Goal: Task Accomplishment & Management: Use online tool/utility

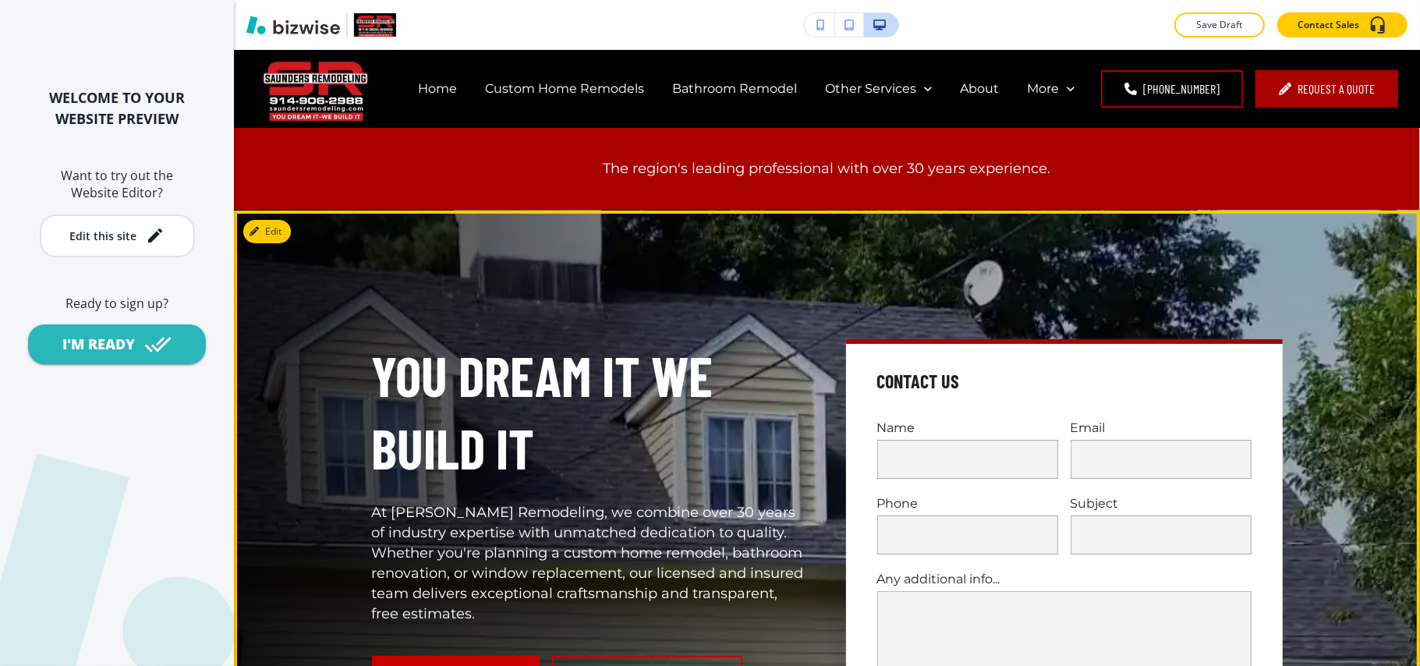
click at [271, 216] on div "You Dream it We Build it At [PERSON_NAME] Remodeling, we combine over 30 years …" at bounding box center [827, 578] width 1186 height 734
click at [270, 222] on button "Edit This Section" at bounding box center [295, 231] width 105 height 23
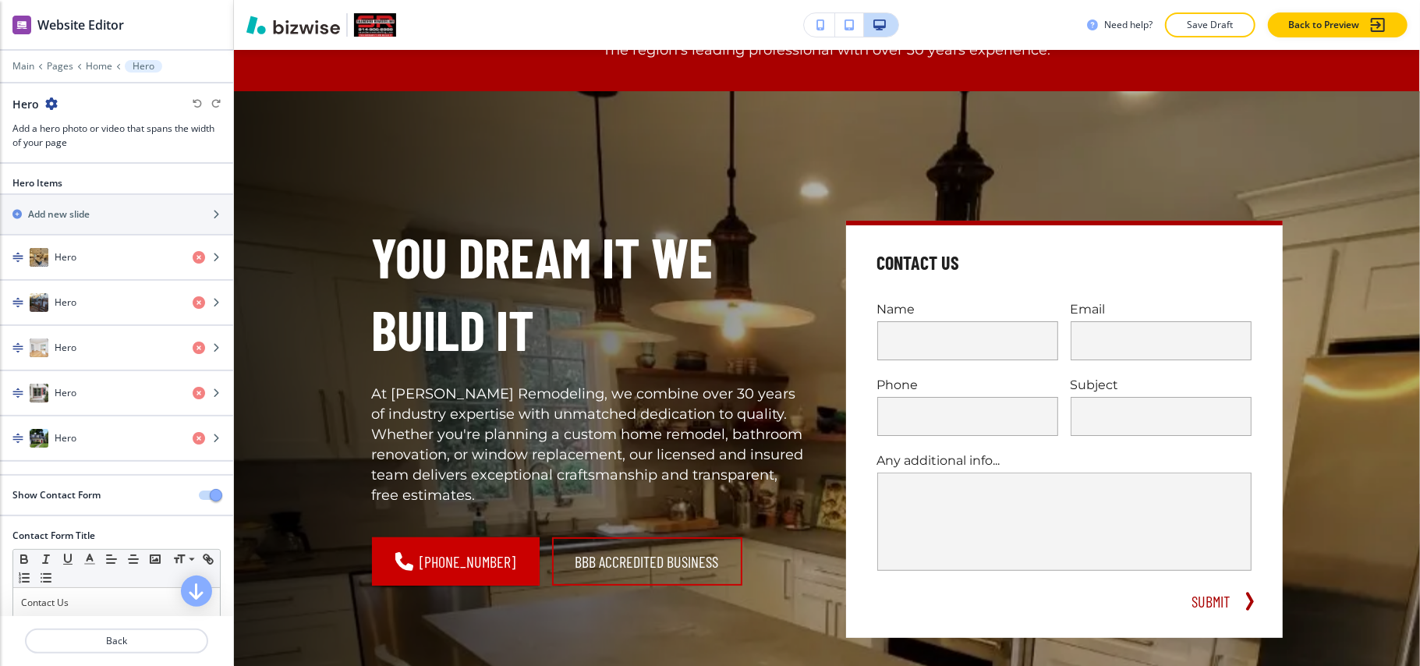
scroll to position [160, 0]
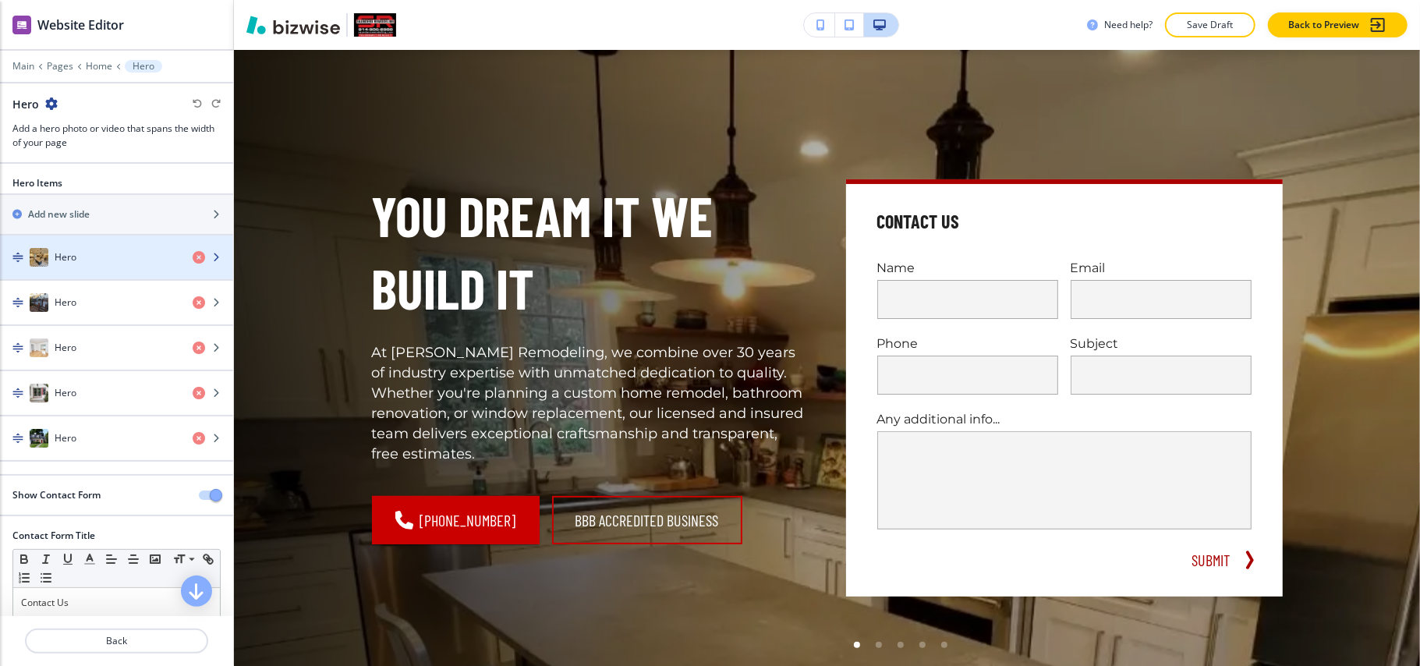
click at [101, 275] on div "button" at bounding box center [116, 273] width 233 height 12
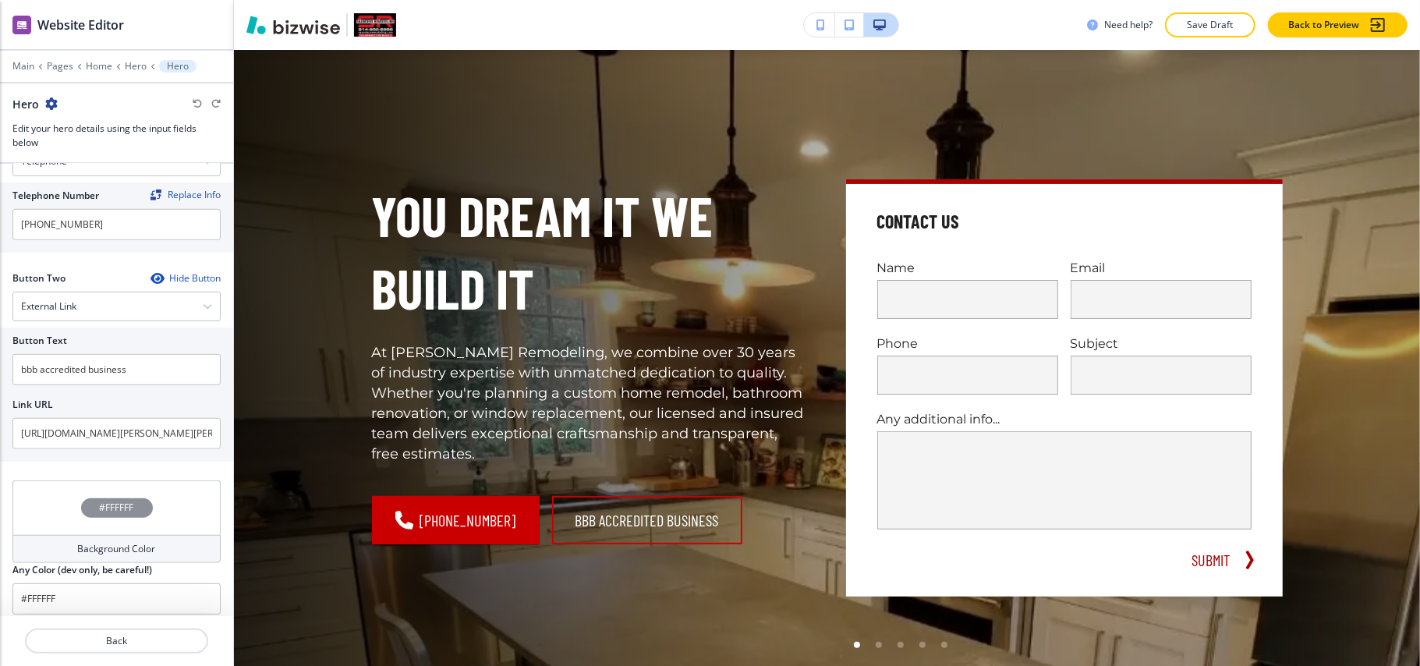
scroll to position [746, 0]
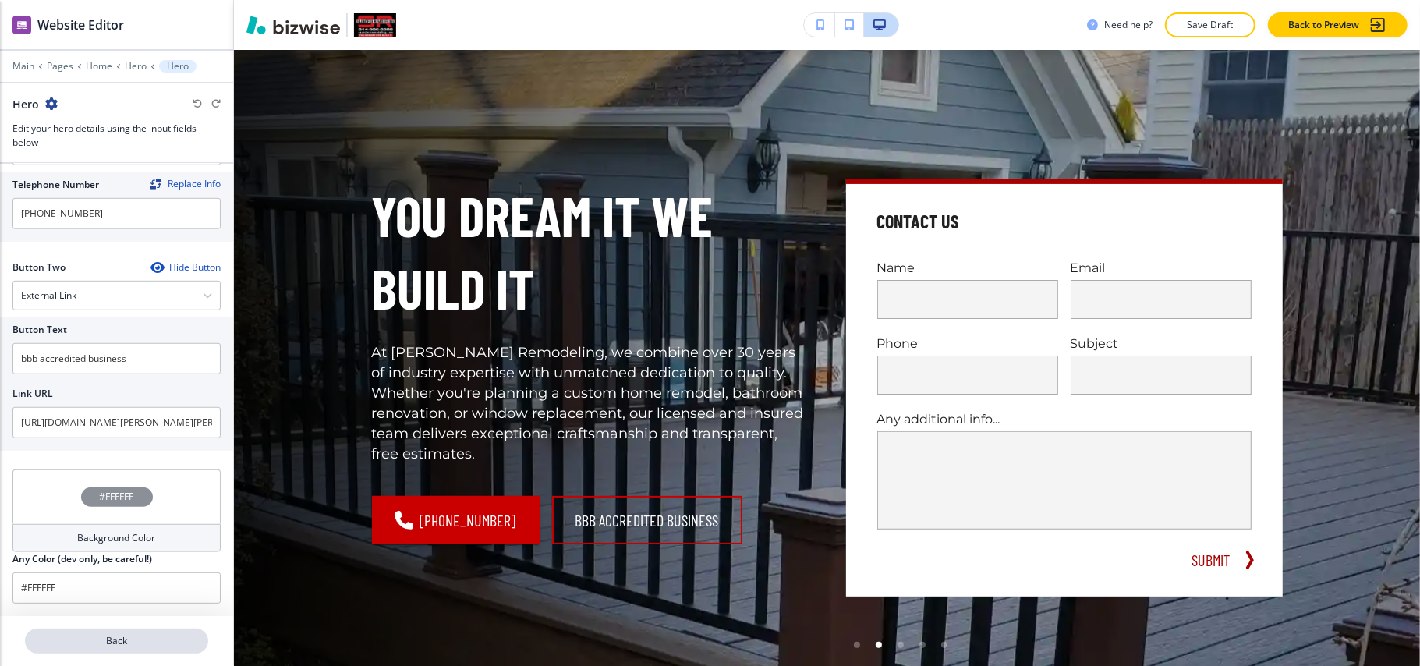
click at [128, 647] on p "Back" at bounding box center [117, 641] width 180 height 14
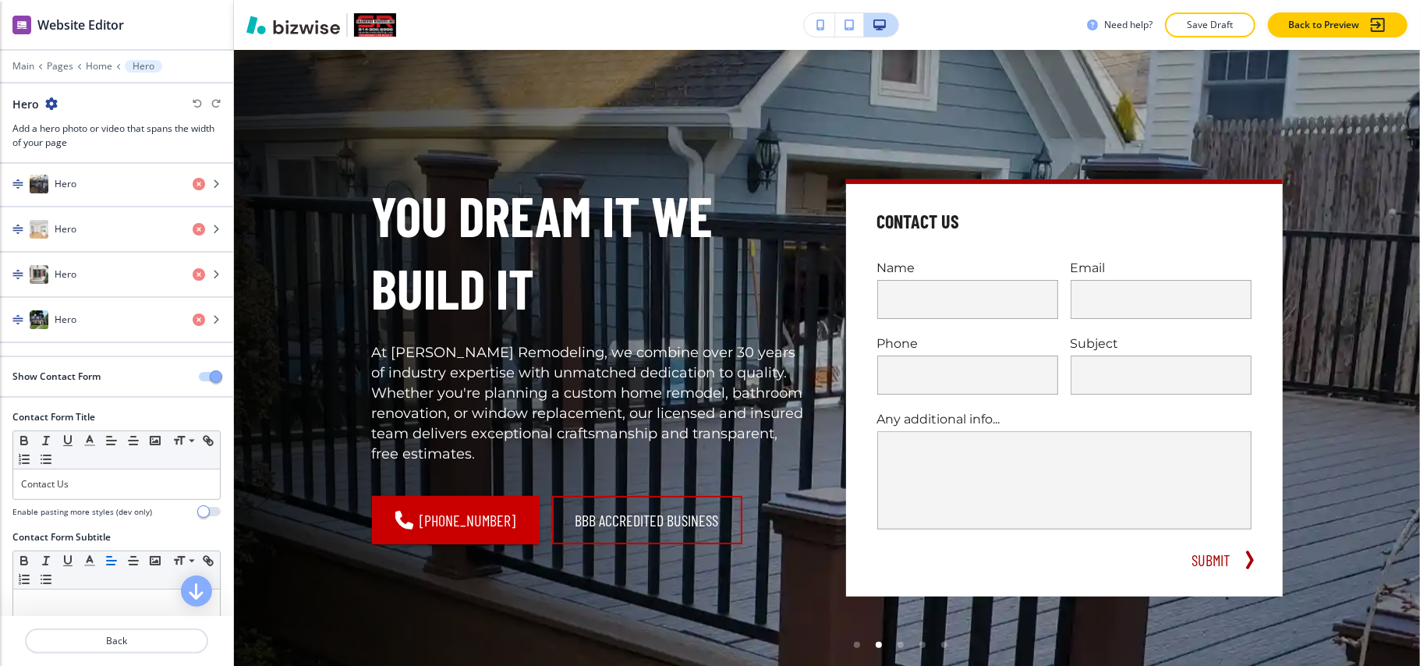
scroll to position [81, 0]
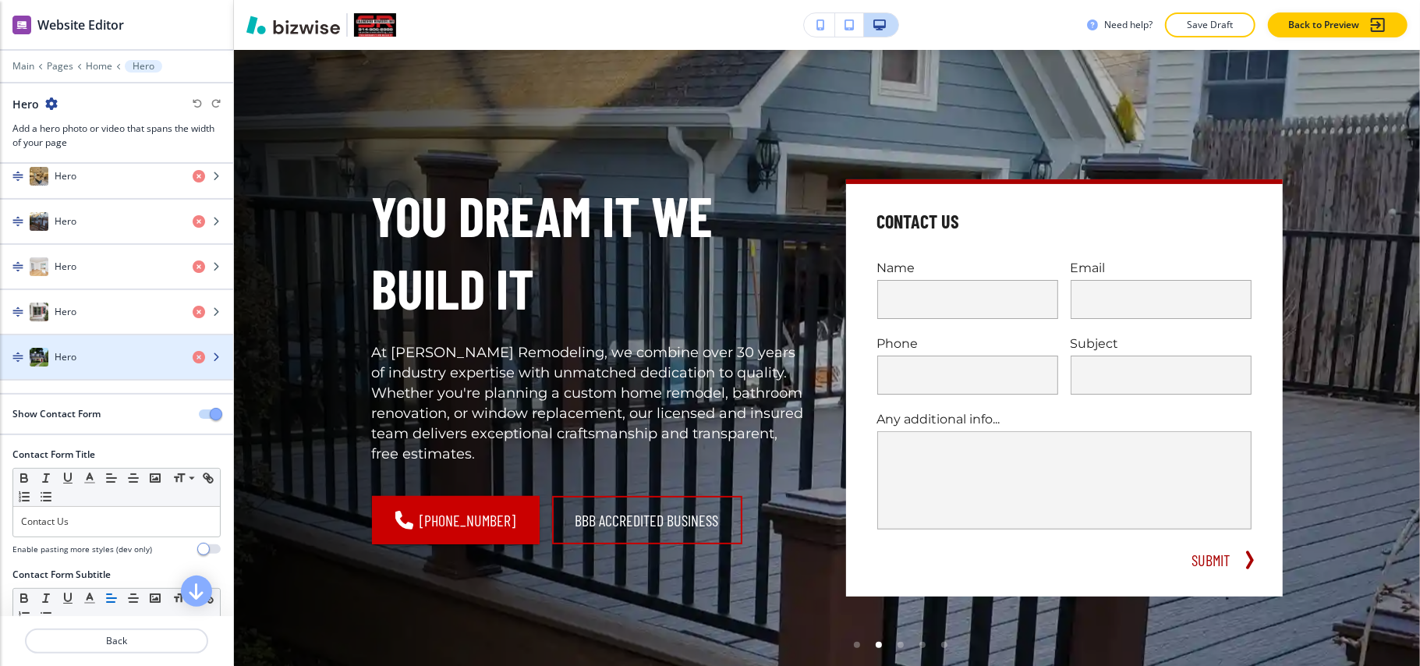
click at [69, 378] on div "button" at bounding box center [116, 373] width 233 height 12
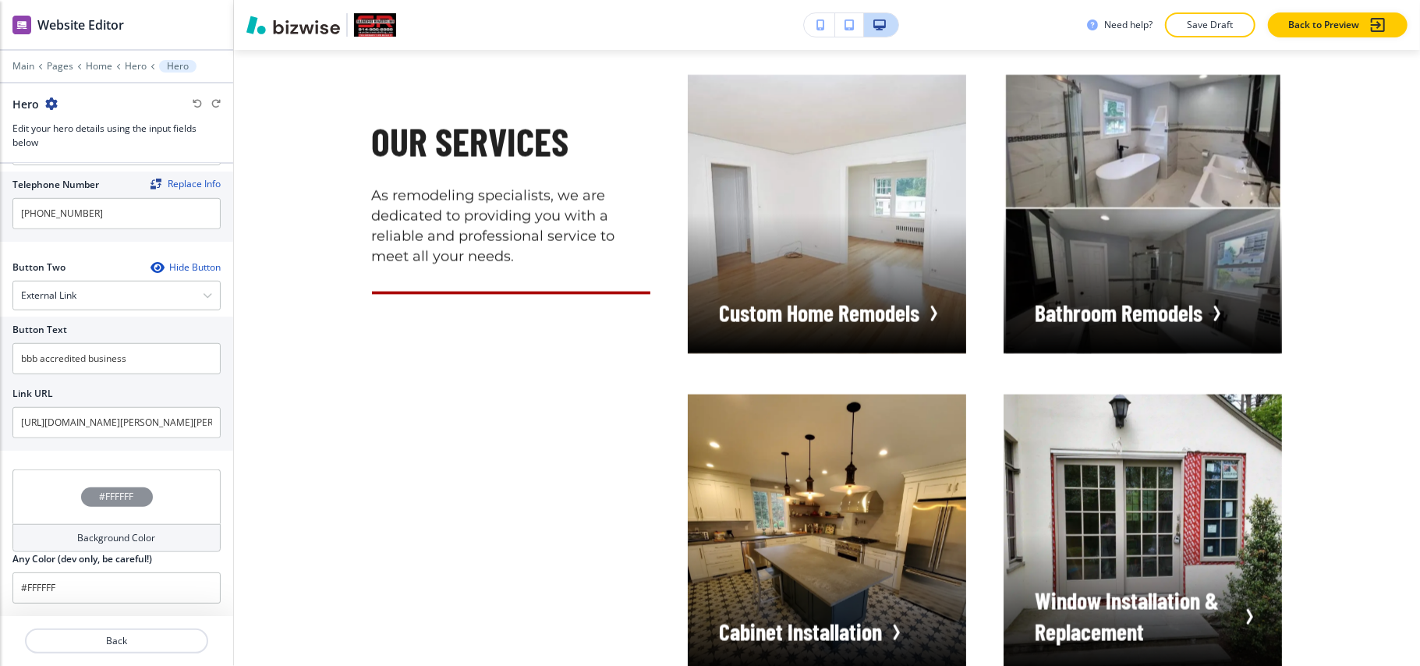
scroll to position [1720, 0]
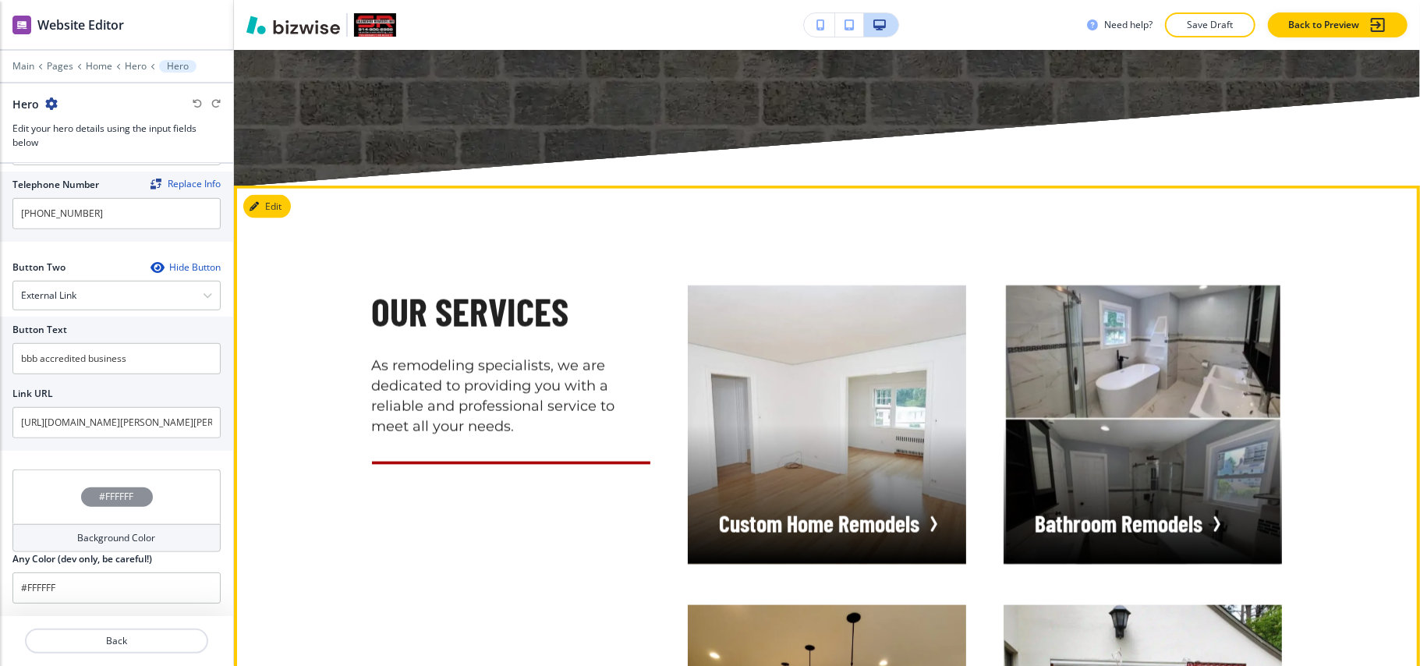
click at [271, 211] on button "Edit" at bounding box center [267, 206] width 48 height 23
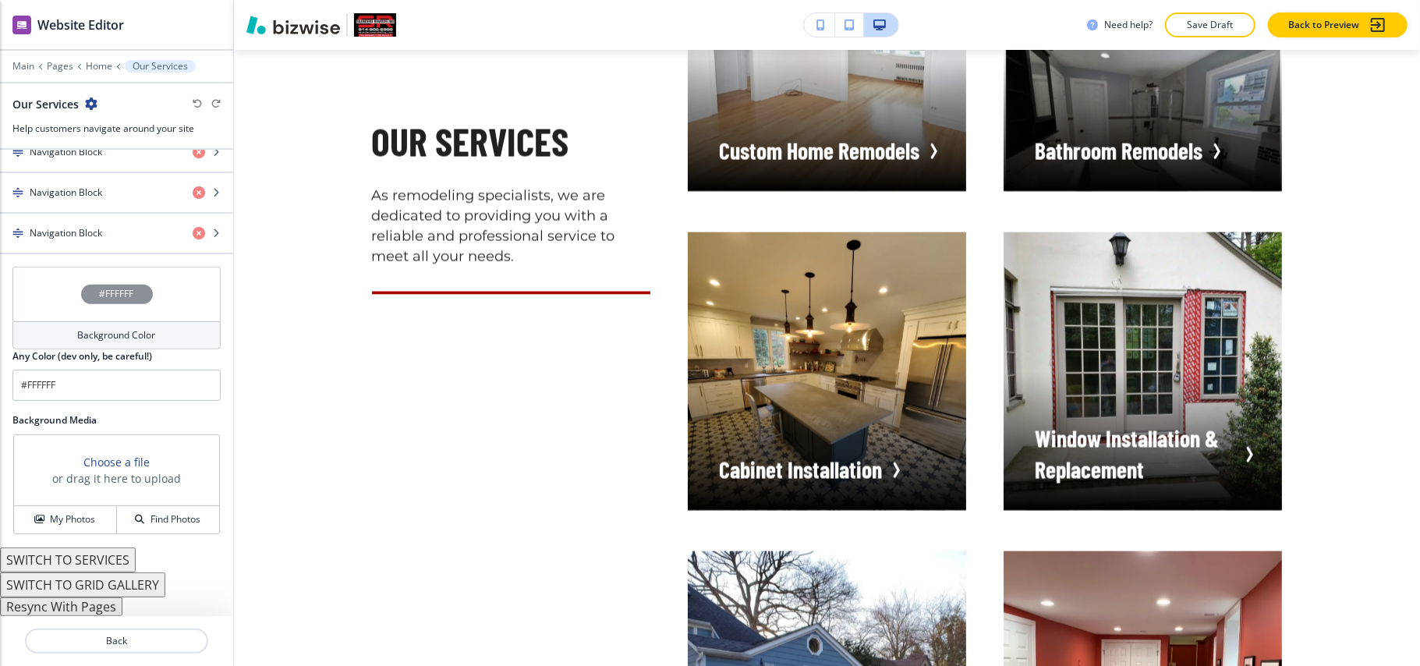
scroll to position [2148, 0]
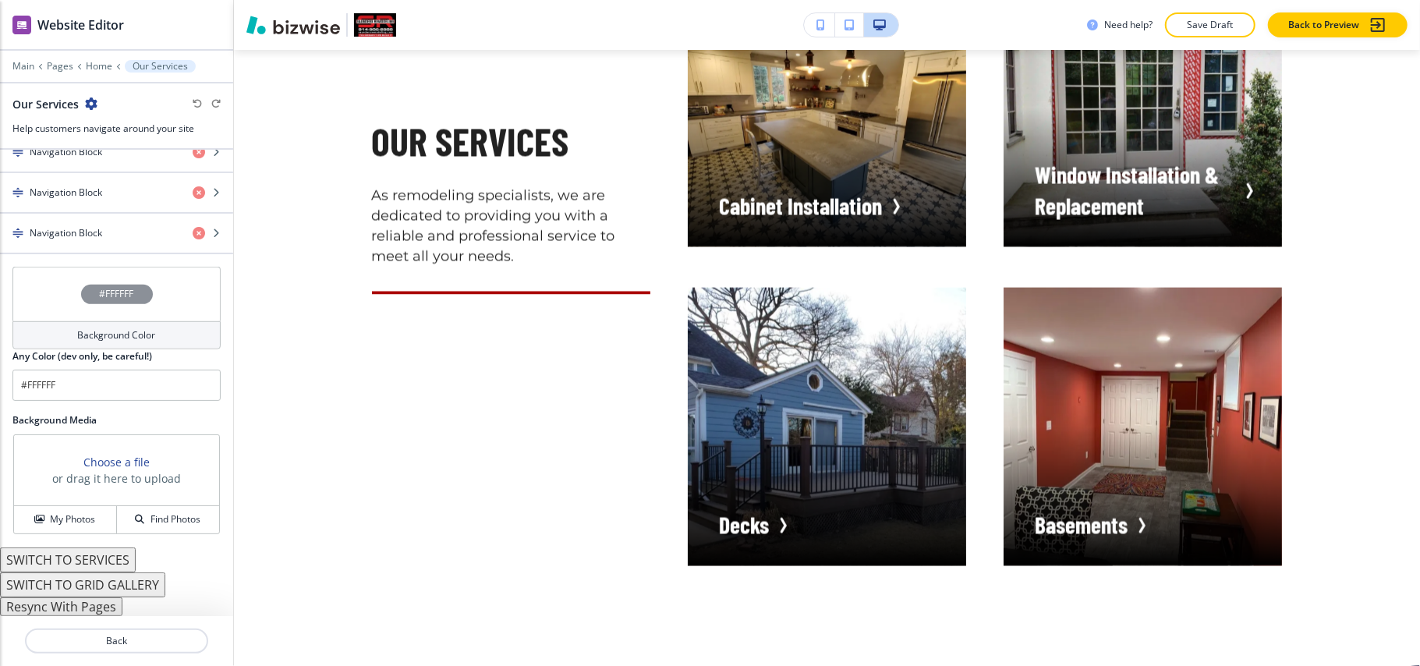
click at [73, 608] on button "Resync With Pages" at bounding box center [61, 607] width 122 height 19
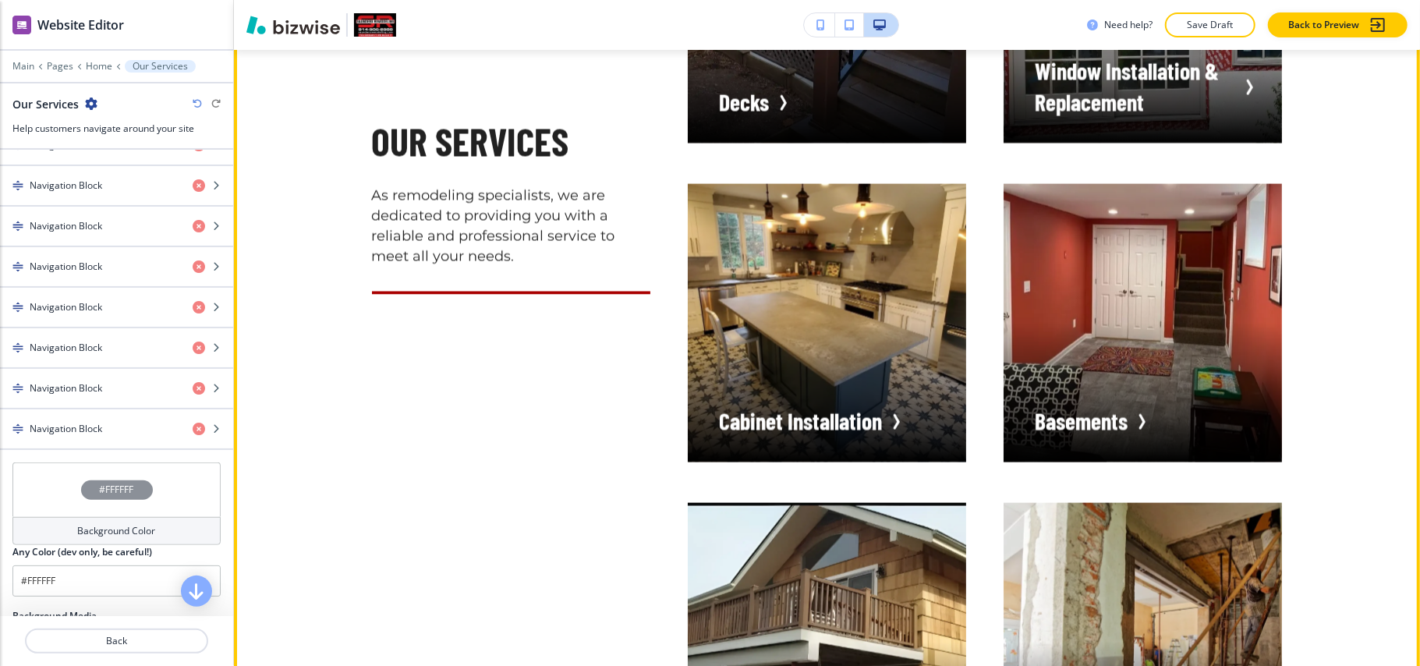
scroll to position [1836, 0]
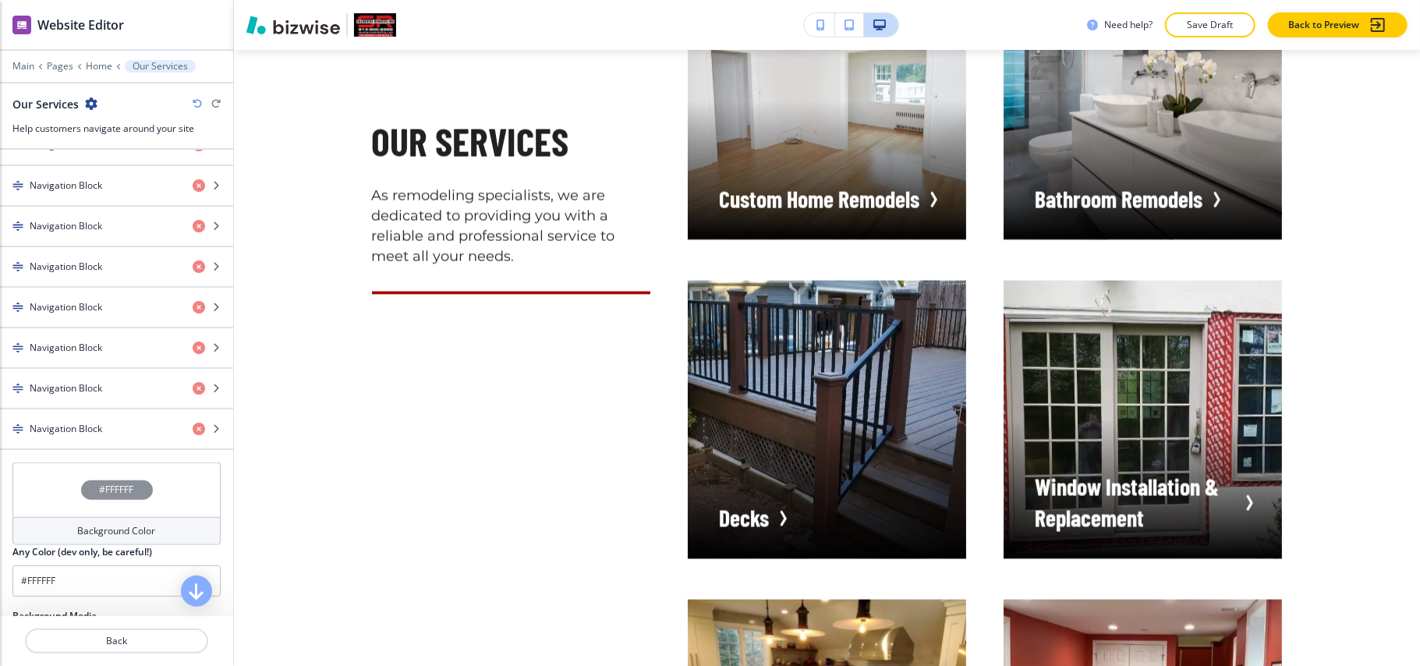
click at [200, 101] on icon "button" at bounding box center [197, 103] width 9 height 9
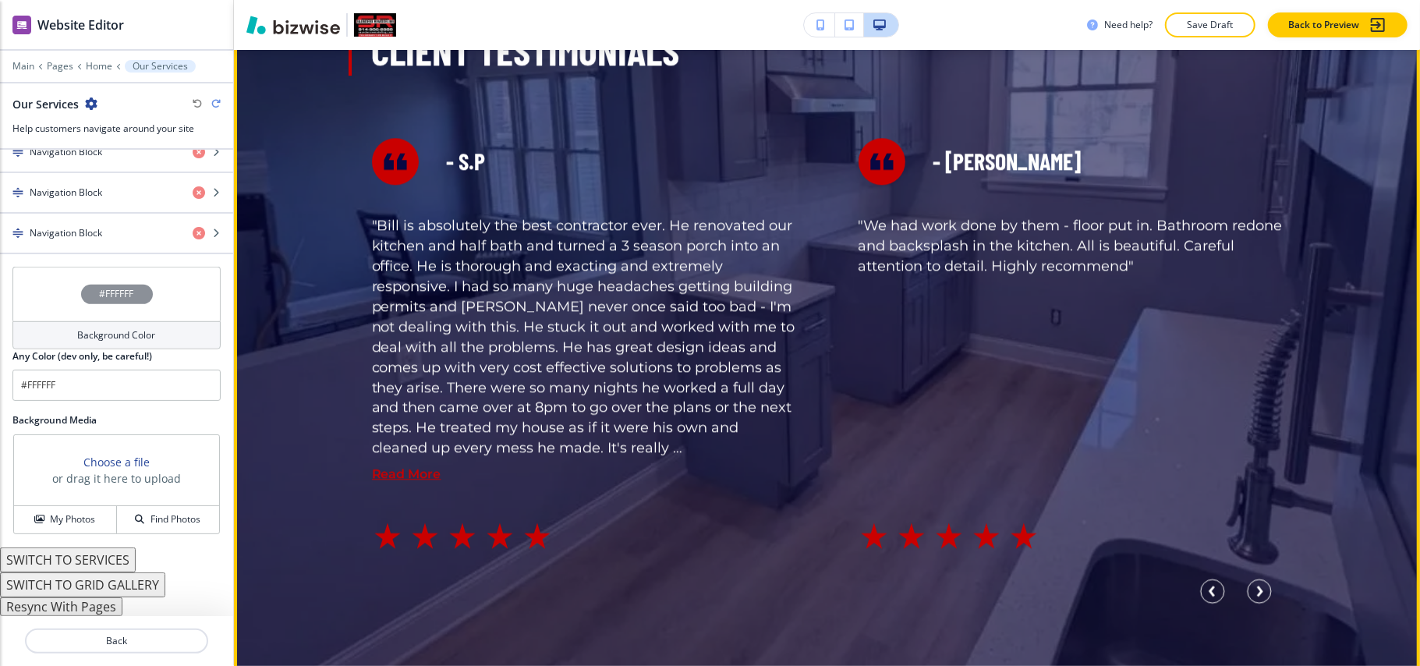
scroll to position [2877, 0]
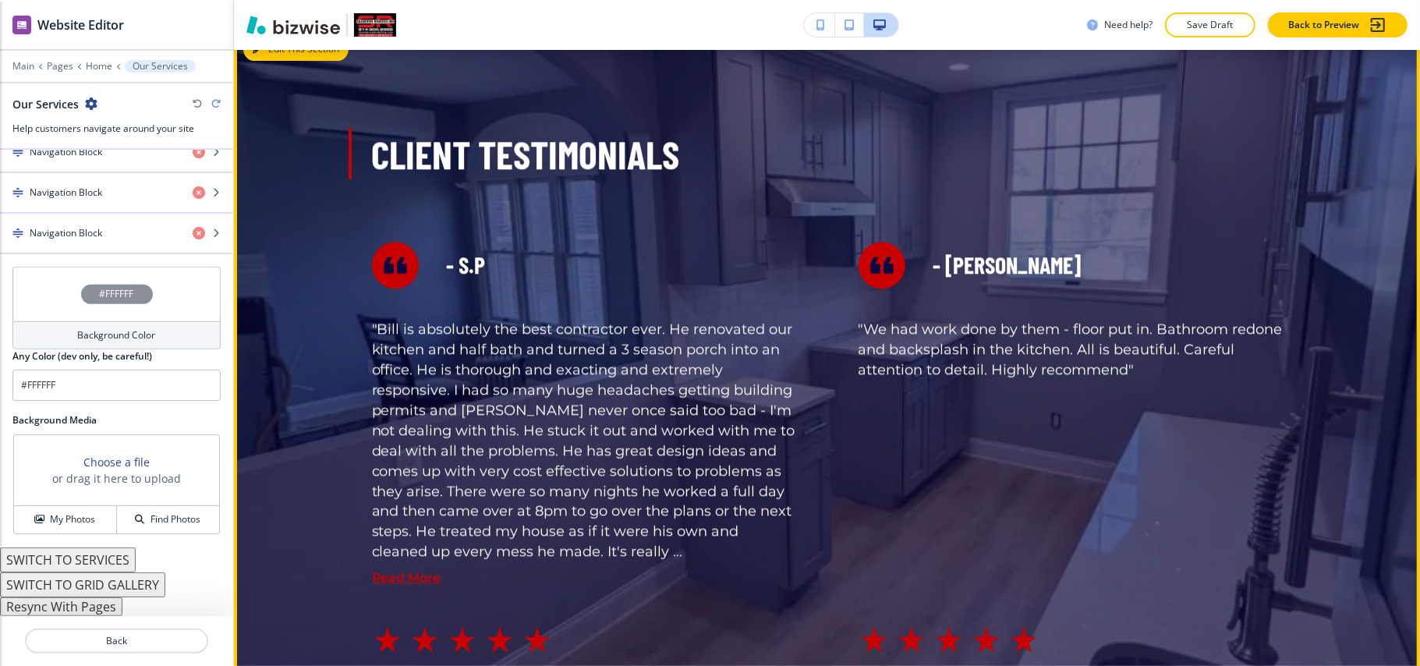
click at [271, 56] on button "Edit This Section" at bounding box center [295, 48] width 105 height 23
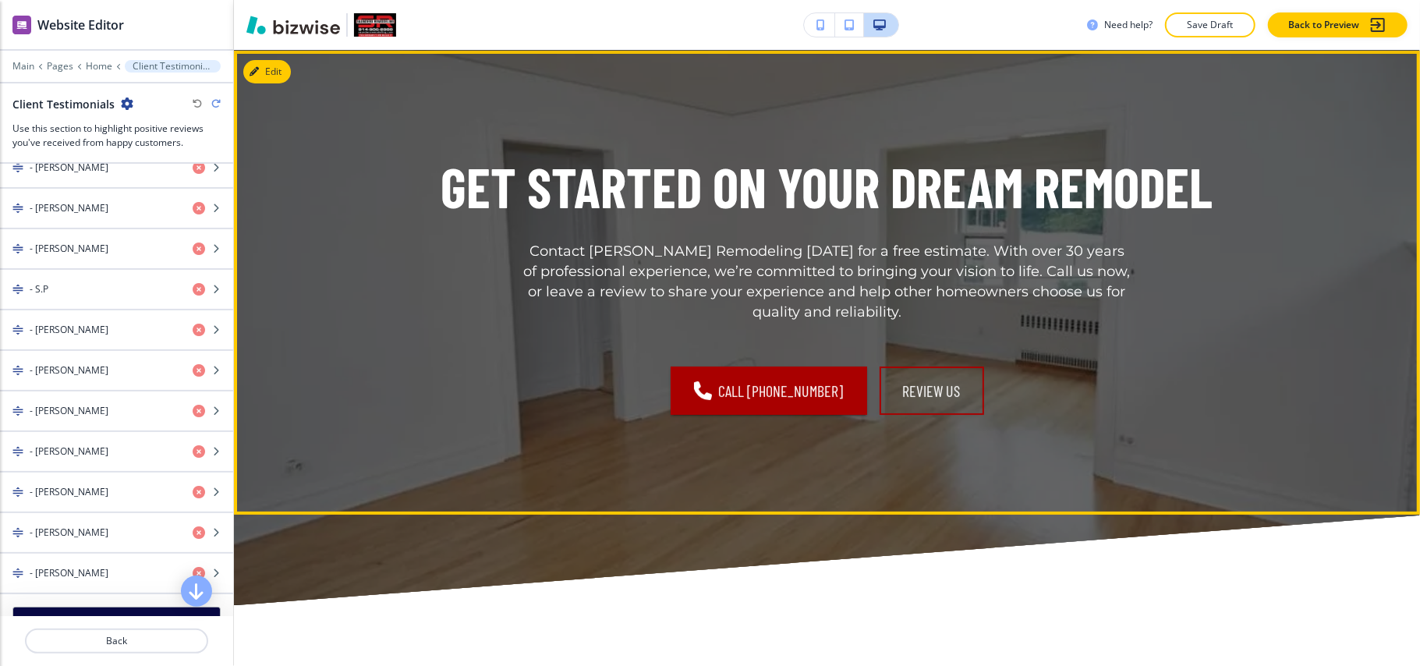
scroll to position [4310, 0]
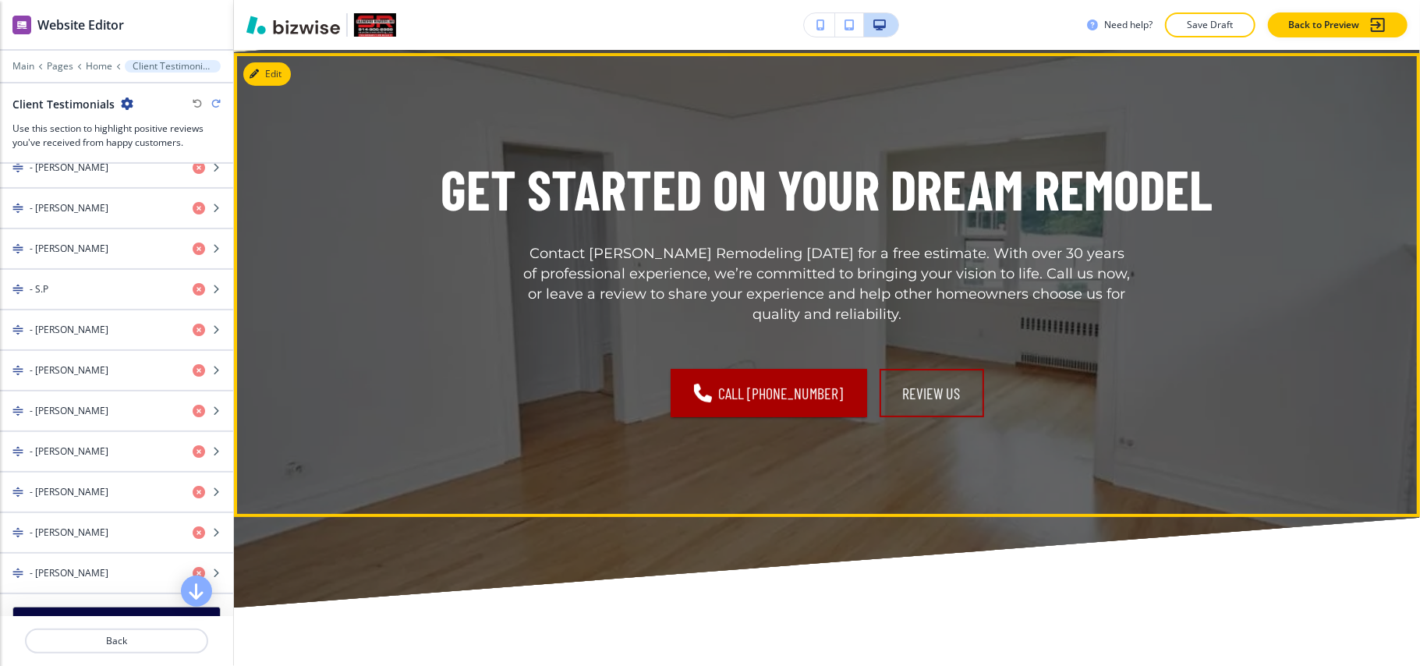
click at [282, 85] on div "Get Started on Your Dream Remodel Contact [PERSON_NAME] Remodeling [DATE] for a…" at bounding box center [827, 285] width 1186 height 464
click at [275, 76] on button "Edit This Section" at bounding box center [295, 73] width 105 height 23
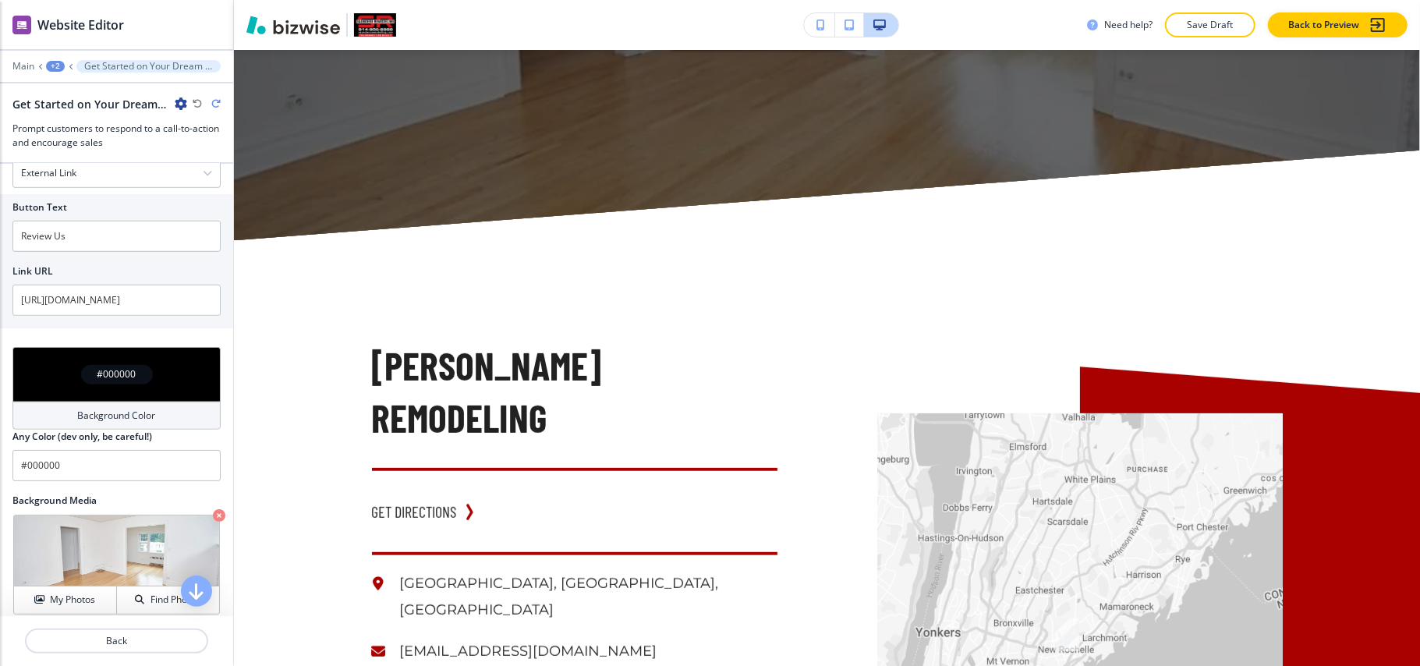
scroll to position [5694, 0]
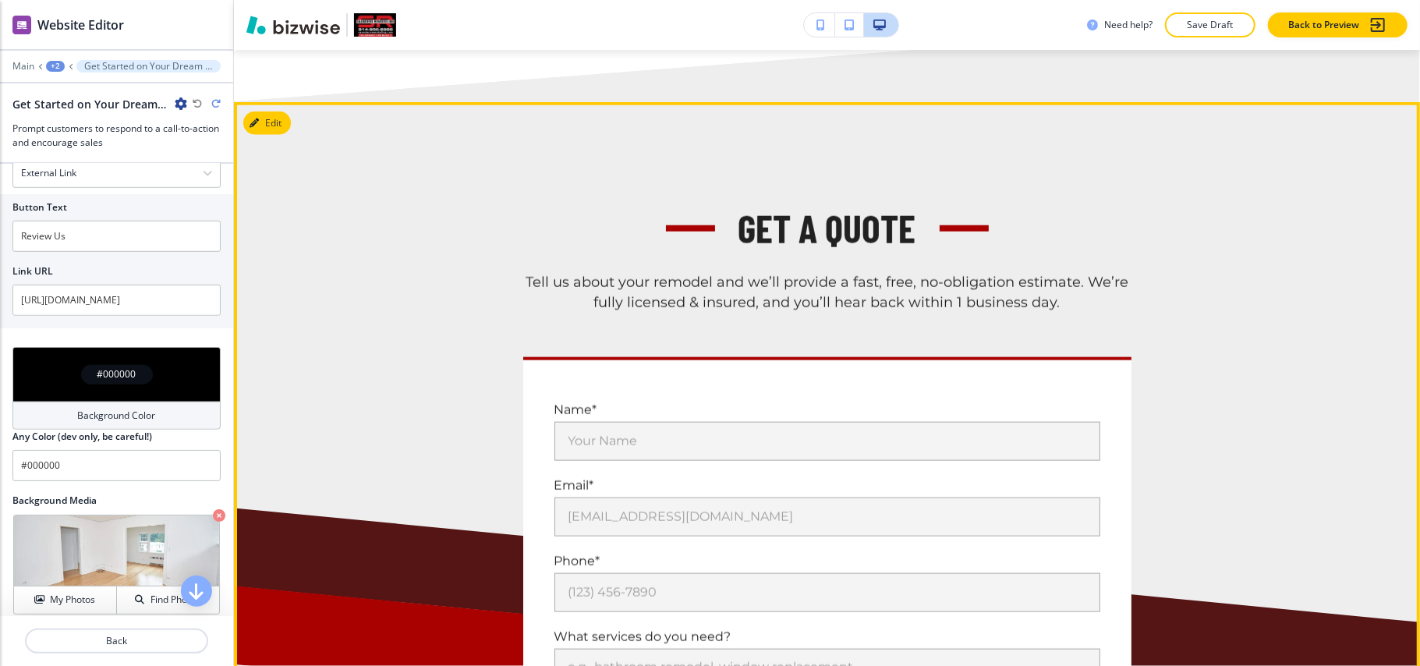
click at [254, 112] on button "Edit" at bounding box center [267, 123] width 48 height 23
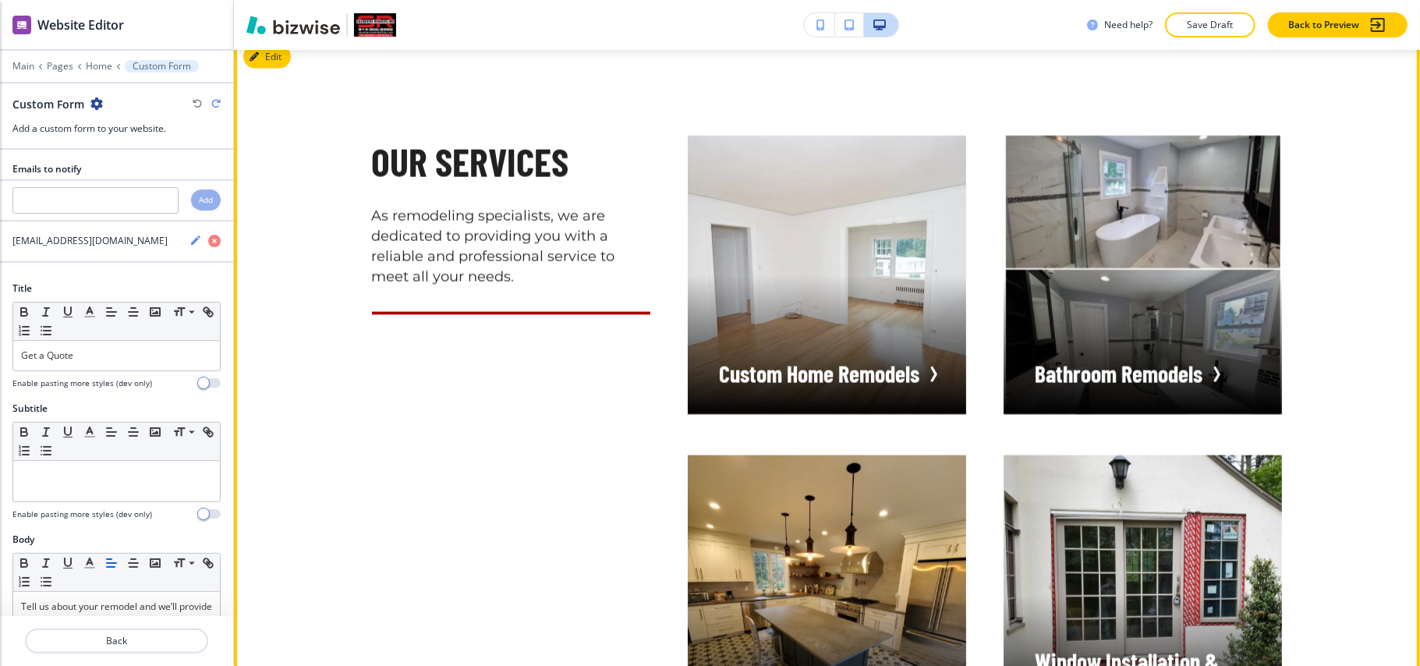
scroll to position [1870, 0]
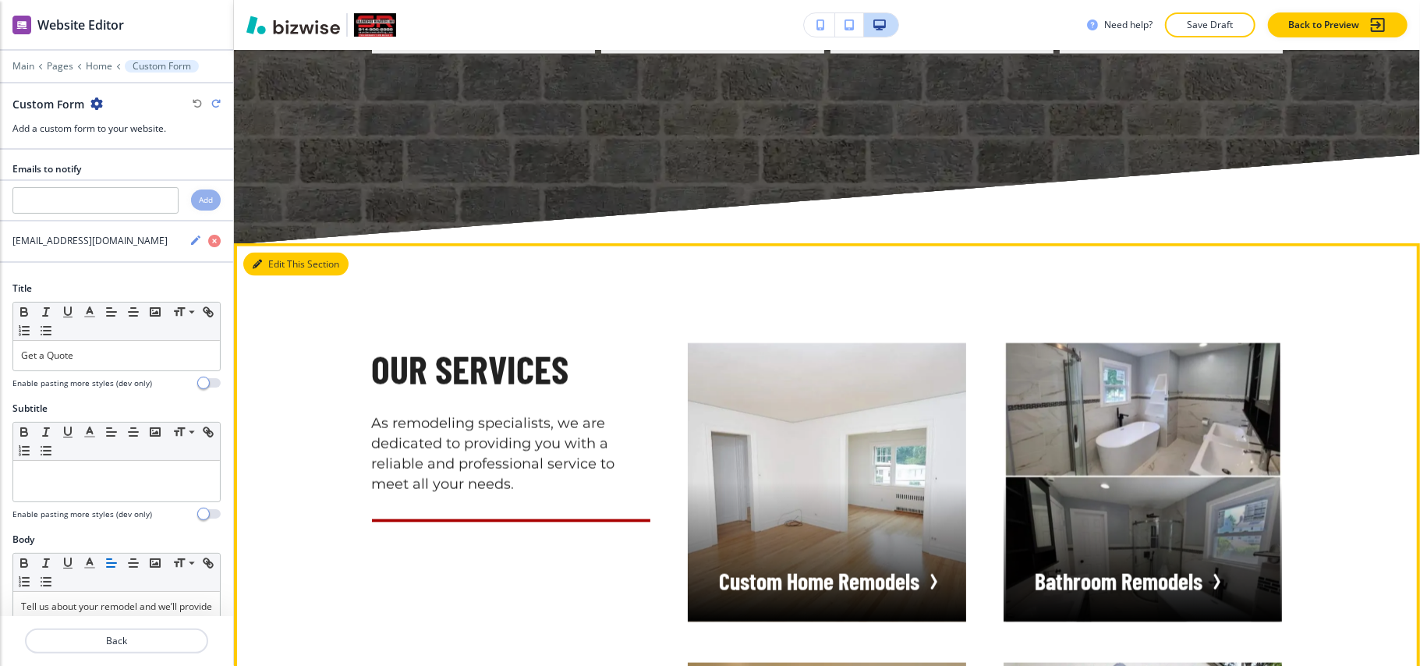
click at [272, 265] on button "Edit This Section" at bounding box center [295, 264] width 105 height 23
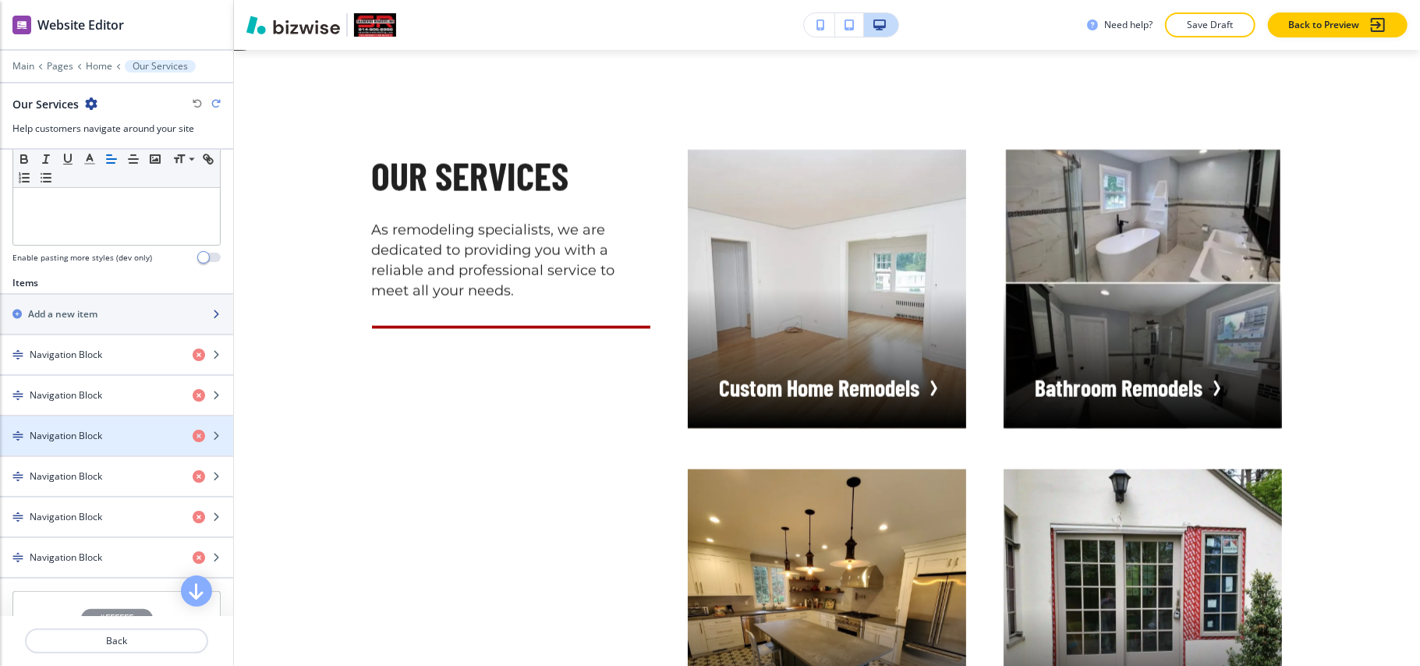
scroll to position [416, 0]
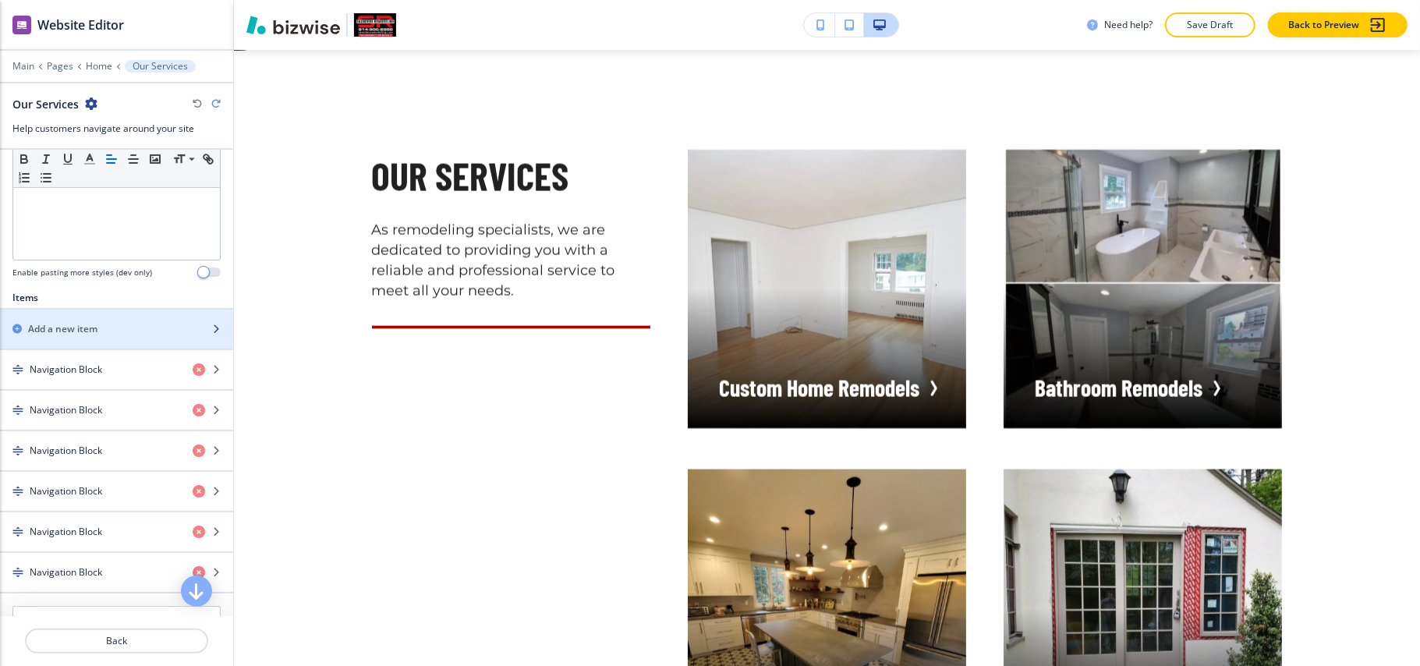
click at [70, 347] on div "button" at bounding box center [116, 342] width 233 height 12
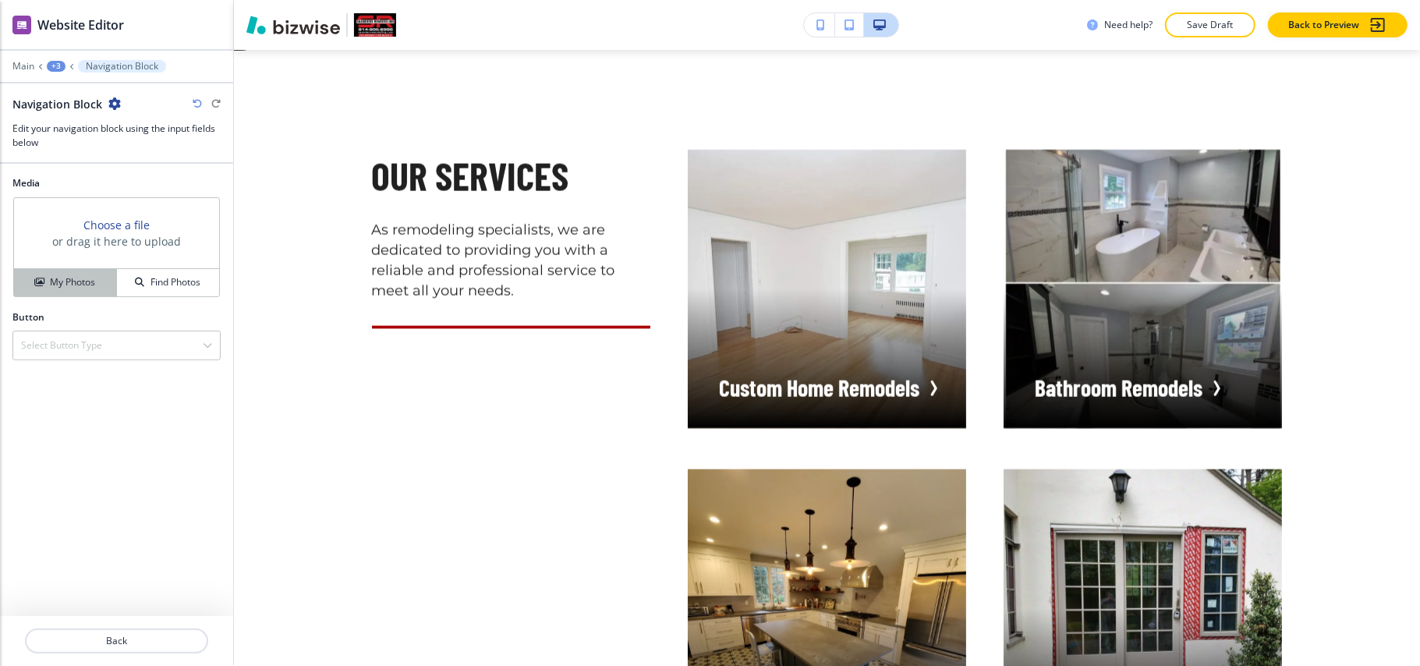
click at [63, 282] on h4 "My Photos" at bounding box center [72, 282] width 45 height 14
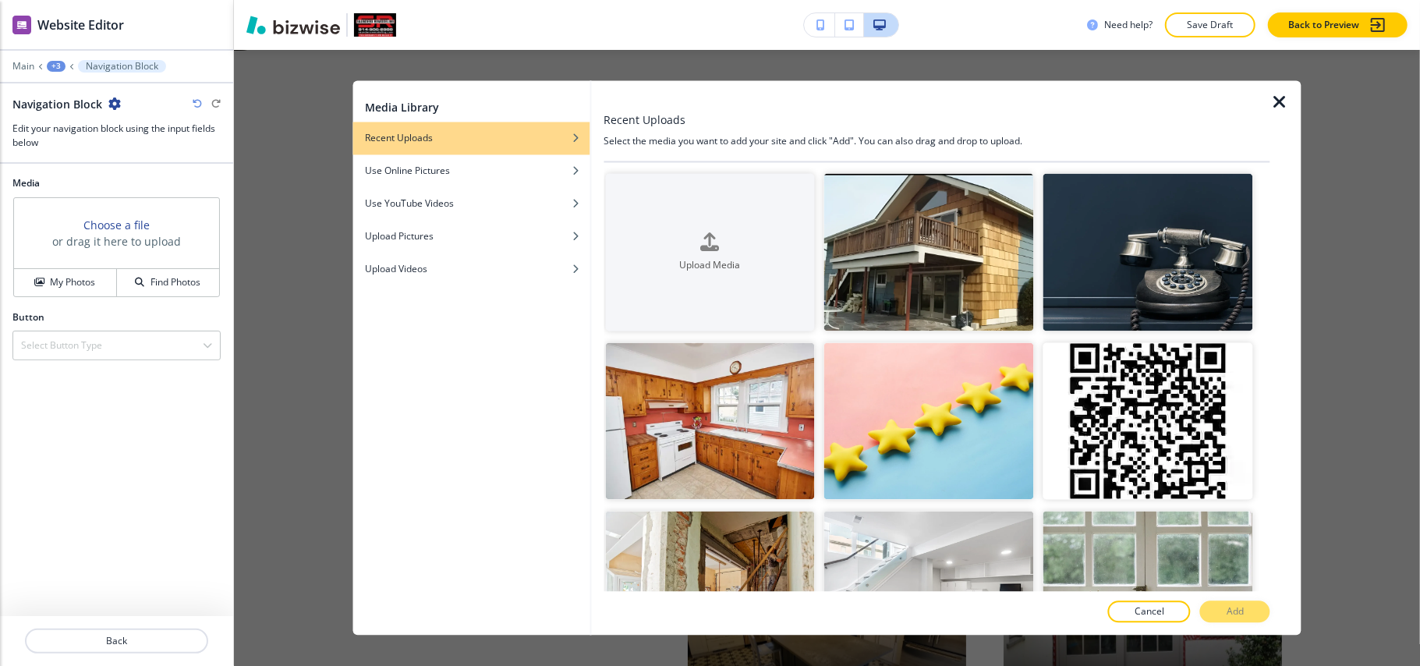
click at [1278, 103] on icon "button" at bounding box center [1280, 103] width 19 height 19
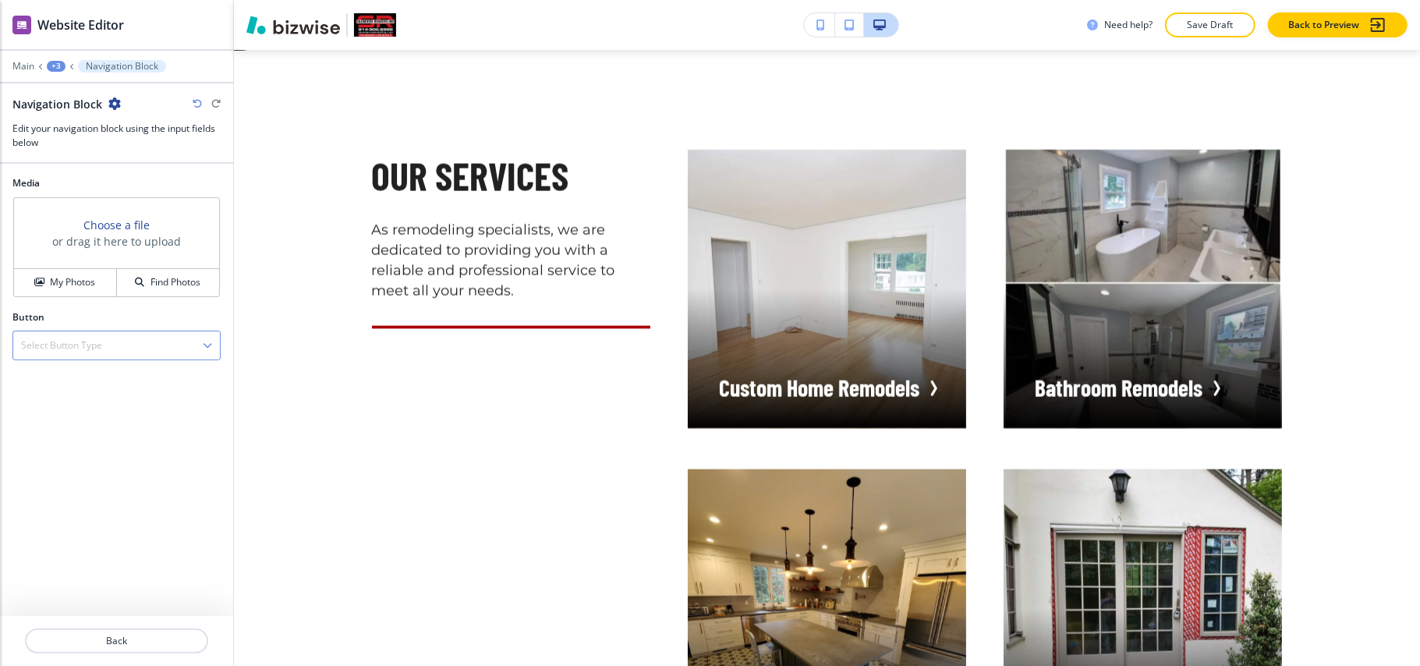
click at [125, 341] on div "Select Button Type" at bounding box center [116, 346] width 207 height 28
click at [84, 398] on h4 "Internal Link" at bounding box center [116, 399] width 191 height 14
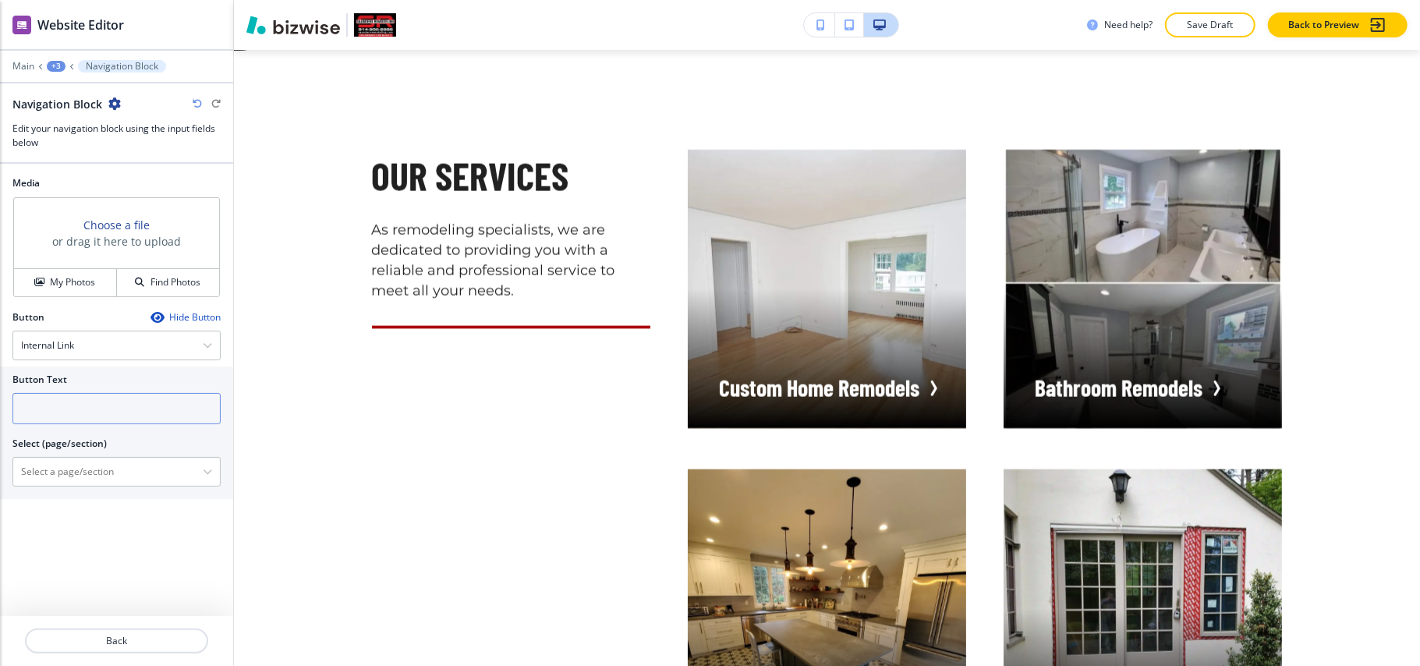
click at [75, 409] on input "text" at bounding box center [116, 408] width 208 height 31
click at [73, 479] on \(page\/section\) "Manual Input" at bounding box center [108, 472] width 190 height 27
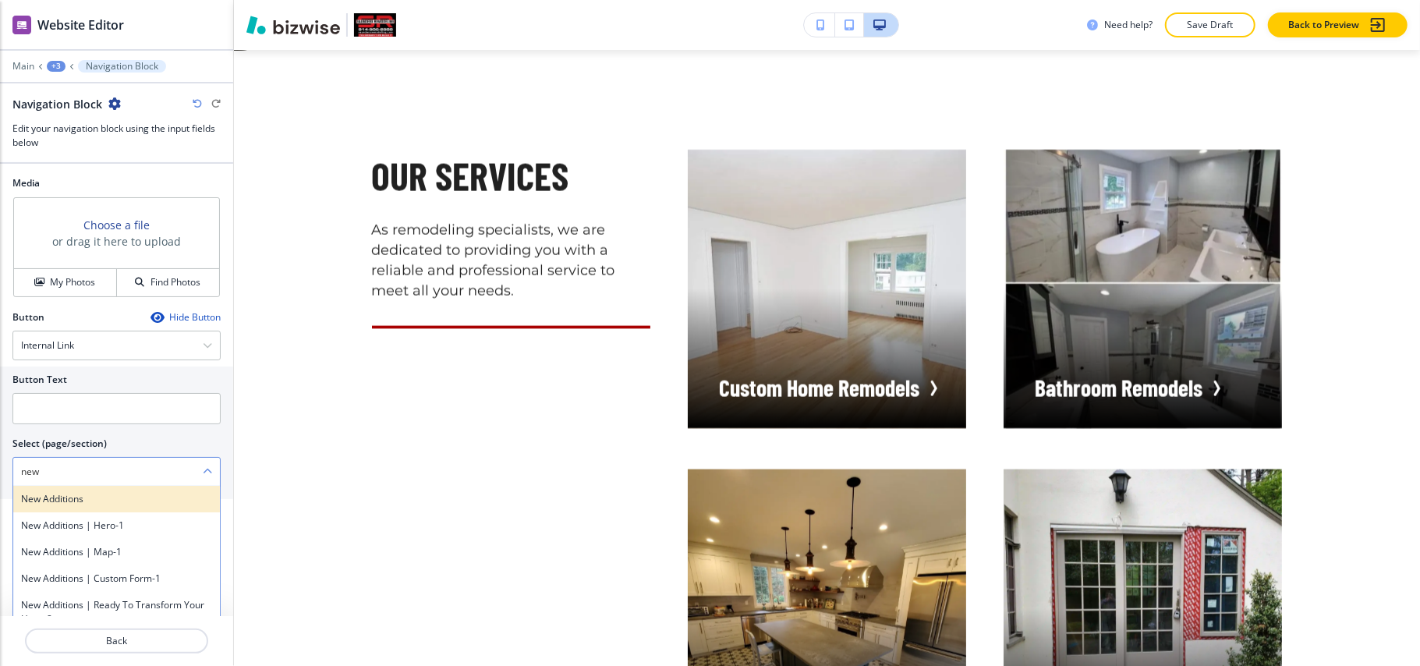
click at [66, 506] on h4 "New Additions" at bounding box center [116, 499] width 191 height 14
type \(page\/section\) "New Additions"
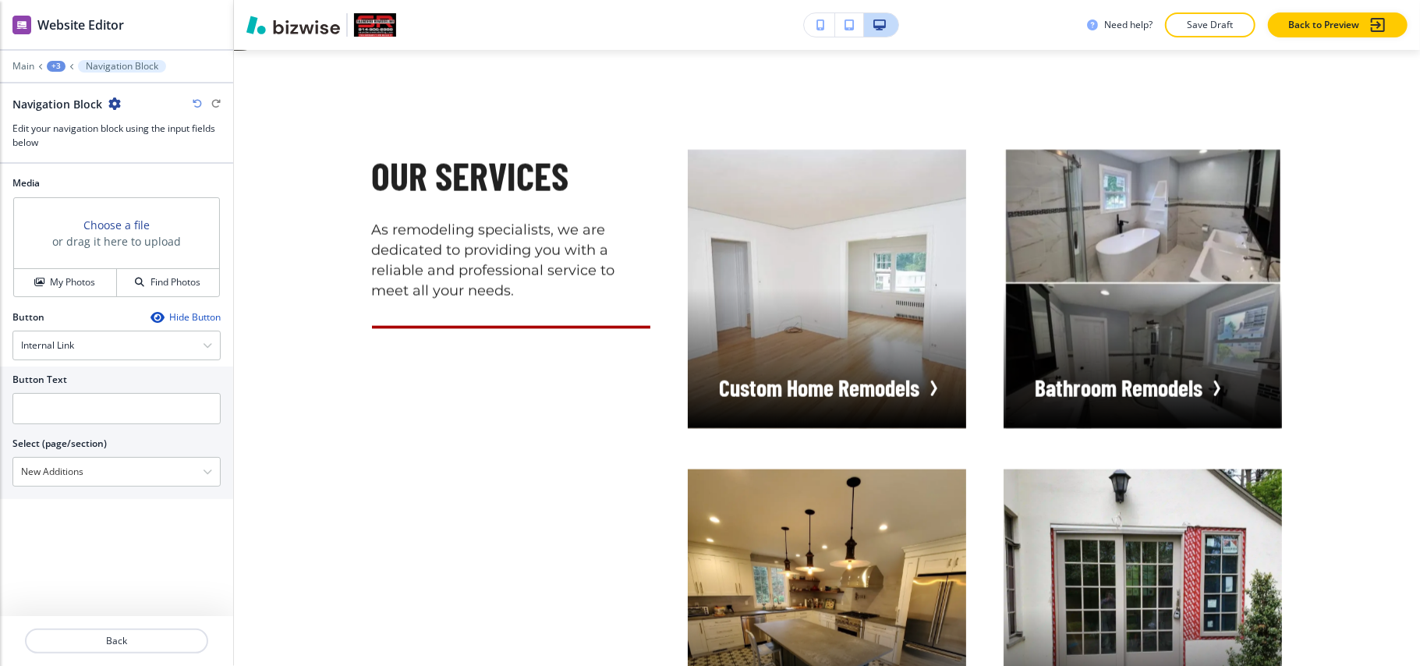
drag, startPoint x: 117, startPoint y: 474, endPoint x: 0, endPoint y: 471, distance: 117.0
click at [0, 471] on div "Button Text Select (page/section) New Additions New Additions New Additions | H…" at bounding box center [116, 433] width 233 height 133
click at [73, 401] on input "text" at bounding box center [116, 408] width 208 height 31
paste input "New Additions"
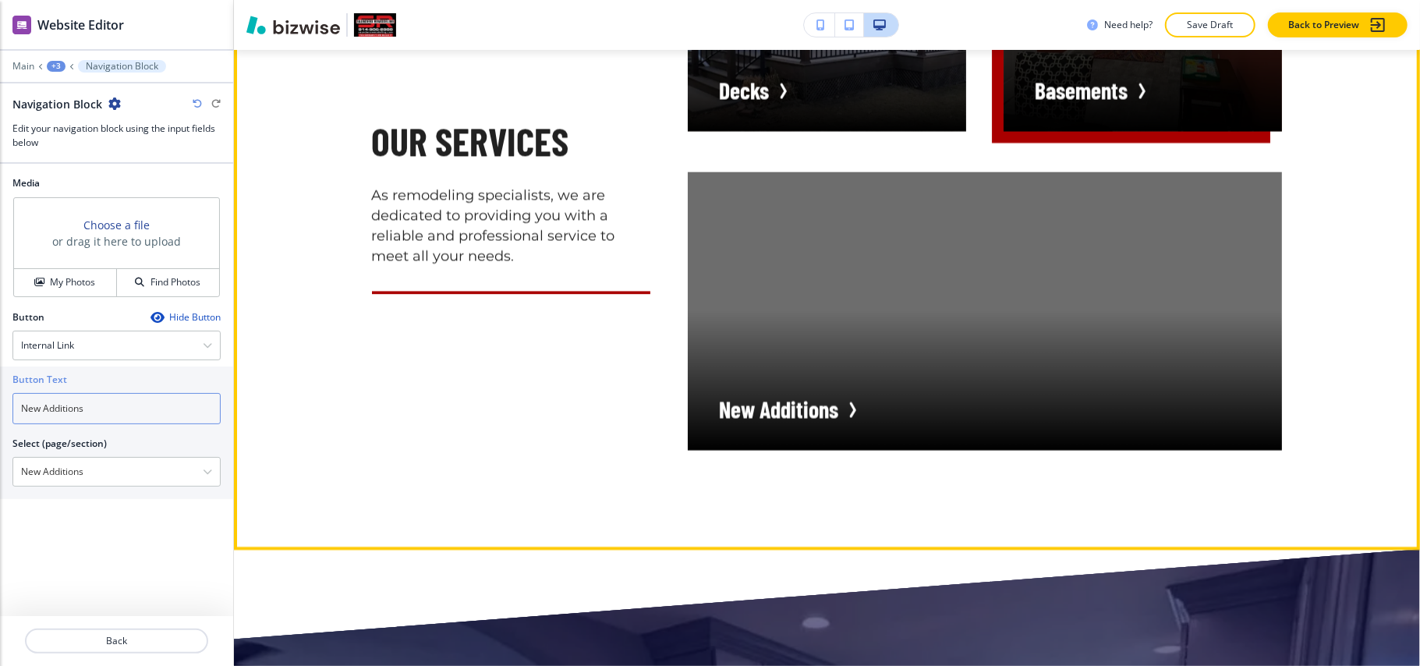
scroll to position [2999, 0]
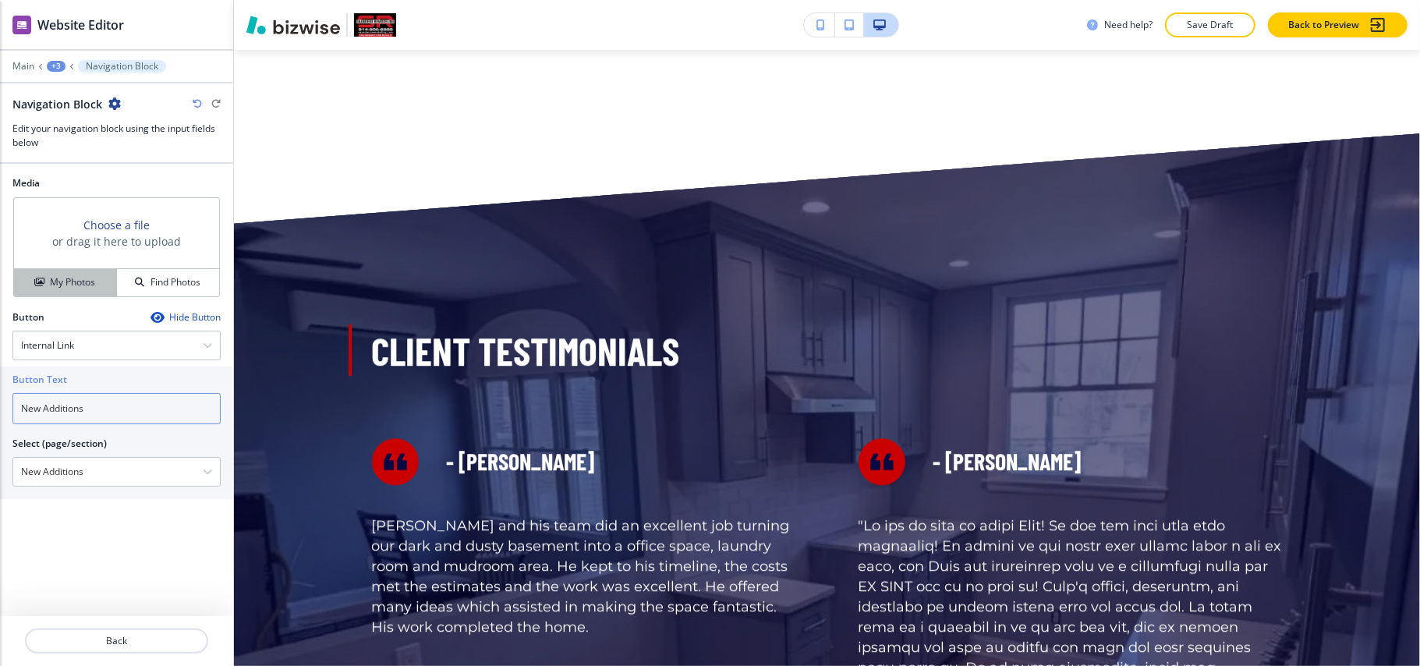
type input "New Additions"
click at [69, 285] on h4 "My Photos" at bounding box center [72, 282] width 45 height 14
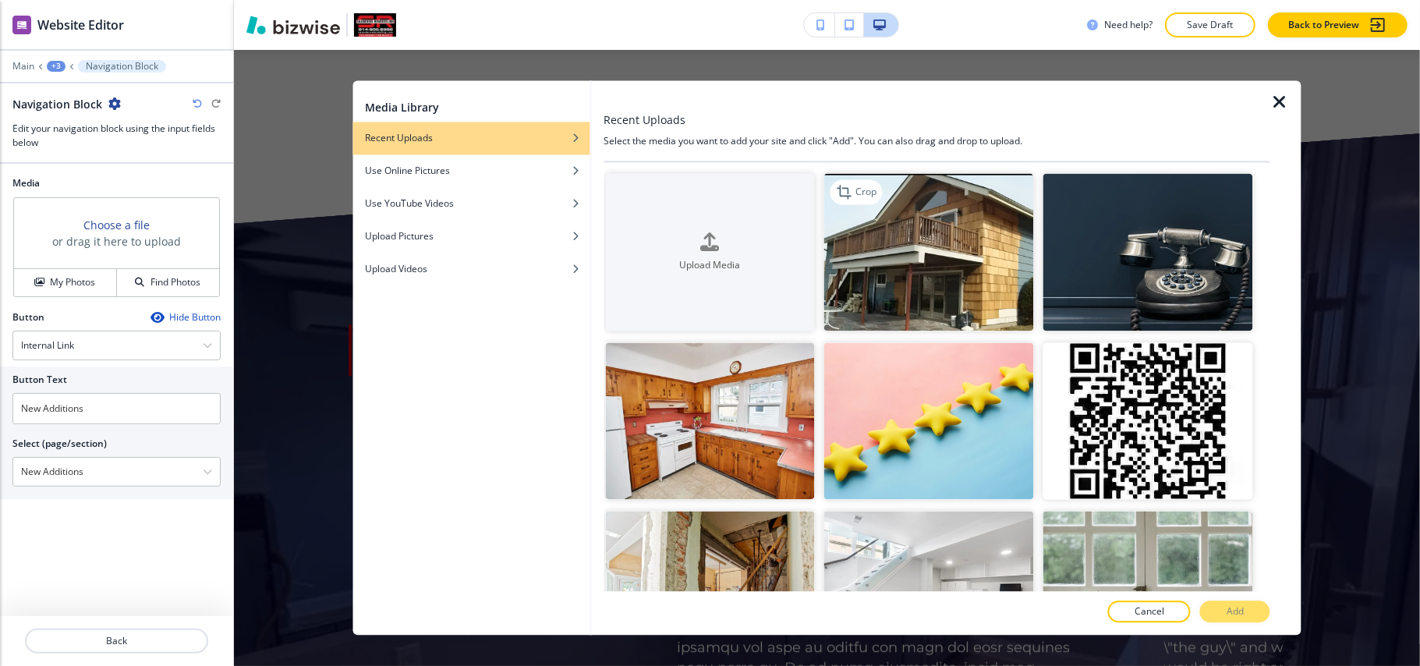
click at [924, 242] on img "button" at bounding box center [929, 253] width 210 height 158
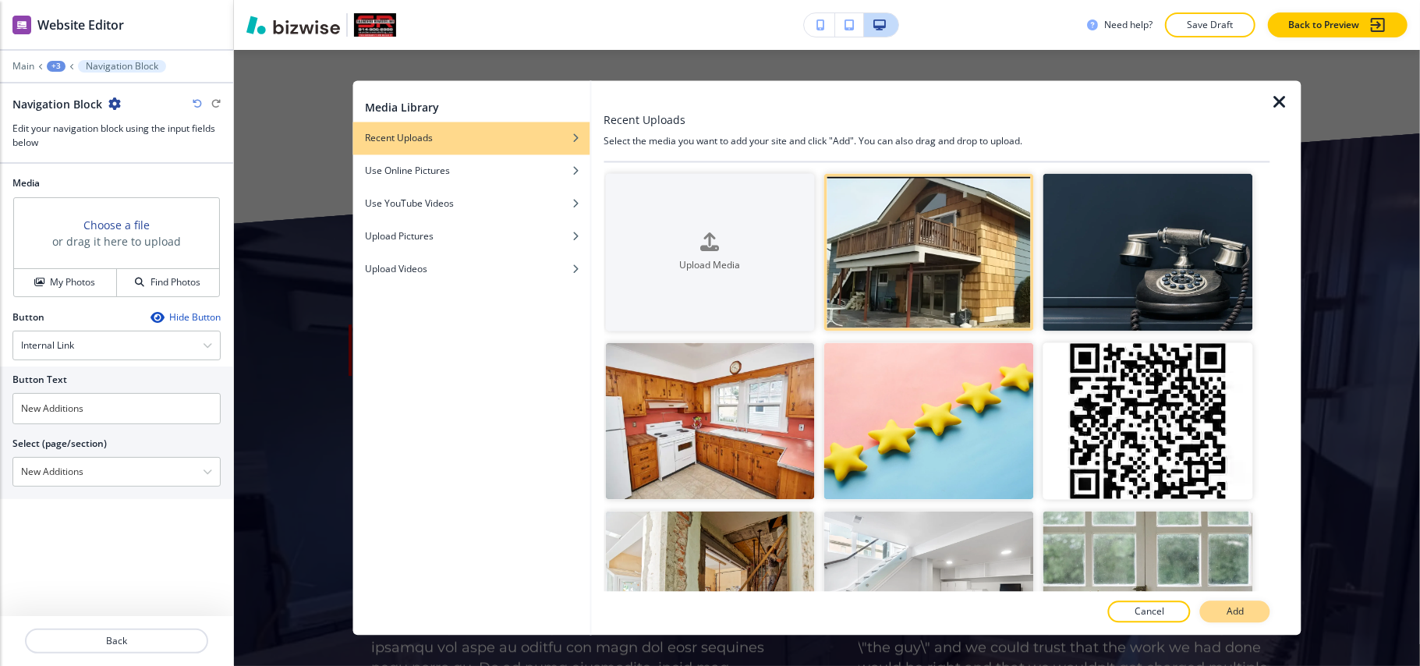
click at [1237, 608] on p "Add" at bounding box center [1235, 612] width 17 height 14
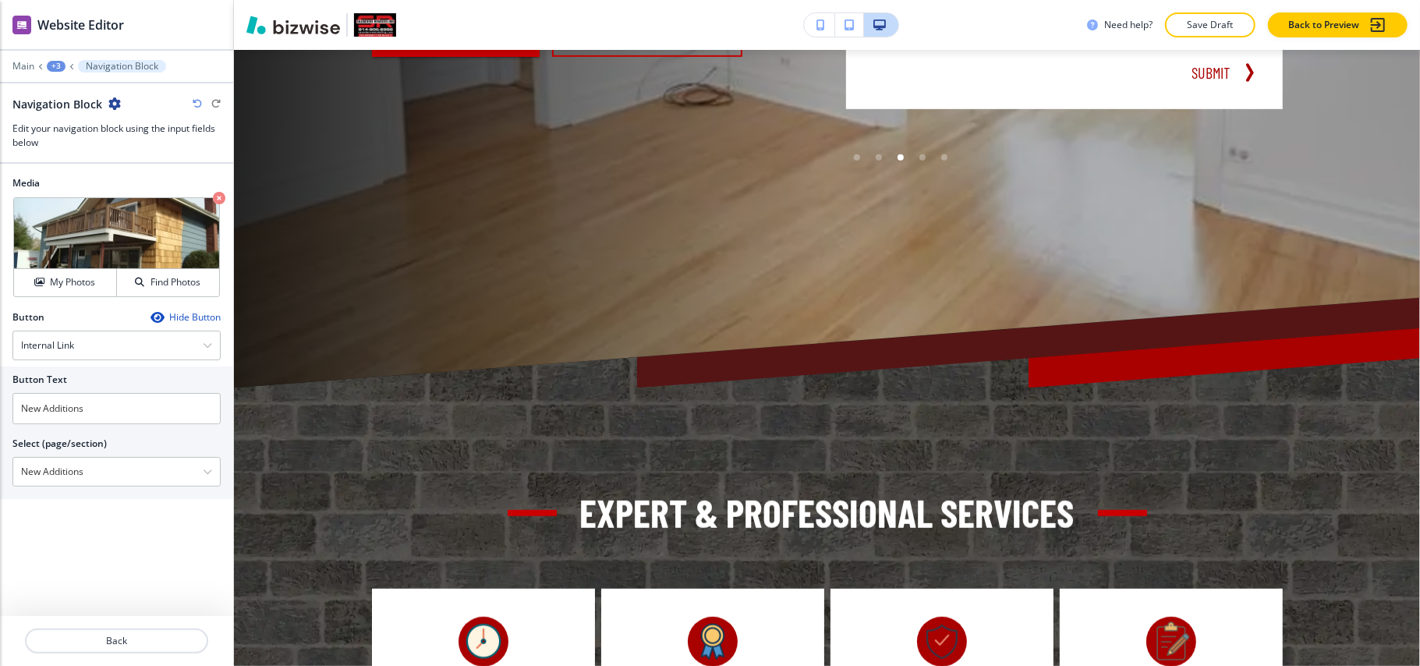
scroll to position [0, 0]
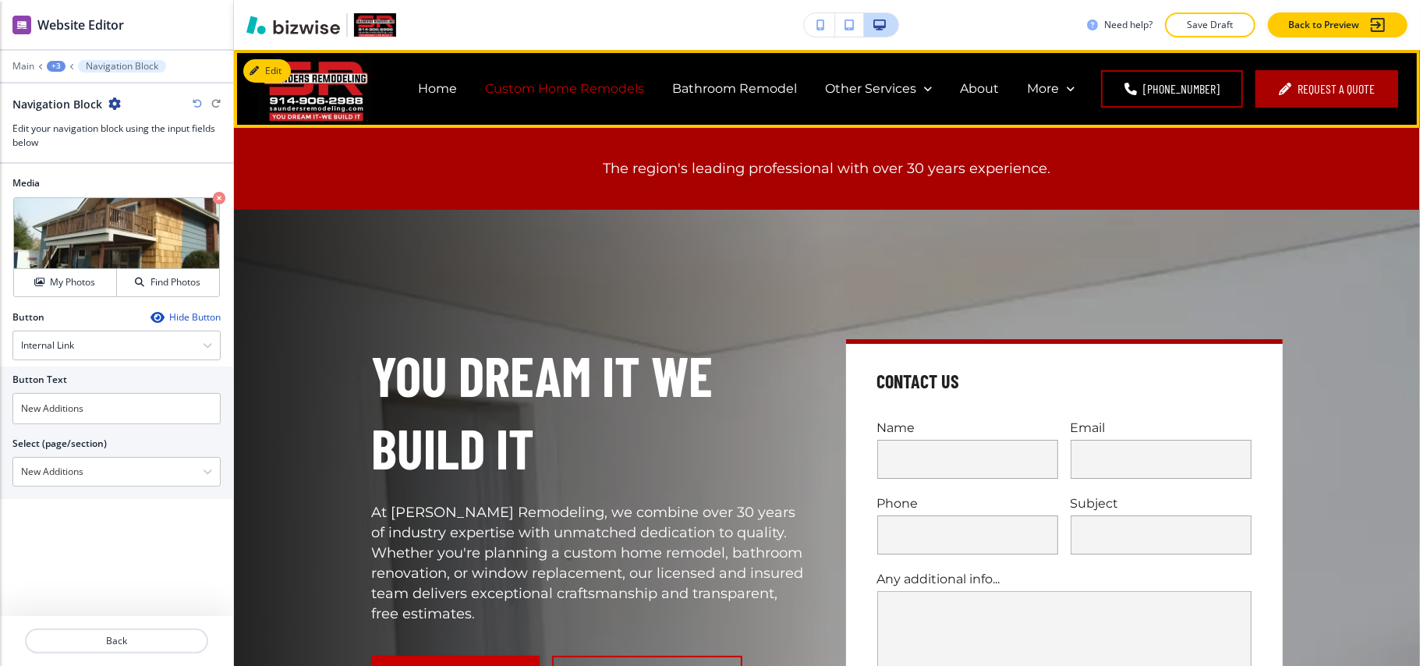
click at [556, 87] on p "Custom Home Remodels" at bounding box center [564, 89] width 159 height 18
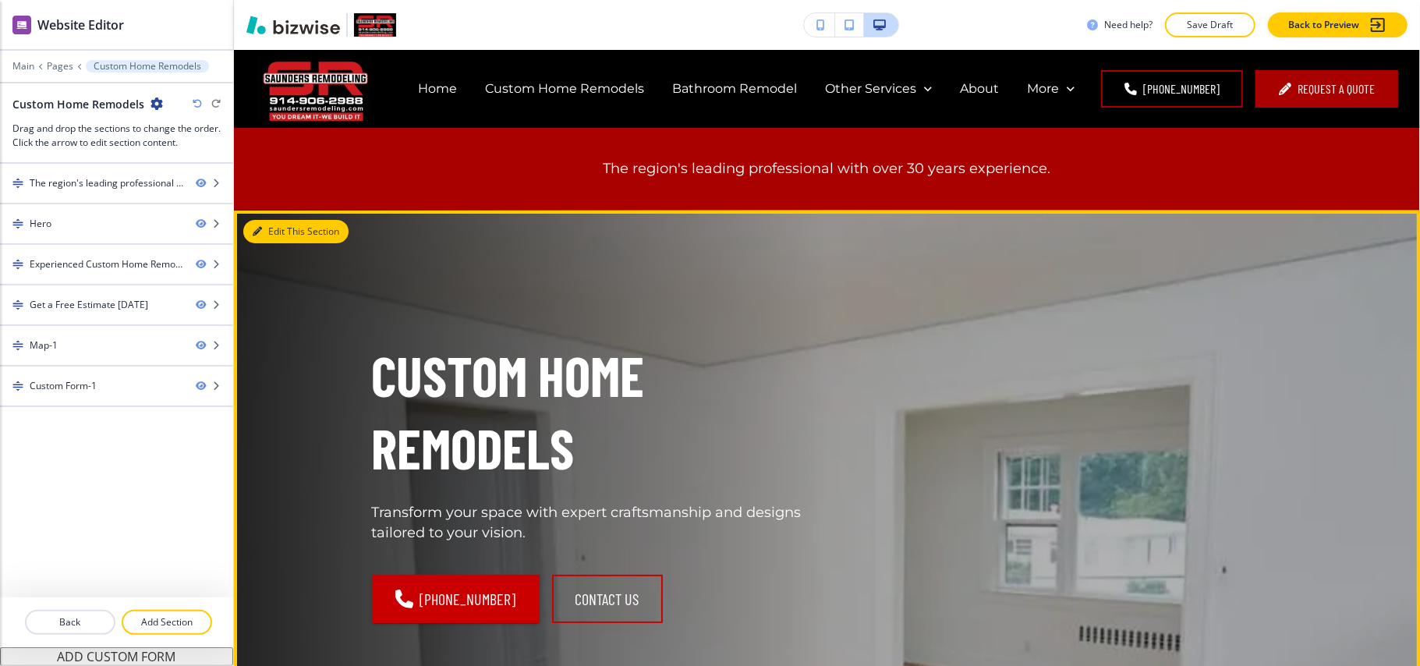
click at [257, 231] on icon "button" at bounding box center [257, 231] width 9 height 9
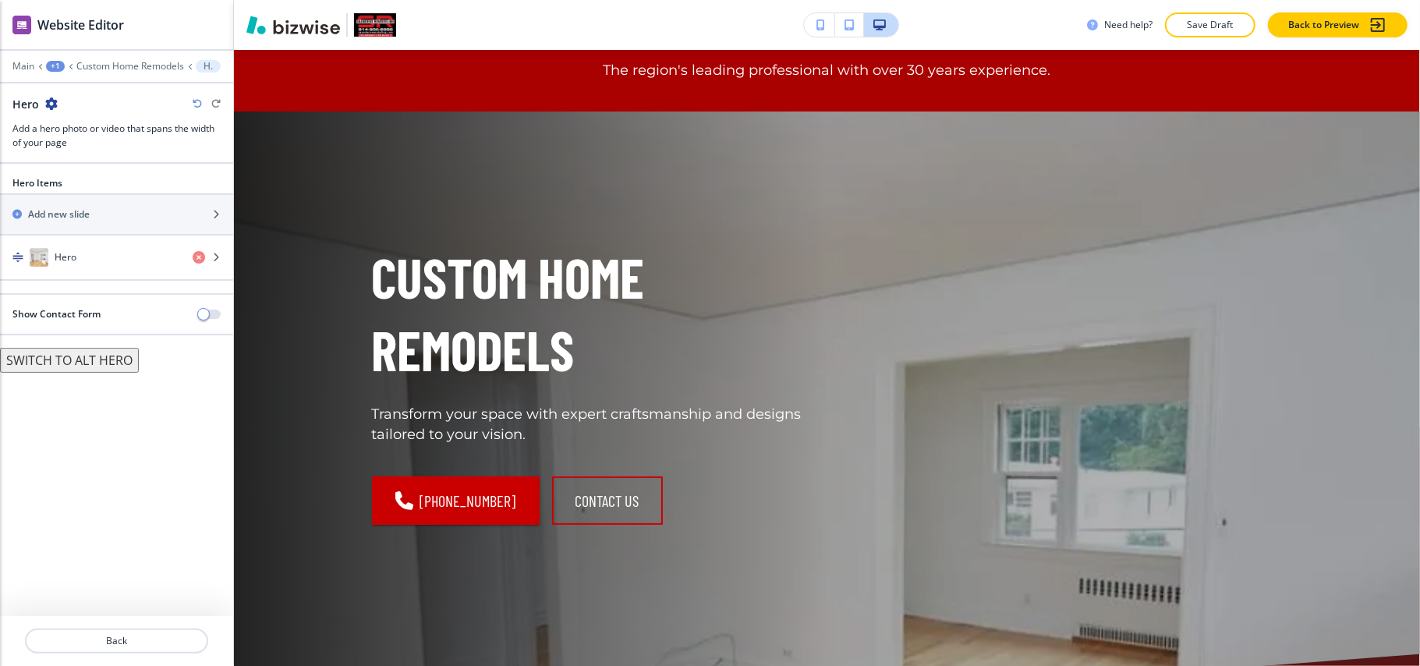
scroll to position [160, 0]
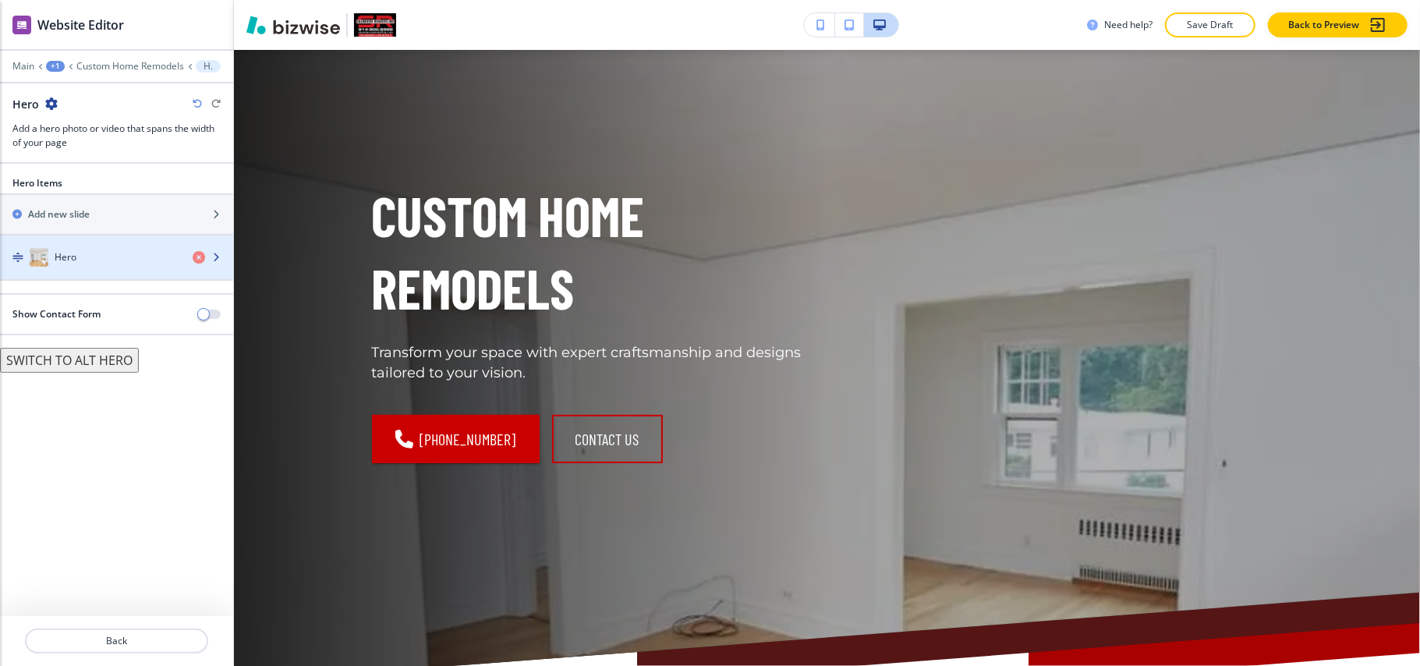
click at [85, 275] on div "button" at bounding box center [116, 273] width 233 height 12
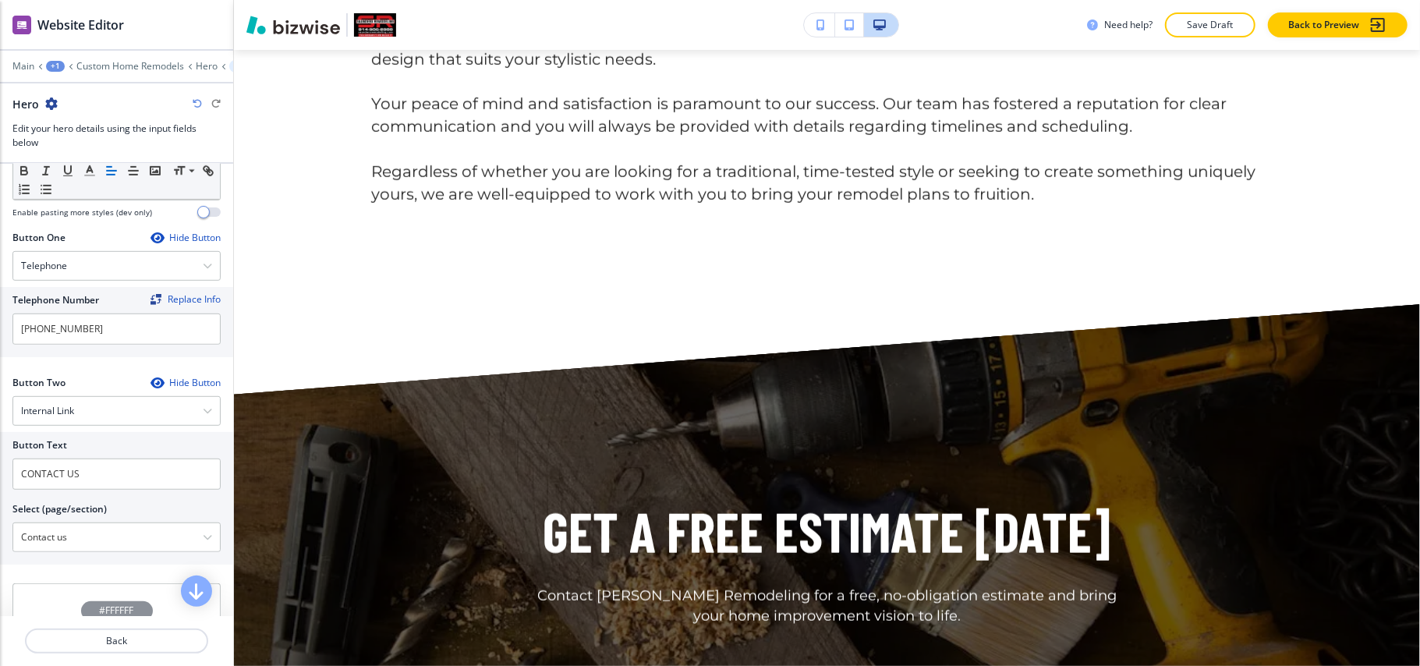
scroll to position [1342, 0]
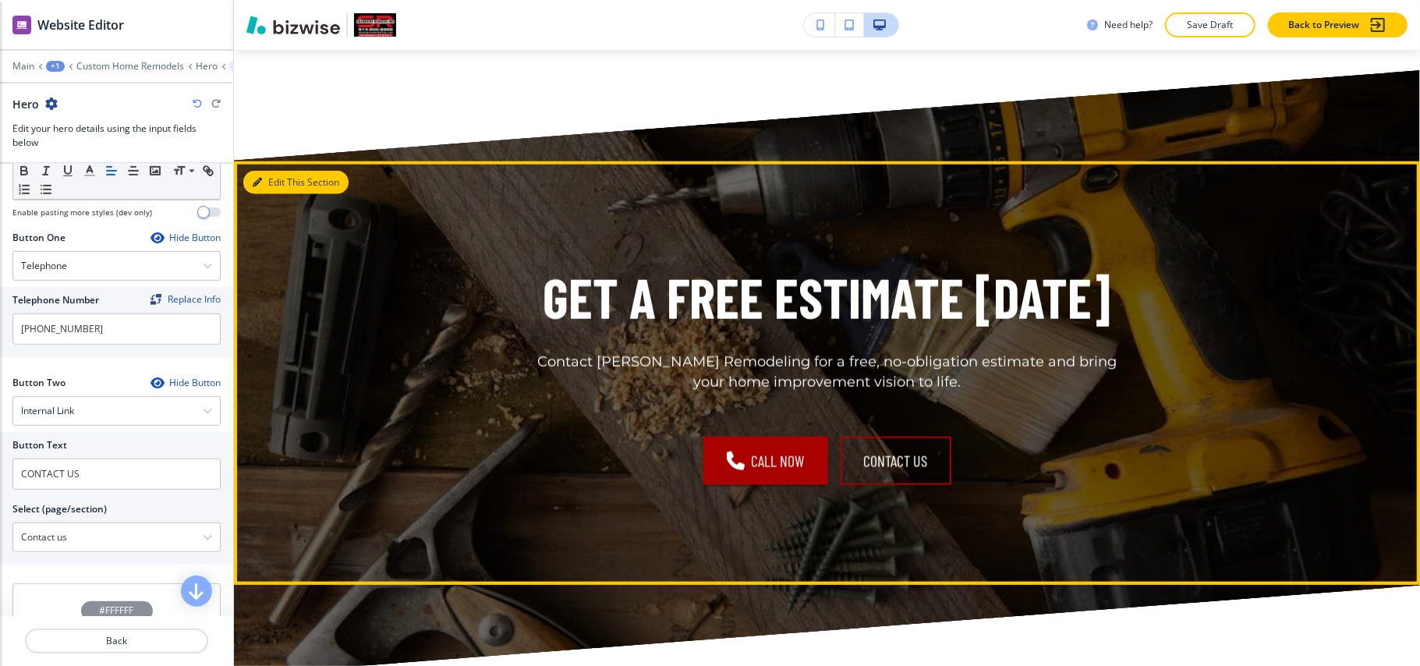
click at [264, 176] on button "Edit This Section" at bounding box center [295, 182] width 105 height 23
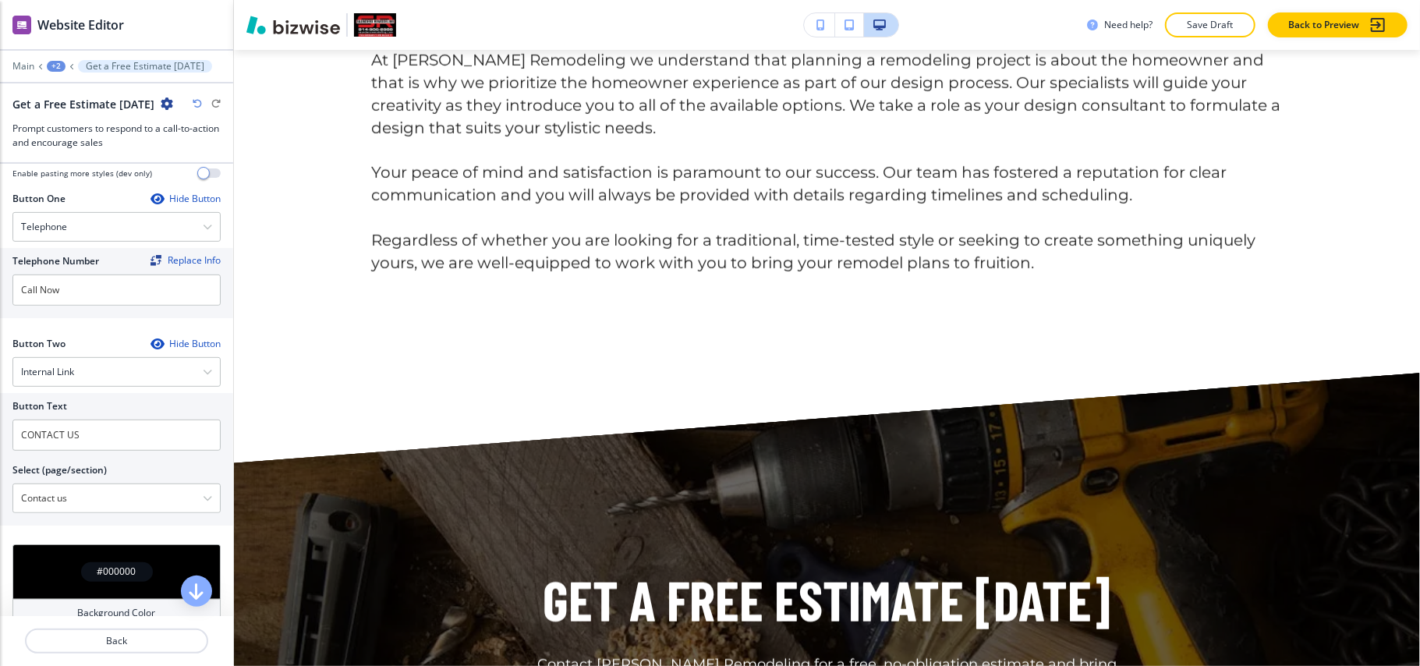
scroll to position [482, 0]
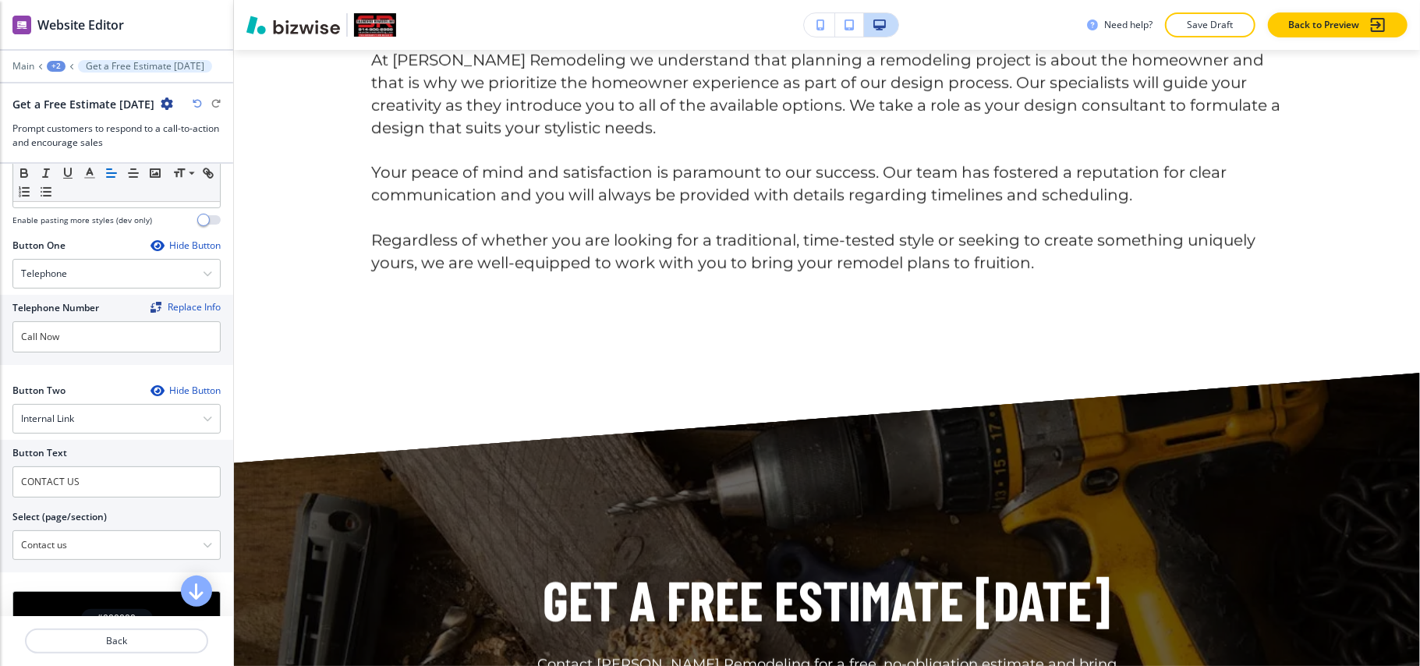
drag, startPoint x: 1, startPoint y: 241, endPoint x: 226, endPoint y: 376, distance: 262.7
click at [226, 376] on div "Cancel Copy Capture" at bounding box center [710, 345] width 1420 height 666
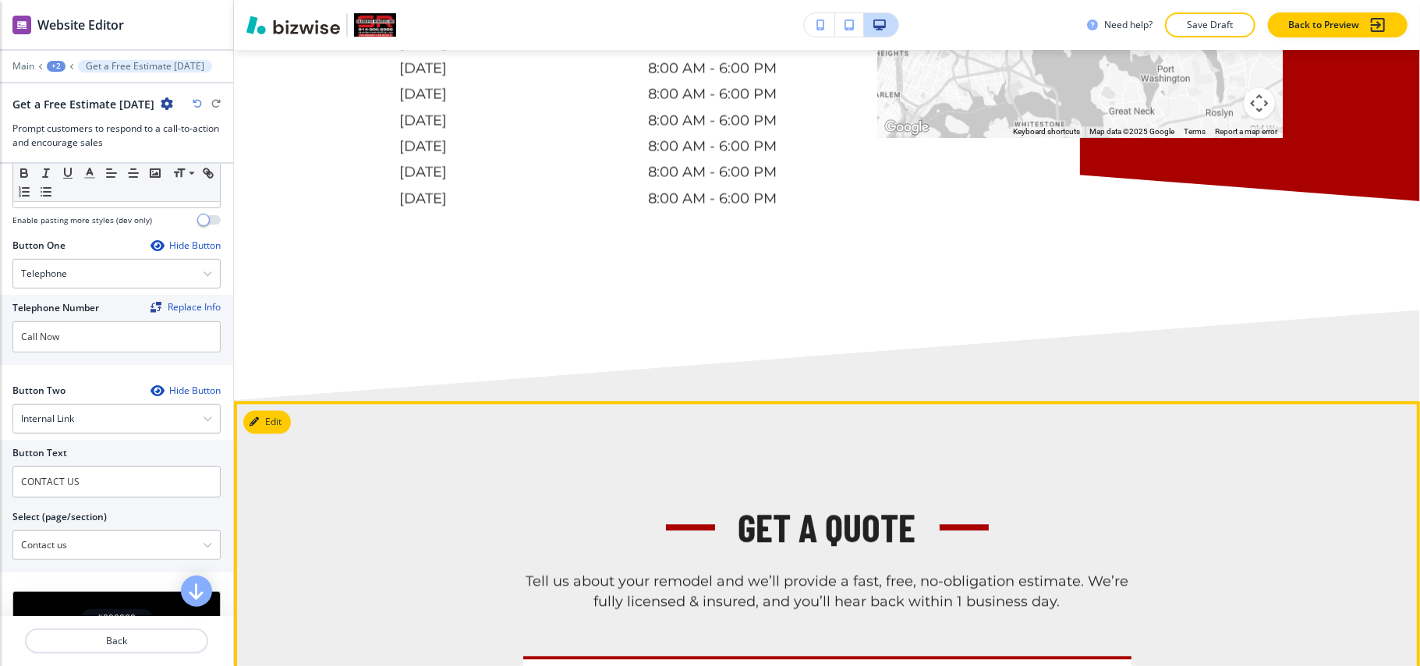
scroll to position [2184, 0]
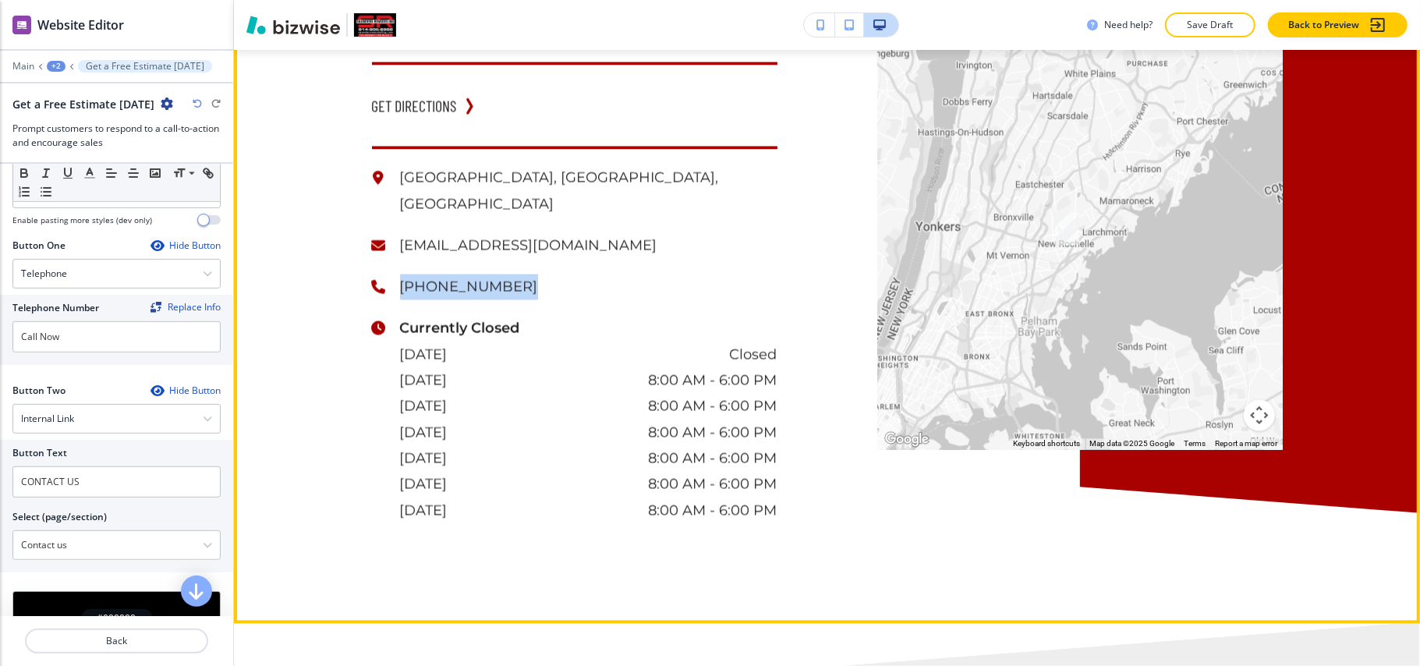
drag, startPoint x: 497, startPoint y: 207, endPoint x: 368, endPoint y: 206, distance: 128.7
click at [362, 206] on div "[GEOGRAPHIC_DATA], [GEOGRAPHIC_DATA], [GEOGRAPHIC_DATA] [EMAIL_ADDRESS][DOMAIN_…" at bounding box center [558, 326] width 440 height 393
copy p "[PHONE_NUMBER]"
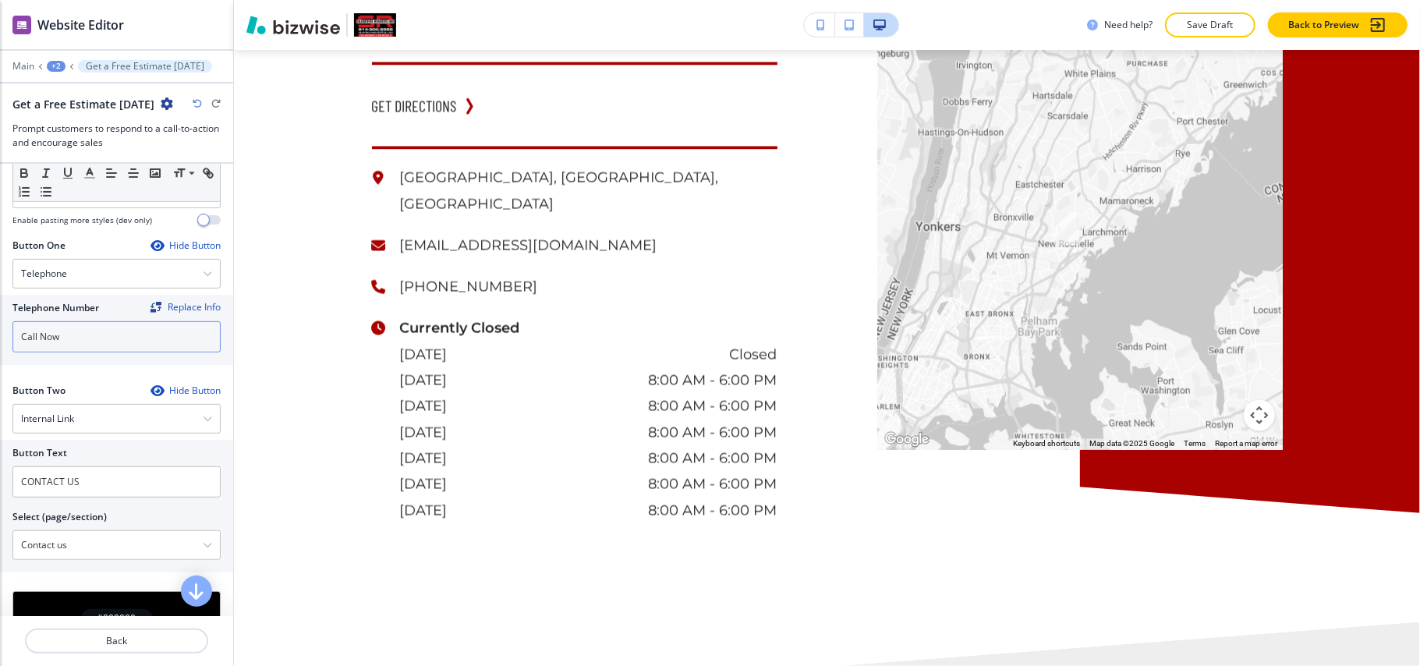
click at [0, 335] on div "Telephone Number Replace Info Call Now" at bounding box center [116, 330] width 233 height 70
paste input "[PHONE_NUMBER]"
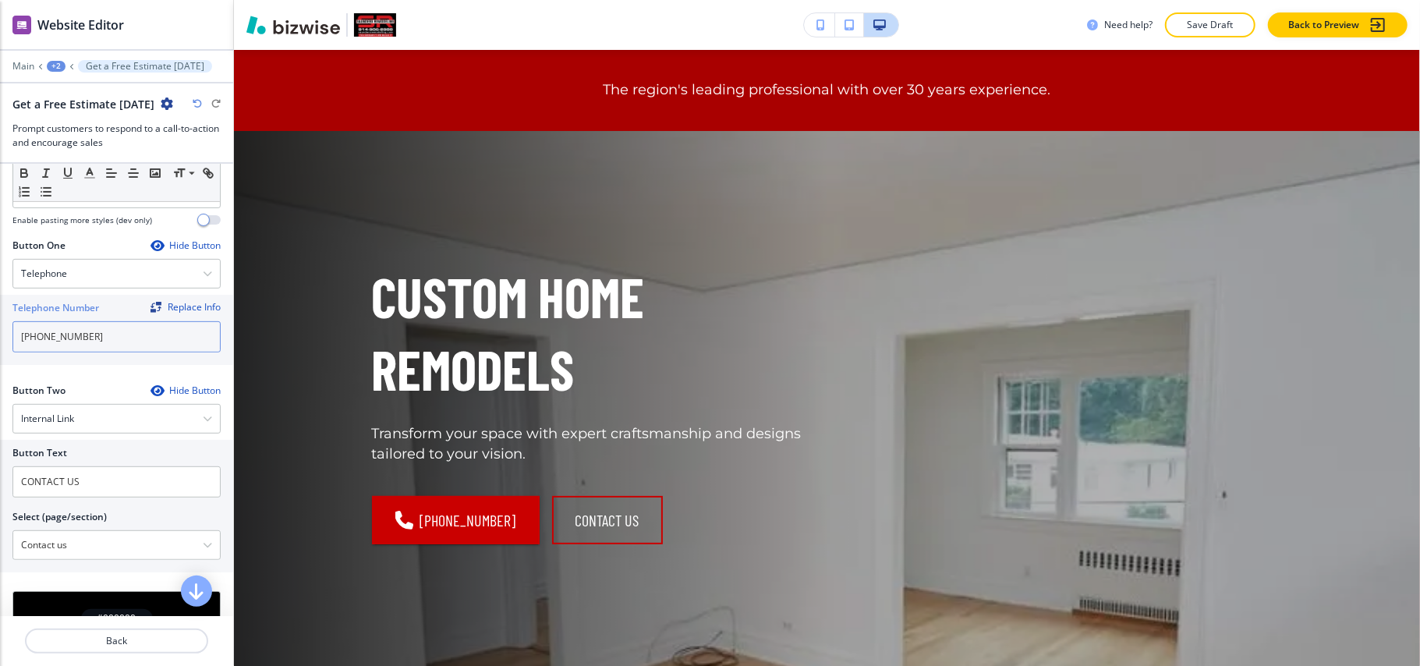
scroll to position [0, 0]
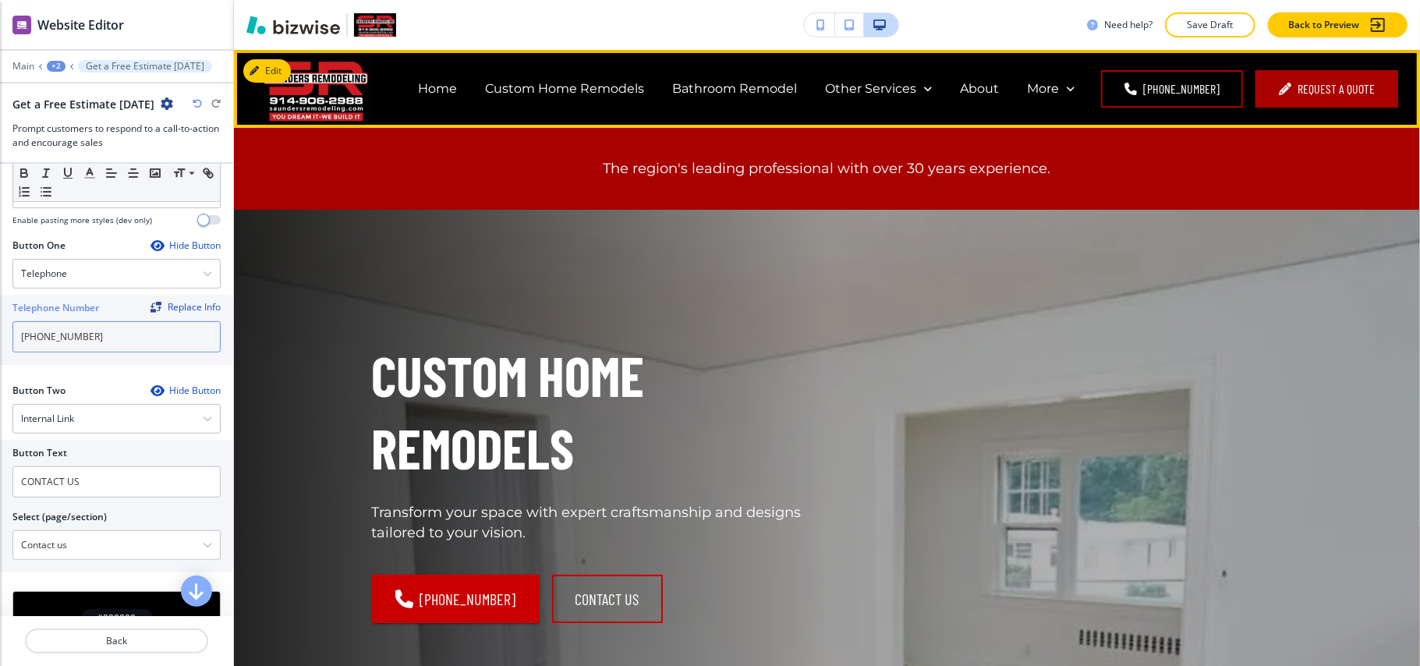
type input "[PHONE_NUMBER]"
click at [672, 90] on div "Bathroom Remodel" at bounding box center [734, 89] width 153 height 18
click at [741, 80] on p "Bathroom Remodel" at bounding box center [734, 89] width 125 height 18
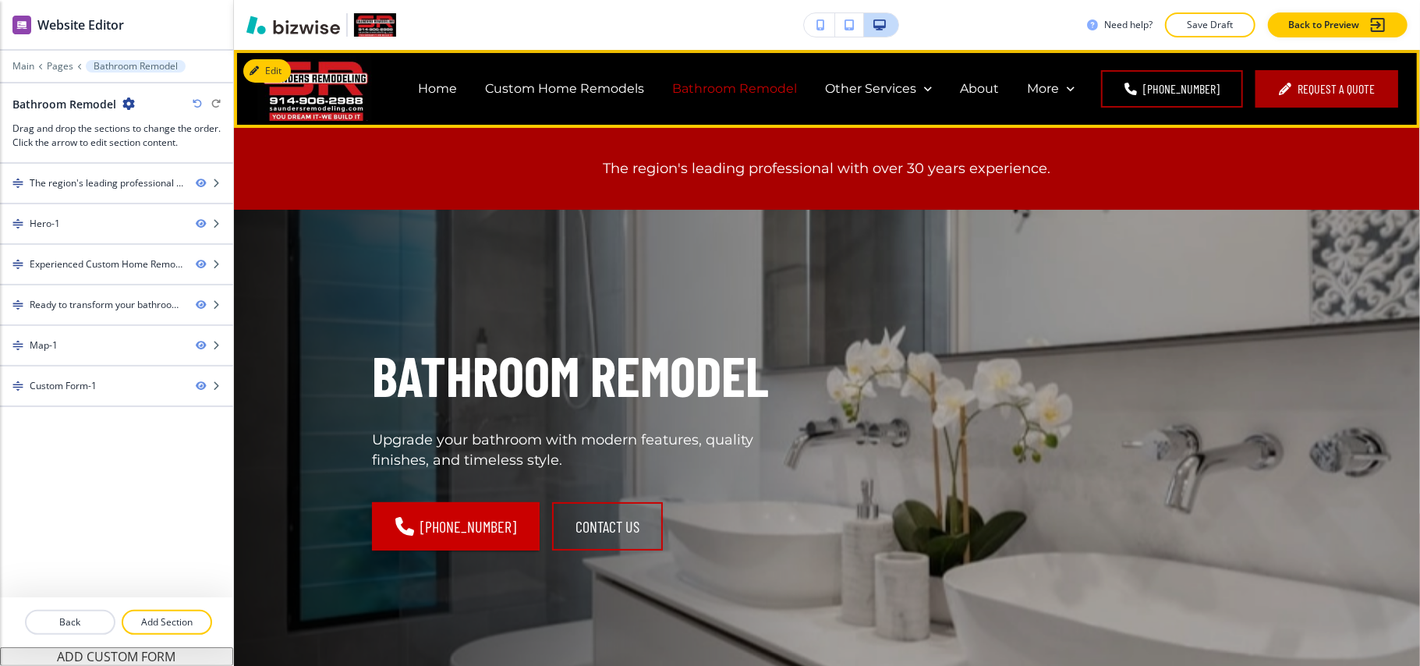
click at [738, 81] on p "Bathroom Remodel" at bounding box center [734, 89] width 125 height 18
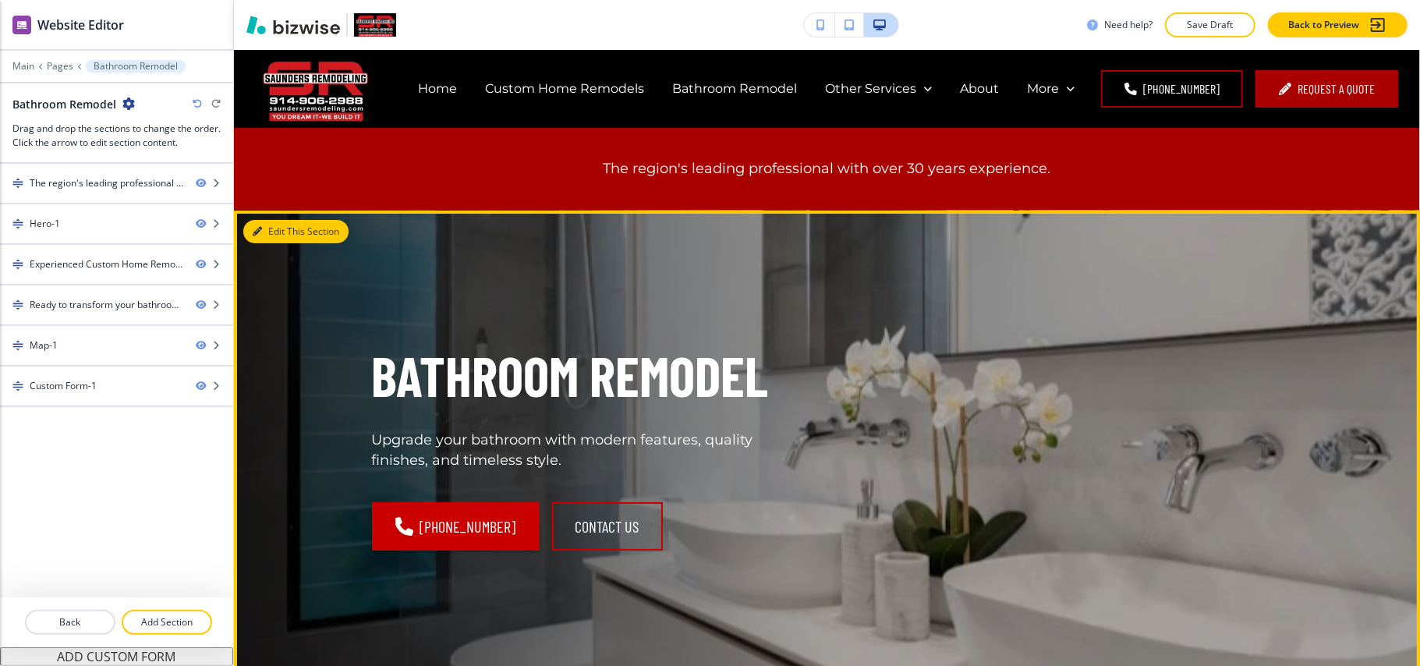
click at [271, 225] on button "Edit This Section" at bounding box center [295, 231] width 105 height 23
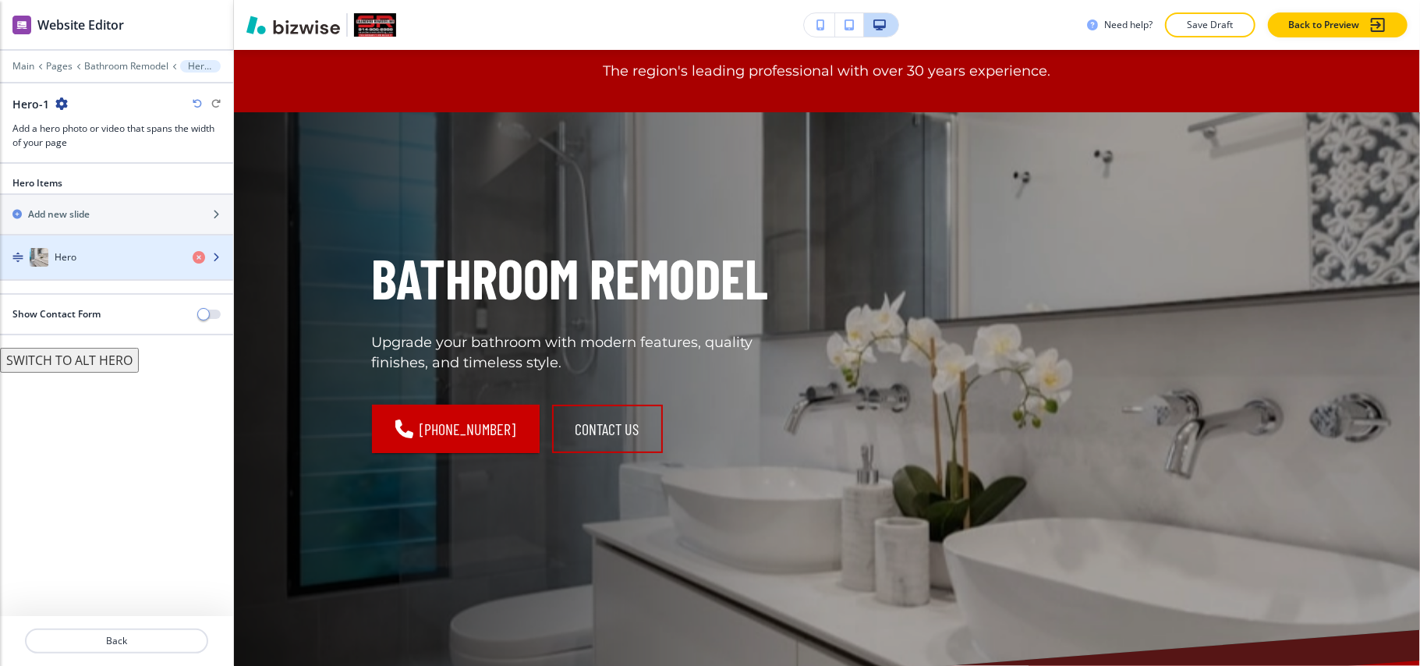
scroll to position [160, 0]
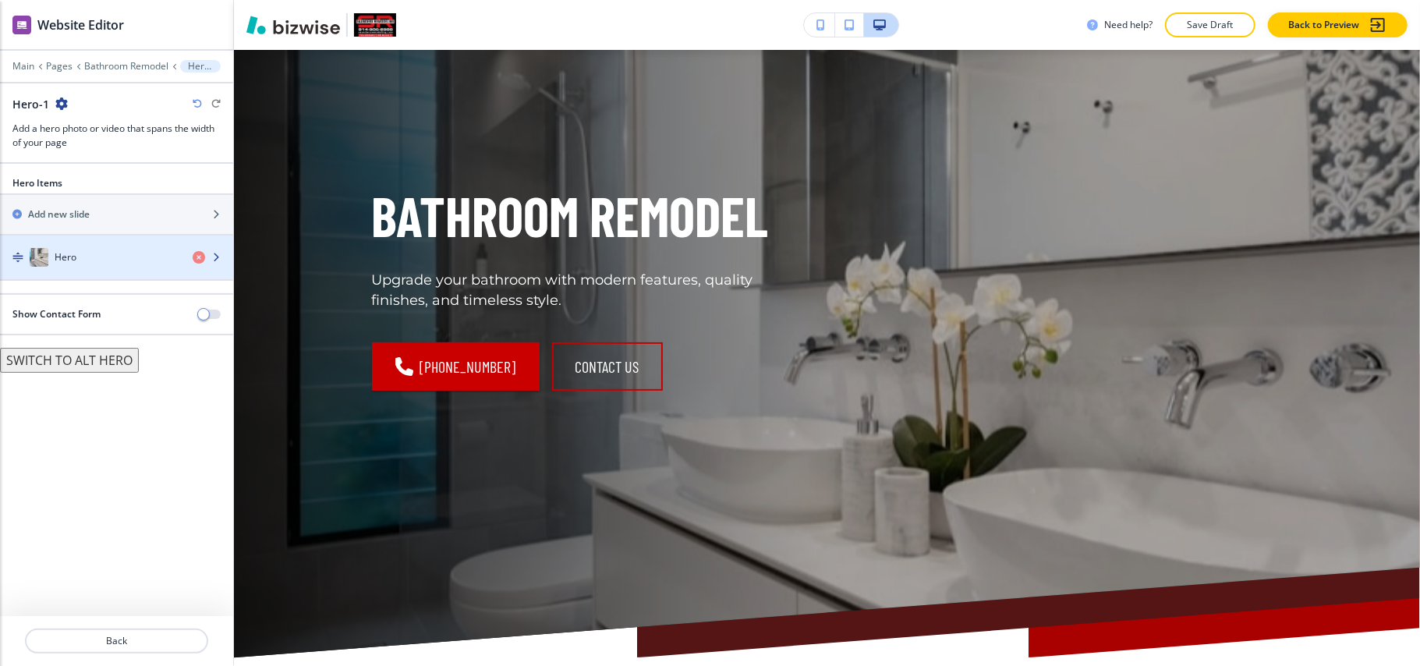
click at [104, 259] on div "Hero" at bounding box center [90, 257] width 180 height 19
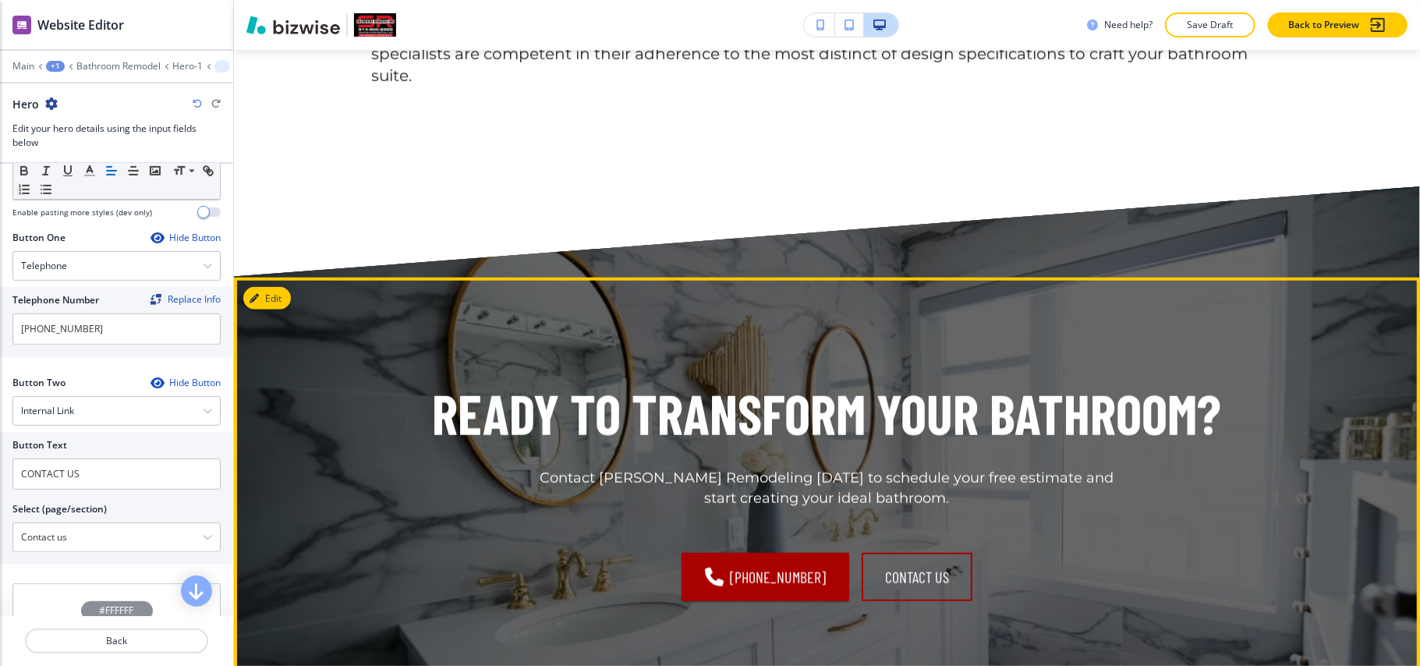
scroll to position [1304, 0]
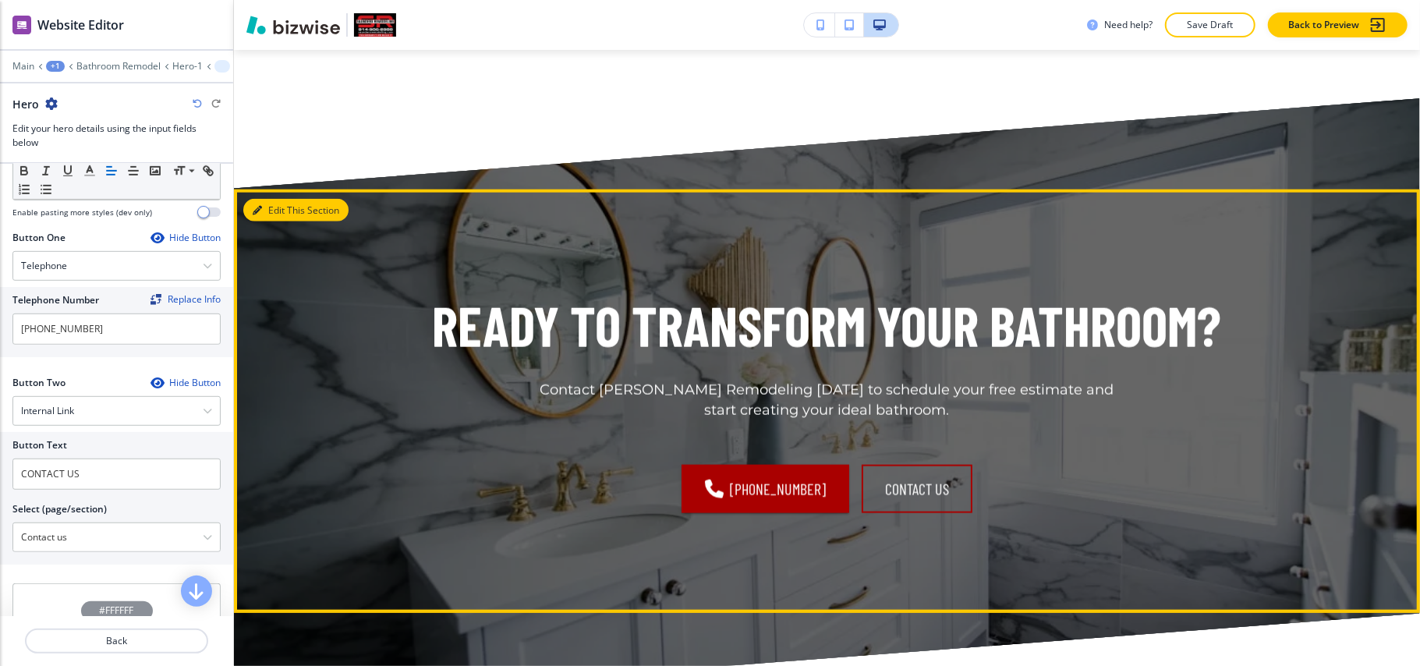
click at [272, 199] on button "Edit This Section" at bounding box center [295, 210] width 105 height 23
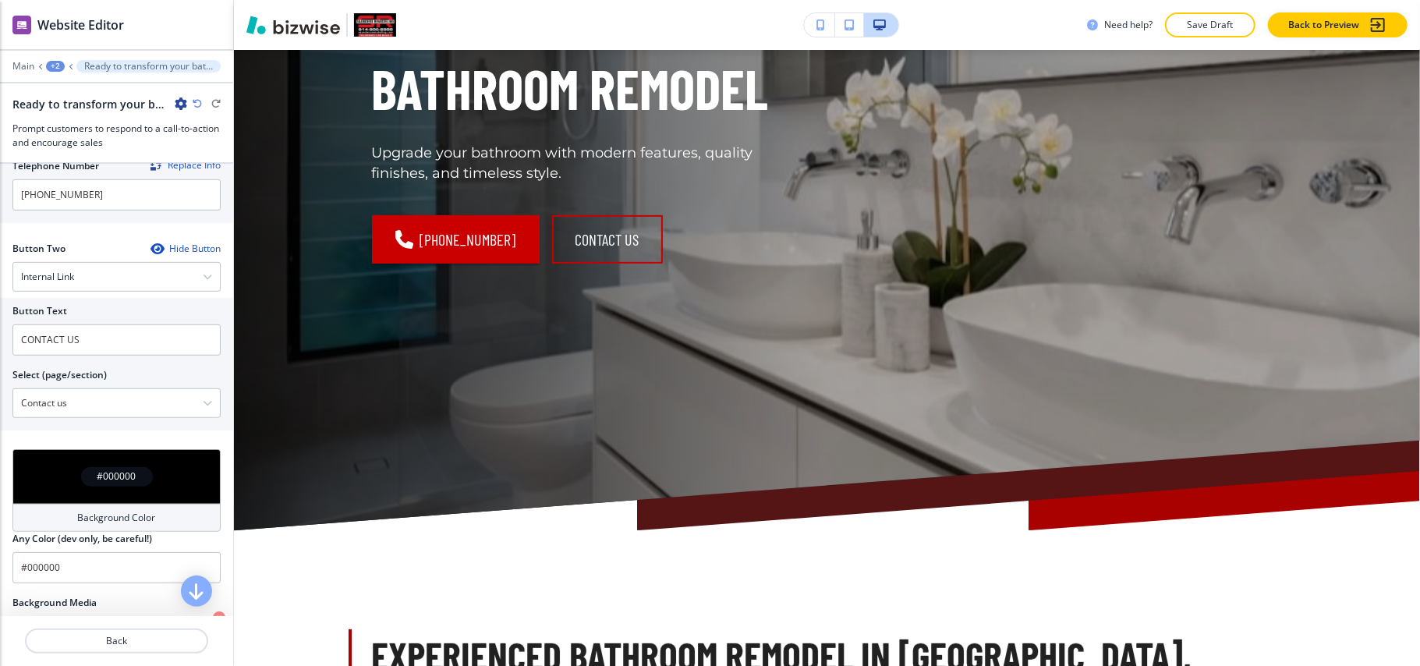
scroll to position [0, 0]
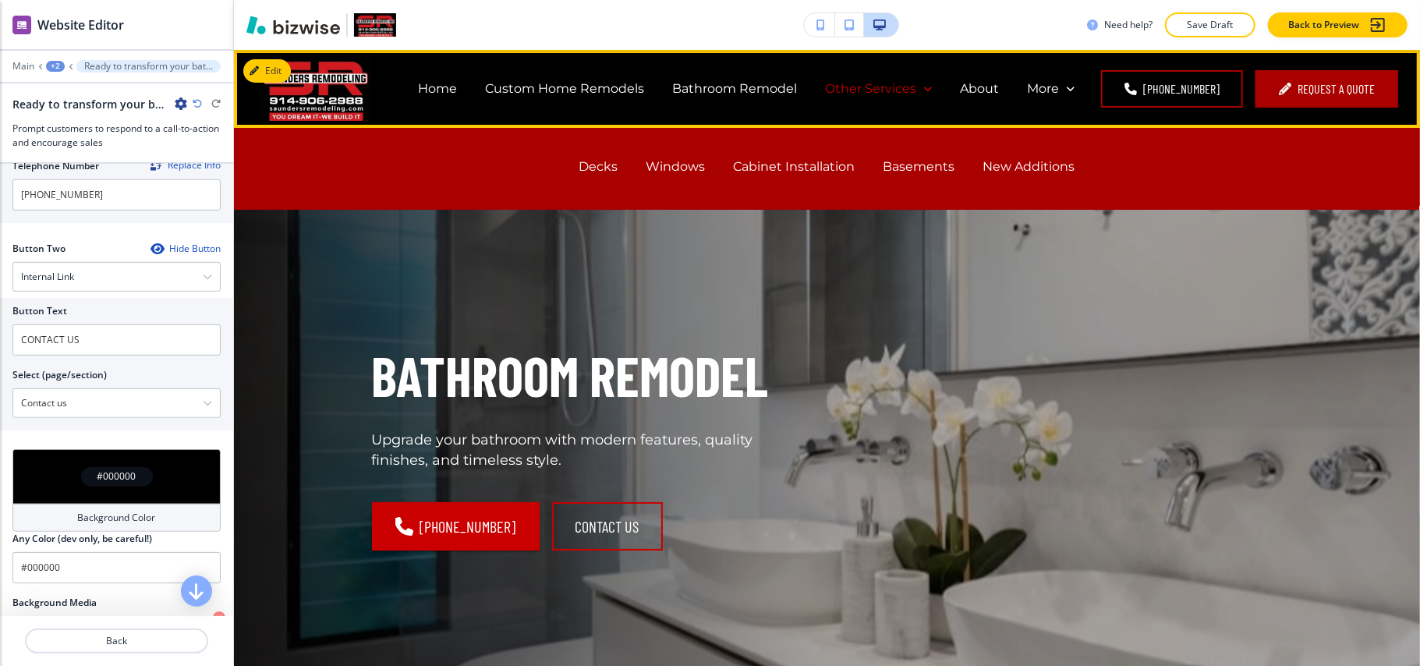
click at [885, 87] on p "Other Services" at bounding box center [870, 89] width 91 height 18
click at [593, 185] on div "Decks" at bounding box center [599, 167] width 67 height 62
click at [593, 175] on p "Decks" at bounding box center [599, 167] width 39 height 18
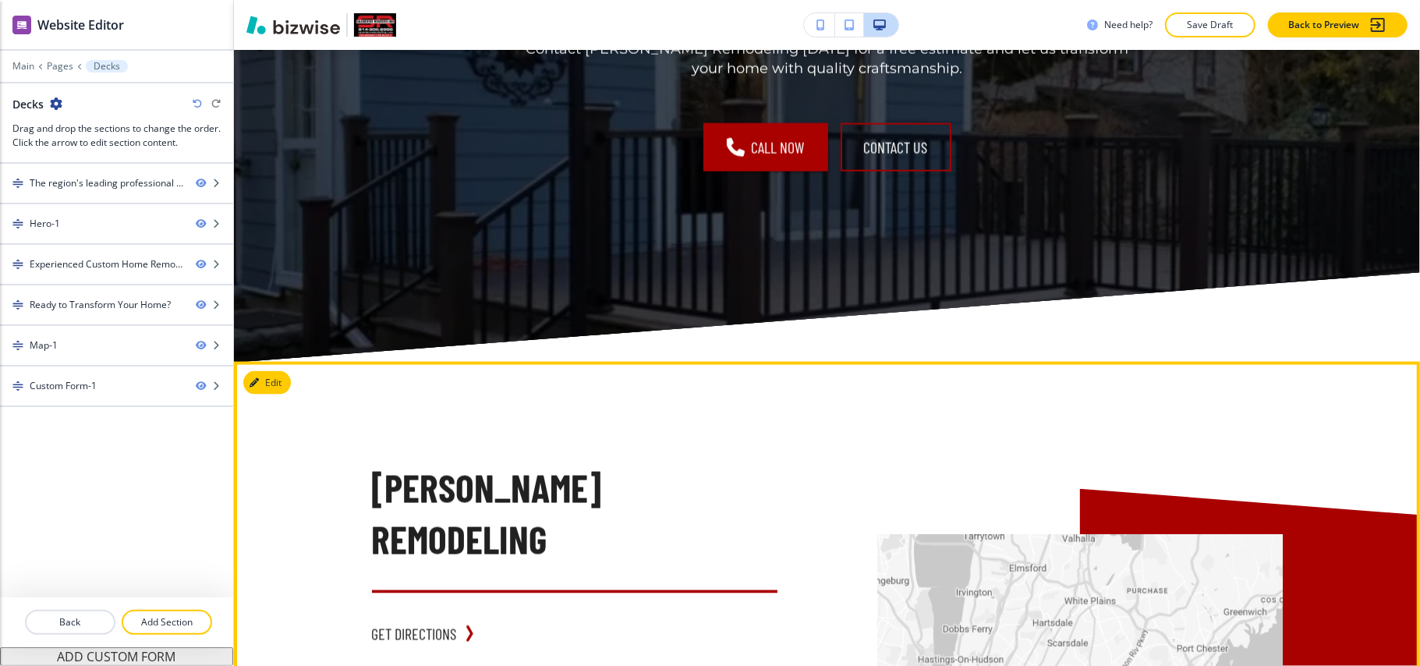
scroll to position [1456, 0]
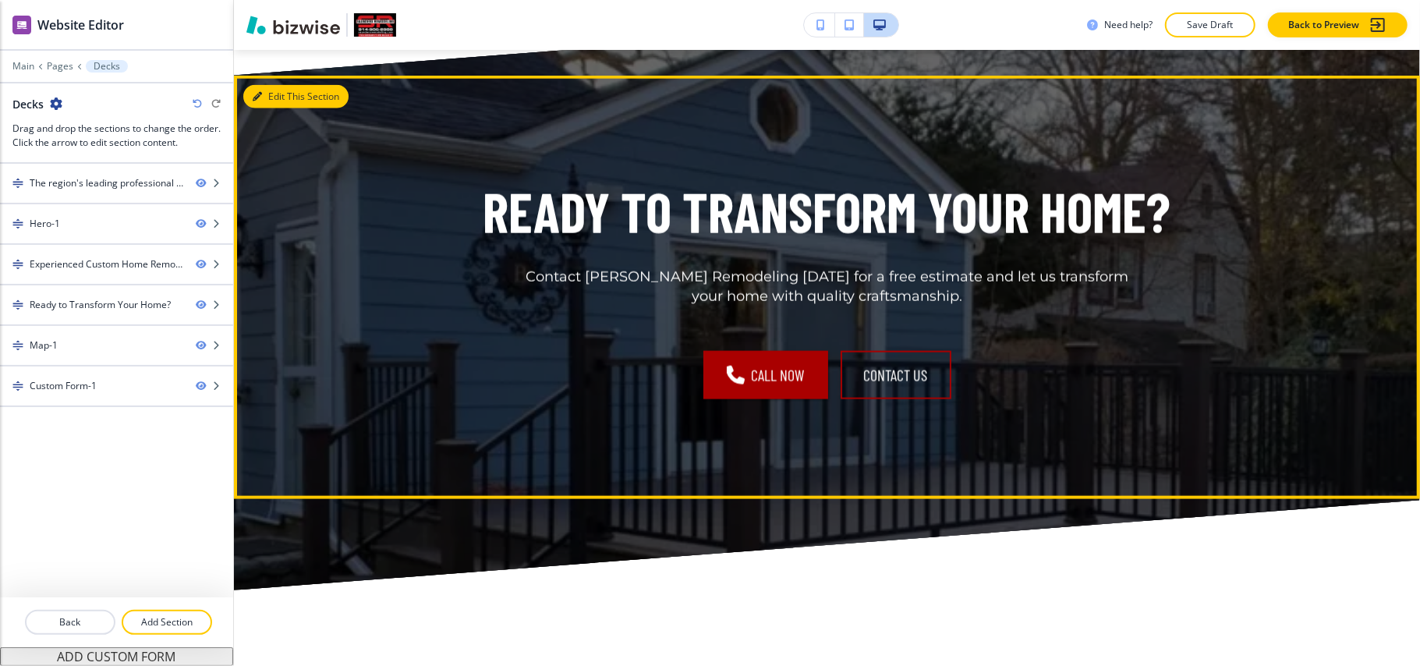
click at [264, 85] on button "Edit This Section" at bounding box center [295, 96] width 105 height 23
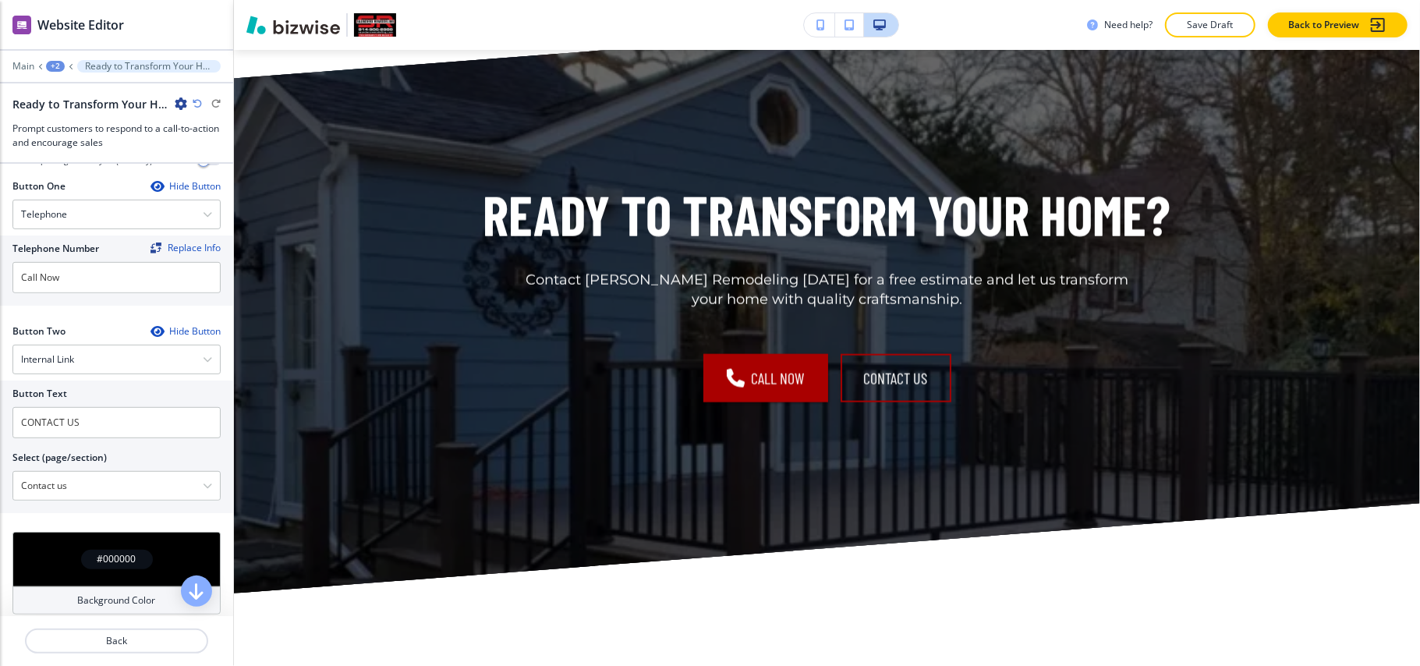
scroll to position [520, 0]
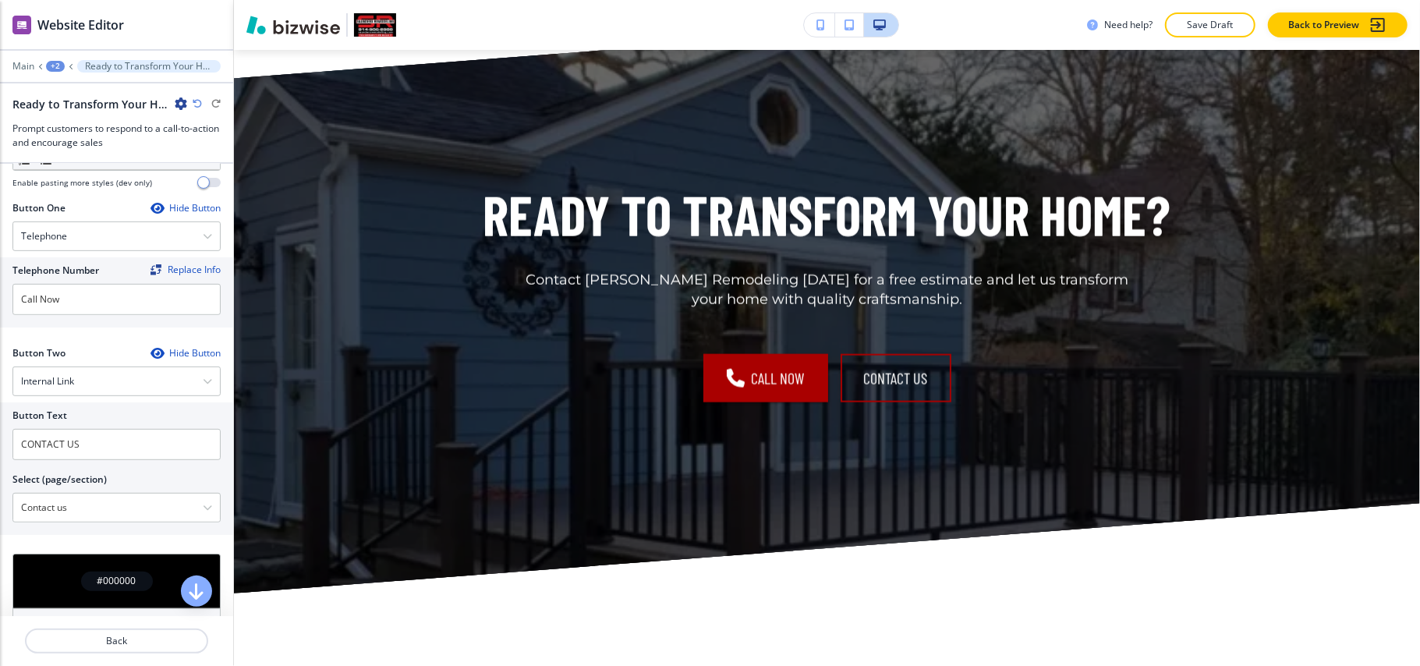
click at [0, 295] on div "Telephone Number Replace Info Call Now" at bounding box center [116, 292] width 233 height 70
drag, startPoint x: 13, startPoint y: 304, endPoint x: 34, endPoint y: 307, distance: 21.3
click at [3, 304] on div "Telephone Number Replace Info Call Now" at bounding box center [116, 292] width 233 height 70
paste input "[PHONE_NUMBER]"
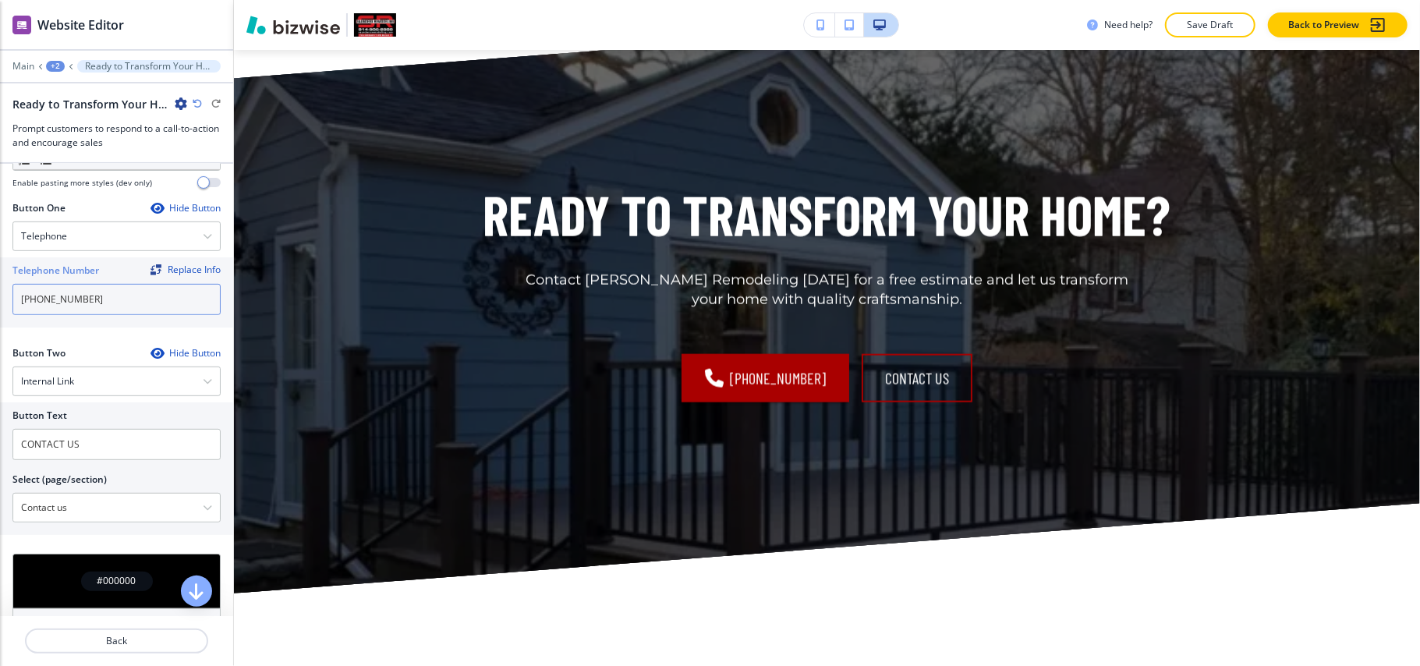
type input "[PHONE_NUMBER]"
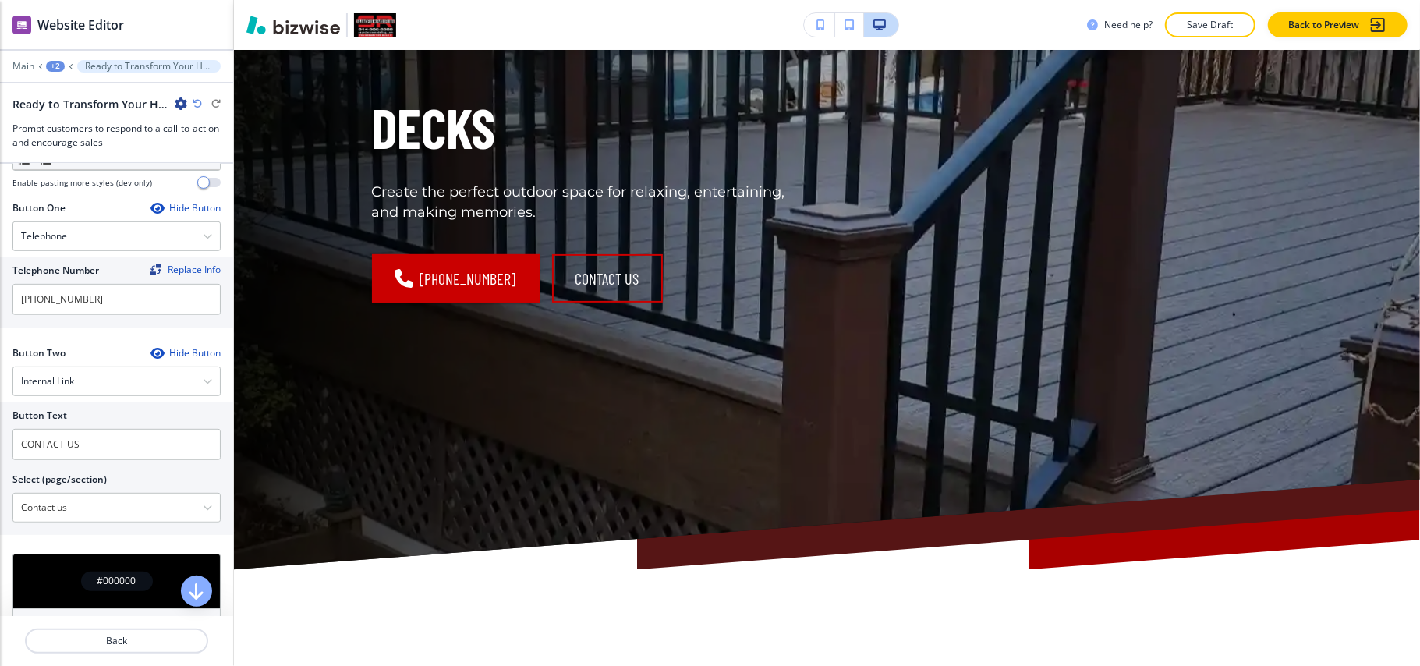
scroll to position [0, 0]
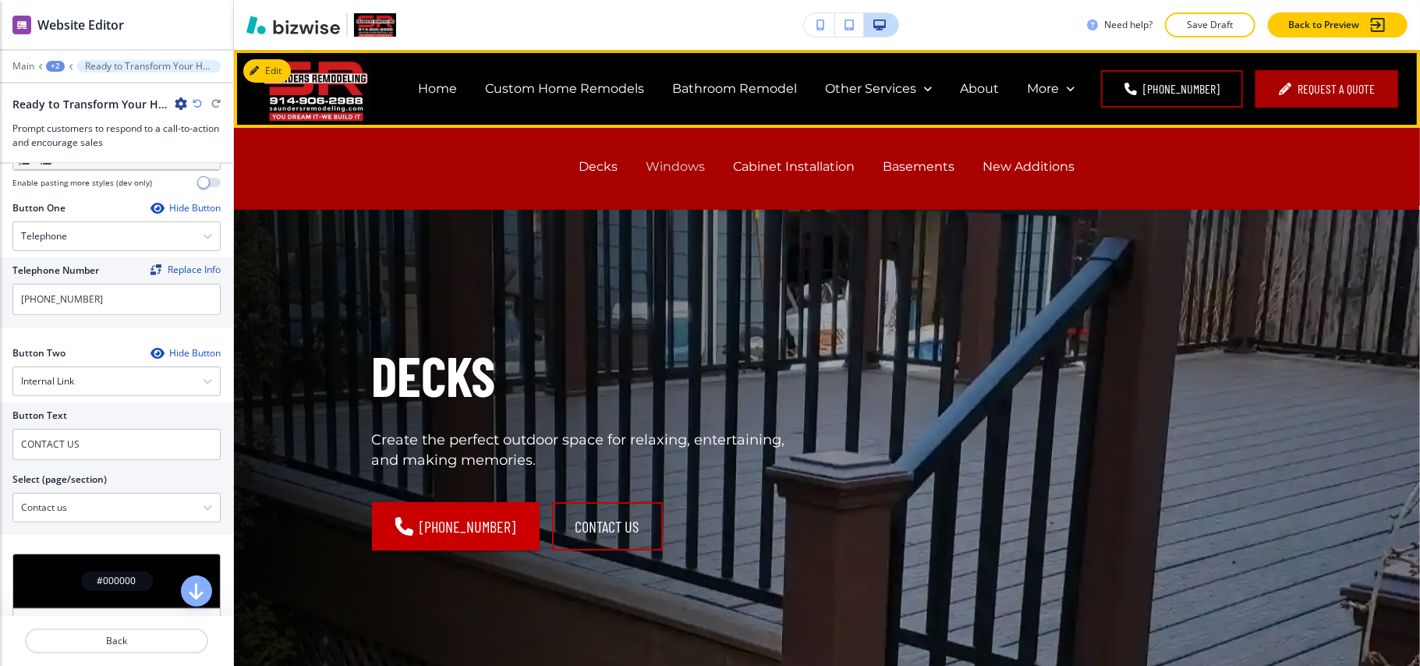
click at [668, 170] on p "Windows" at bounding box center [676, 167] width 59 height 18
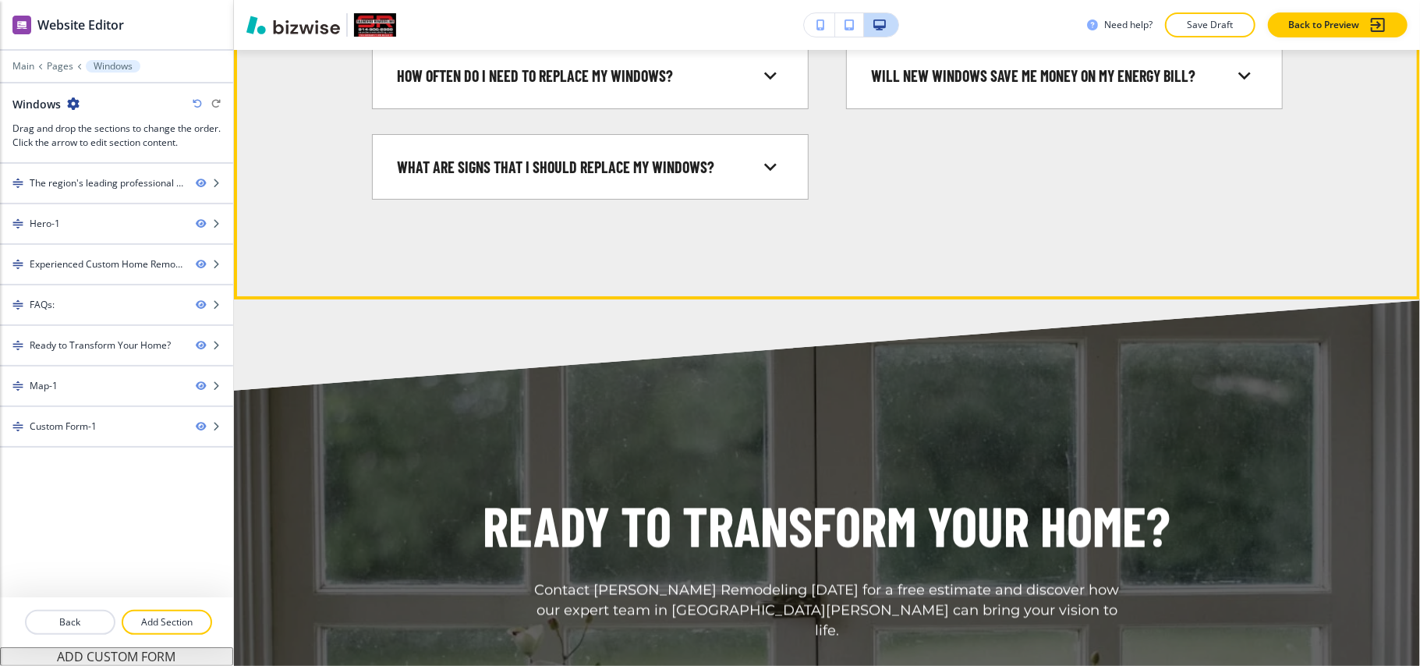
scroll to position [1664, 0]
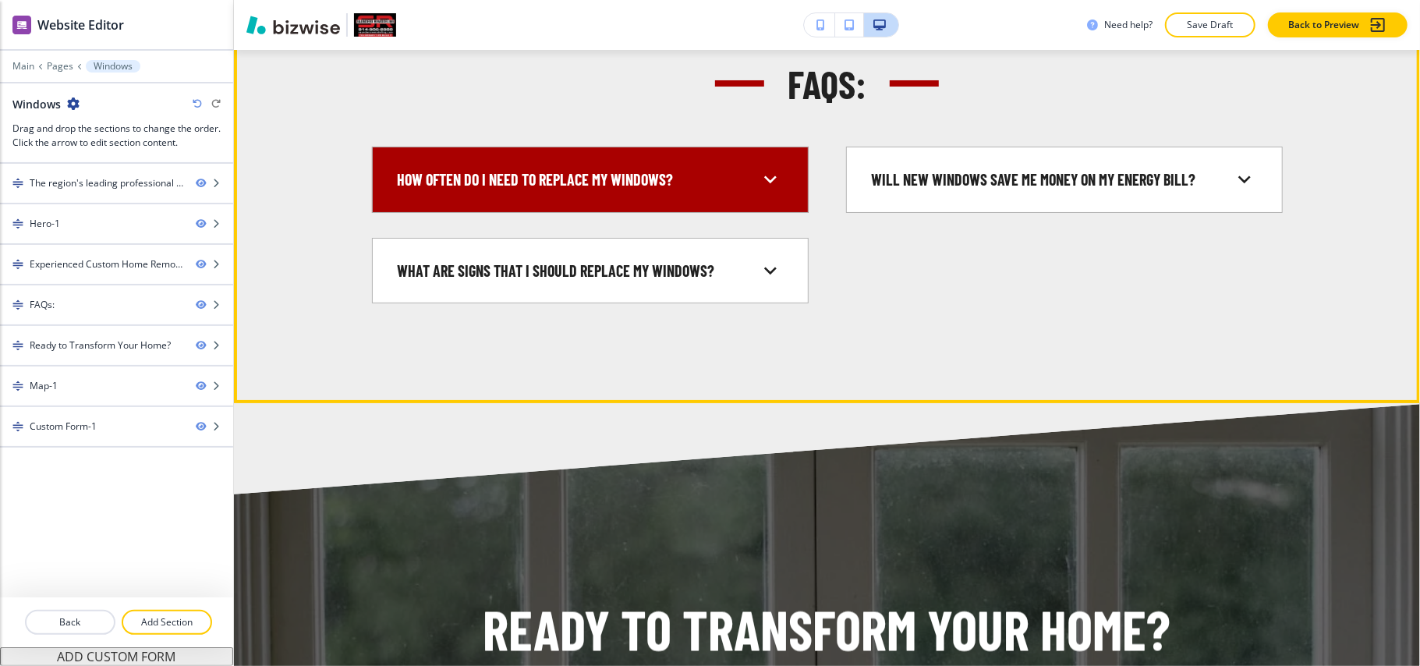
click at [699, 190] on div "How often do I need to replace my windows?" at bounding box center [578, 179] width 360 height 21
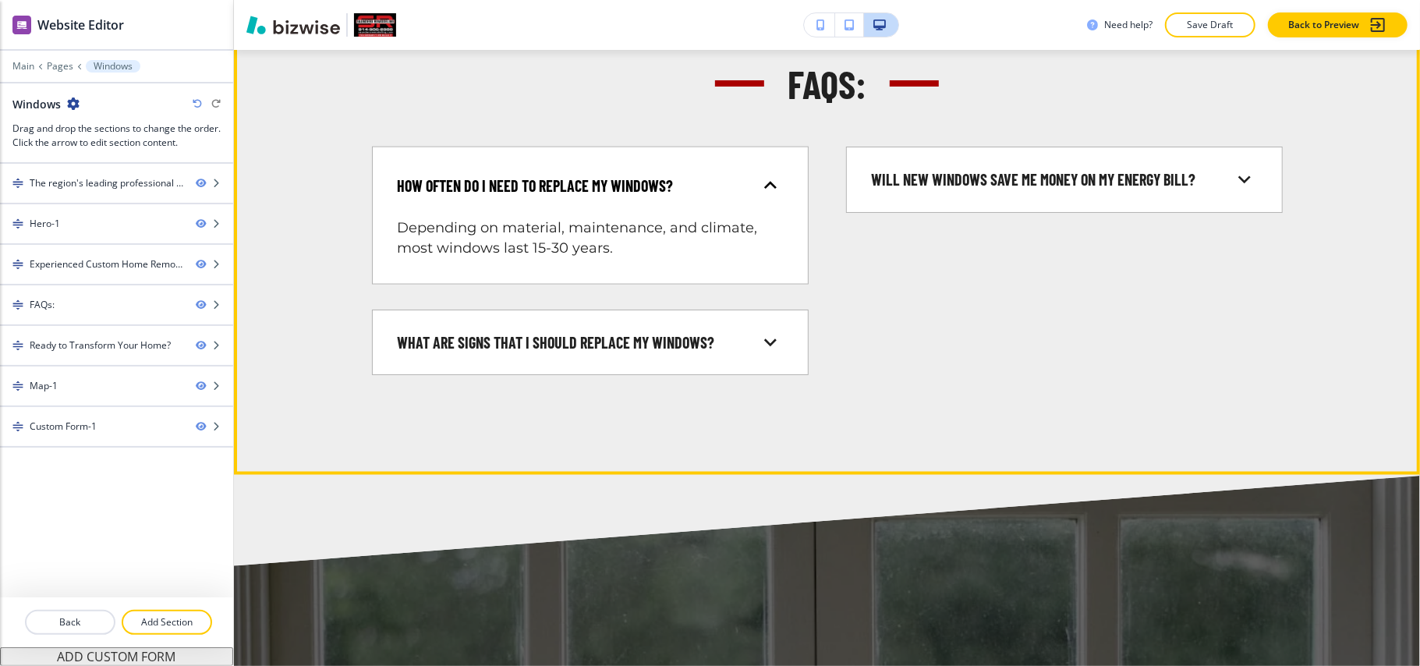
click at [699, 197] on div "How often do I need to replace my windows?" at bounding box center [578, 186] width 360 height 21
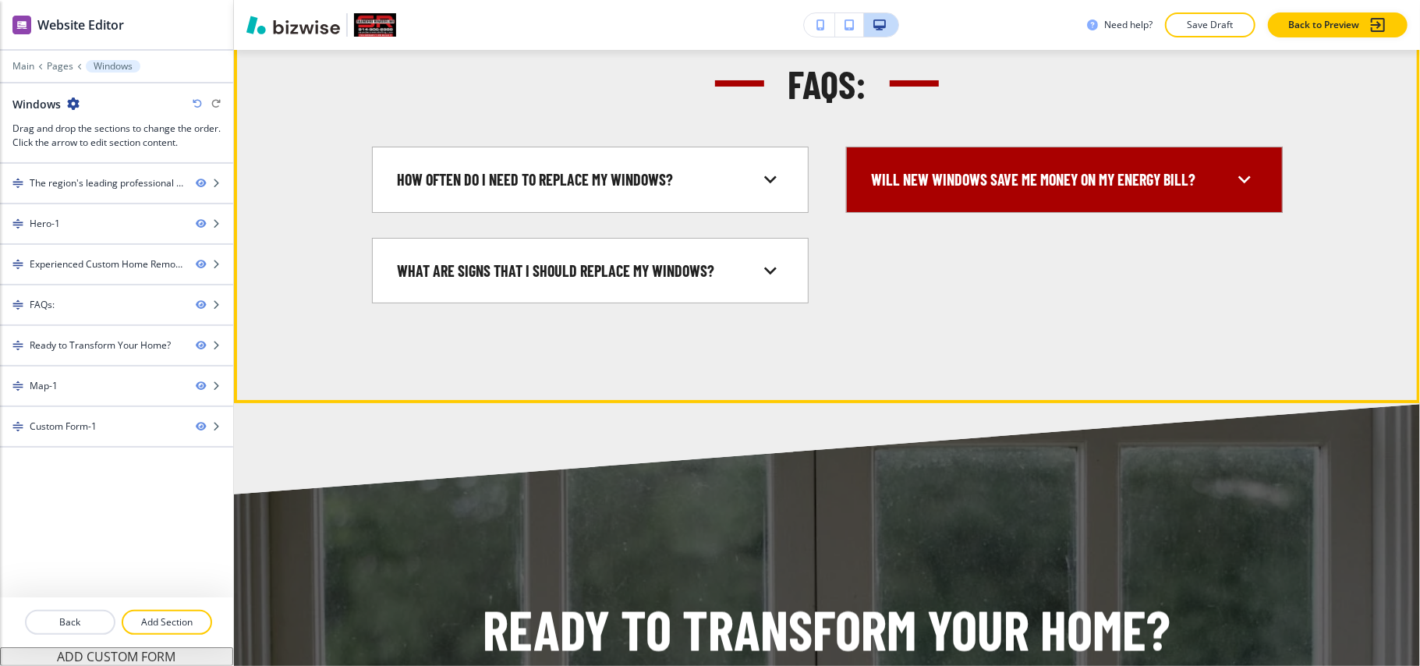
click at [1025, 190] on div "Will new windows save me money on my energy bill?" at bounding box center [1065, 180] width 410 height 40
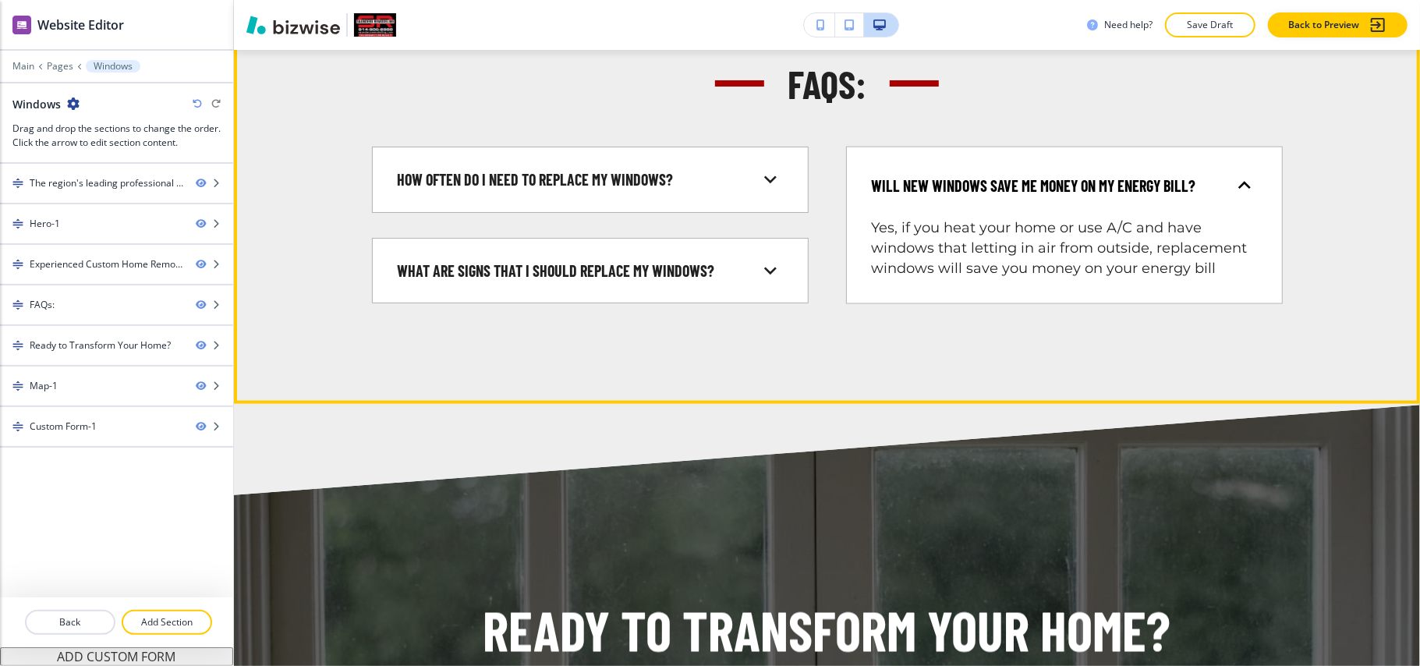
click at [1025, 190] on div "Will new windows save me money on my energy bill?" at bounding box center [1065, 186] width 410 height 52
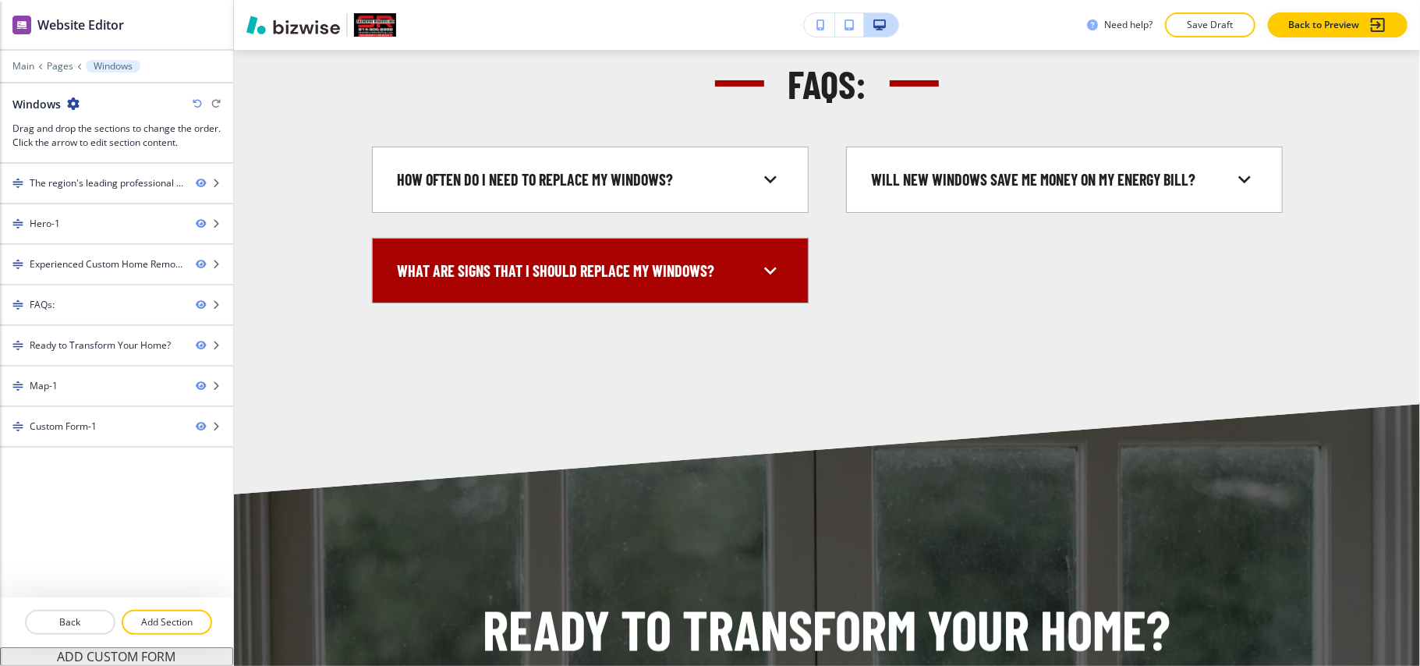
click at [637, 304] on div "What are signs that I should replace my windows? Broken or cracked glass, windo…" at bounding box center [590, 271] width 437 height 66
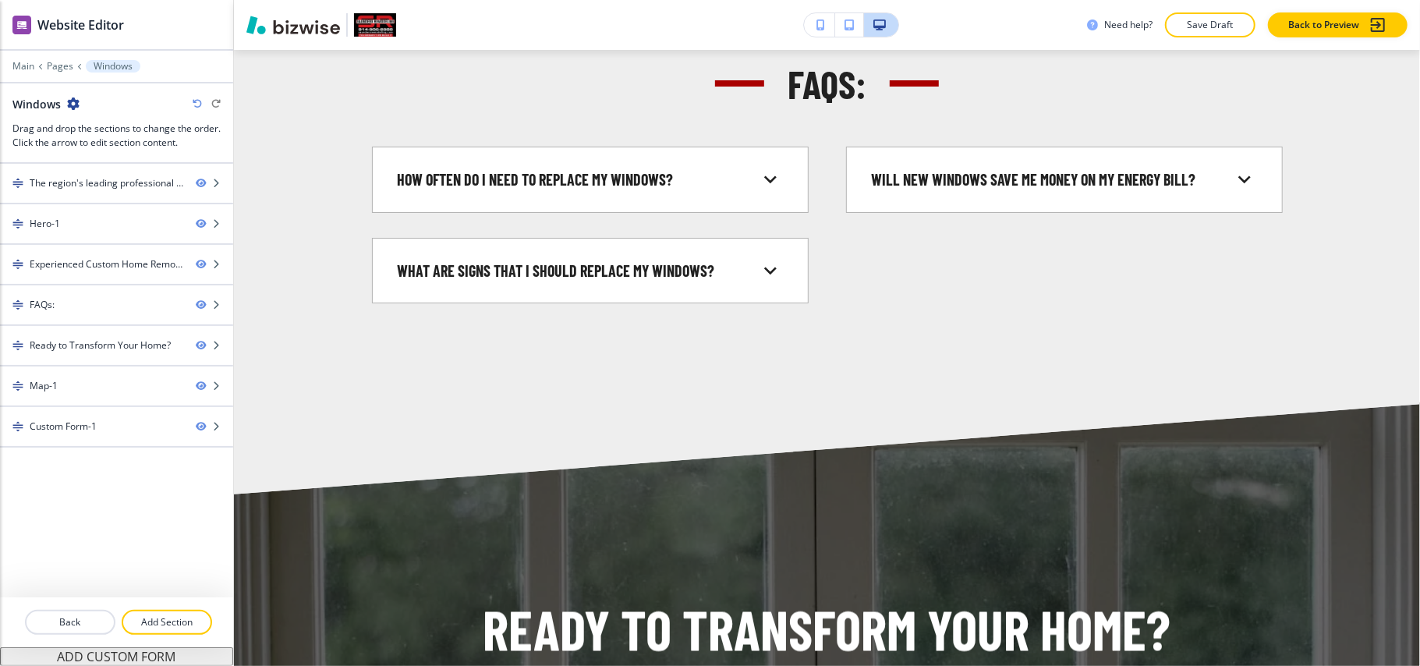
scroll to position [1456, 0]
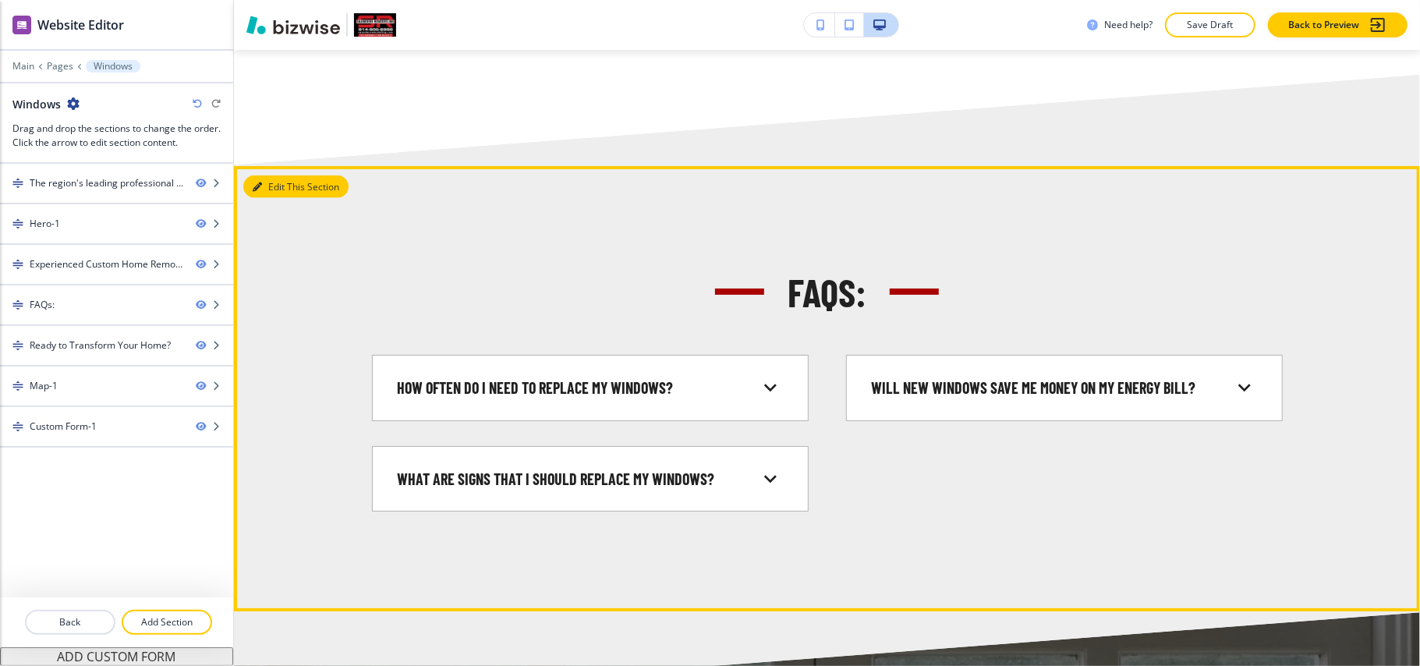
click at [275, 199] on button "Edit This Section" at bounding box center [295, 187] width 105 height 23
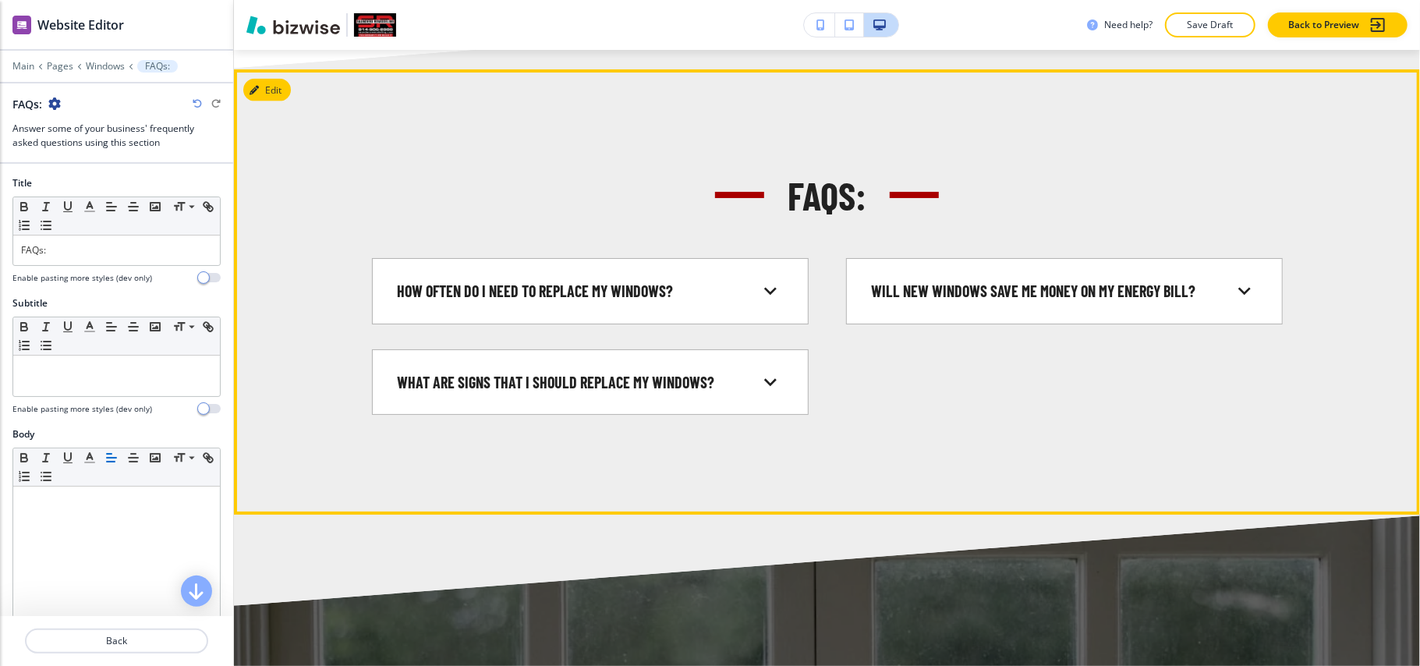
scroll to position [1594, 0]
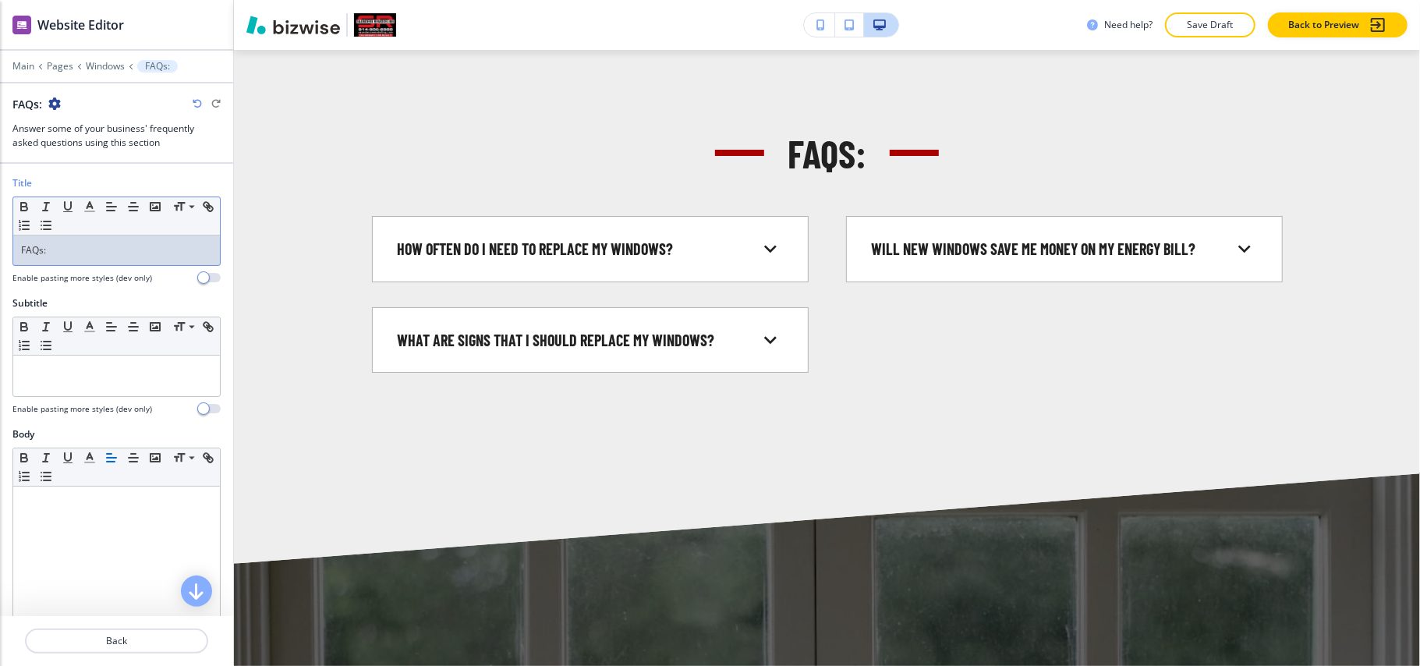
click at [136, 257] on p "FAQs:" at bounding box center [116, 250] width 191 height 14
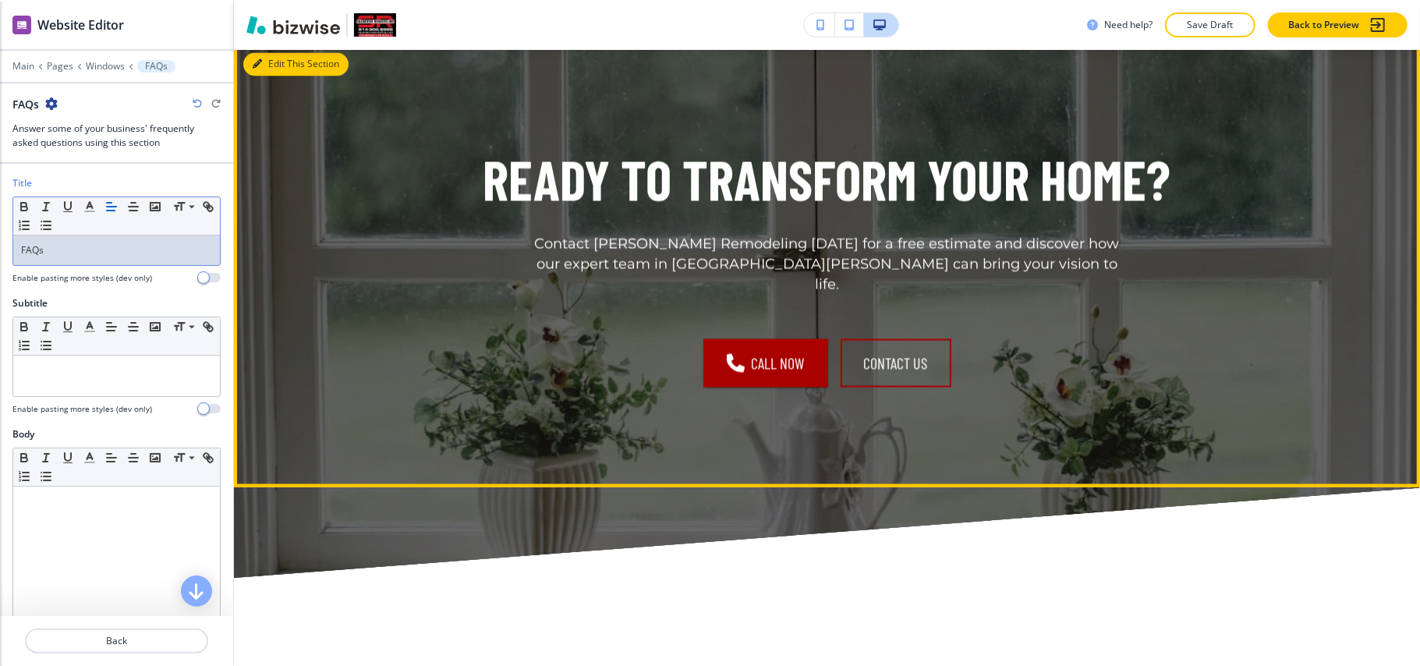
click at [278, 76] on button "Edit This Section" at bounding box center [295, 64] width 105 height 23
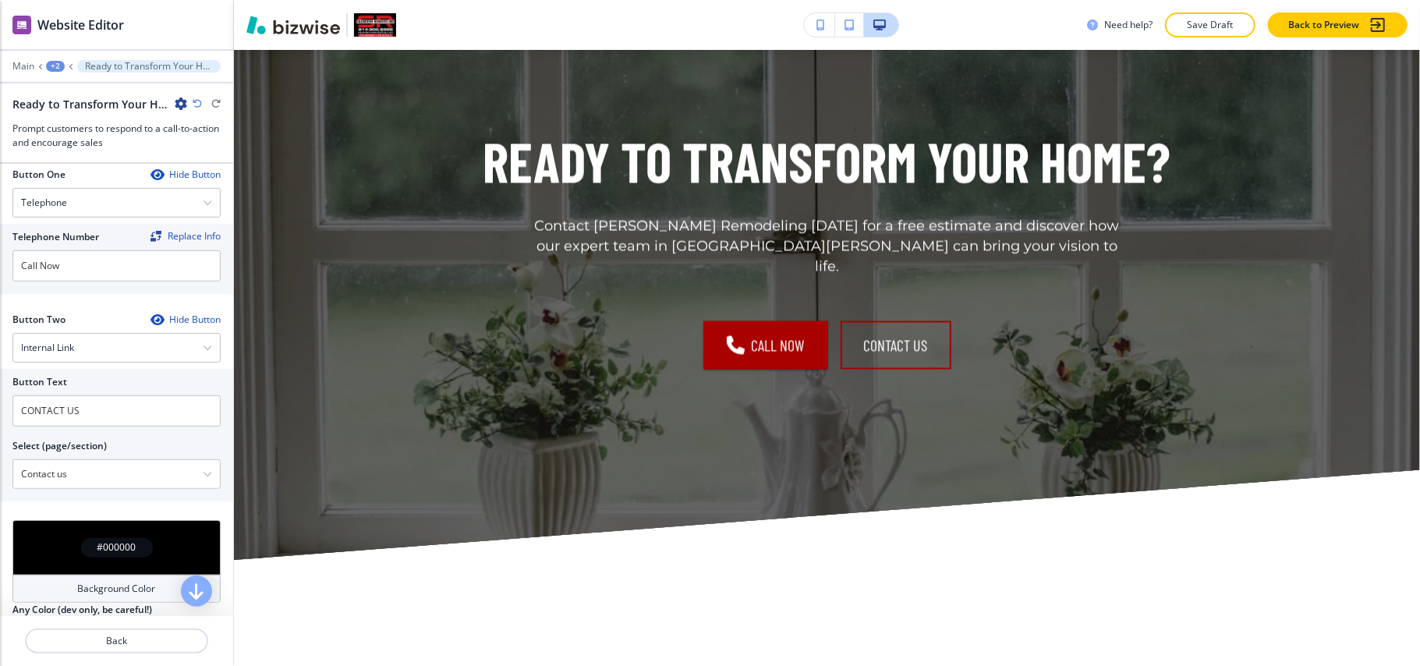
scroll to position [520, 0]
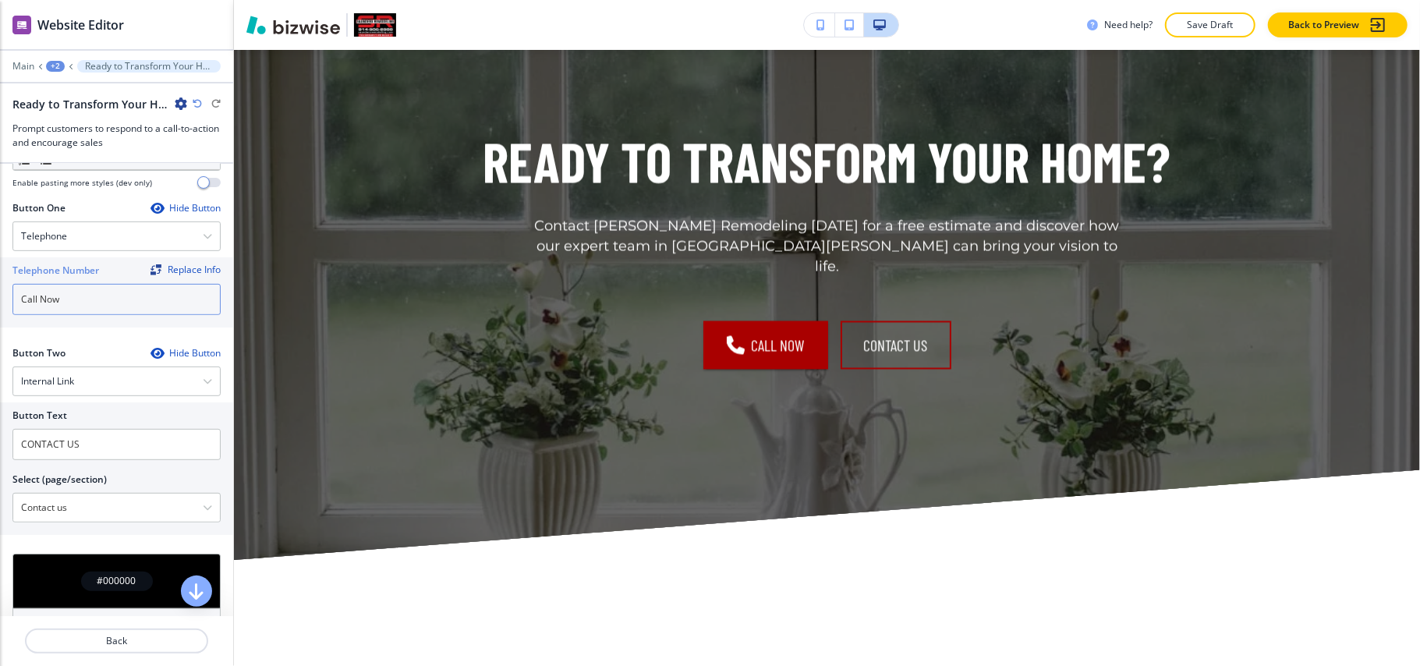
drag, startPoint x: 88, startPoint y: 293, endPoint x: 90, endPoint y: 304, distance: 11.2
click at [4, 300] on div "Telephone Number Replace Info Call Now" at bounding box center [116, 292] width 233 height 70
paste input "[PHONE_NUMBER]"
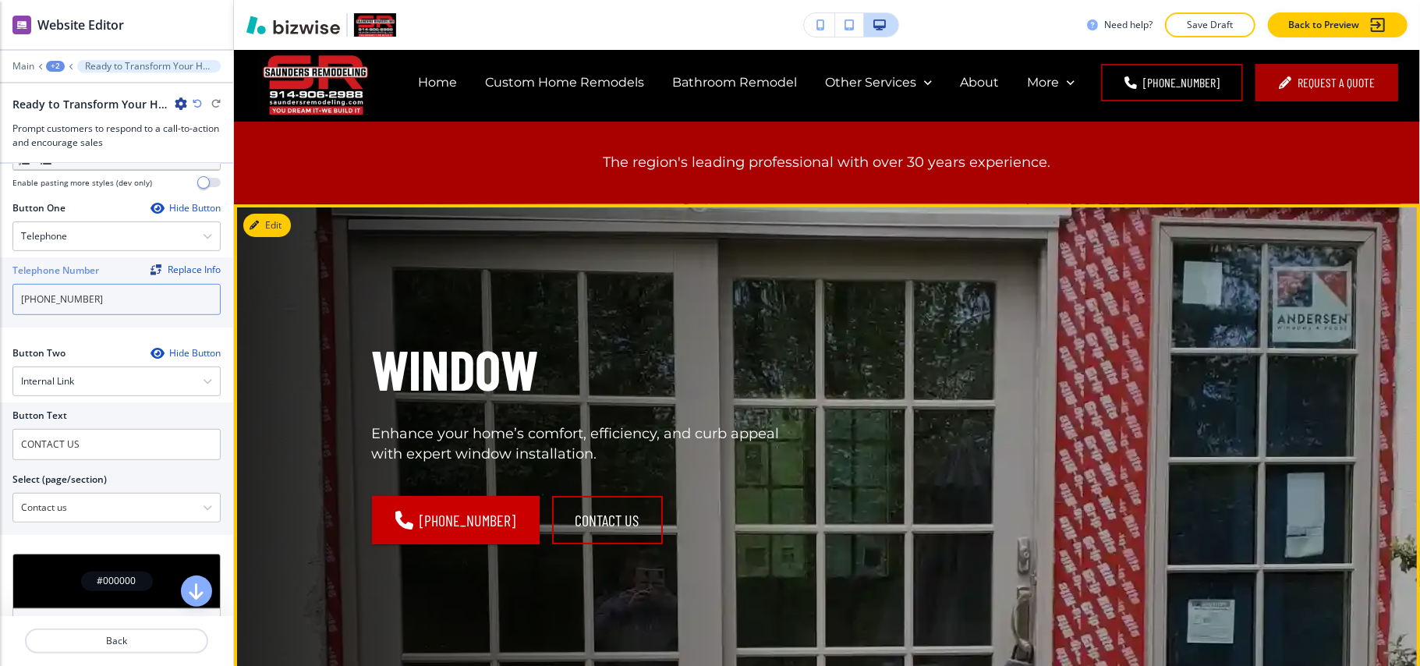
scroll to position [0, 0]
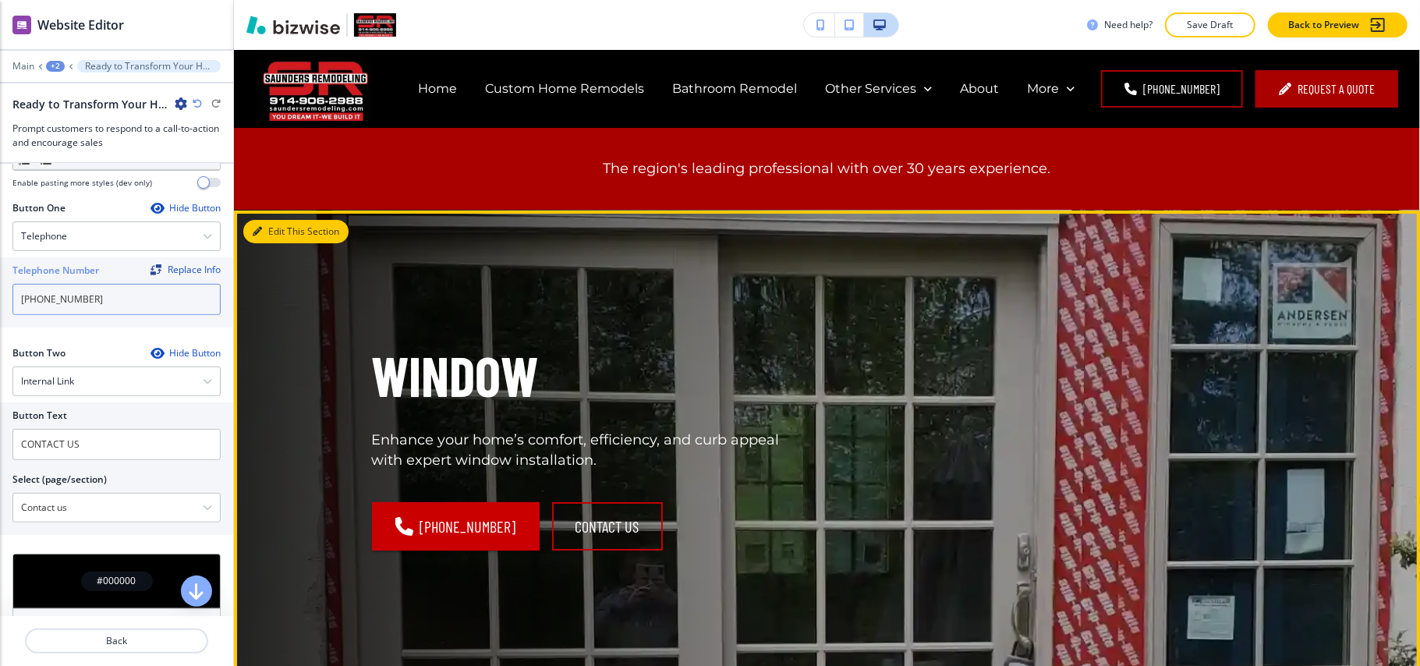
type input "[PHONE_NUMBER]"
click at [269, 229] on button "Edit This Section" at bounding box center [295, 231] width 105 height 23
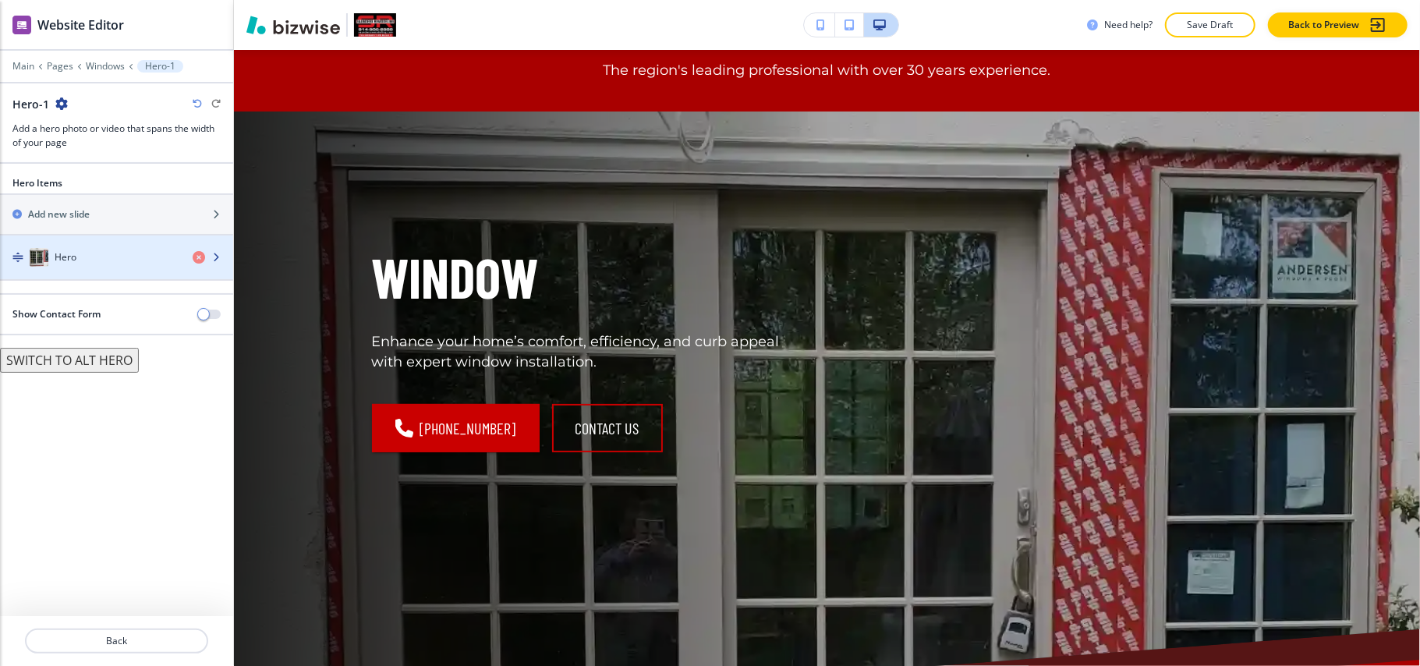
scroll to position [160, 0]
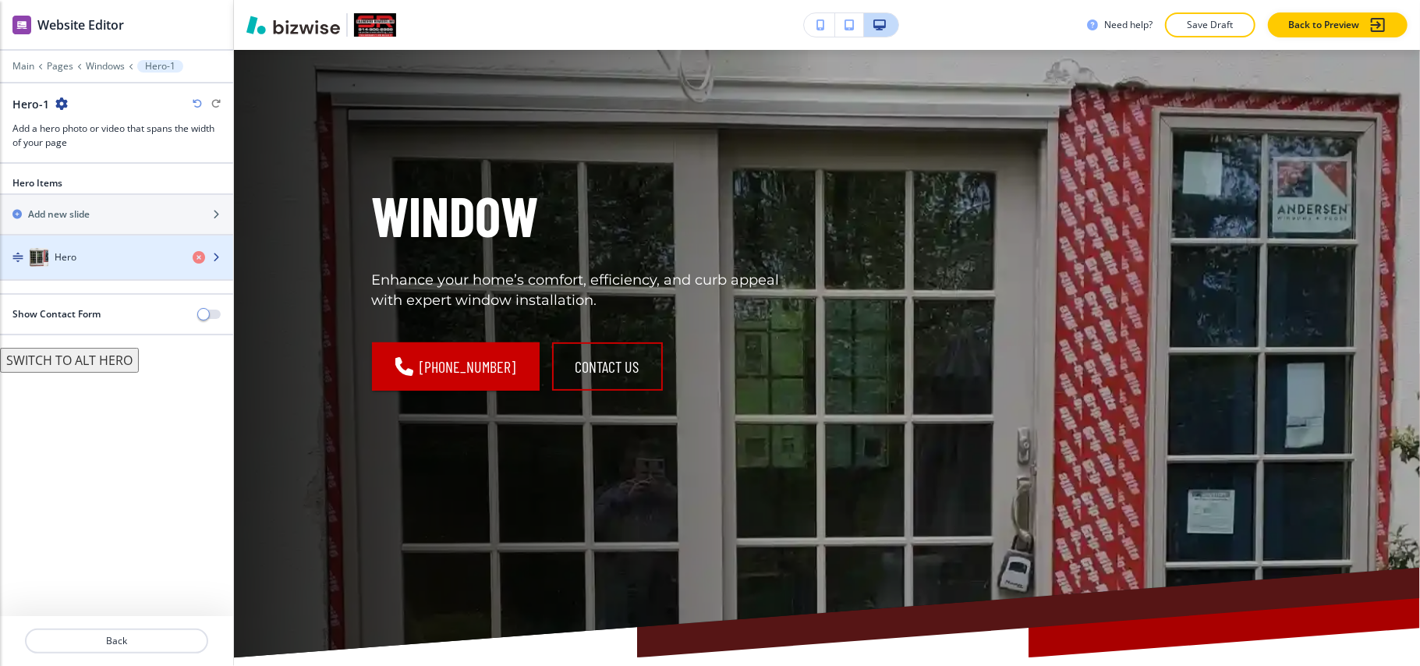
click at [100, 260] on div "Hero" at bounding box center [90, 257] width 180 height 19
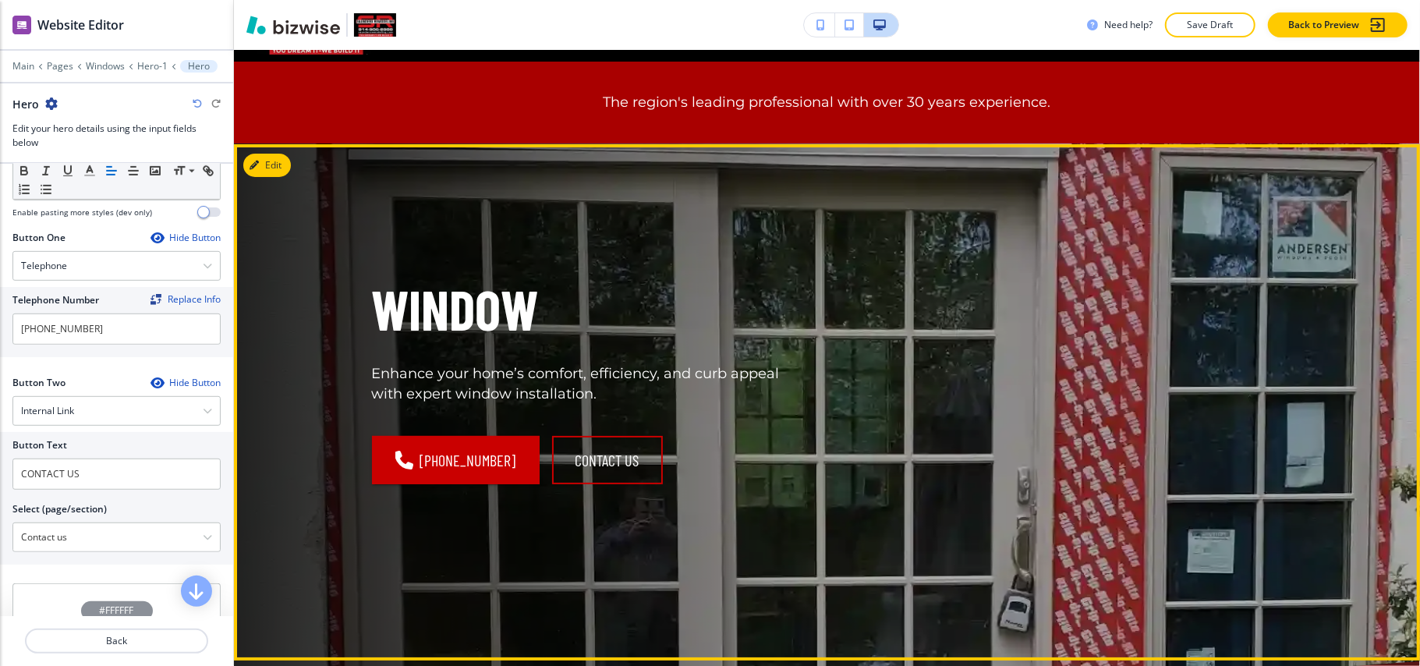
scroll to position [0, 0]
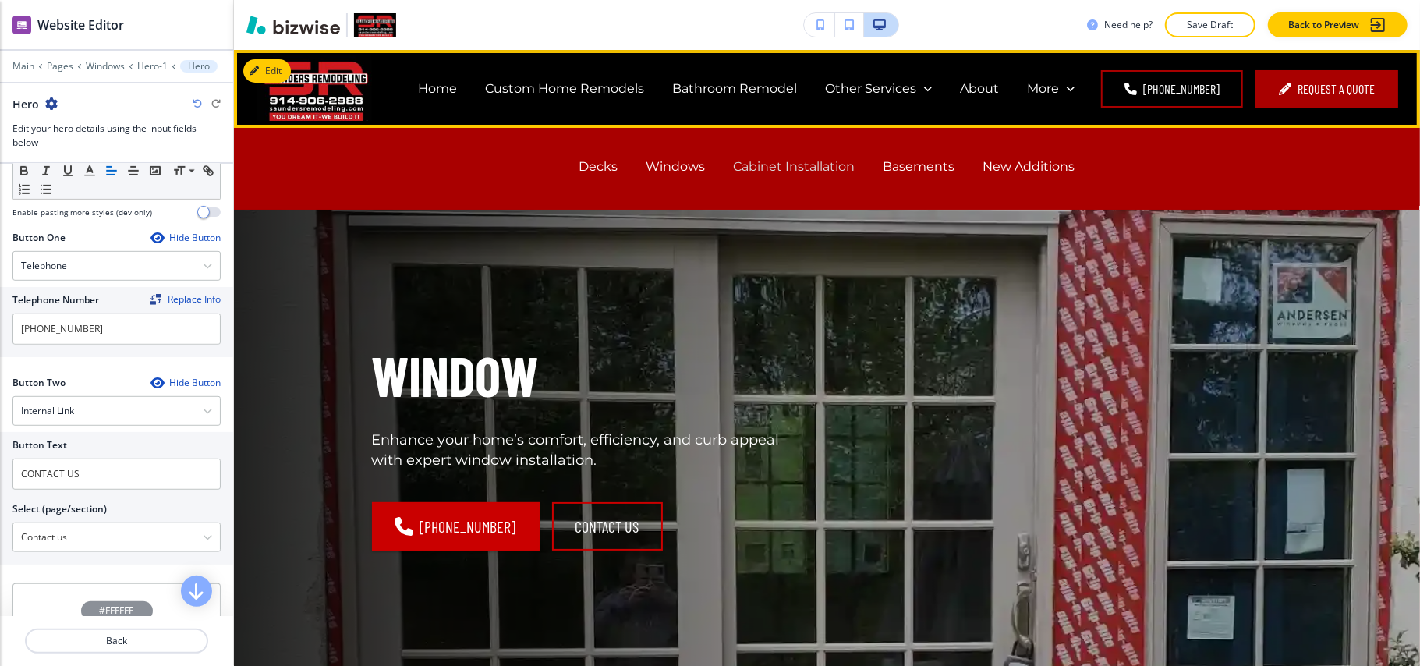
click at [787, 170] on p "Cabinet Installation" at bounding box center [795, 167] width 122 height 18
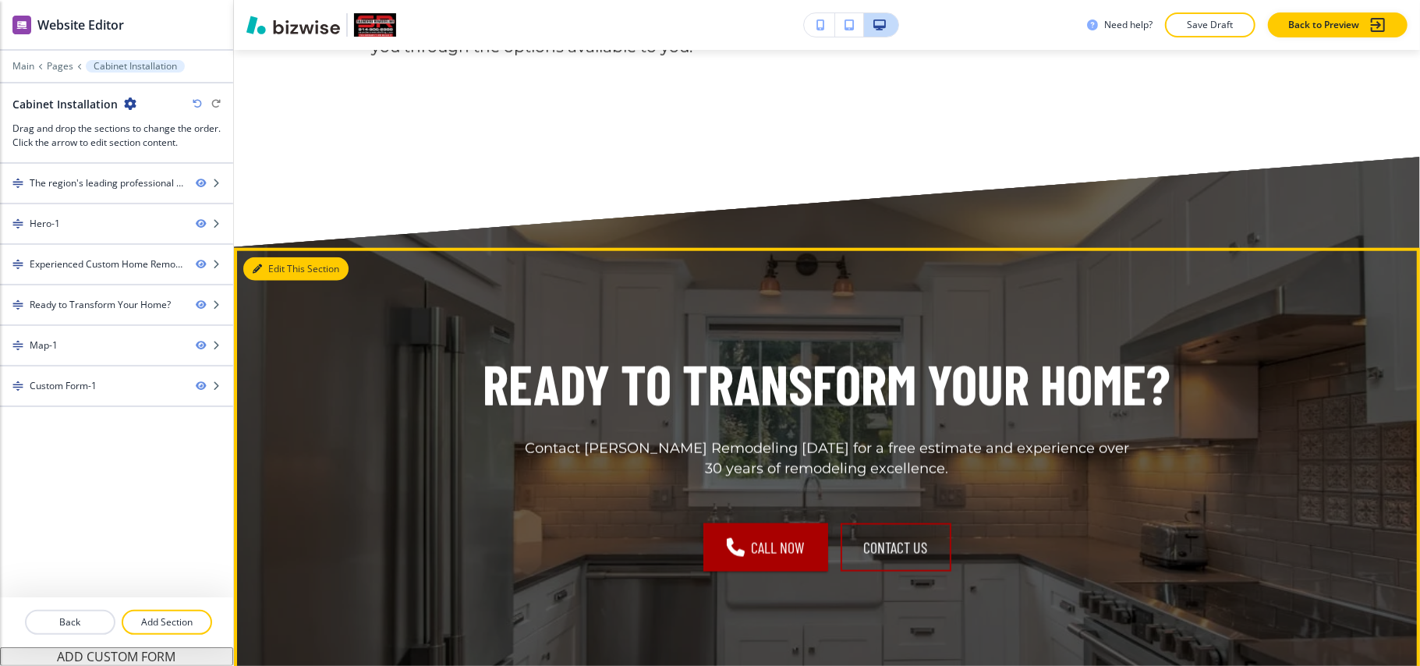
click at [275, 269] on button "Edit This Section" at bounding box center [295, 268] width 105 height 23
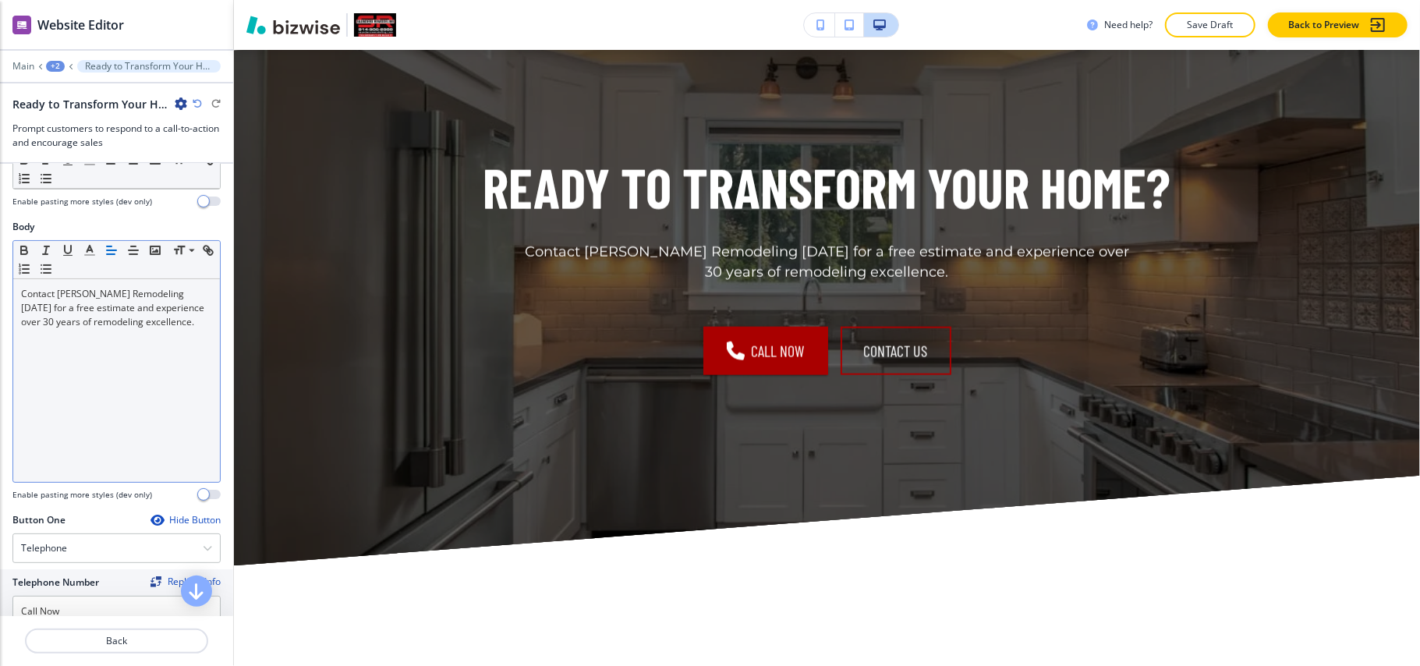
scroll to position [416, 0]
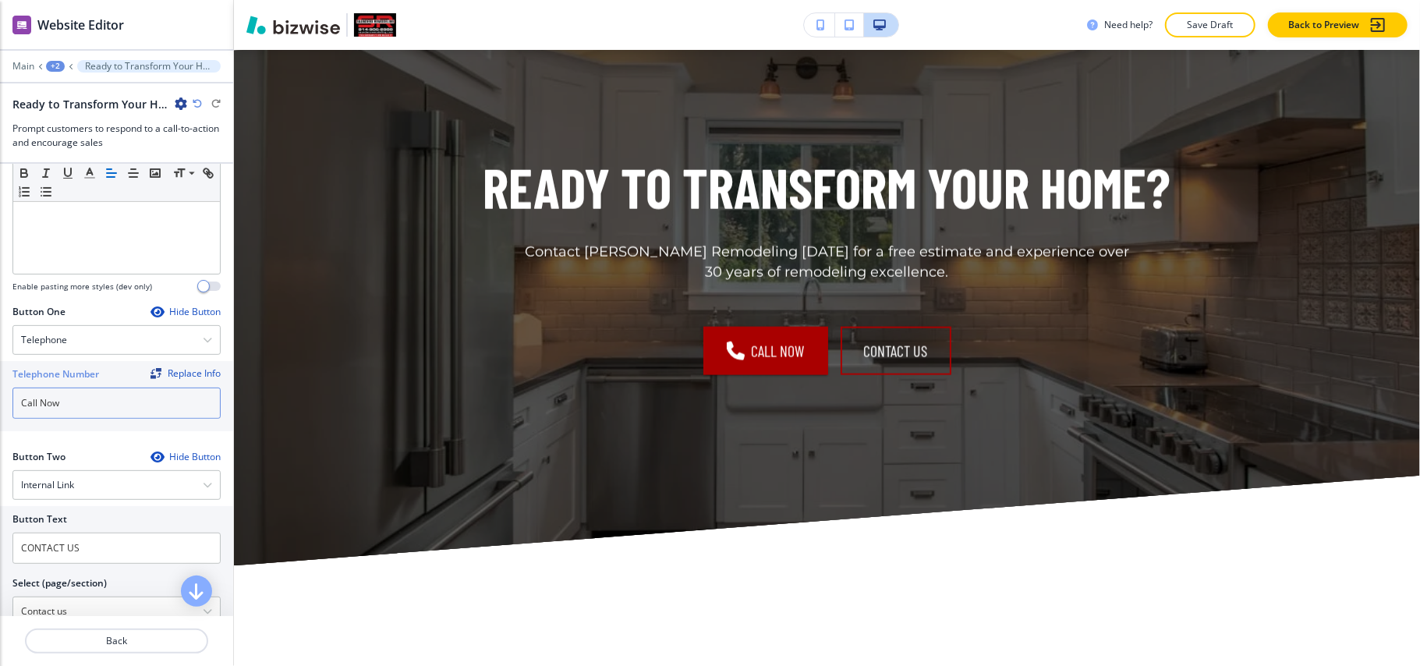
click at [0, 410] on div "Telephone Number Replace Info Call Now" at bounding box center [116, 396] width 233 height 70
paste input "[PHONE_NUMBER]"
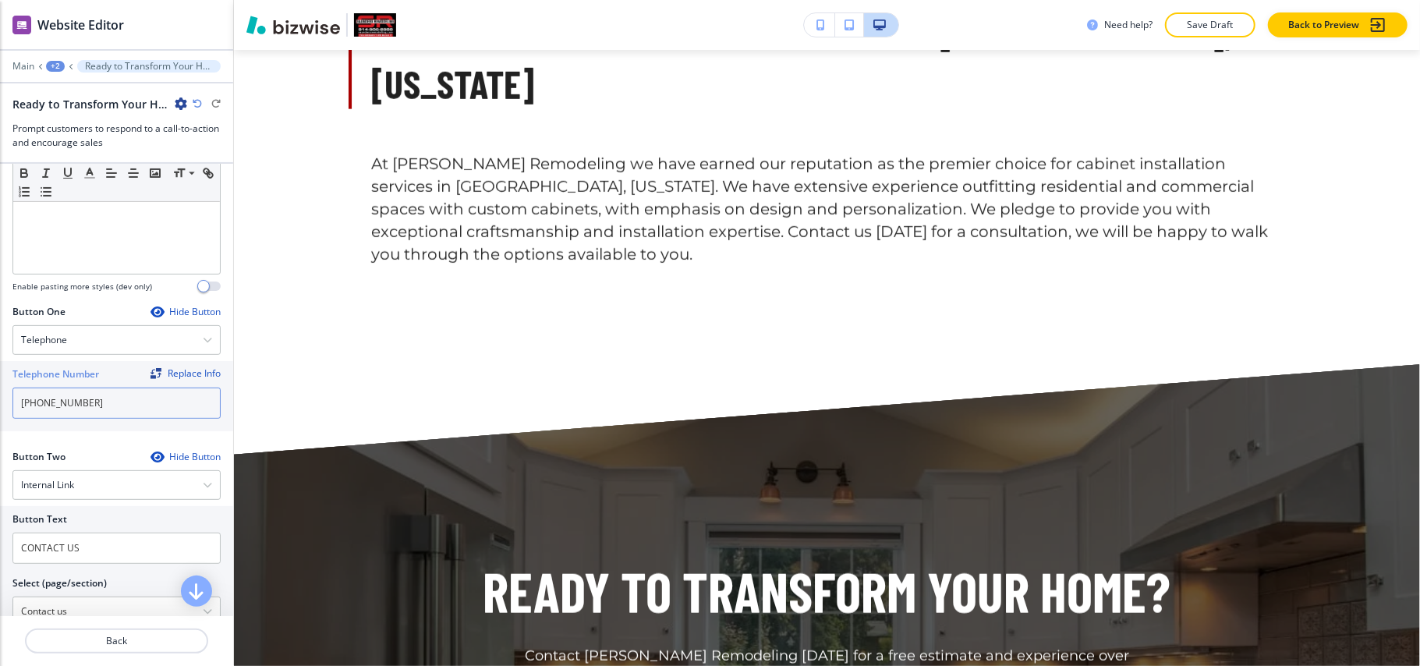
scroll to position [0, 0]
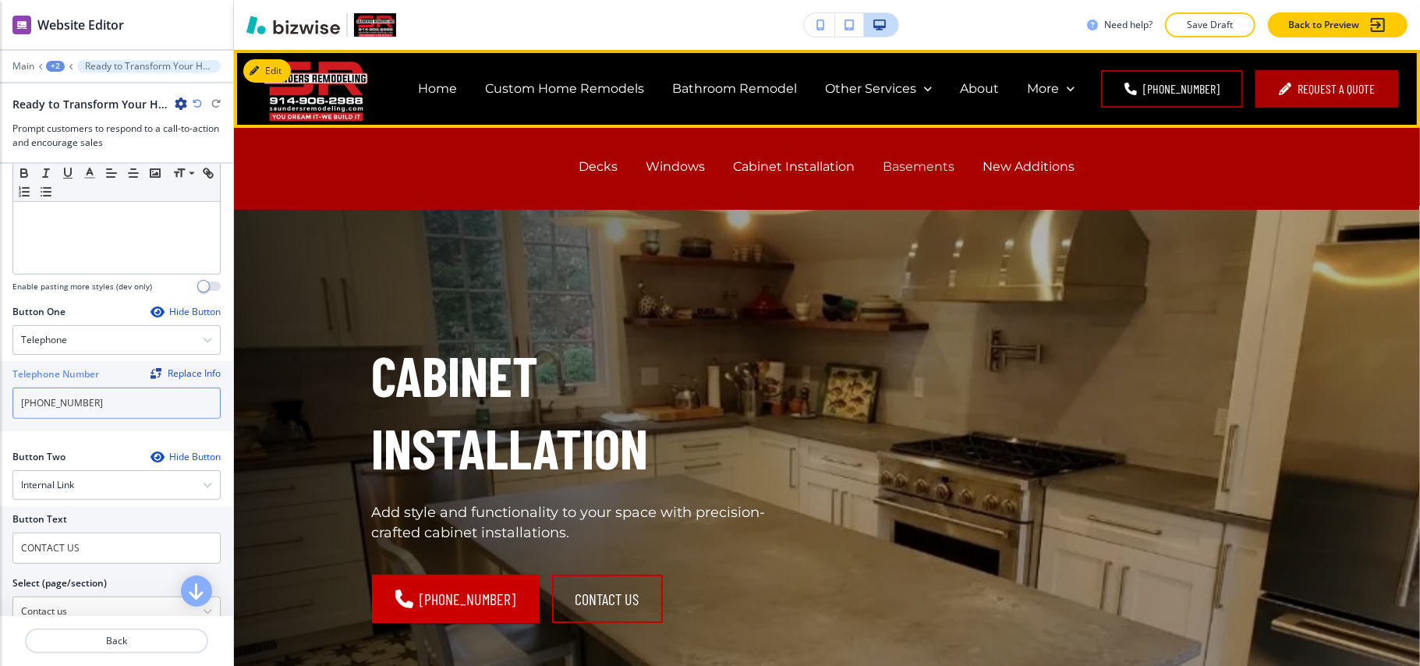
type input "[PHONE_NUMBER]"
click at [900, 173] on p "Basements" at bounding box center [920, 167] width 72 height 18
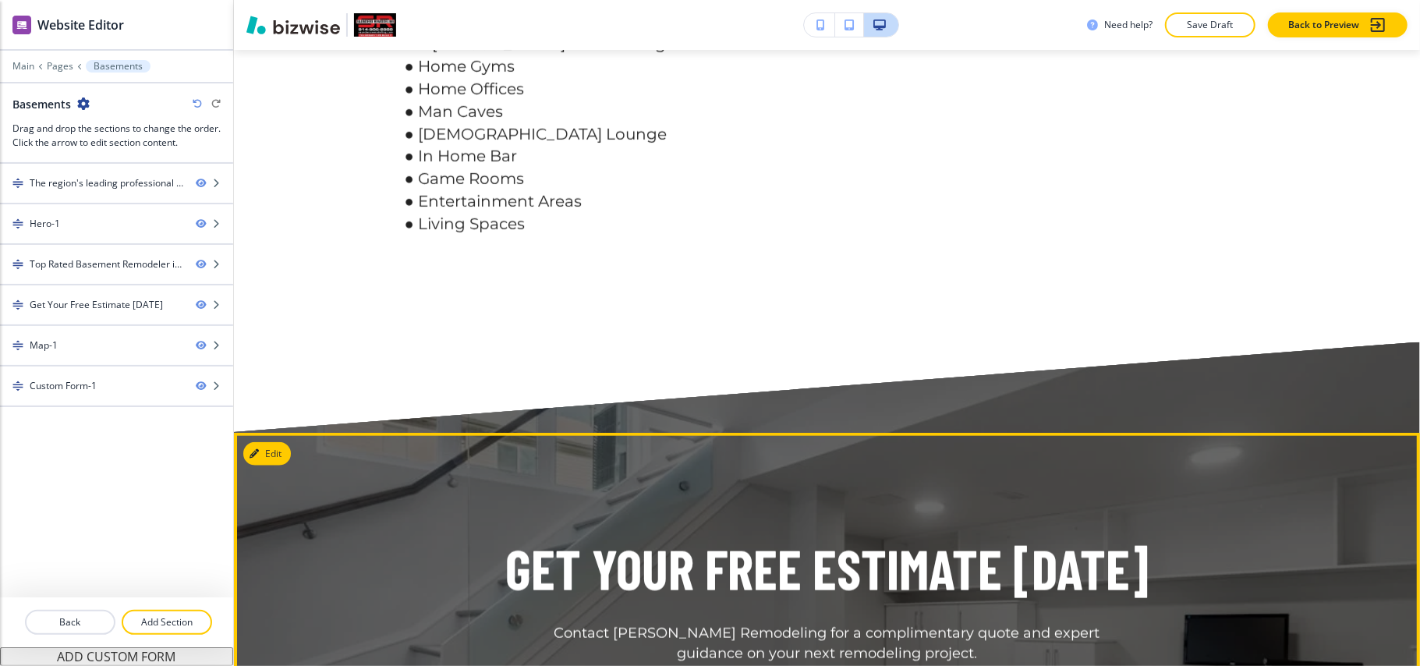
scroll to position [1560, 0]
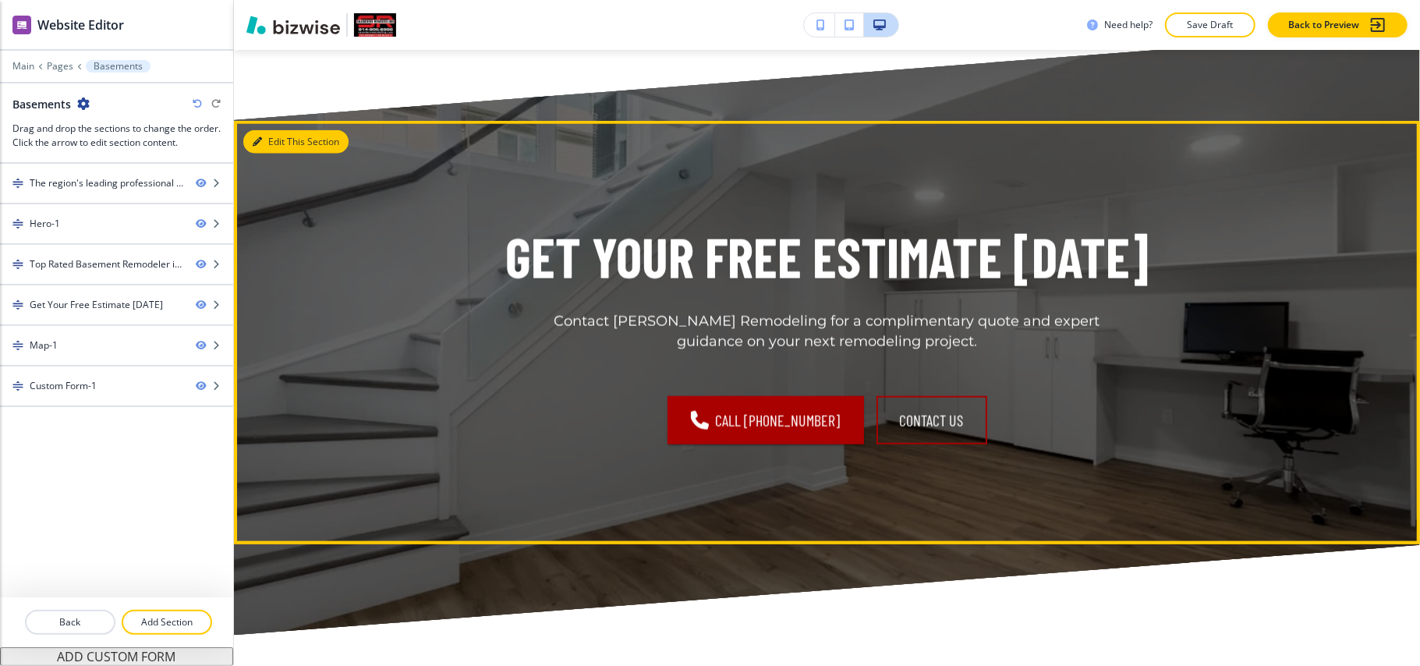
click at [289, 130] on button "Edit This Section" at bounding box center [295, 141] width 105 height 23
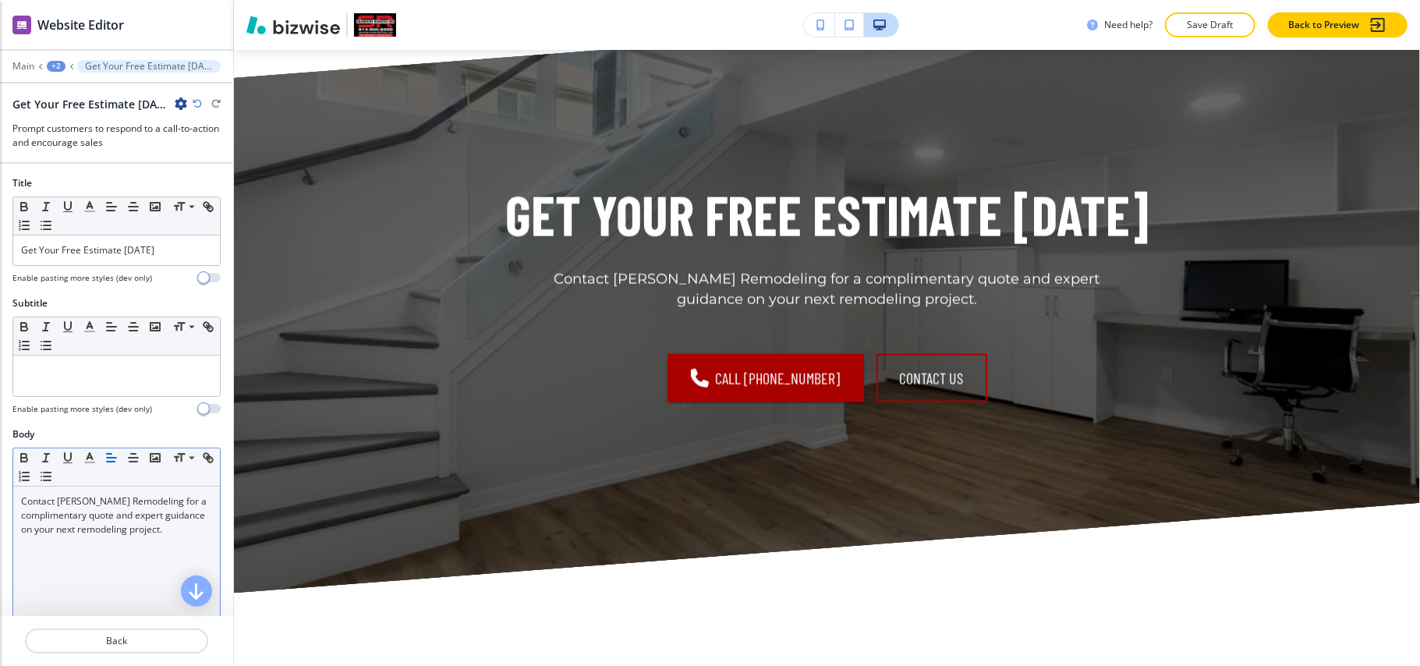
scroll to position [312, 0]
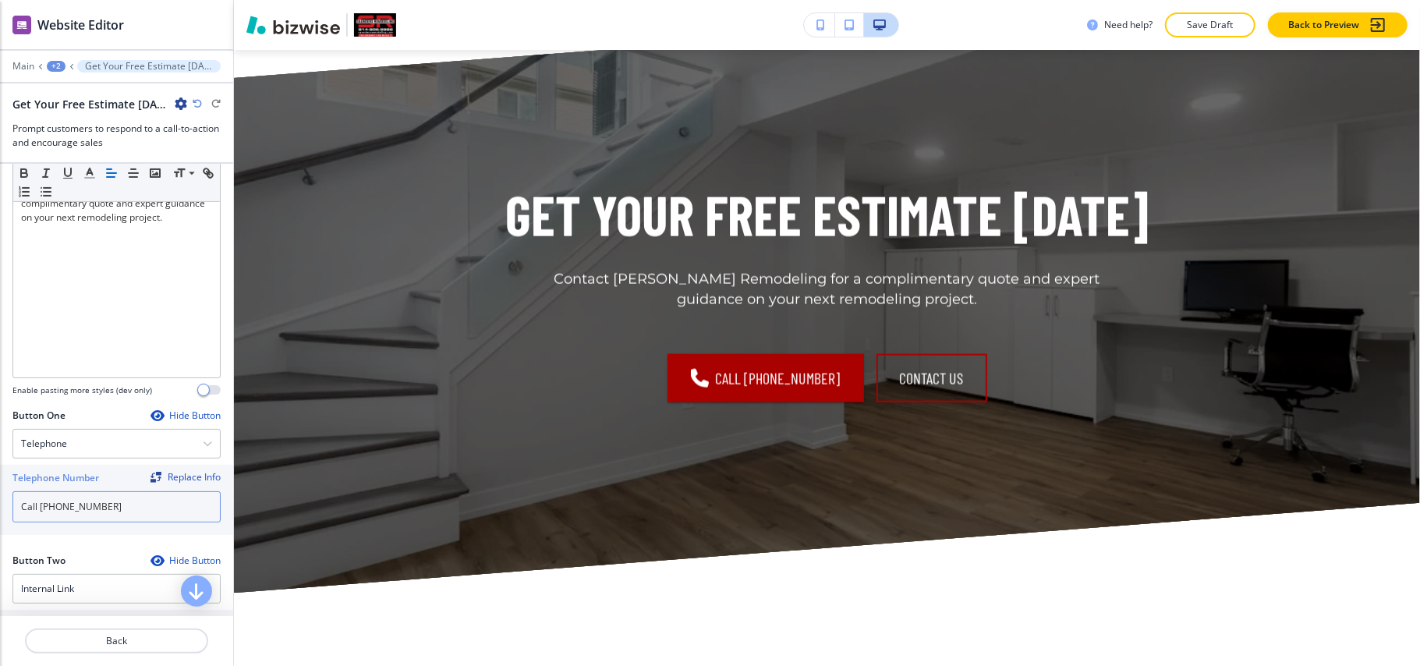
drag, startPoint x: 104, startPoint y: 510, endPoint x: 1, endPoint y: 501, distance: 103.4
click at [0, 501] on div "Telephone Number Replace Info Call [PHONE_NUMBER]" at bounding box center [116, 500] width 233 height 70
paste input "(914)-"
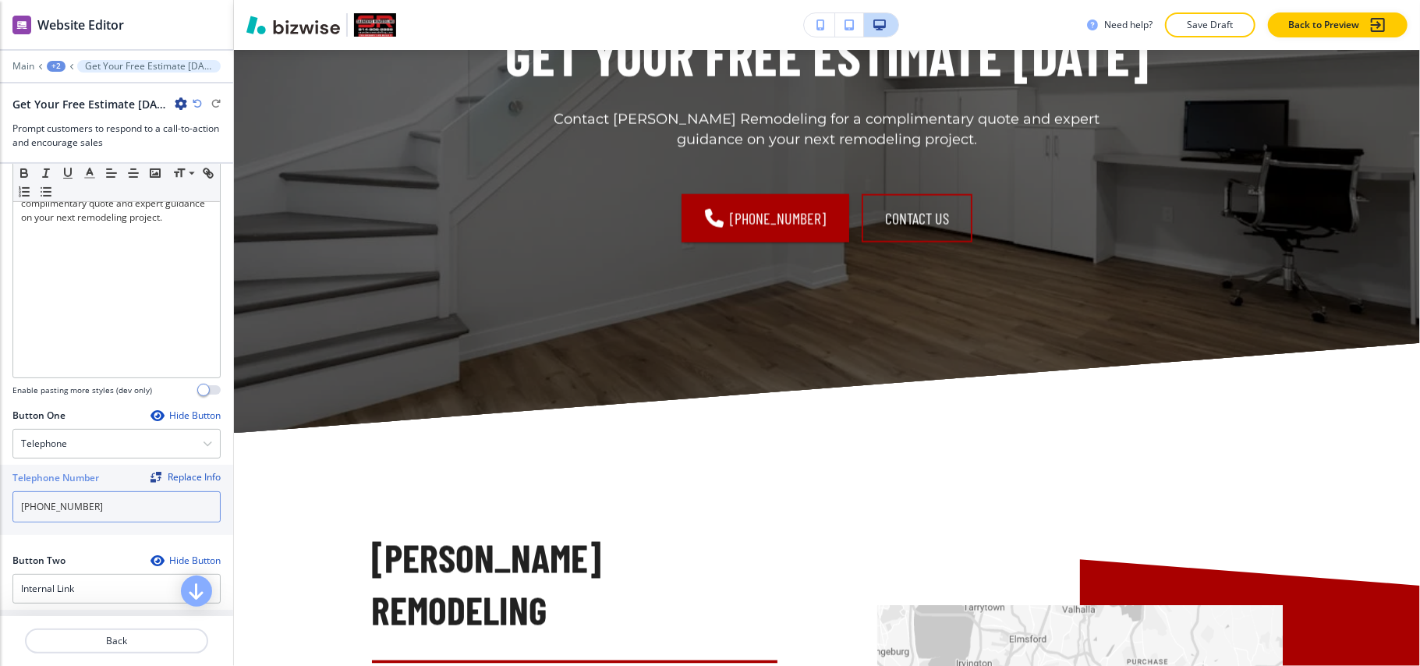
scroll to position [0, 0]
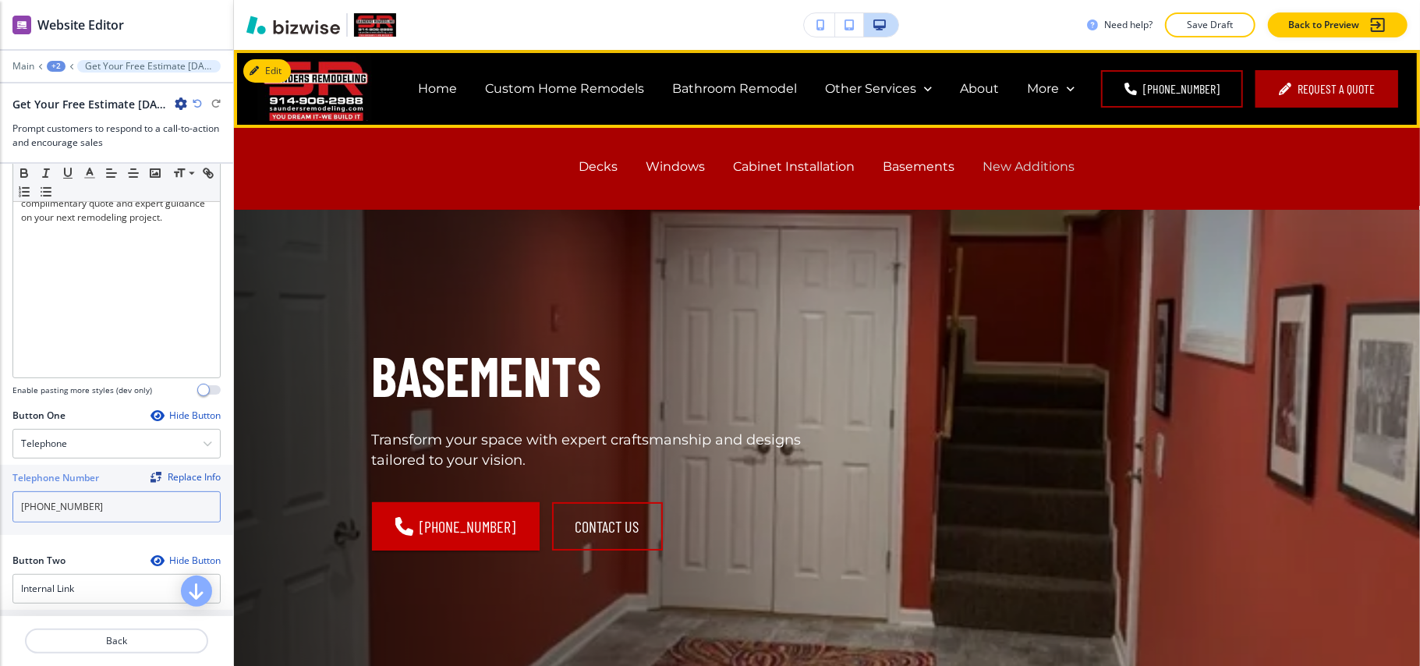
type input "[PHONE_NUMBER]"
click at [1037, 170] on p "New Additions" at bounding box center [1030, 167] width 92 height 18
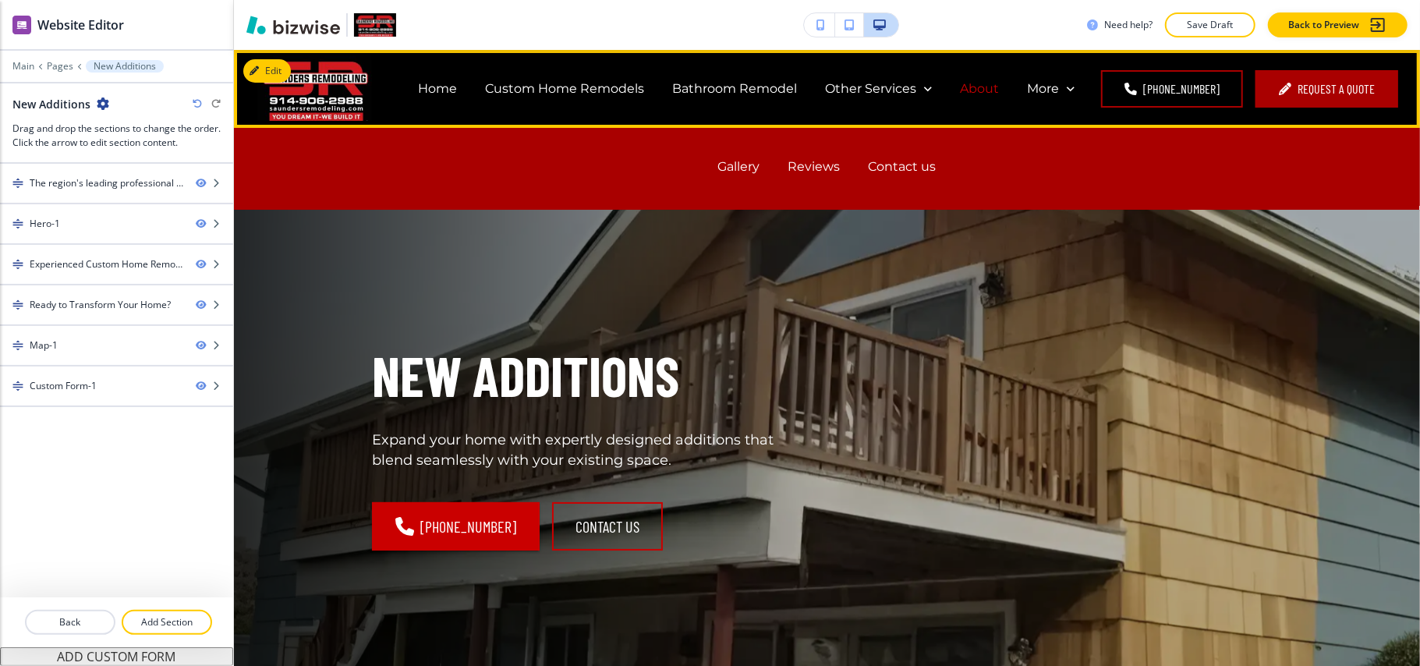
click at [990, 86] on p "About" at bounding box center [979, 89] width 39 height 18
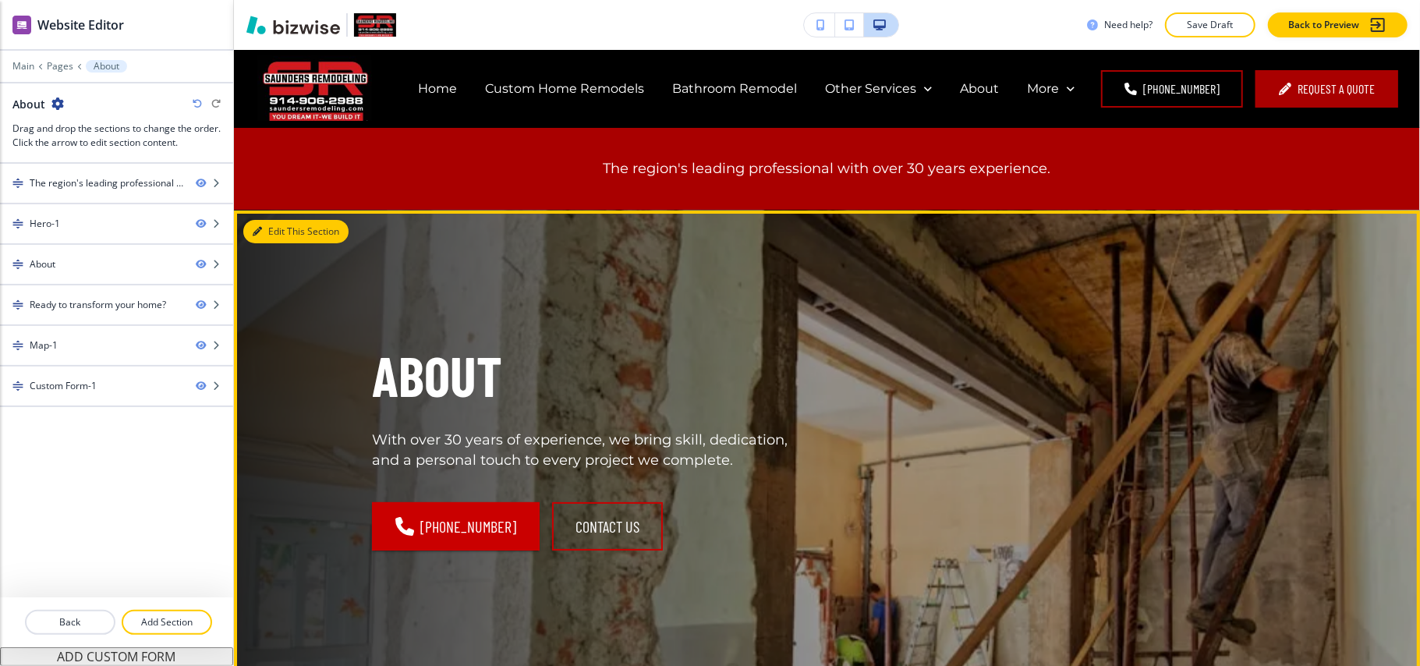
click at [281, 231] on button "Edit This Section" at bounding box center [295, 231] width 105 height 23
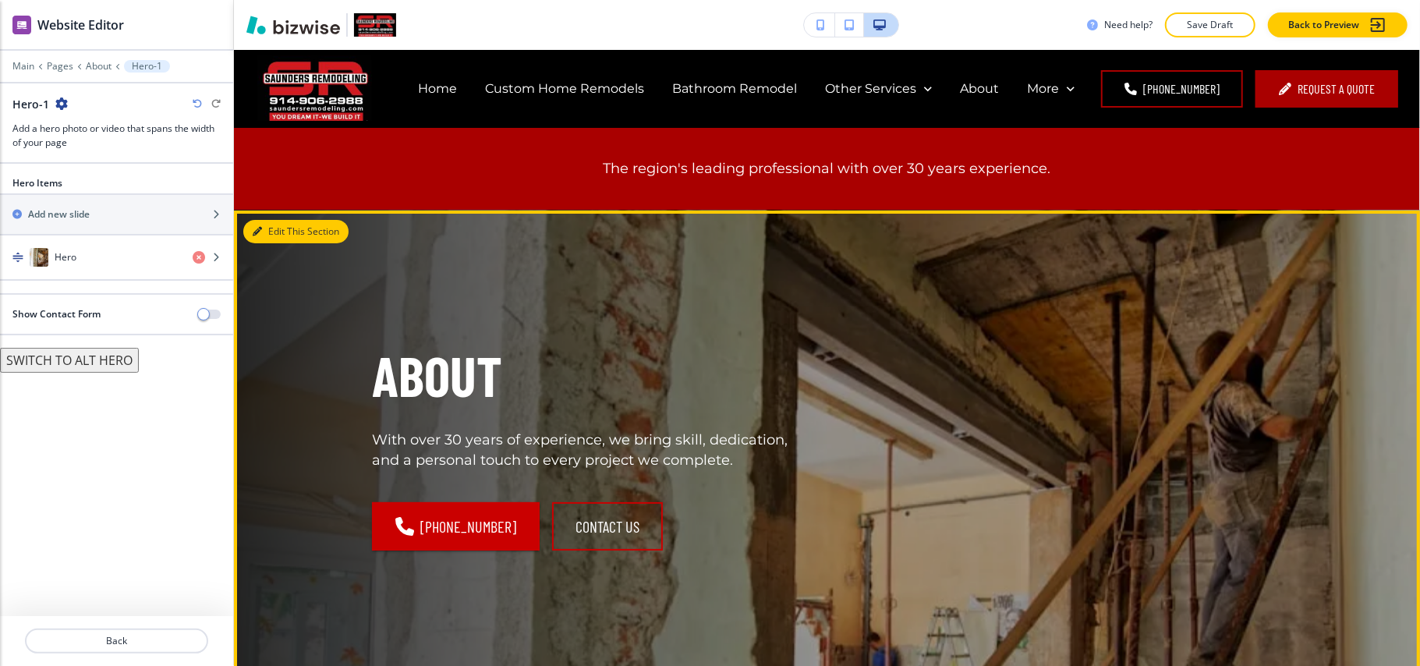
scroll to position [160, 0]
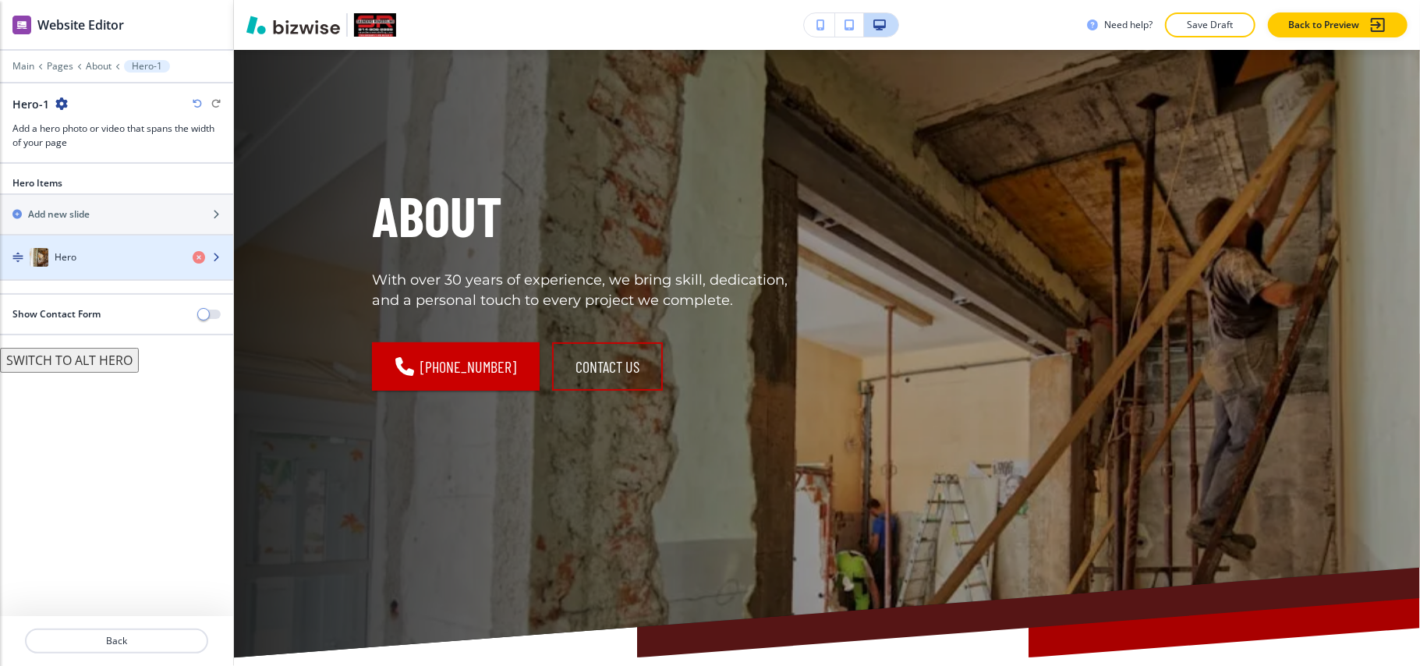
click at [89, 270] on div "button" at bounding box center [116, 273] width 233 height 12
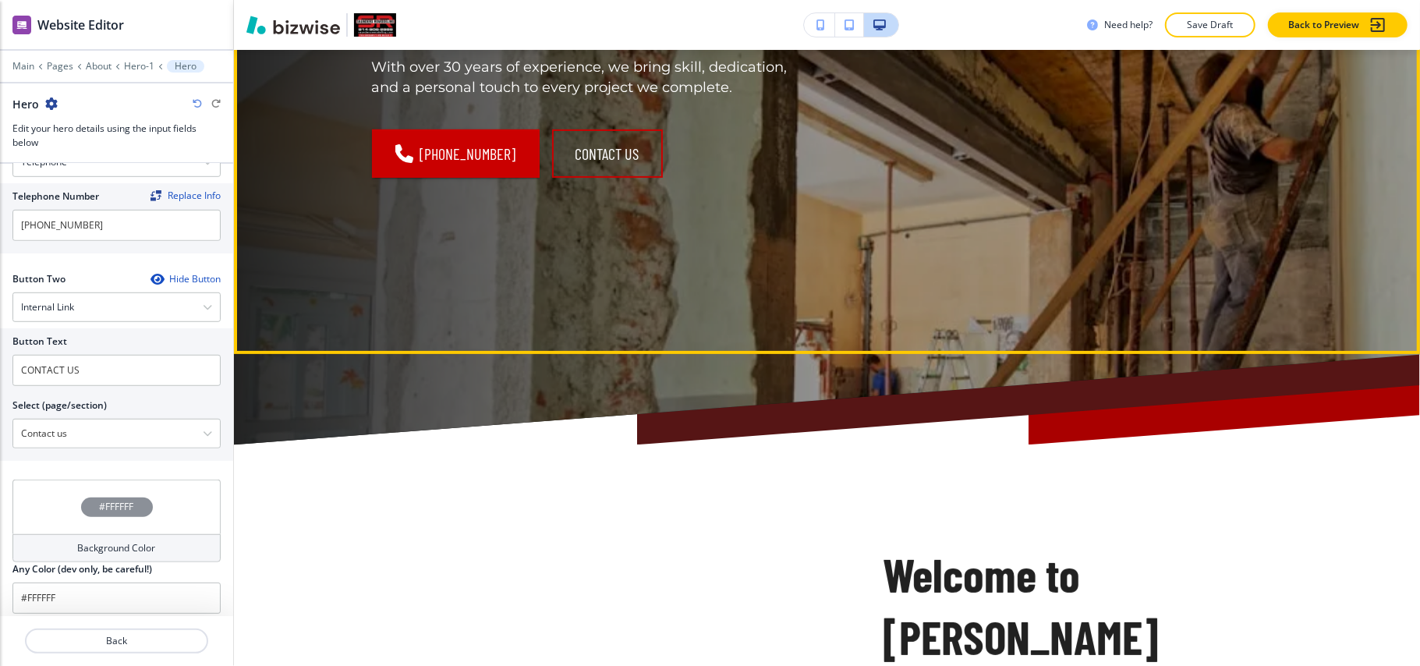
scroll to position [368, 0]
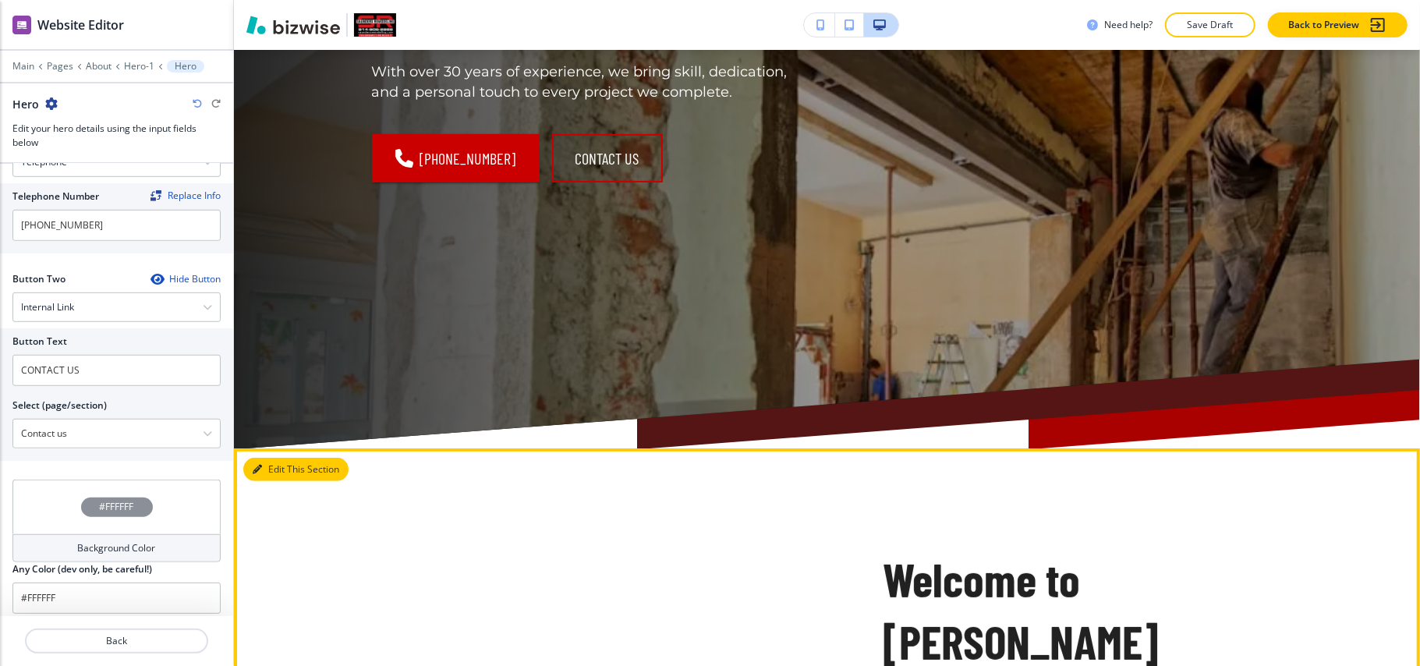
click at [257, 463] on button "Edit This Section" at bounding box center [295, 469] width 105 height 23
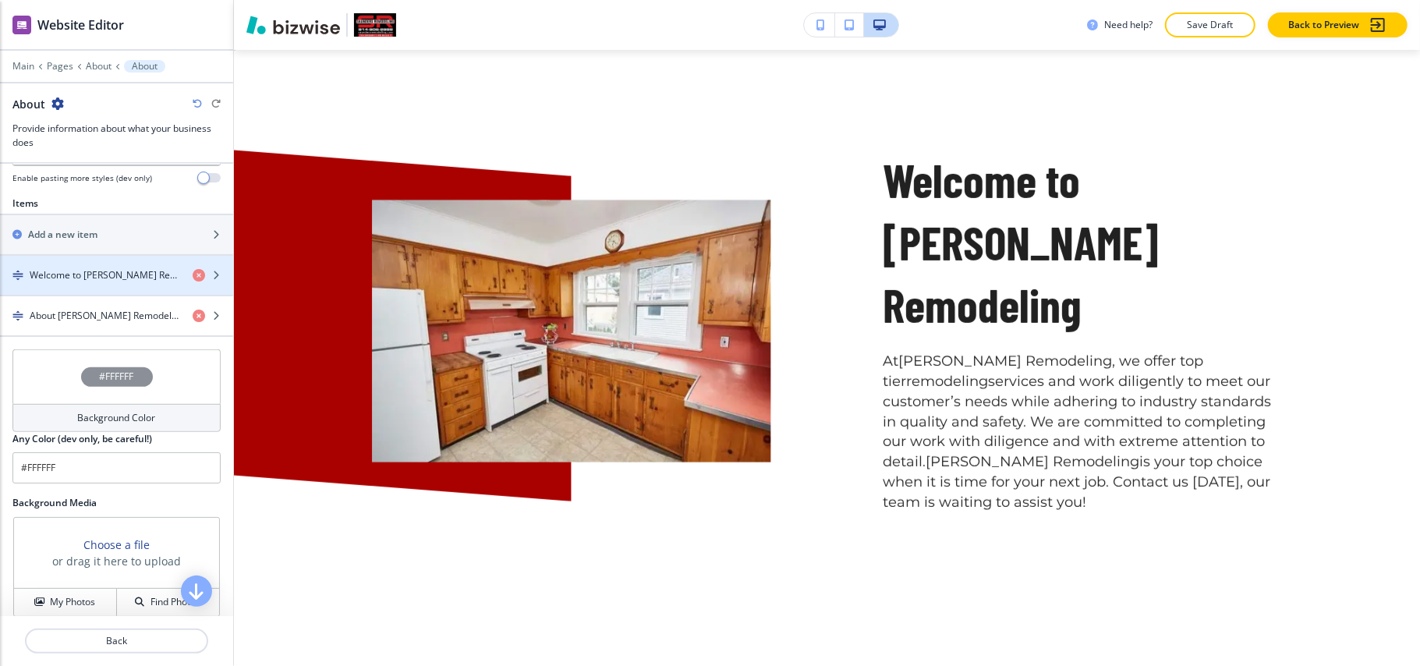
scroll to position [651, 0]
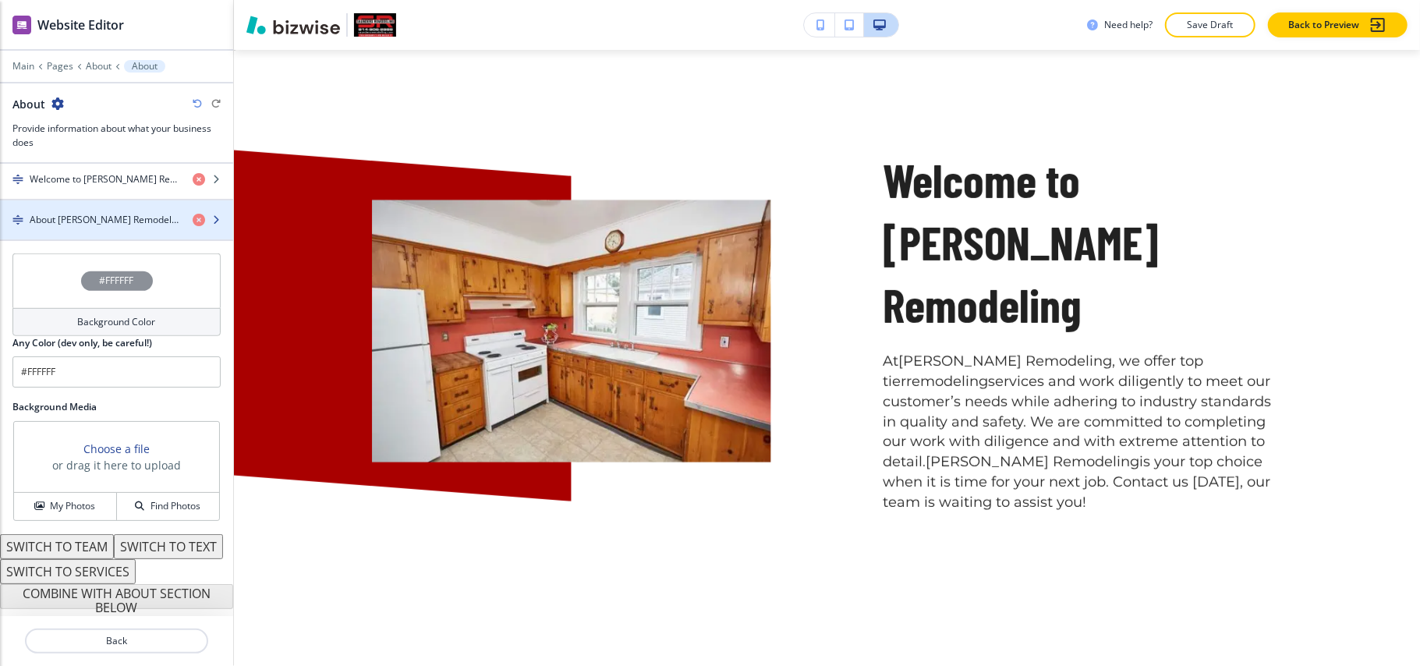
click at [113, 200] on div "button" at bounding box center [116, 206] width 233 height 12
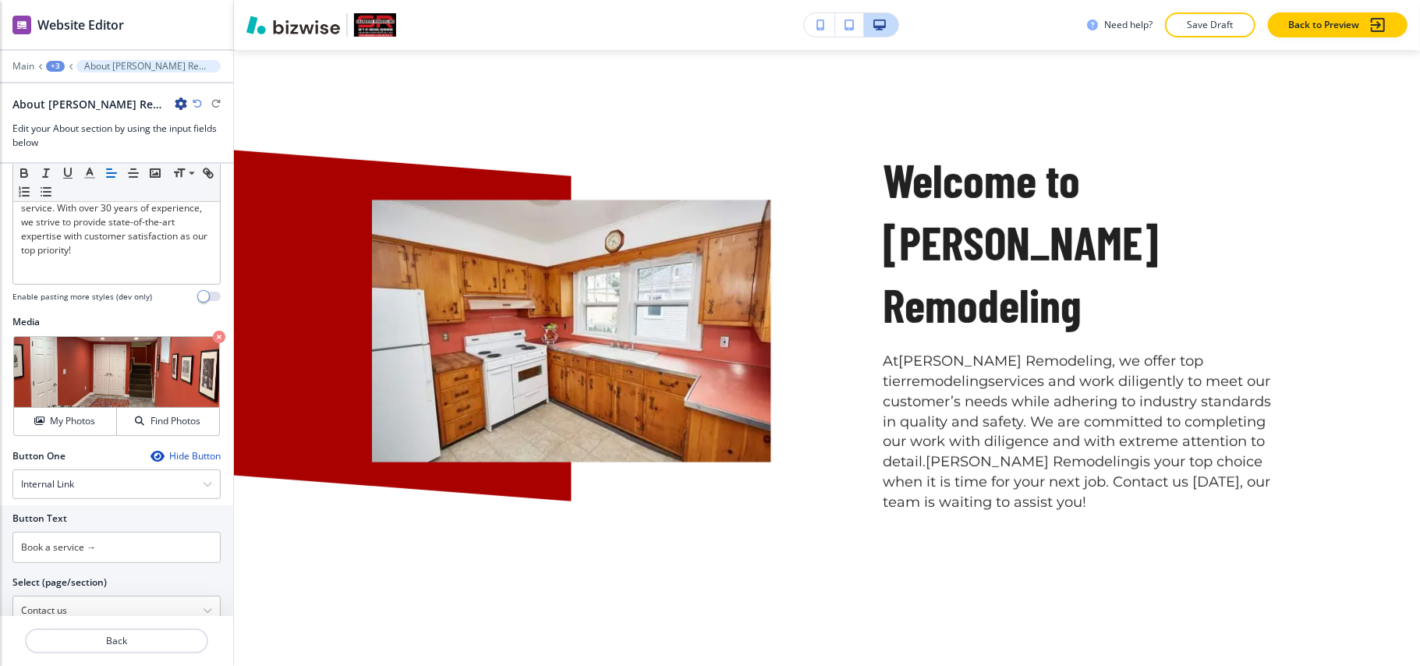
scroll to position [515, 0]
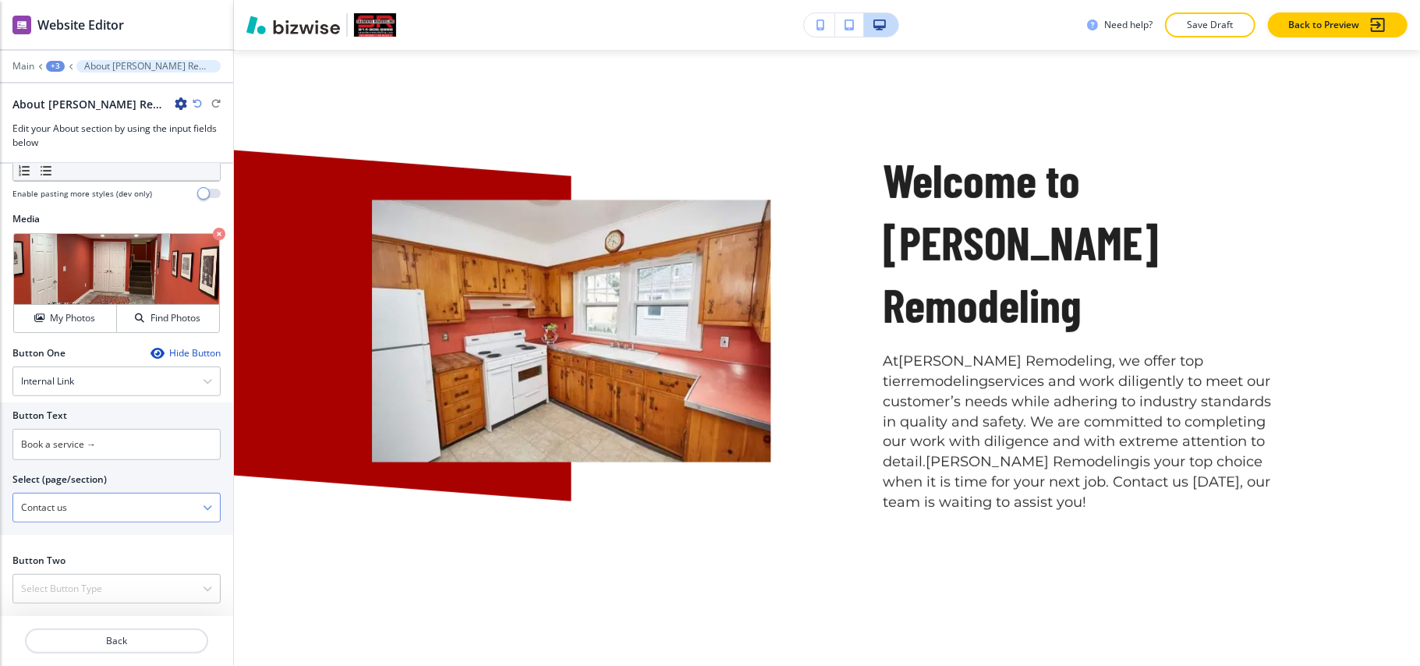
click at [101, 516] on \(page\/section\) "Contact us" at bounding box center [108, 508] width 190 height 27
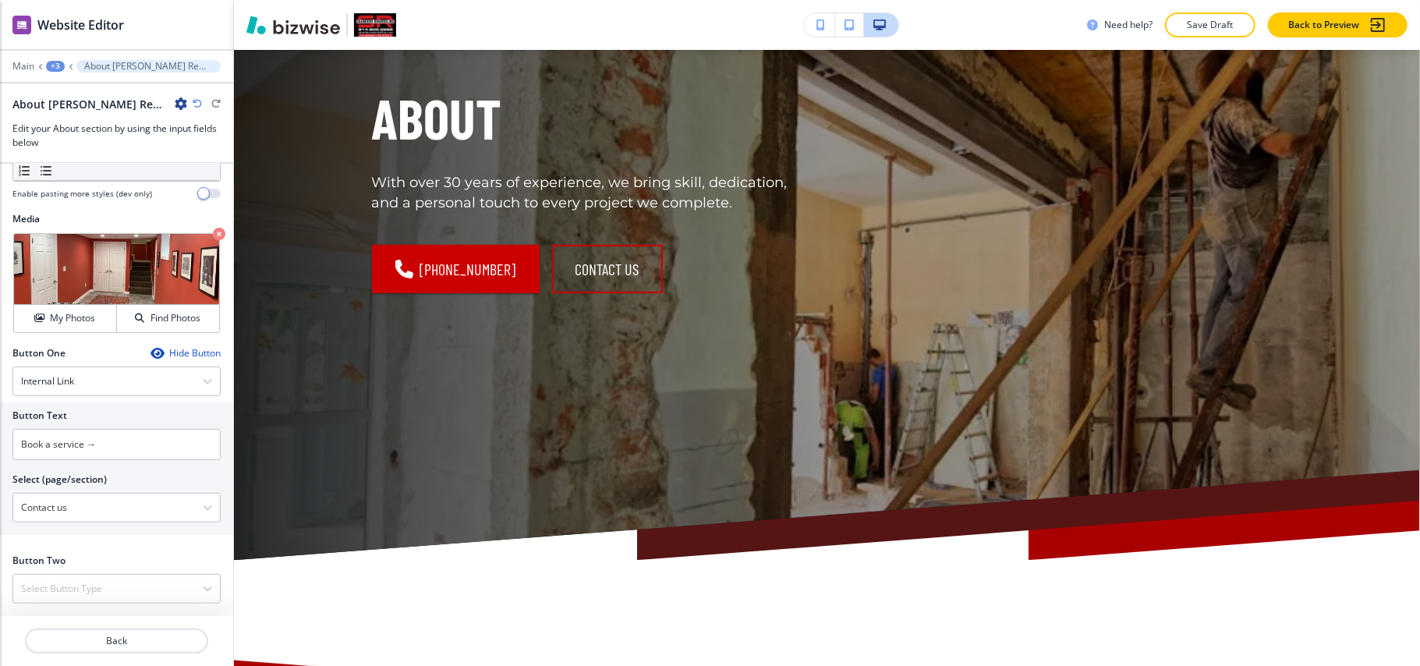
scroll to position [0, 0]
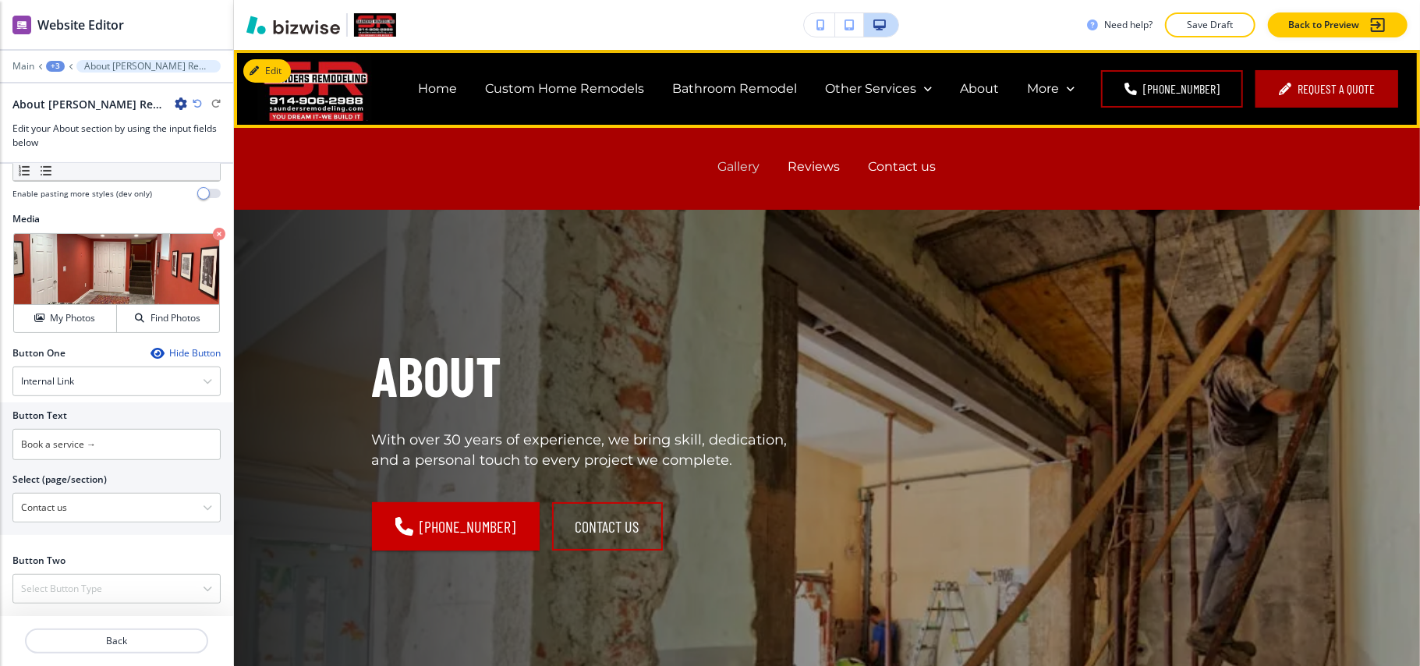
click at [733, 172] on p "Gallery" at bounding box center [739, 167] width 42 height 18
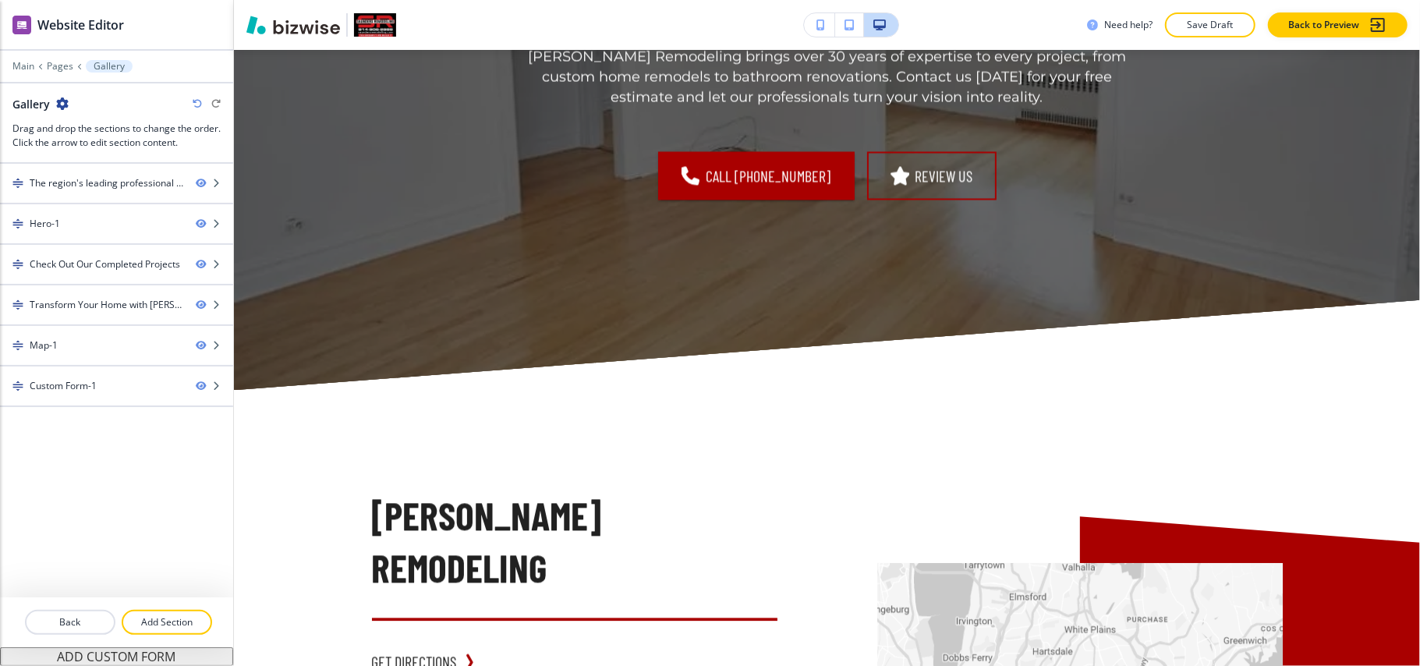
scroll to position [6488, 0]
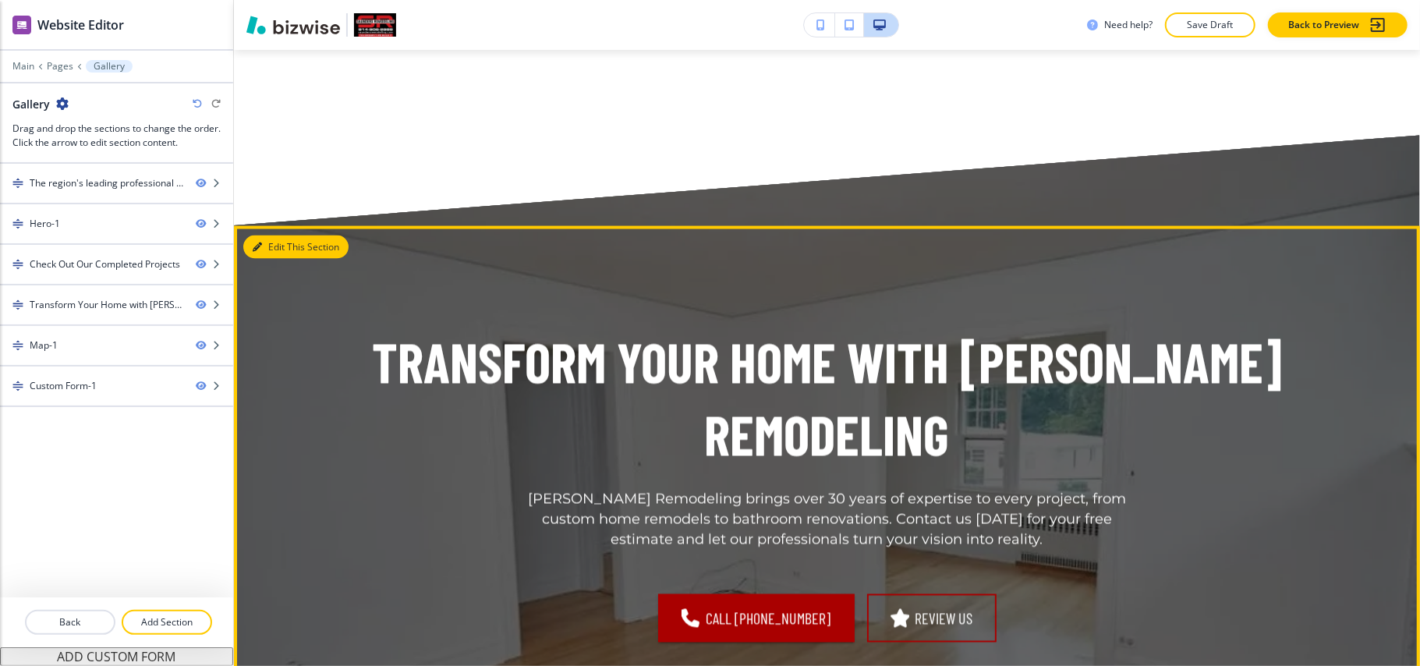
click at [275, 251] on button "Edit This Section" at bounding box center [295, 247] width 105 height 23
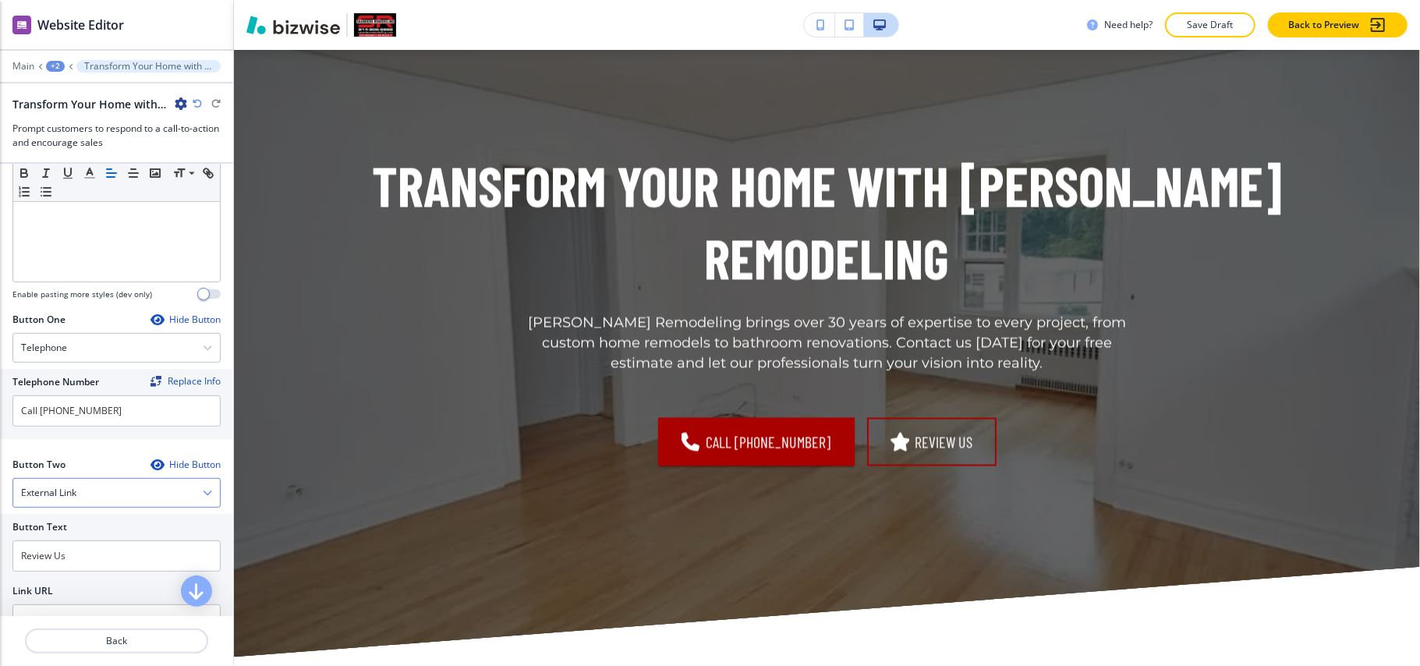
scroll to position [520, 0]
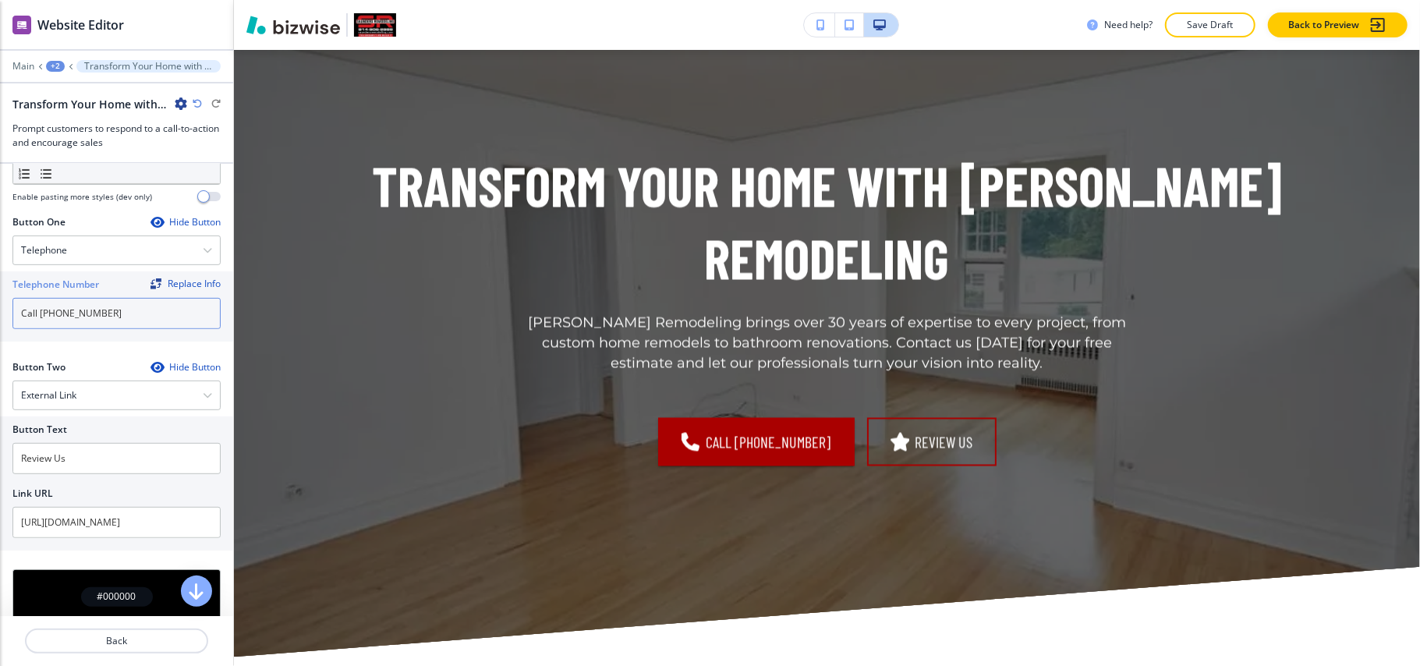
drag, startPoint x: 126, startPoint y: 317, endPoint x: 98, endPoint y: 318, distance: 27.3
click at [12, 316] on input "Call [PHONE_NUMBER]" at bounding box center [116, 313] width 208 height 31
paste input "(914)-"
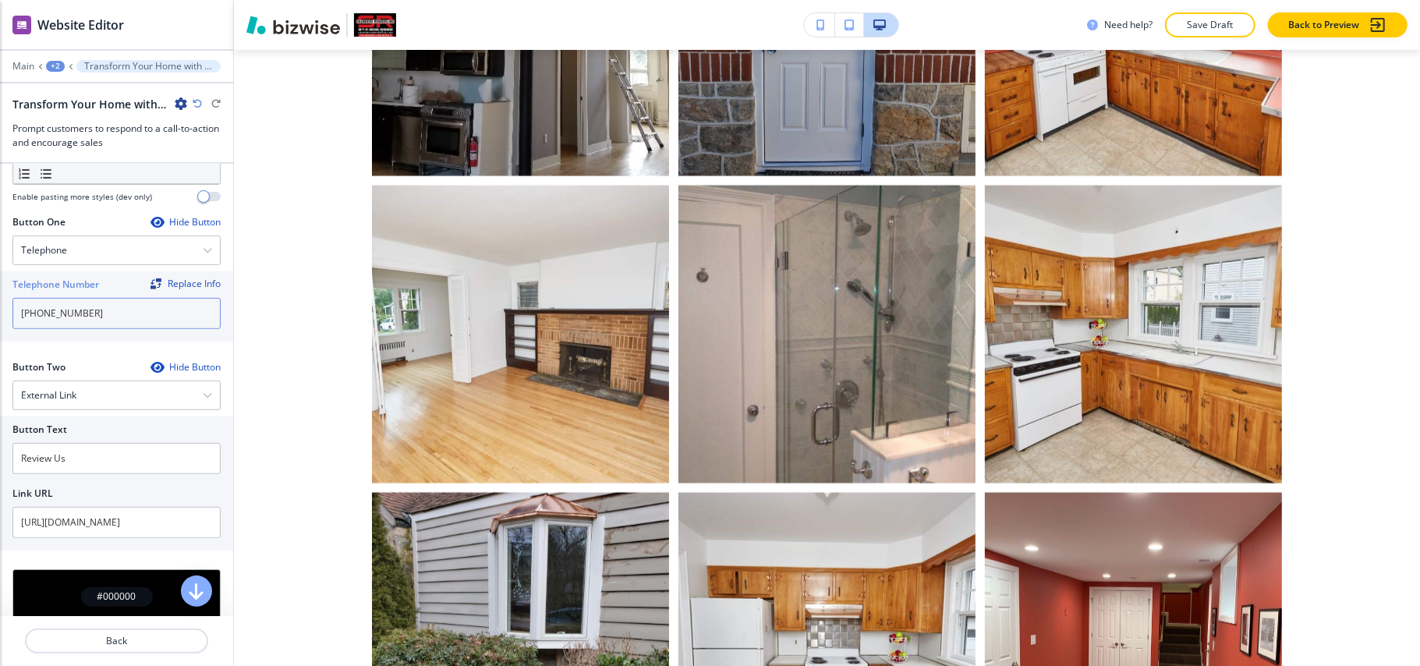
scroll to position [0, 0]
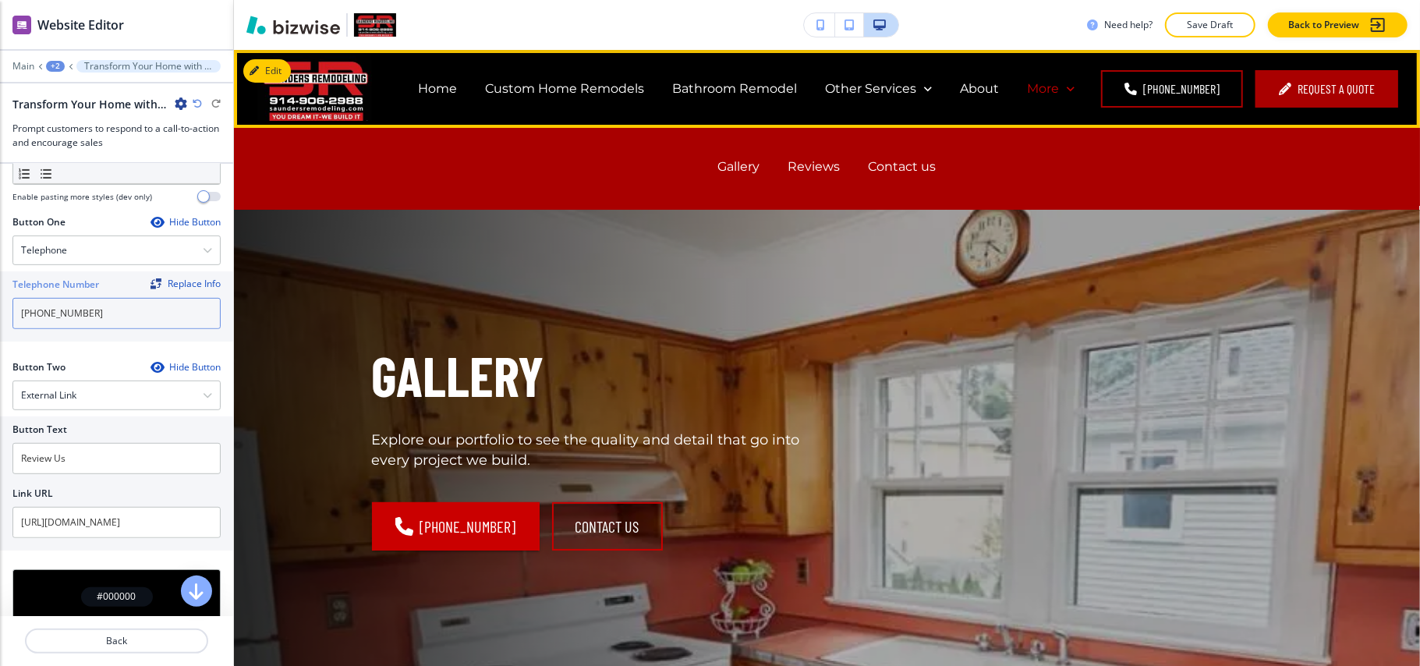
type input "[PHONE_NUMBER]"
click at [1062, 91] on div "More" at bounding box center [1051, 89] width 48 height 18
click at [815, 165] on p "Reviews" at bounding box center [815, 167] width 52 height 18
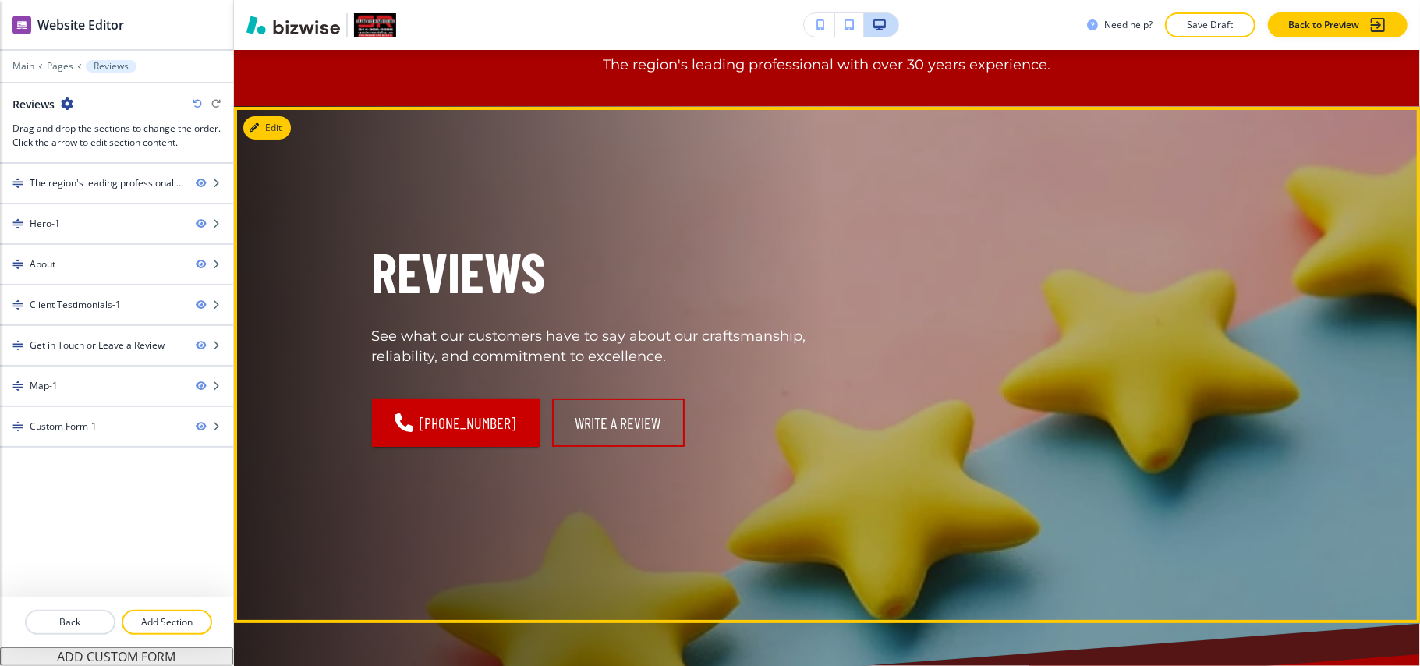
click at [268, 129] on button "Edit" at bounding box center [267, 127] width 48 height 23
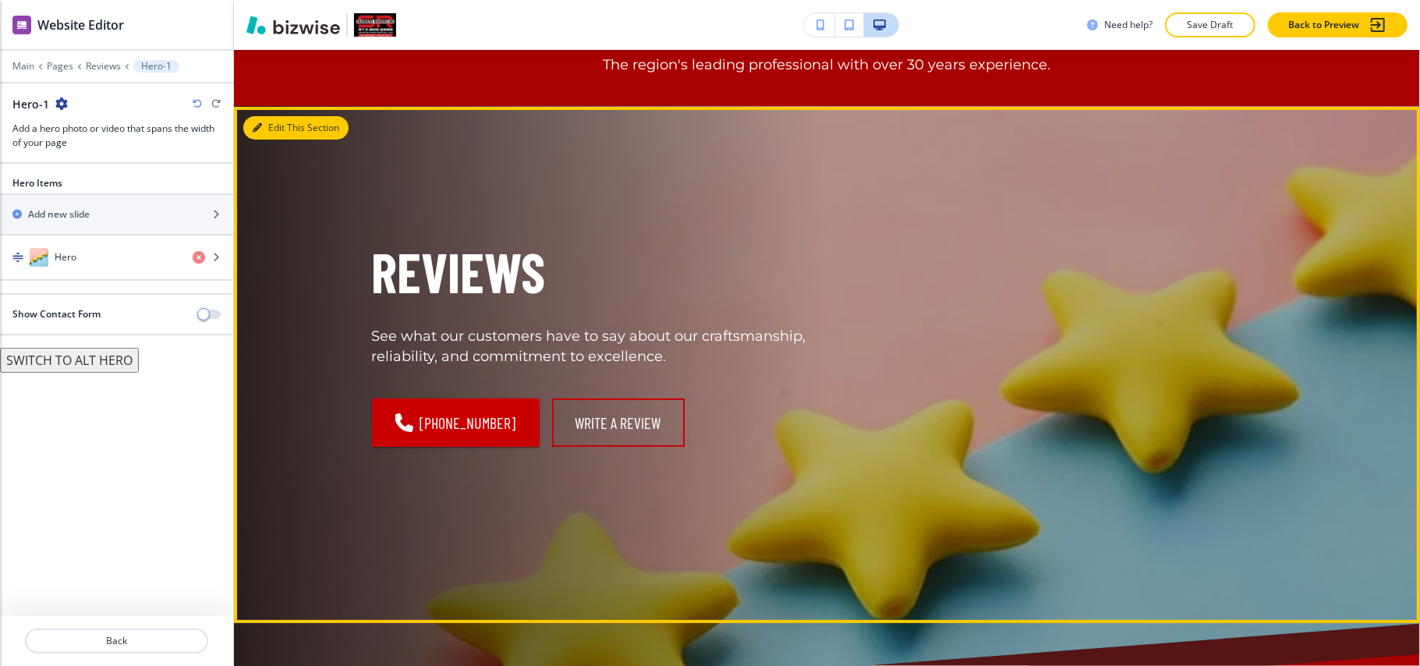
scroll to position [160, 0]
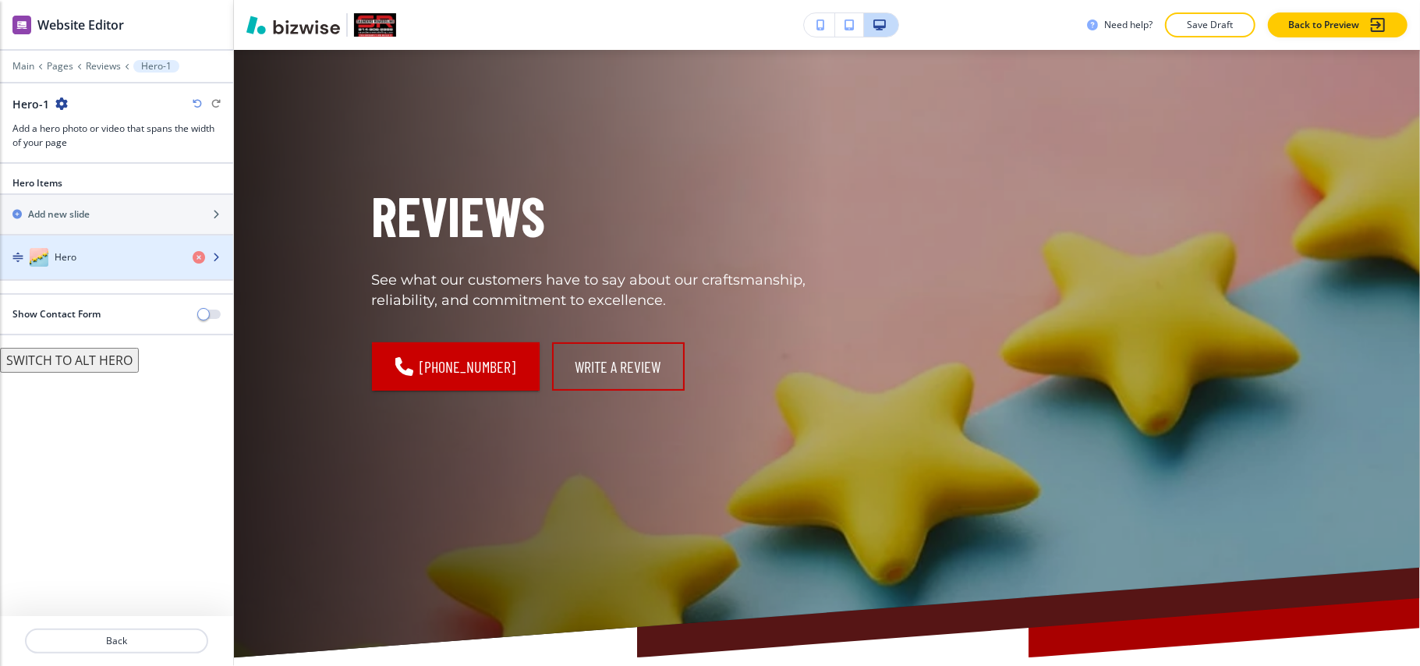
click at [86, 266] on div "Hero" at bounding box center [90, 257] width 180 height 19
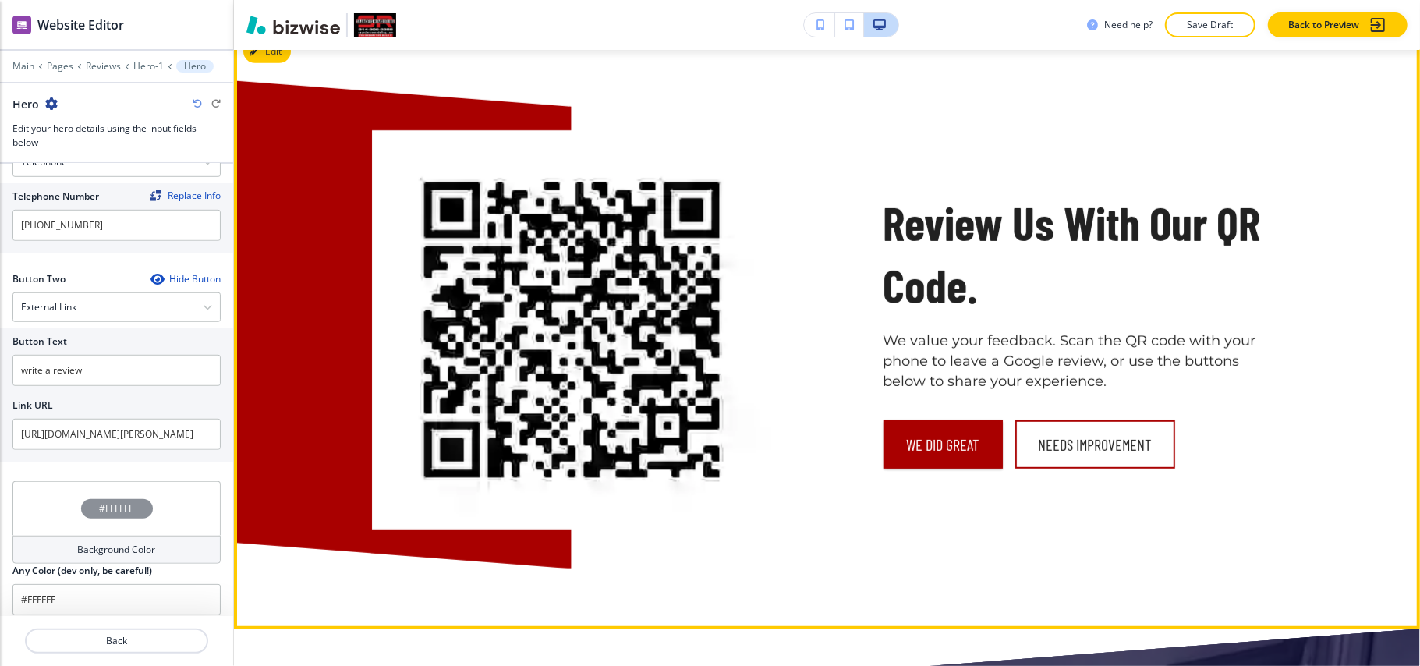
scroll to position [784, 0]
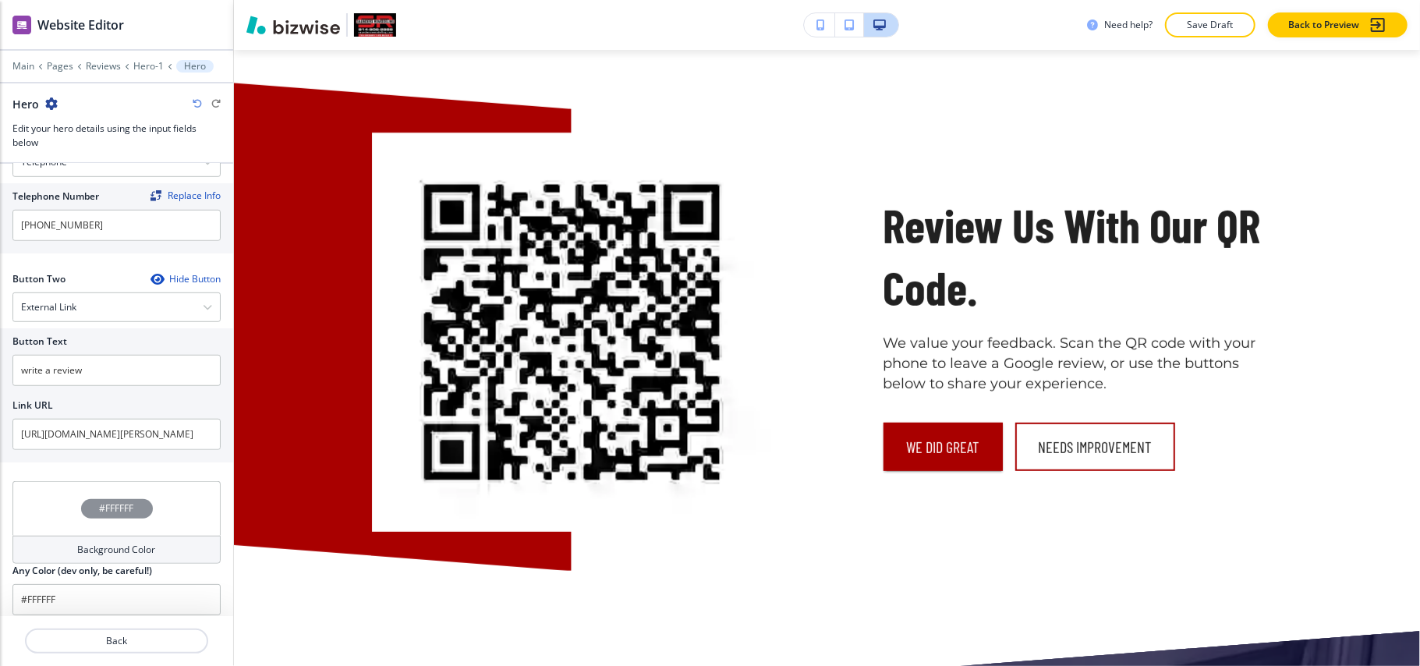
click at [266, 45] on div "Need help? Save Draft Back to Preview" at bounding box center [827, 25] width 1186 height 50
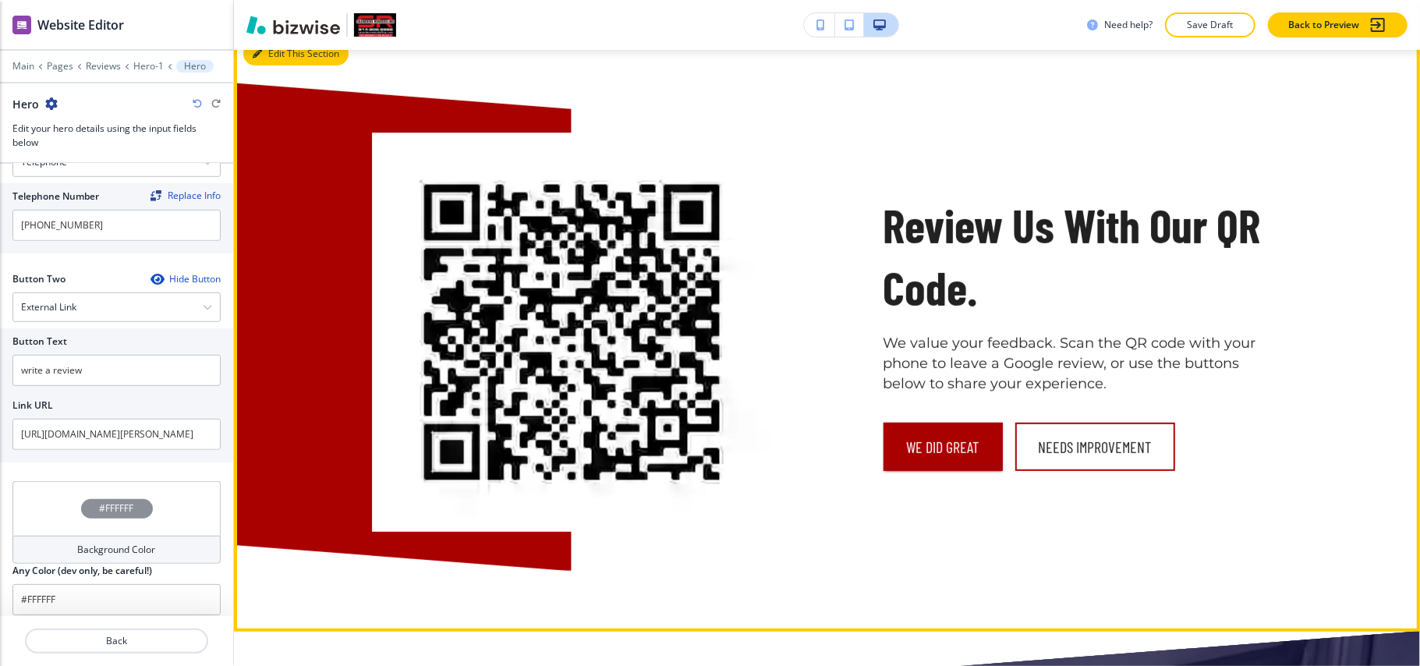
click at [266, 56] on button "Edit This Section" at bounding box center [295, 53] width 105 height 23
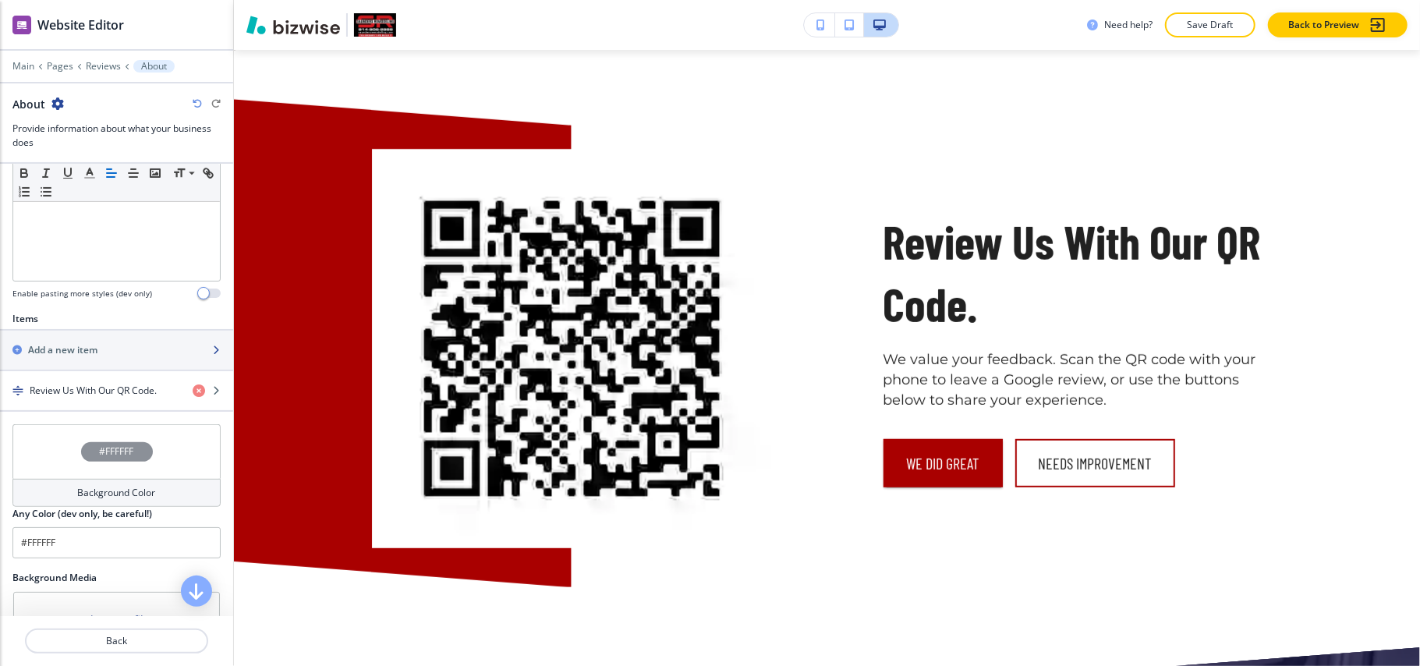
scroll to position [402, 0]
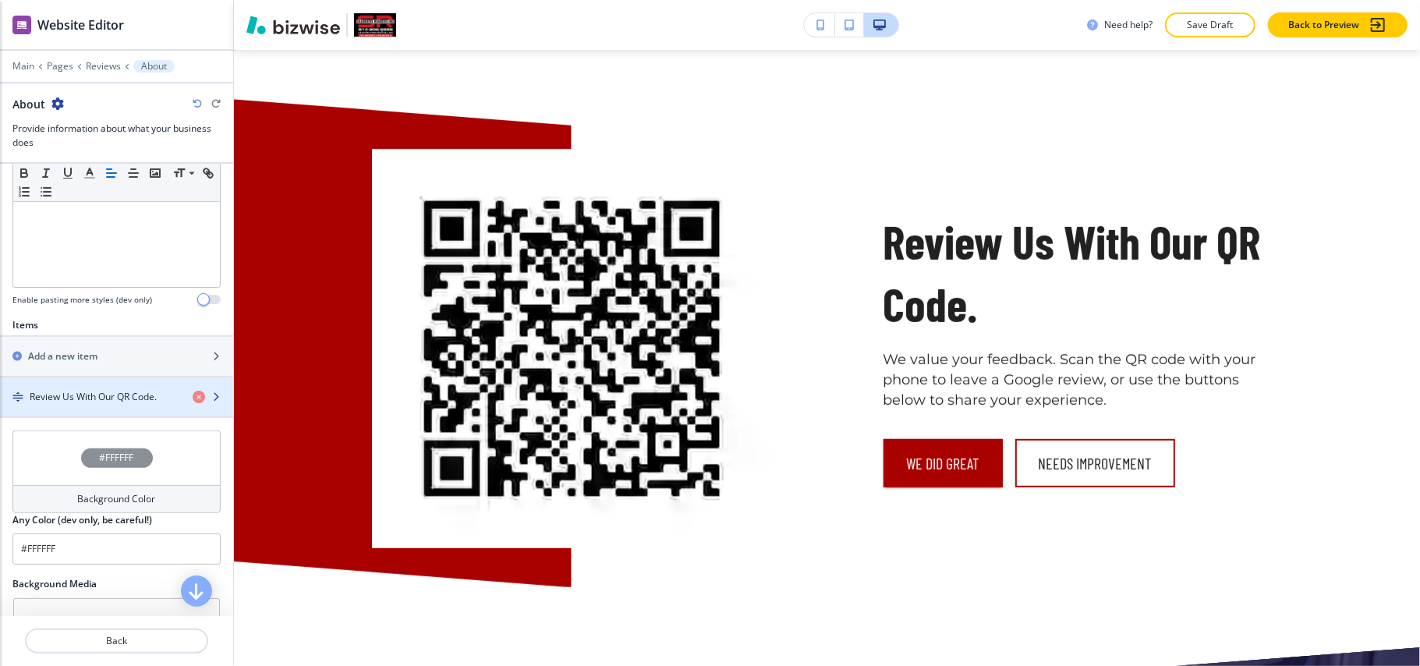
click at [53, 399] on h4 "Review Us With Our QR Code." at bounding box center [93, 397] width 127 height 14
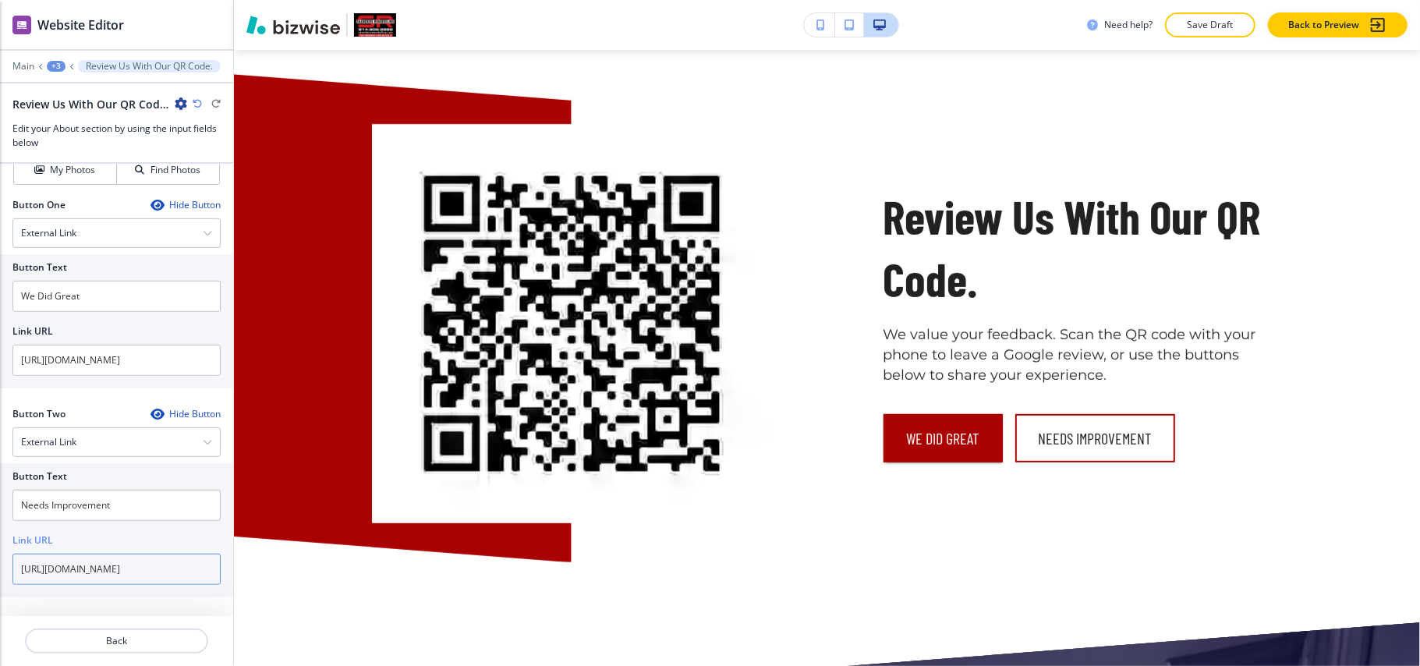
scroll to position [0, 29]
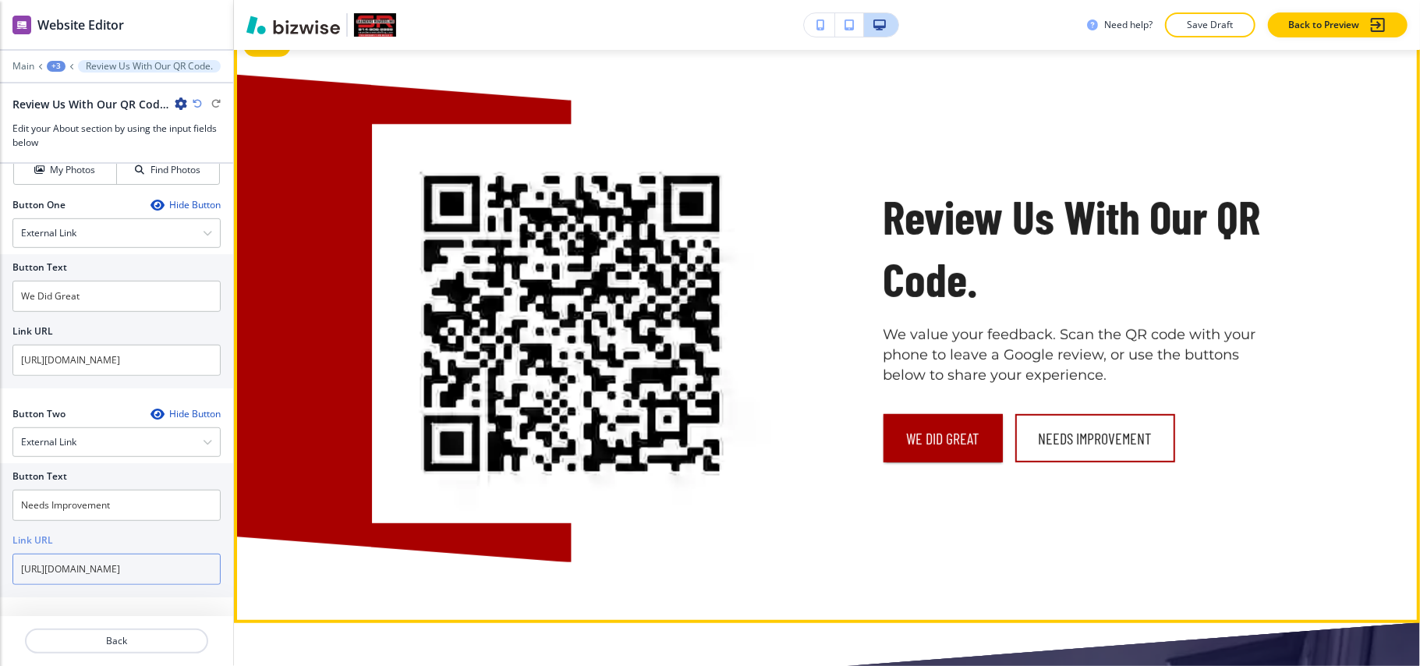
drag, startPoint x: 136, startPoint y: 577, endPoint x: 247, endPoint y: 574, distance: 111.6
click at [247, 574] on div "Website Editor Main +3 Review Us With Our QR Code. Review Us With Our QR Code. …" at bounding box center [710, 333] width 1420 height 666
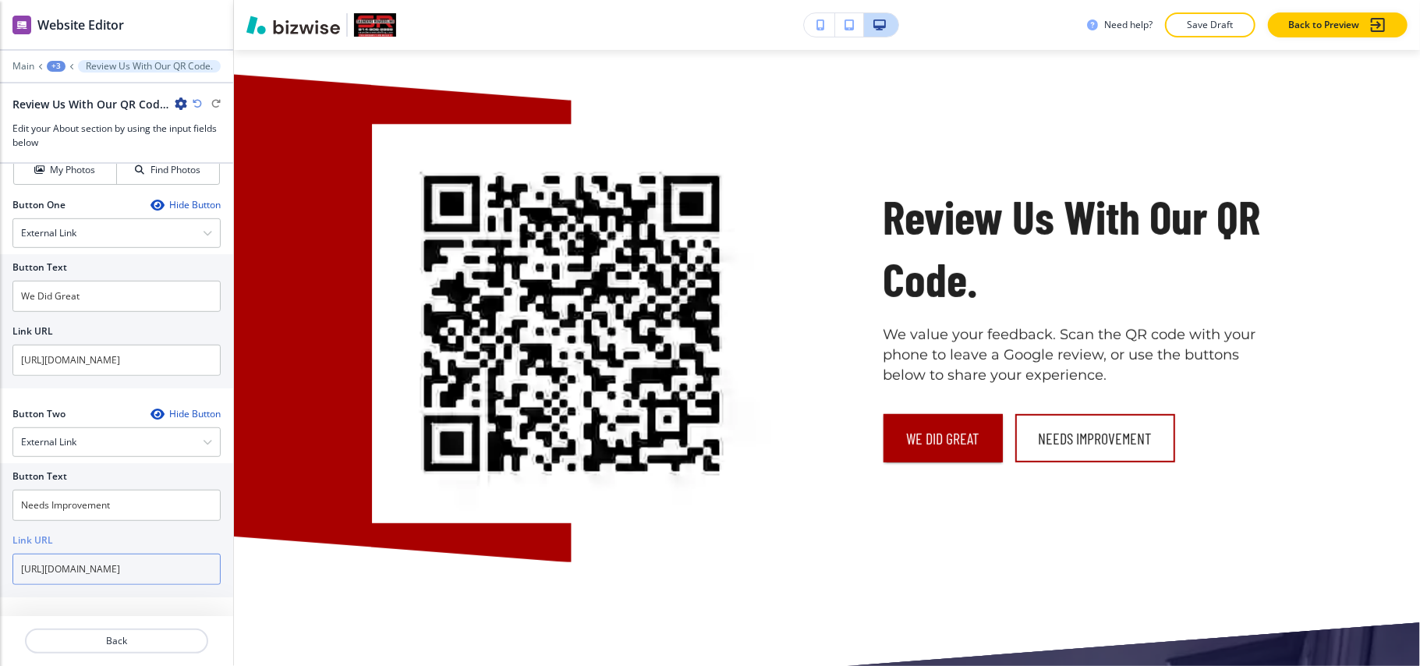
click at [115, 569] on input "[URL][DOMAIN_NAME]" at bounding box center [116, 569] width 208 height 31
drag, startPoint x: 126, startPoint y: 505, endPoint x: 0, endPoint y: 504, distance: 125.6
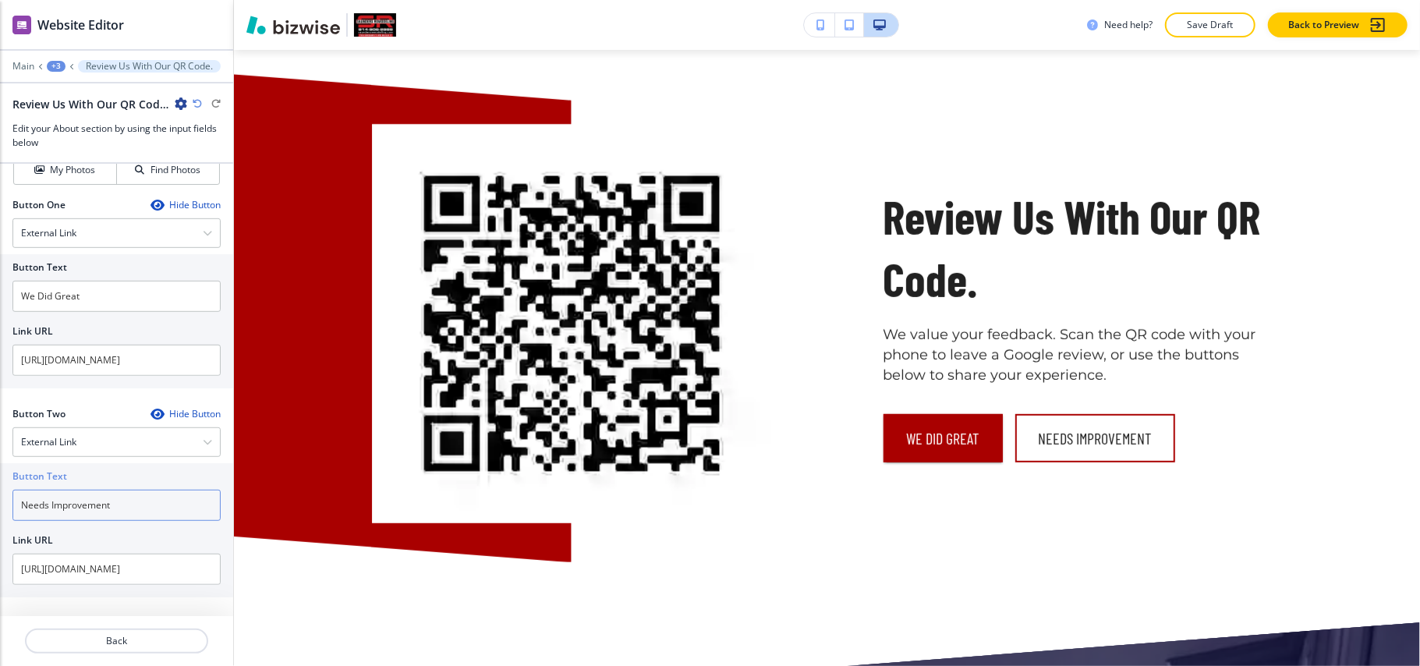
click at [0, 504] on div "Button Text Needs Improvement Link URL [URL][DOMAIN_NAME]" at bounding box center [116, 530] width 233 height 134
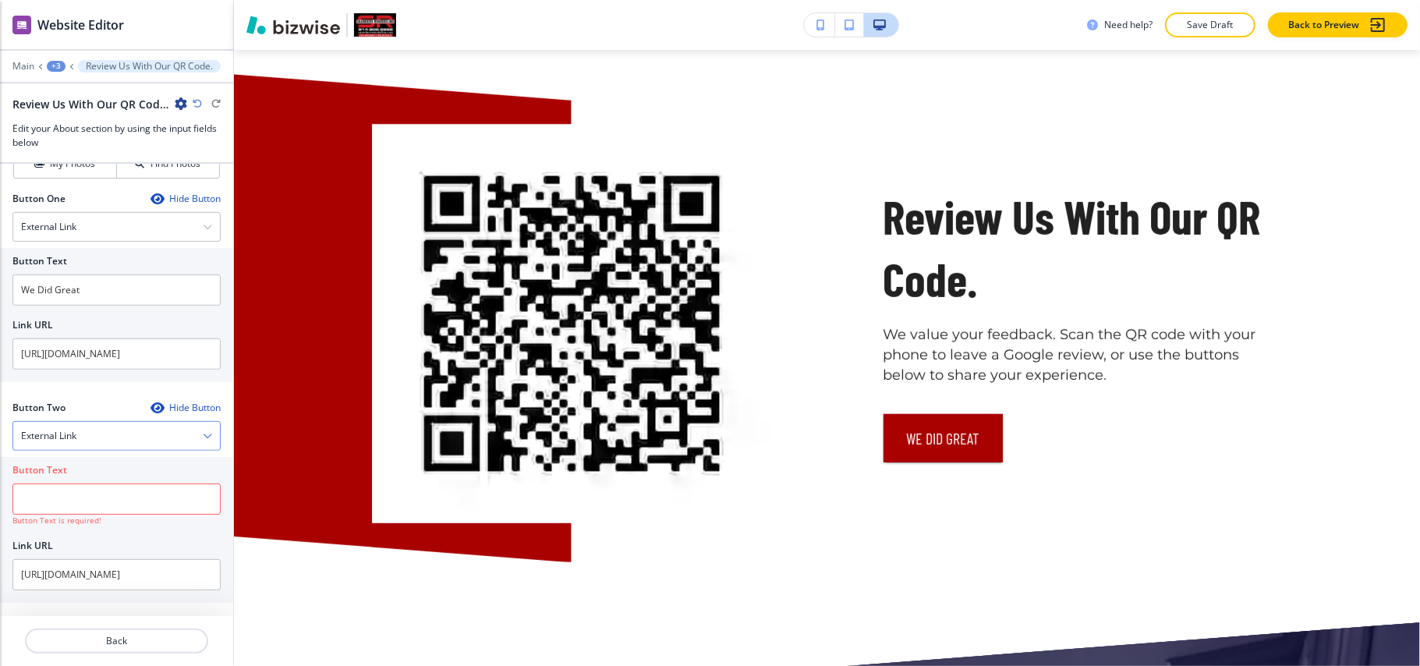
click at [79, 443] on div "External Link" at bounding box center [116, 436] width 207 height 28
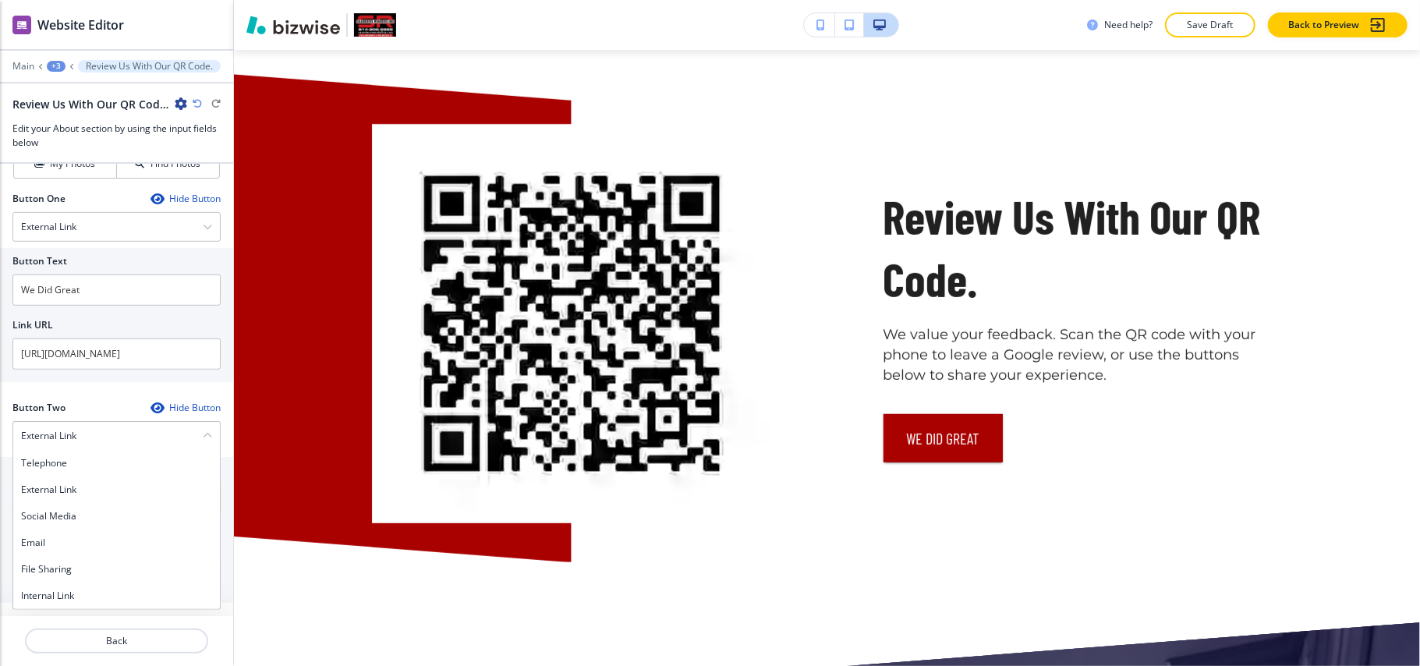
drag, startPoint x: 61, startPoint y: 601, endPoint x: 61, endPoint y: 590, distance: 10.1
click at [61, 602] on h4 "Internal Link" at bounding box center [116, 596] width 191 height 14
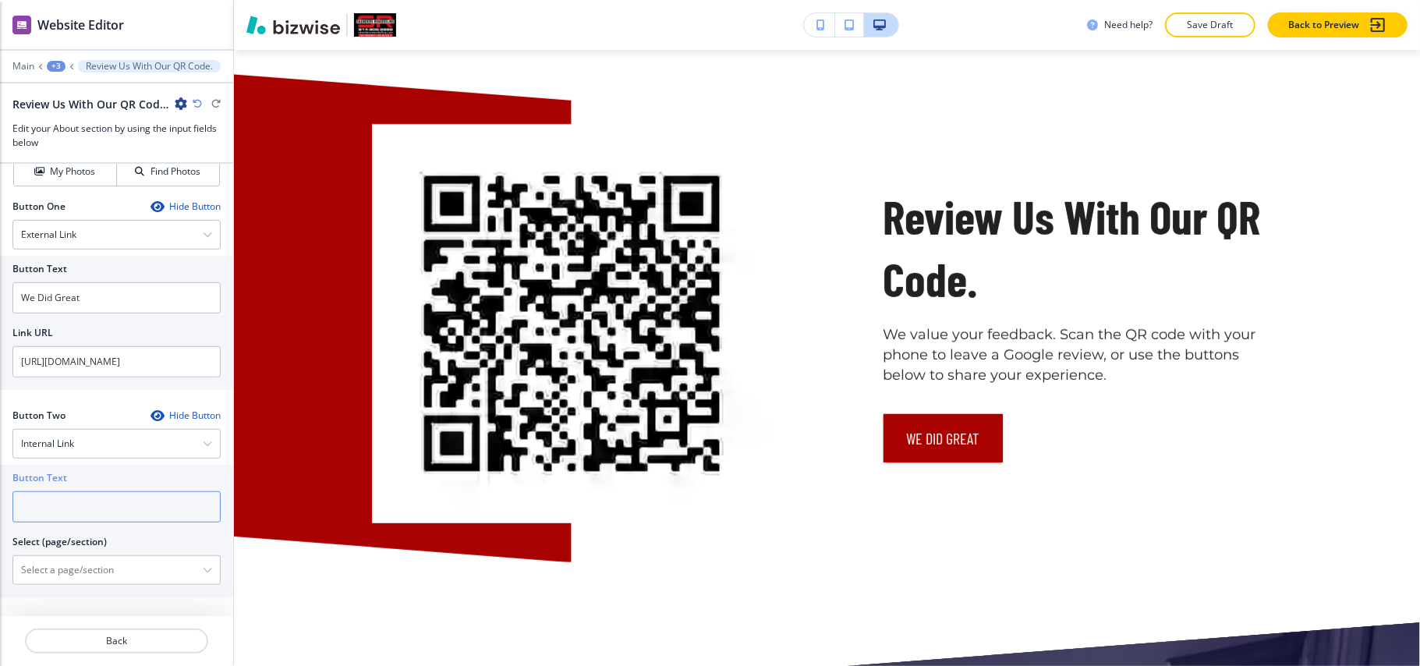
paste input "Needs Improvement"
type input "Needs Improvement"
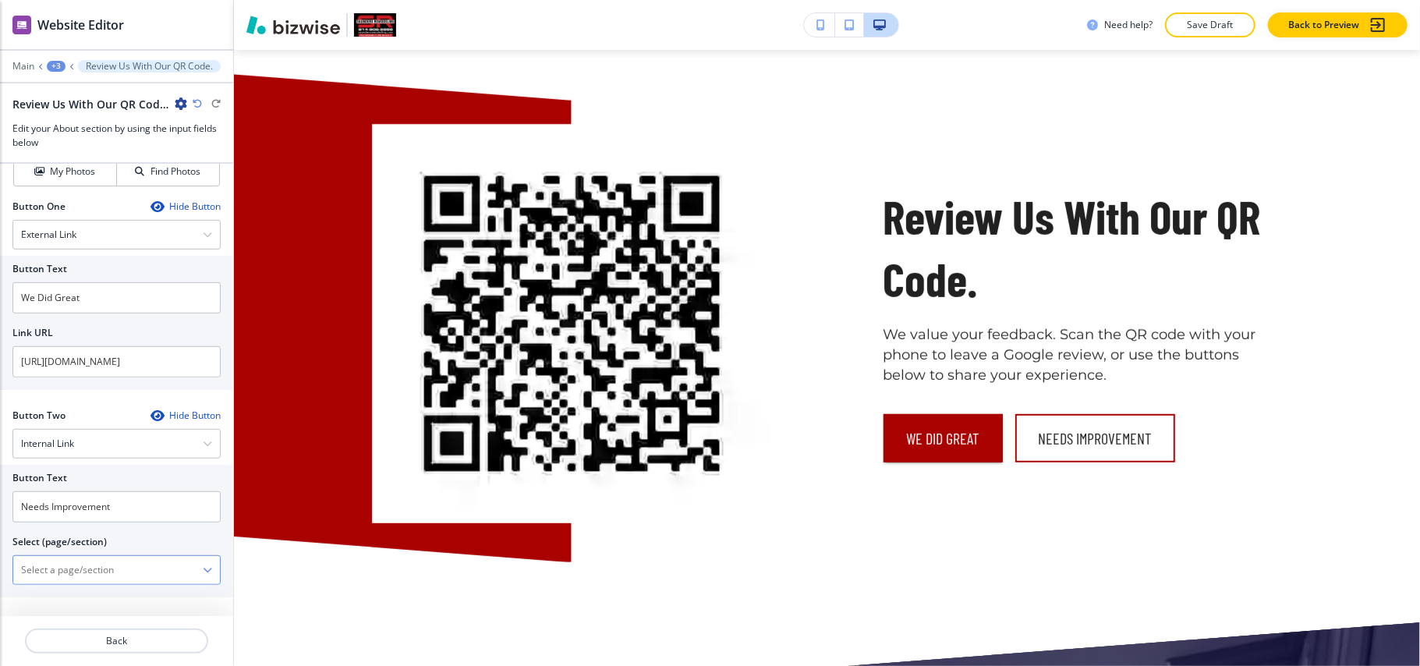
click at [78, 572] on \(page\/section\) "Manual Input" at bounding box center [108, 570] width 190 height 27
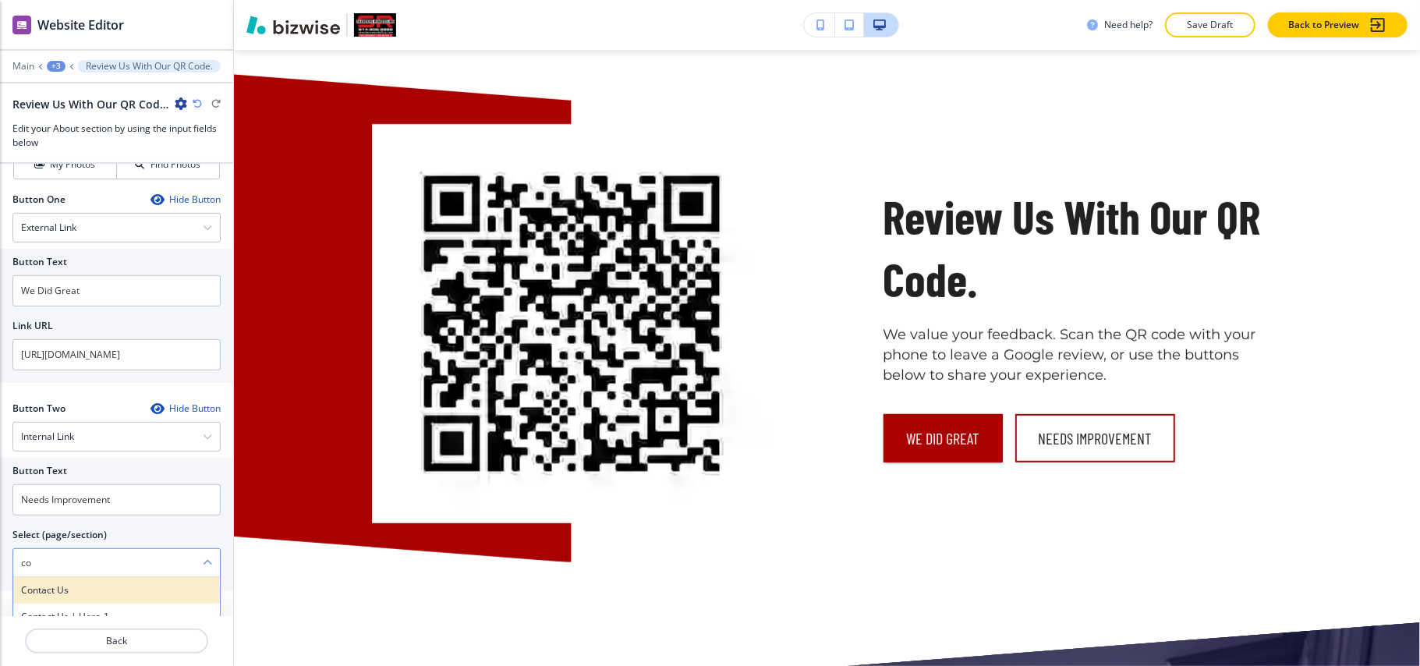
click at [59, 596] on h4 "Contact us" at bounding box center [116, 590] width 191 height 14
type \(page\/section\) "Contact us"
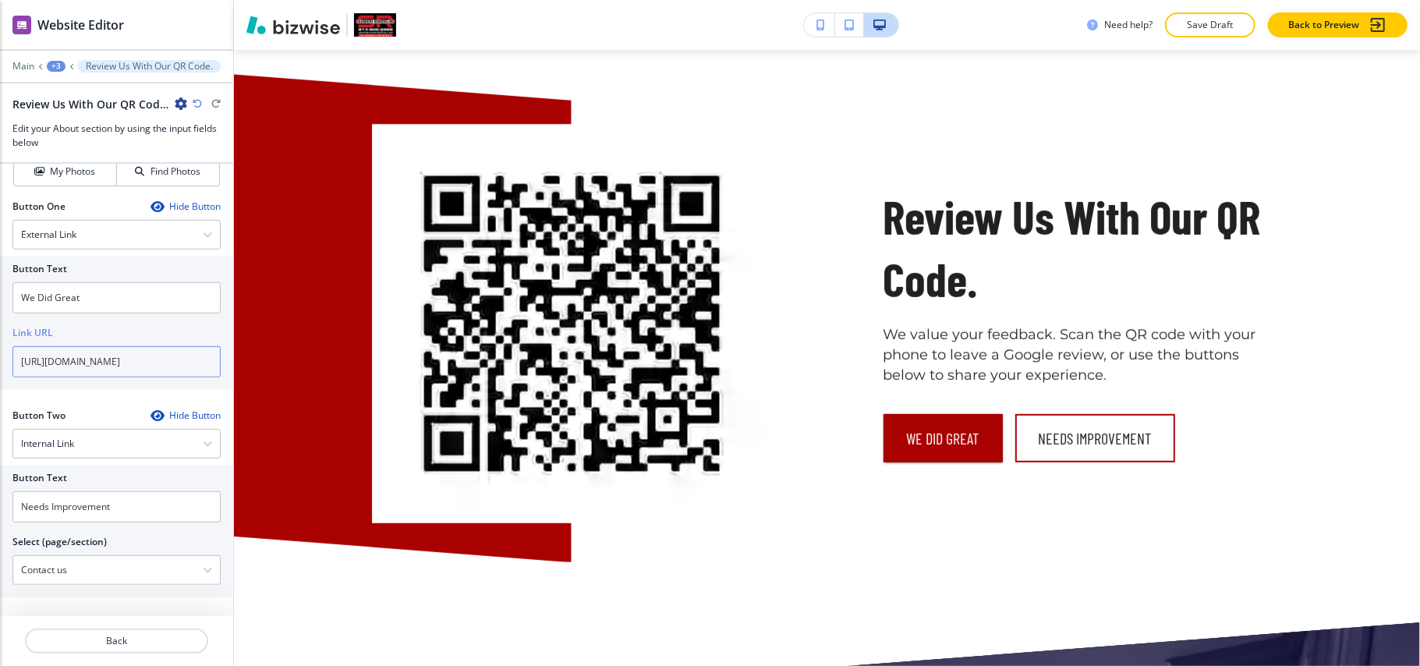
scroll to position [0, 197]
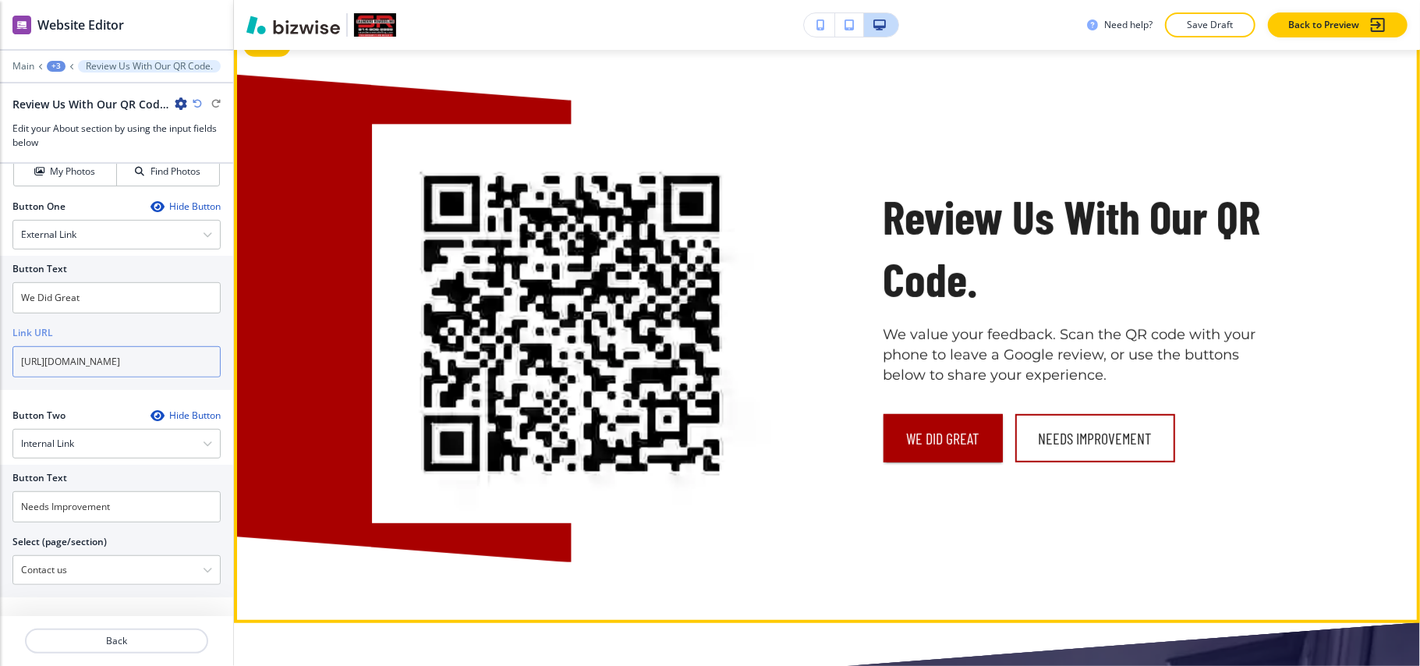
drag, startPoint x: 97, startPoint y: 360, endPoint x: 272, endPoint y: 360, distance: 175.5
click at [272, 360] on div "Website Editor Main +3 Review Us With Our QR Code. Review Us With Our QR Code. …" at bounding box center [710, 333] width 1420 height 666
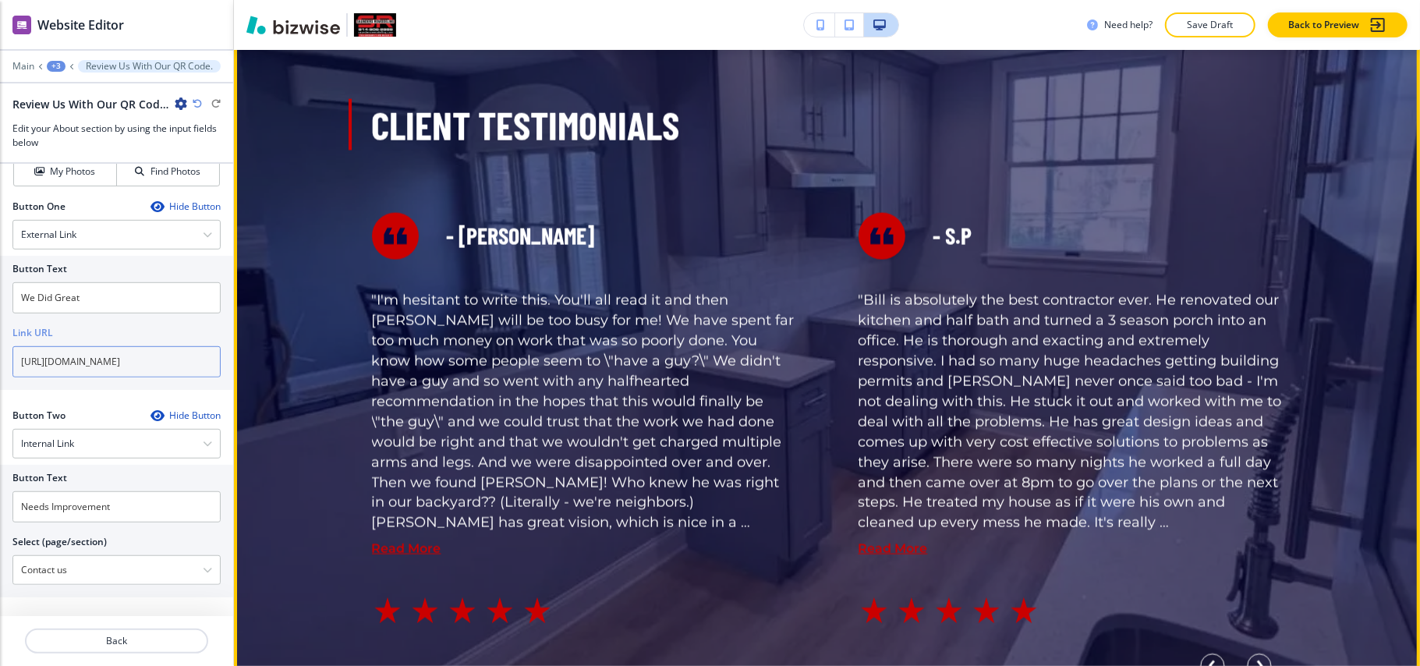
scroll to position [1312, 0]
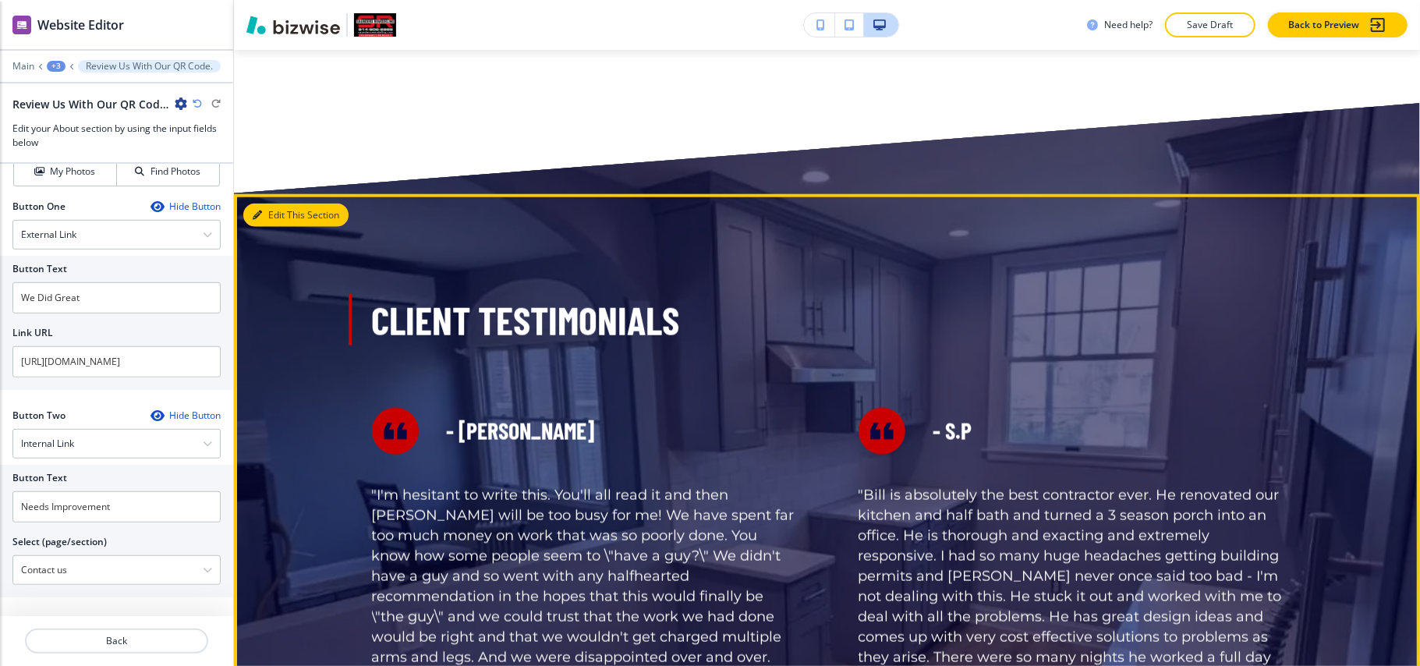
click at [288, 216] on button "Edit This Section" at bounding box center [295, 215] width 105 height 23
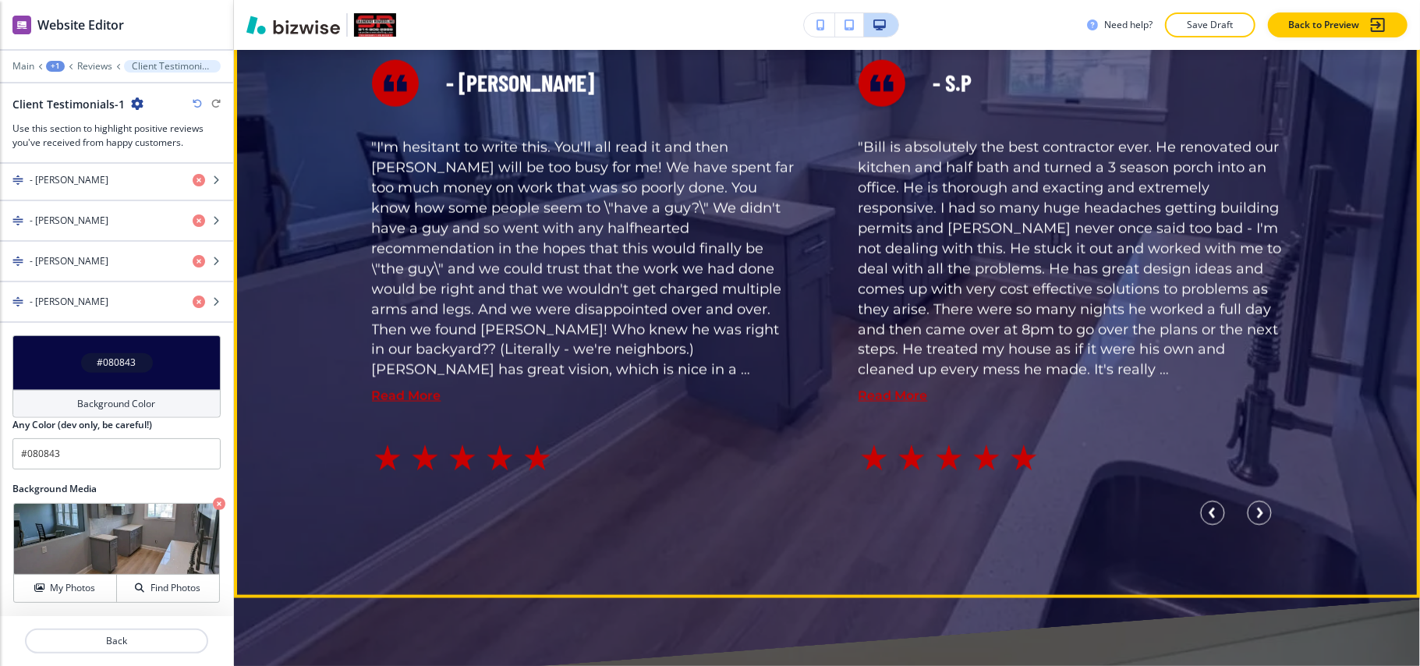
scroll to position [1872, 0]
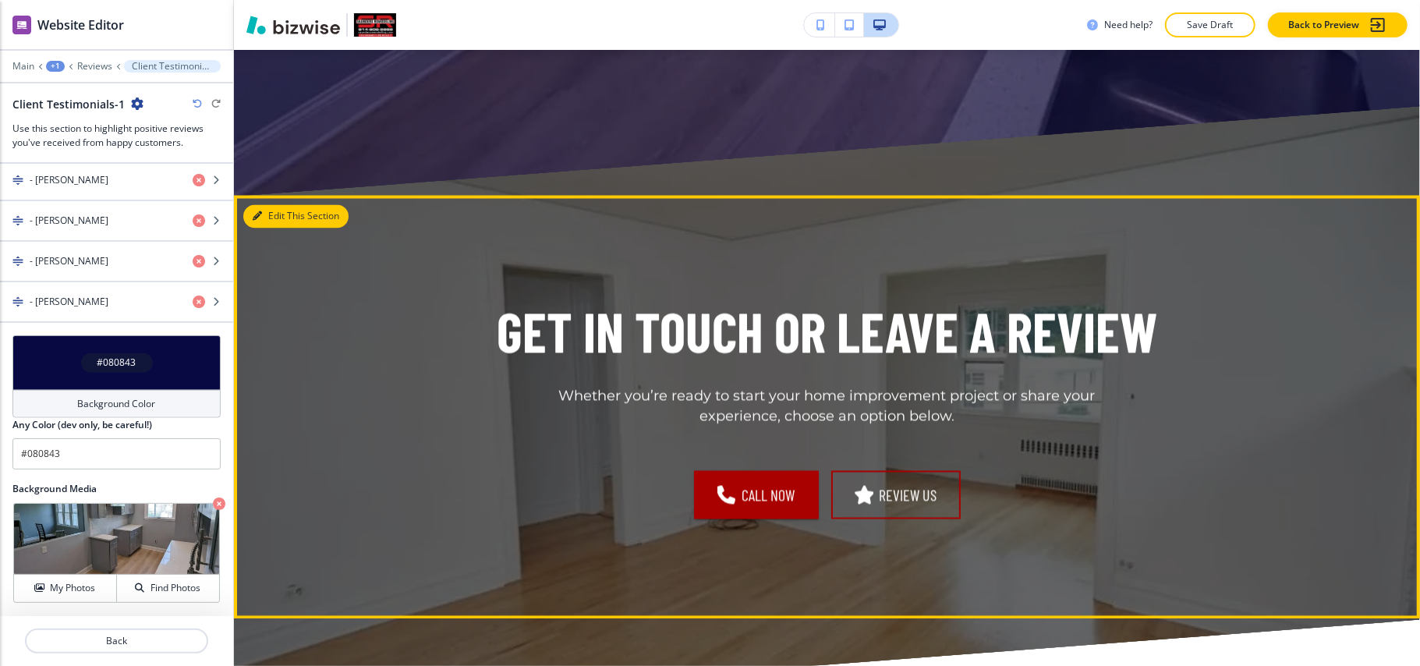
click at [282, 220] on button "Edit This Section" at bounding box center [295, 216] width 105 height 23
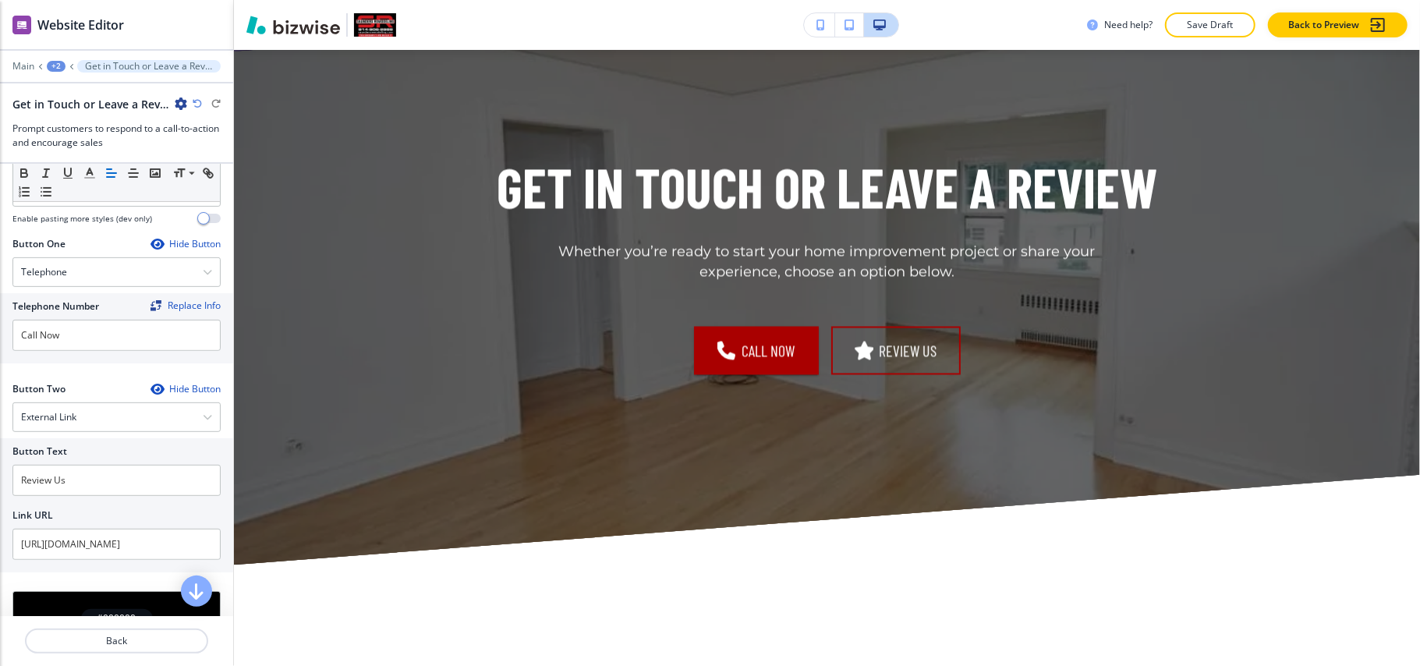
scroll to position [520, 0]
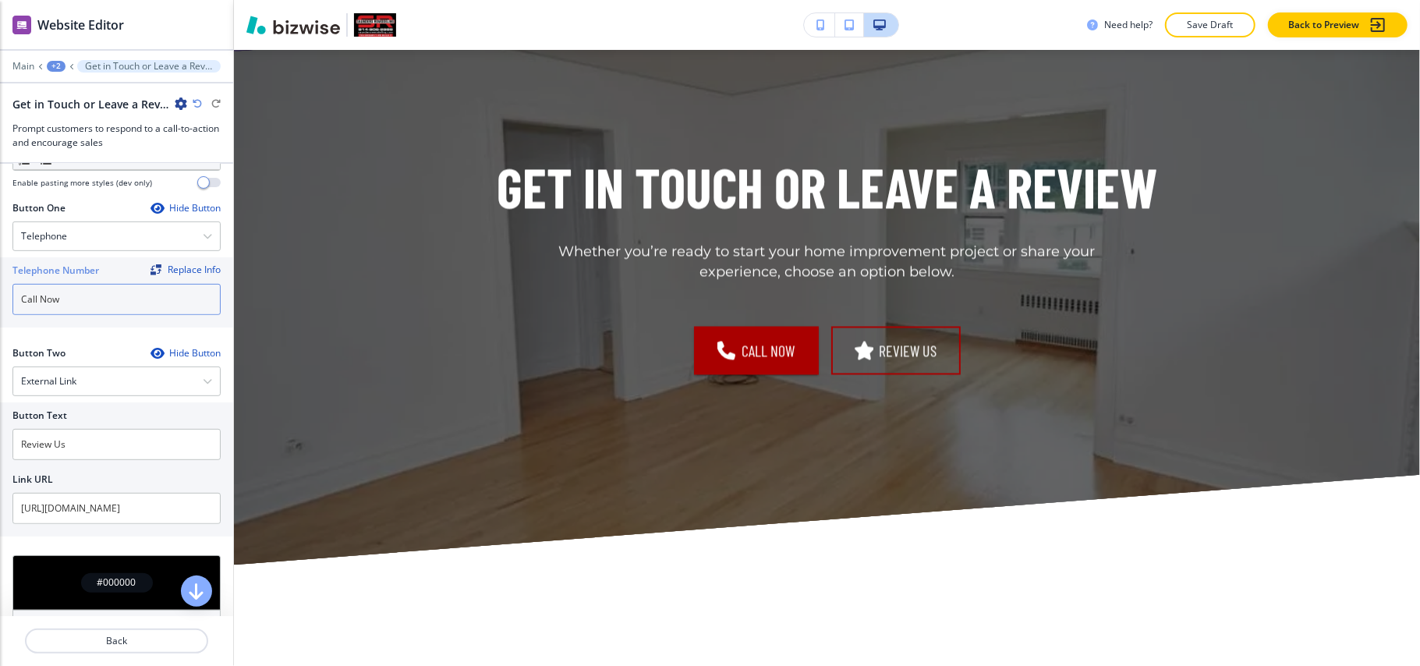
drag, startPoint x: 78, startPoint y: 304, endPoint x: 0, endPoint y: 303, distance: 78.0
click at [0, 303] on div "Telephone Number Replace Info Call Now" at bounding box center [116, 292] width 233 height 70
paste input "[PHONE_NUMBER]"
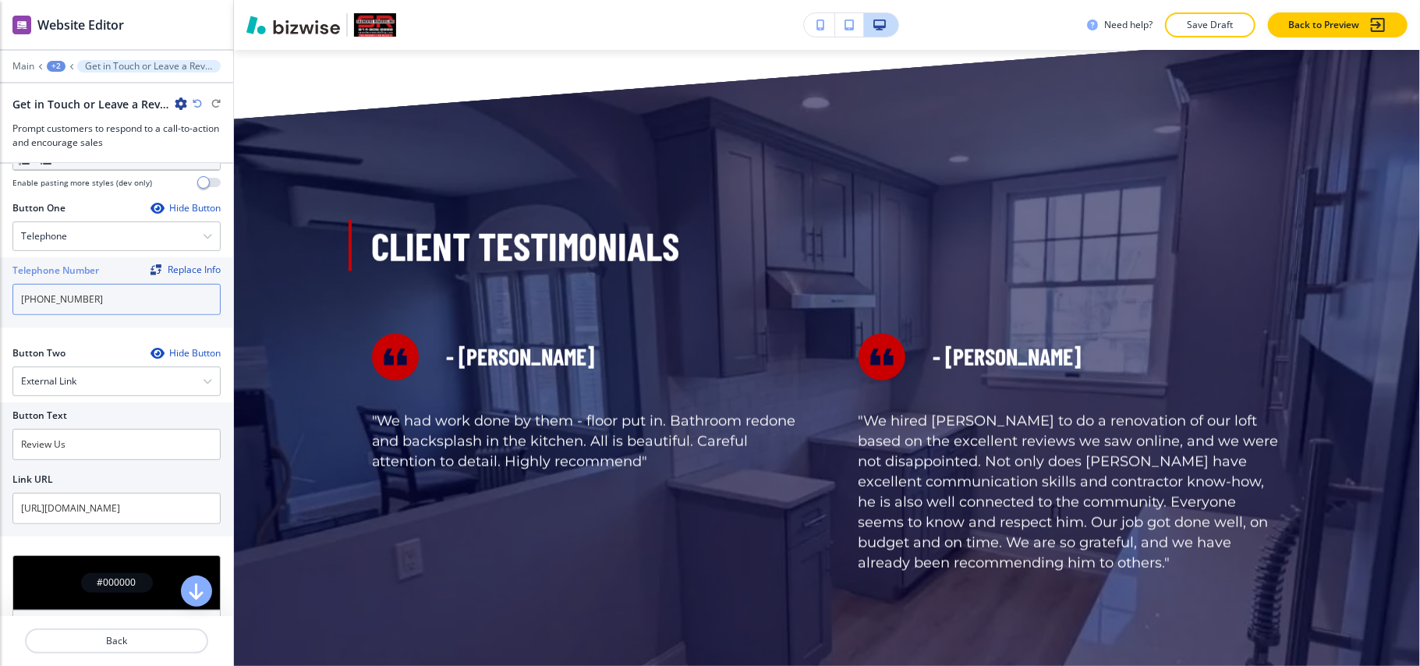
scroll to position [0, 0]
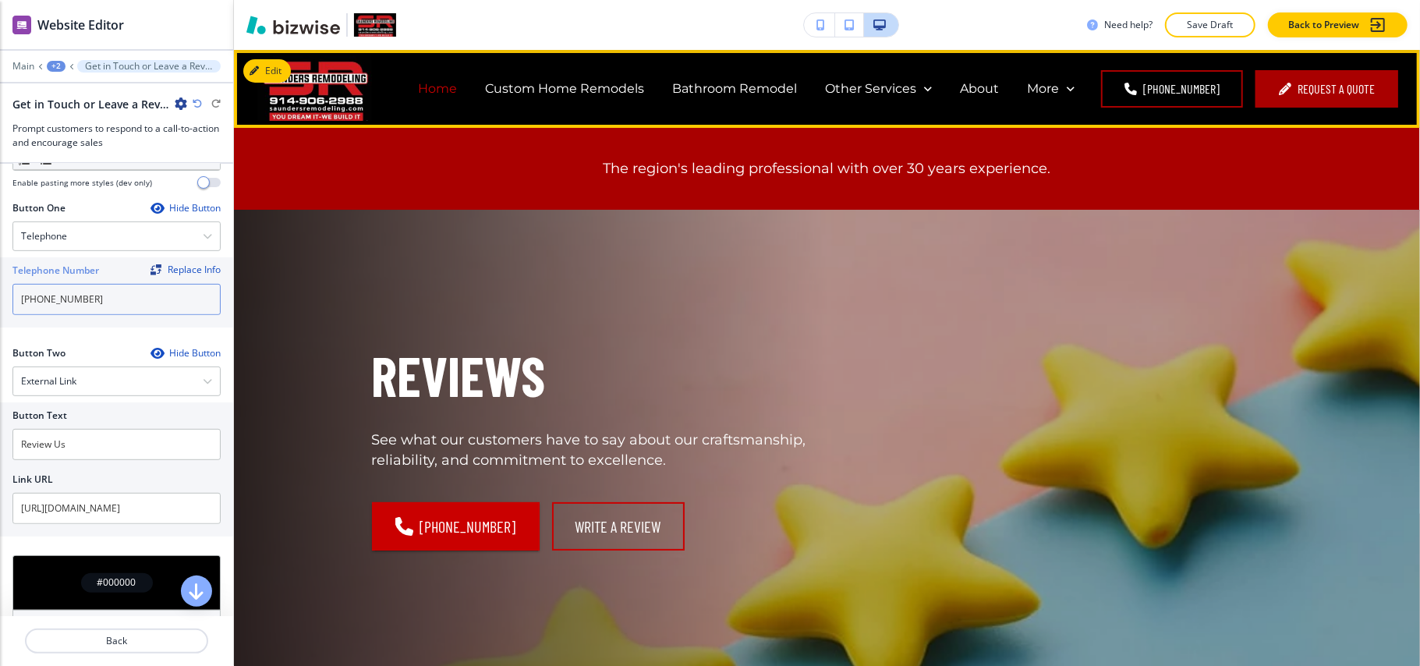
type input "[PHONE_NUMBER]"
click at [444, 92] on p "Home" at bounding box center [437, 89] width 39 height 18
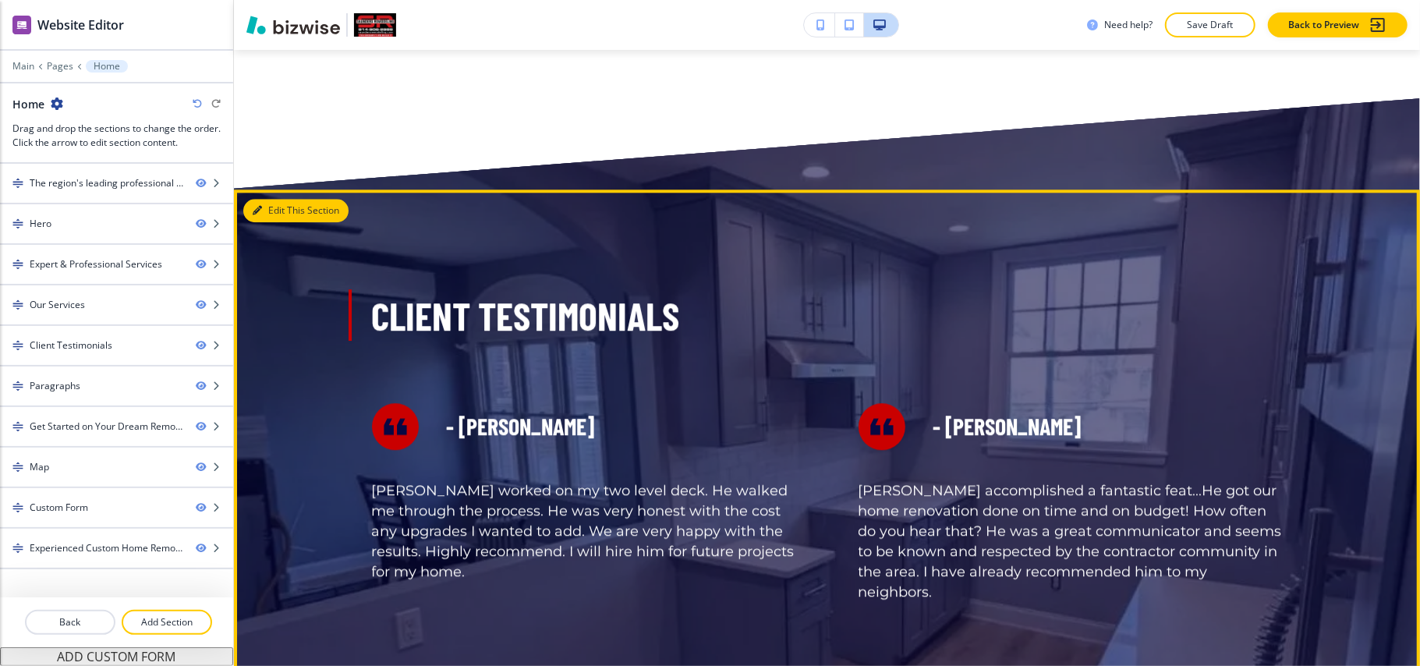
click at [288, 210] on button "Edit This Section" at bounding box center [295, 210] width 105 height 23
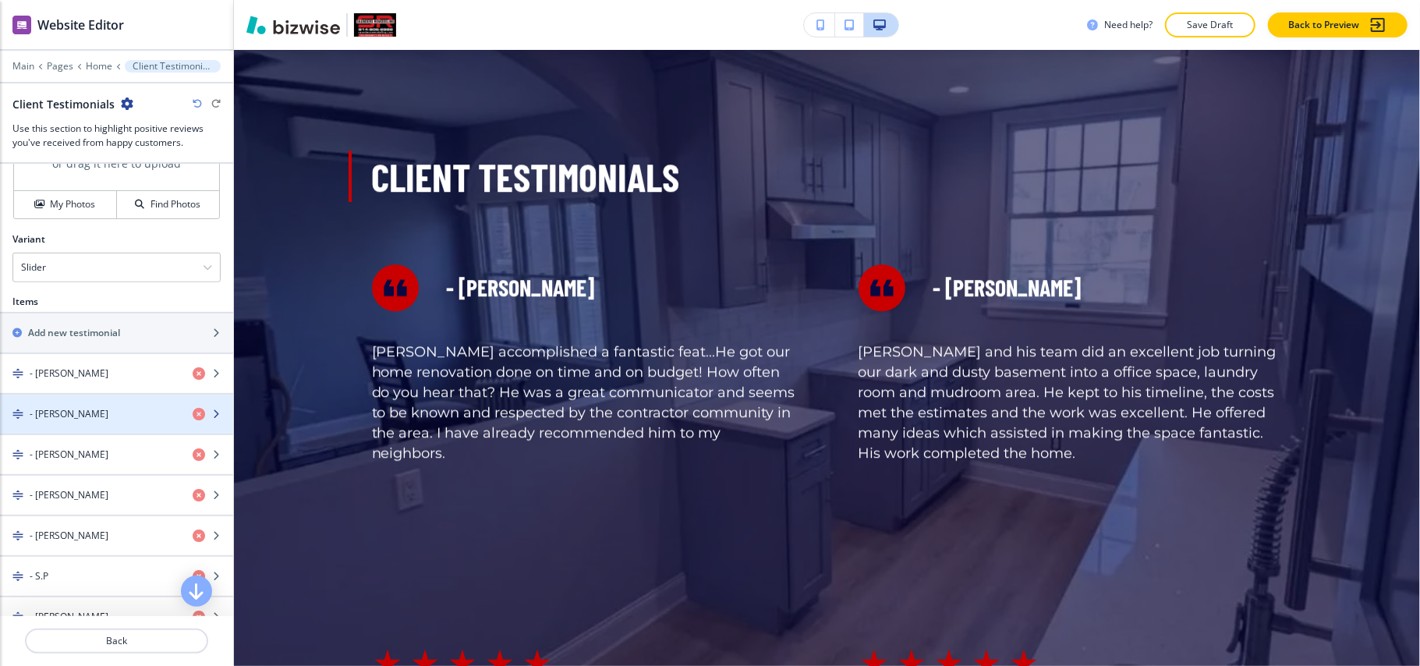
scroll to position [624, 0]
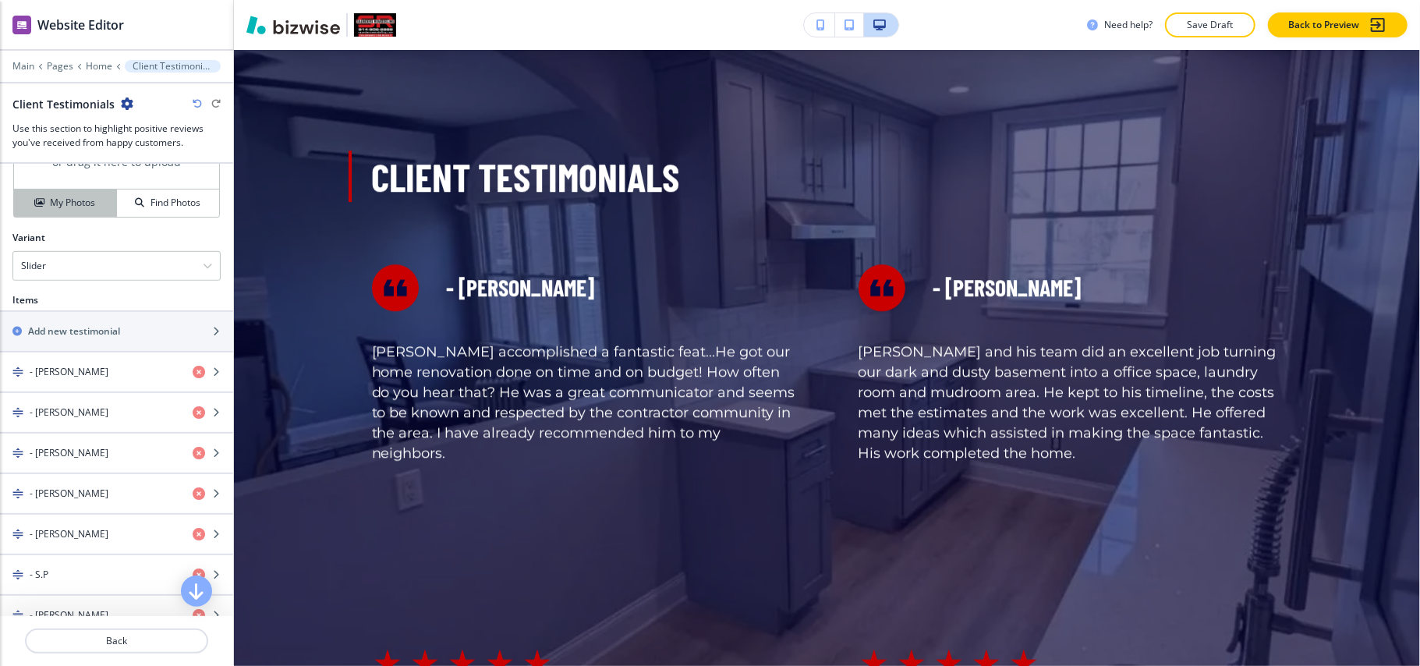
click at [59, 200] on h4 "My Photos" at bounding box center [72, 203] width 45 height 14
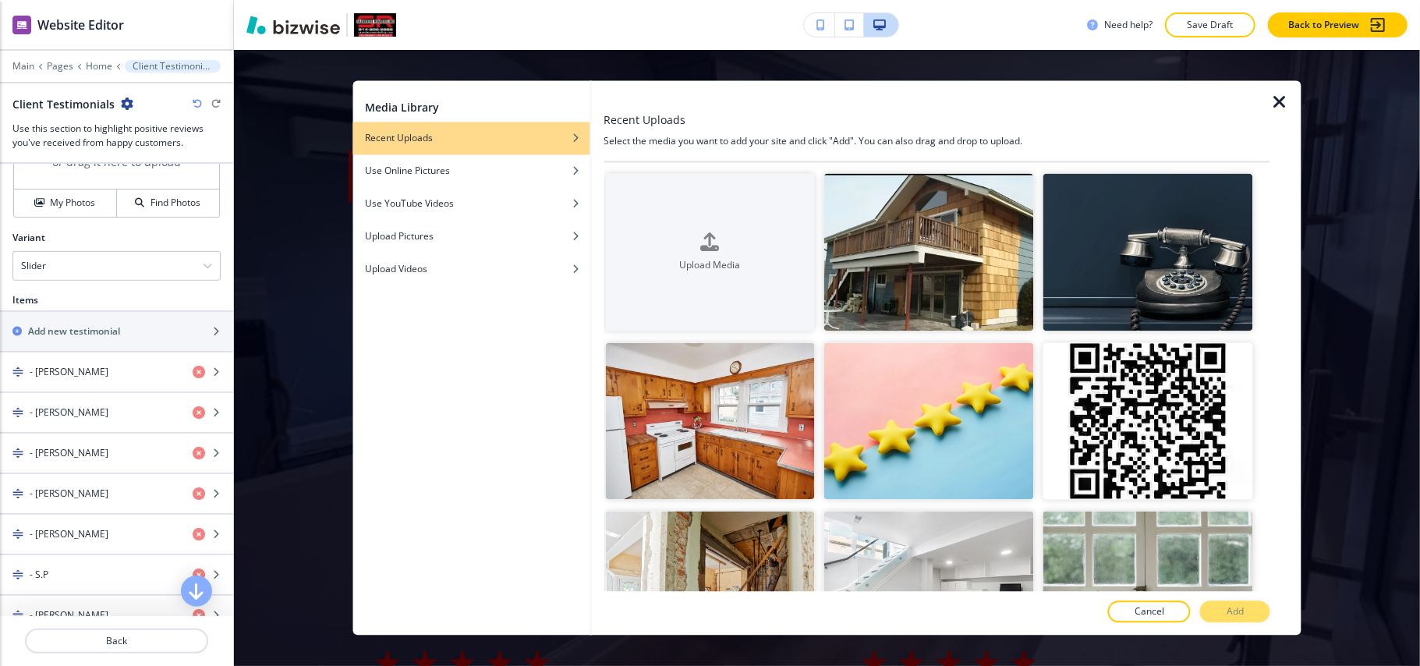
click at [1284, 104] on icon "button" at bounding box center [1280, 103] width 19 height 19
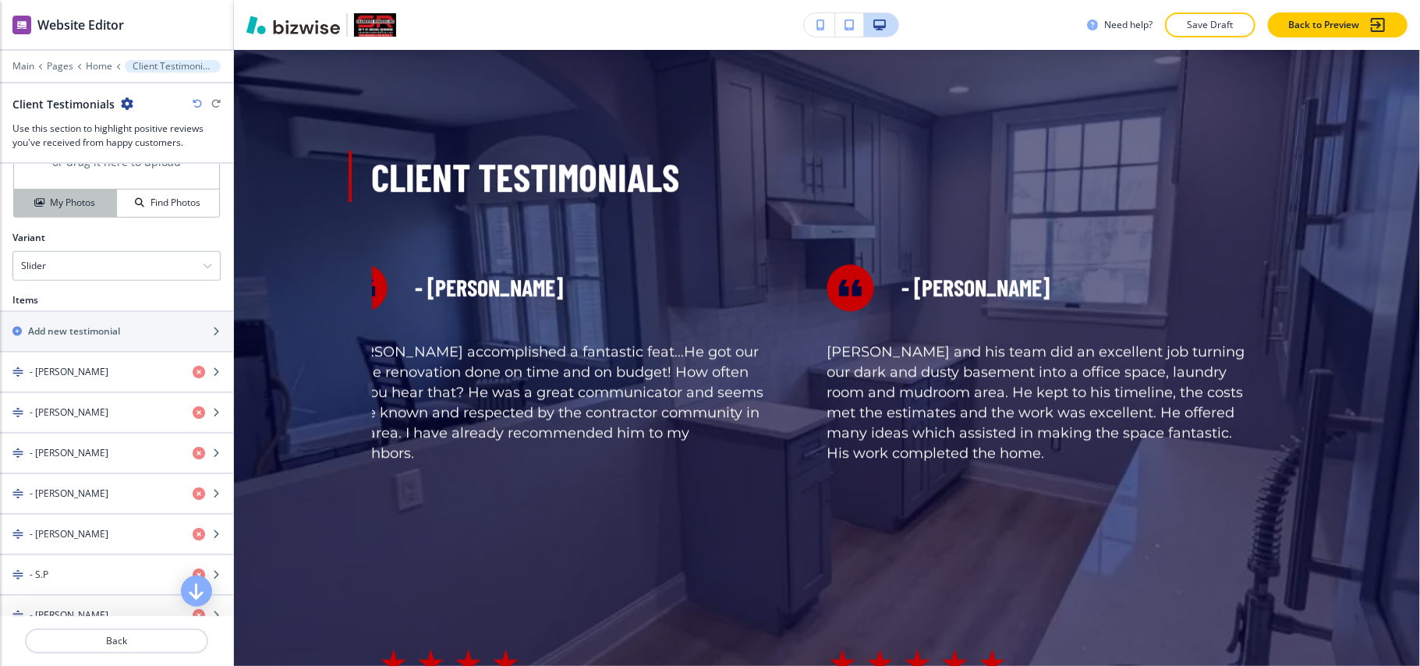
click at [50, 203] on h4 "My Photos" at bounding box center [72, 203] width 45 height 14
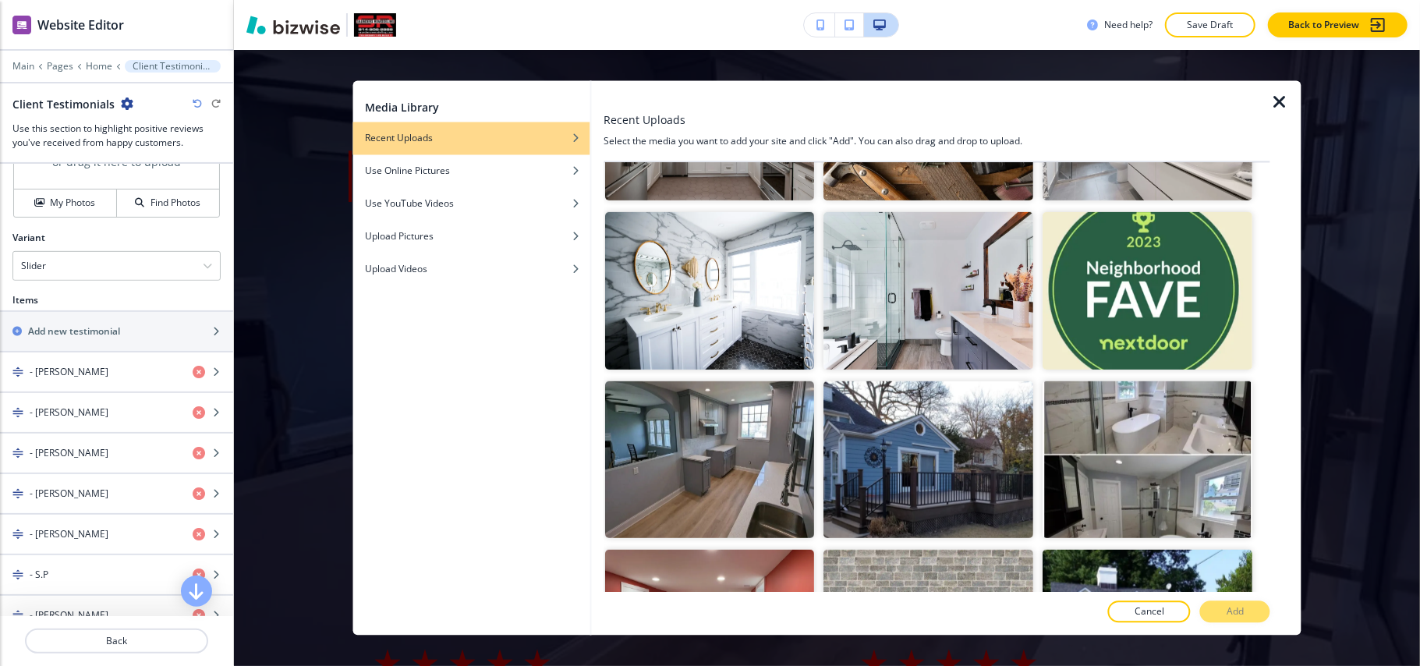
scroll to position [712, 0]
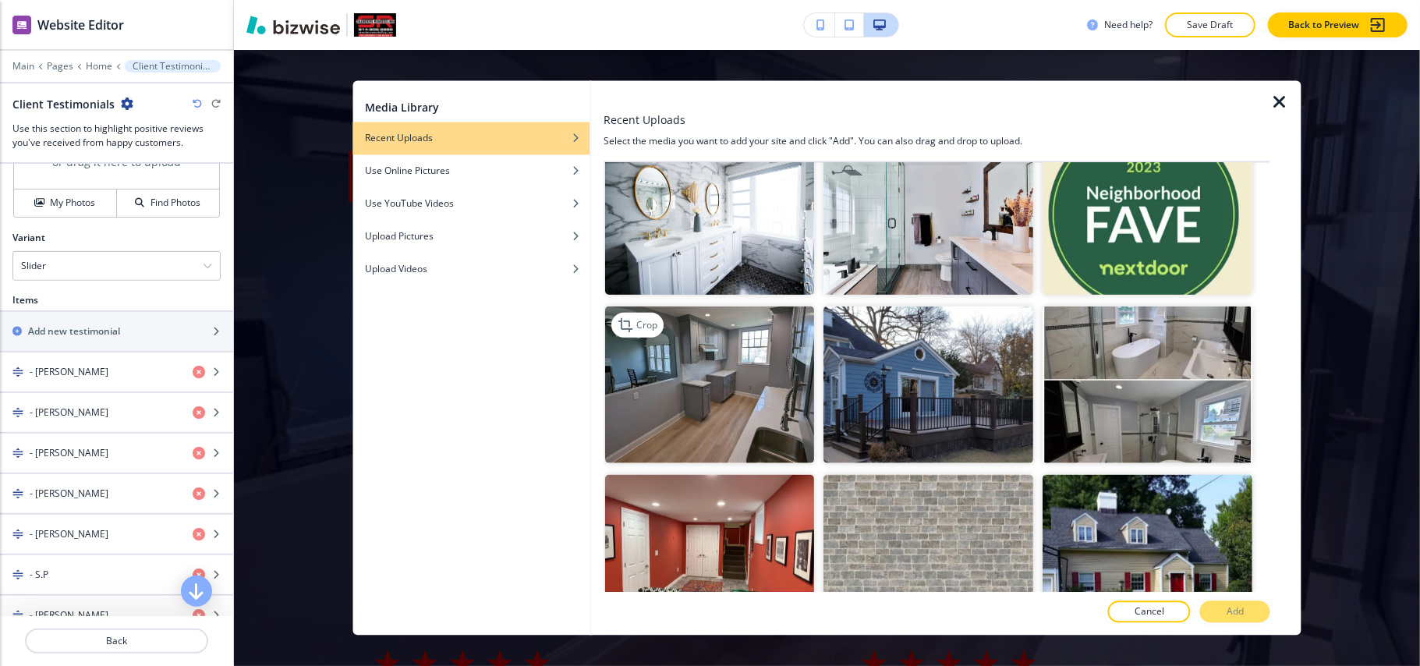
click at [756, 381] on img "button" at bounding box center [710, 385] width 210 height 158
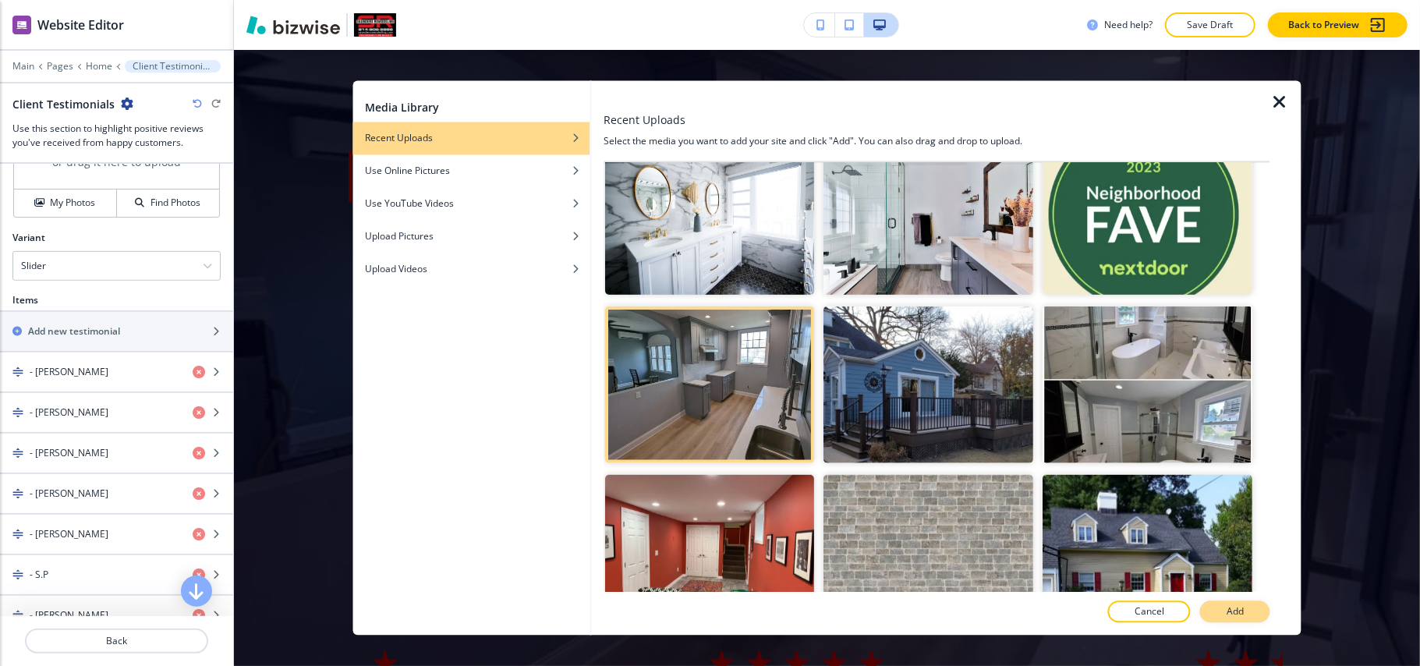
click at [1227, 613] on p "Add" at bounding box center [1235, 612] width 17 height 14
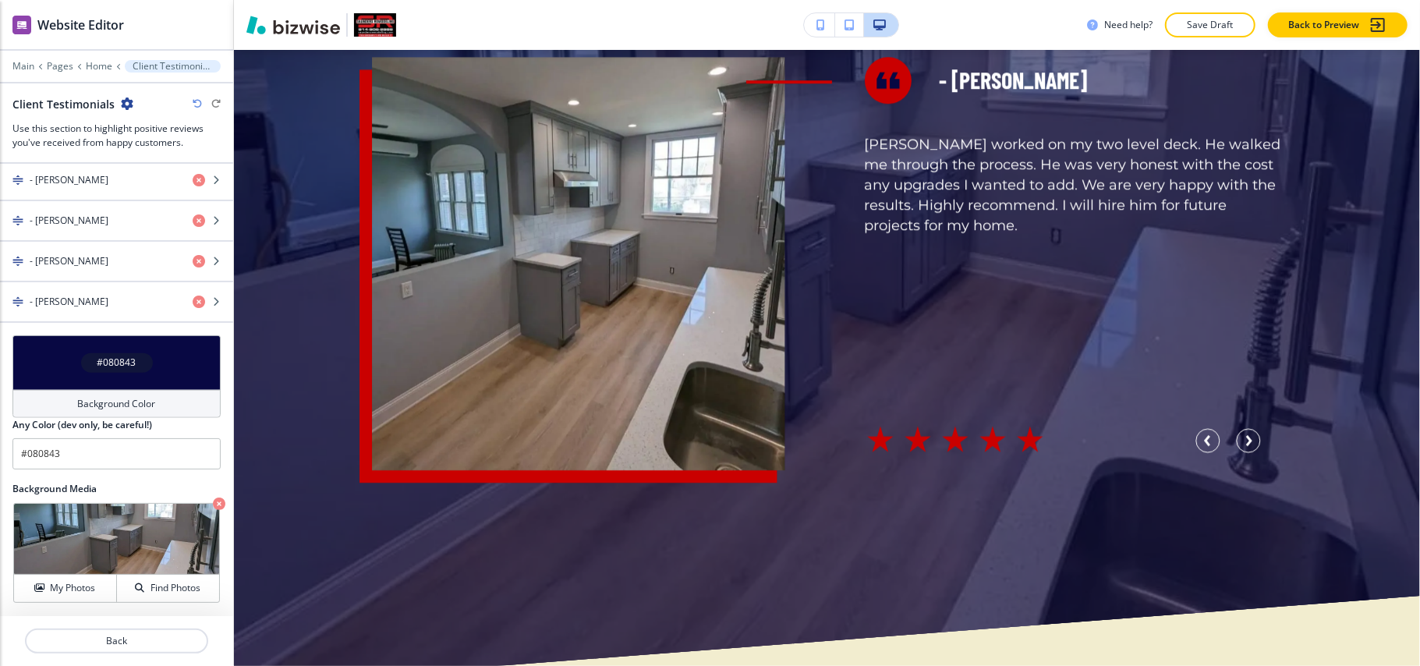
scroll to position [1193, 0]
click at [195, 503] on div "Crop My Photos Find Photos" at bounding box center [116, 553] width 207 height 100
click at [213, 503] on icon "button" at bounding box center [219, 504] width 12 height 12
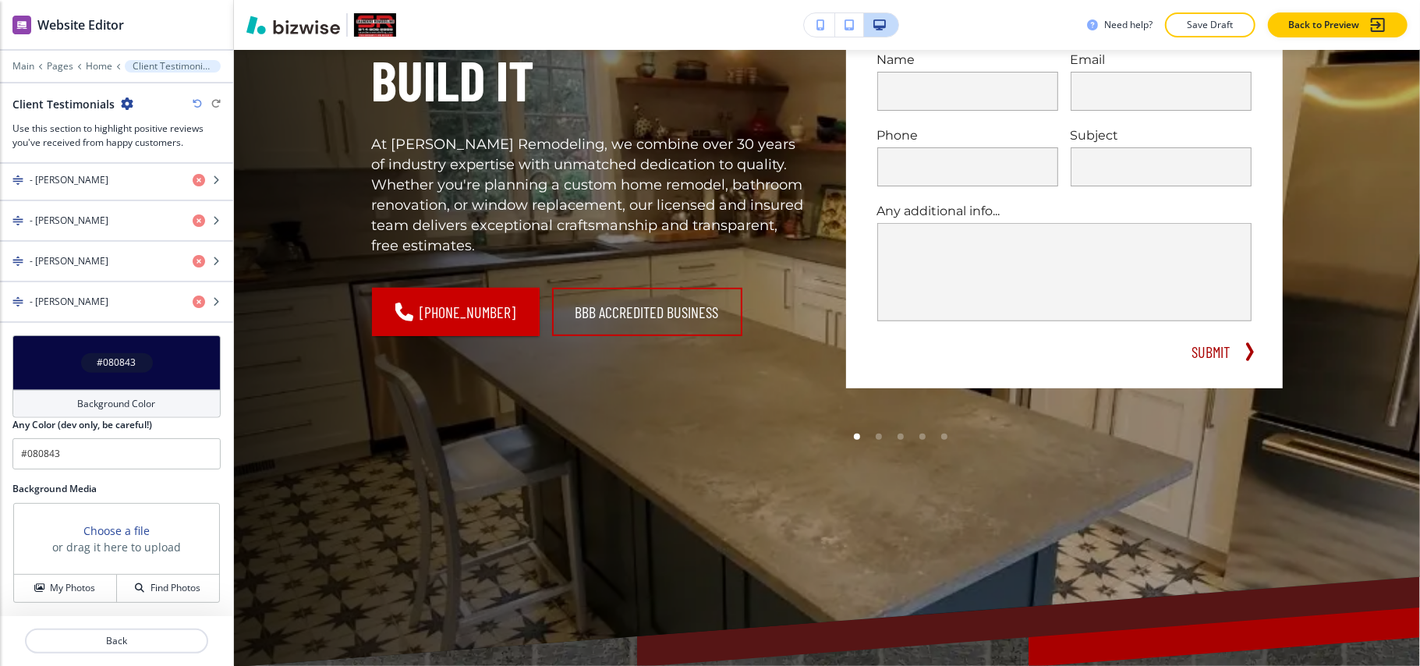
scroll to position [0, 0]
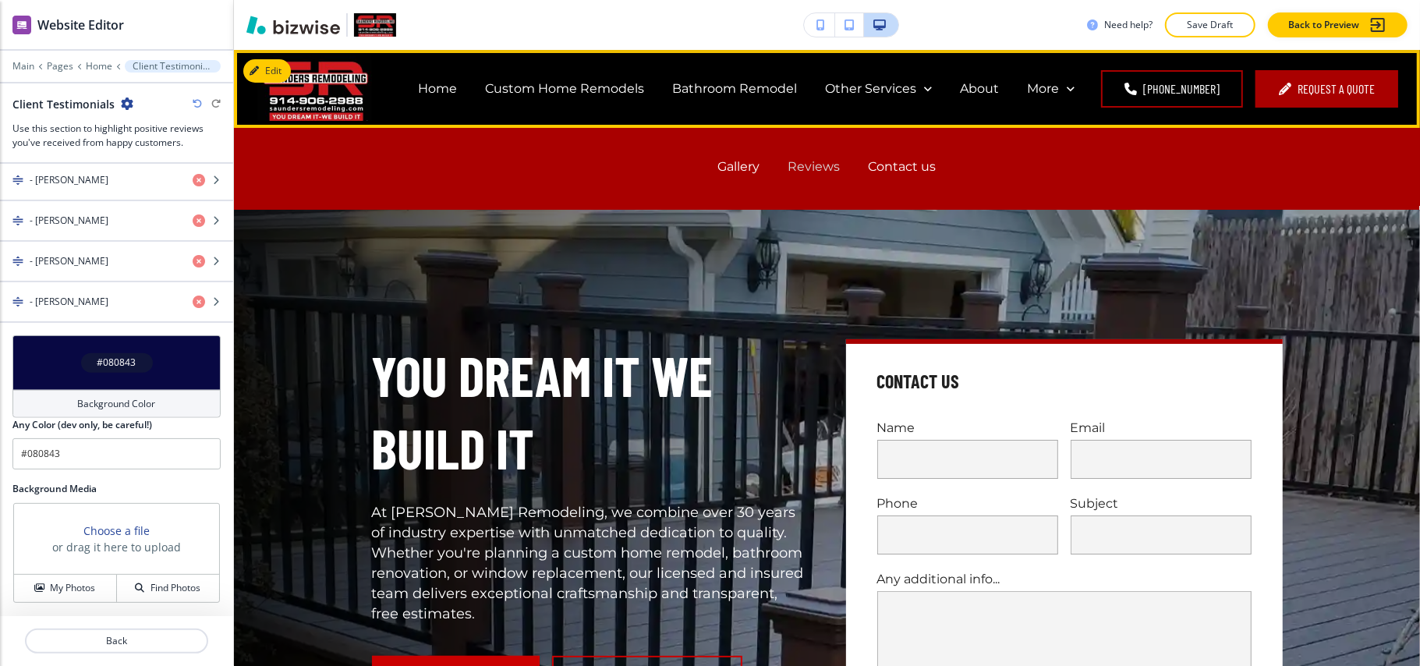
click at [789, 163] on p "Reviews" at bounding box center [815, 167] width 52 height 18
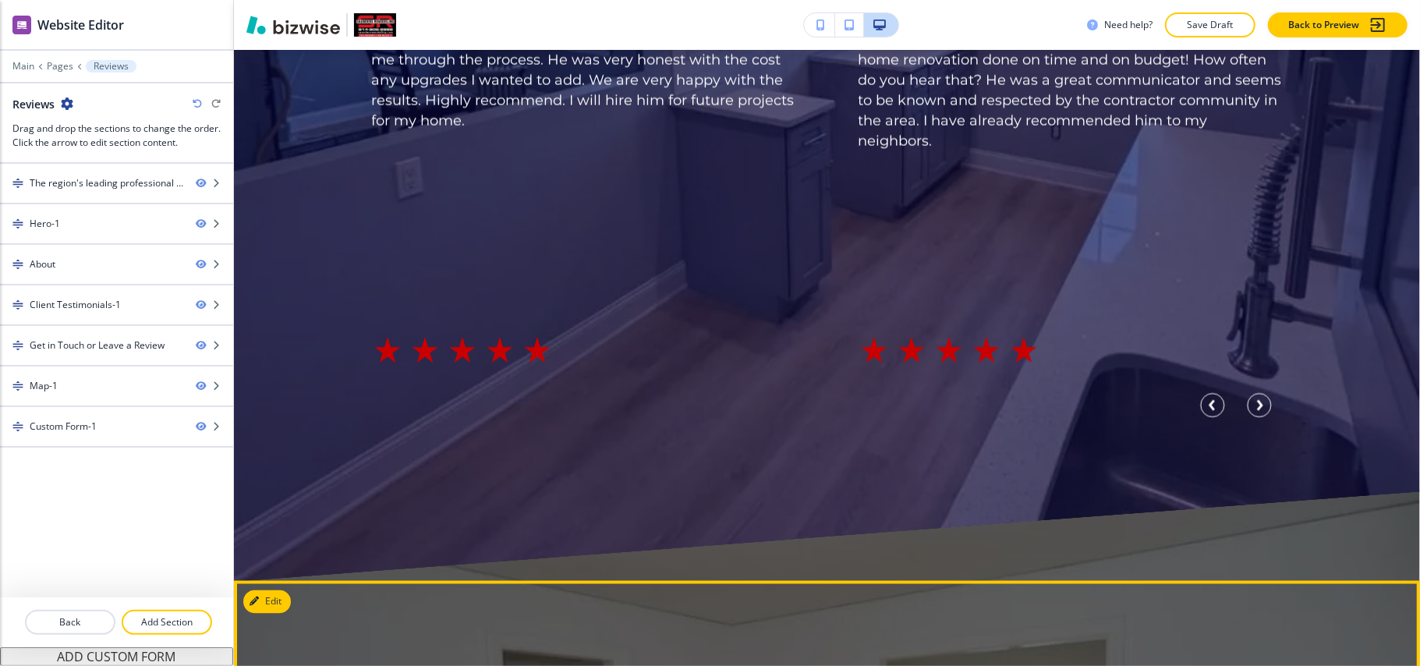
scroll to position [1352, 0]
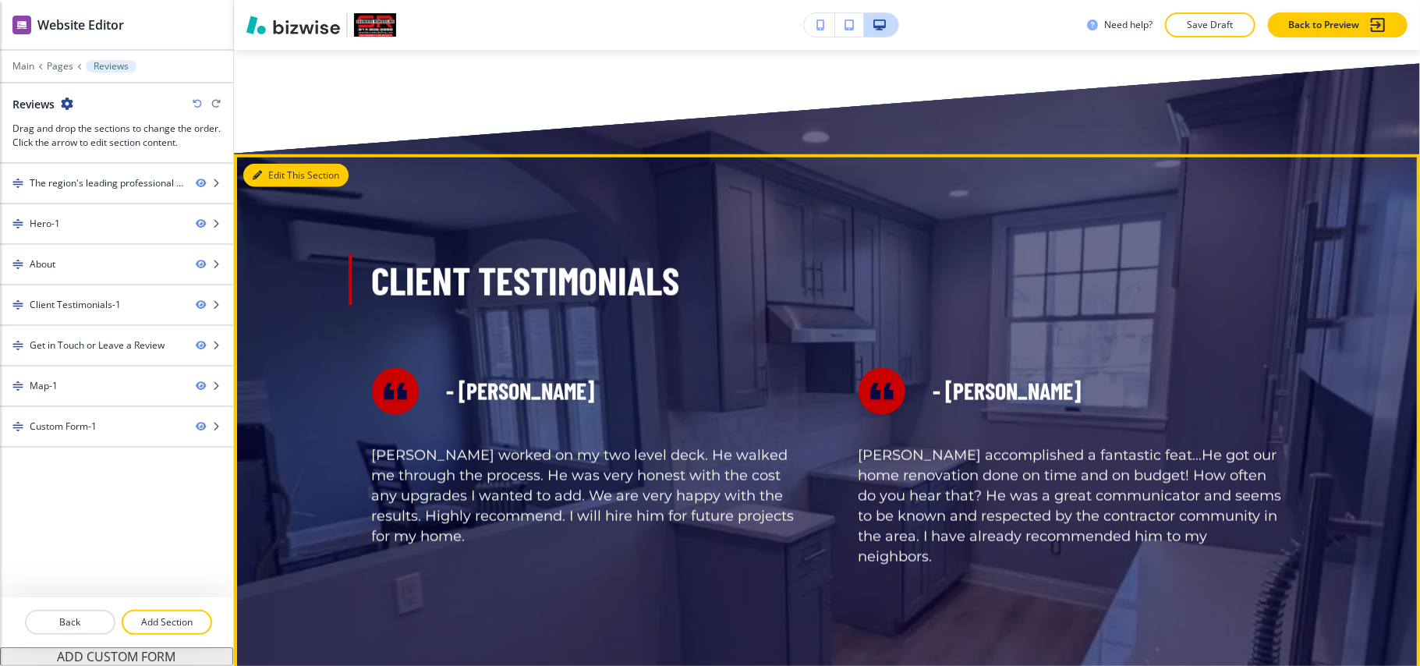
click at [254, 166] on button "Edit This Section" at bounding box center [295, 175] width 105 height 23
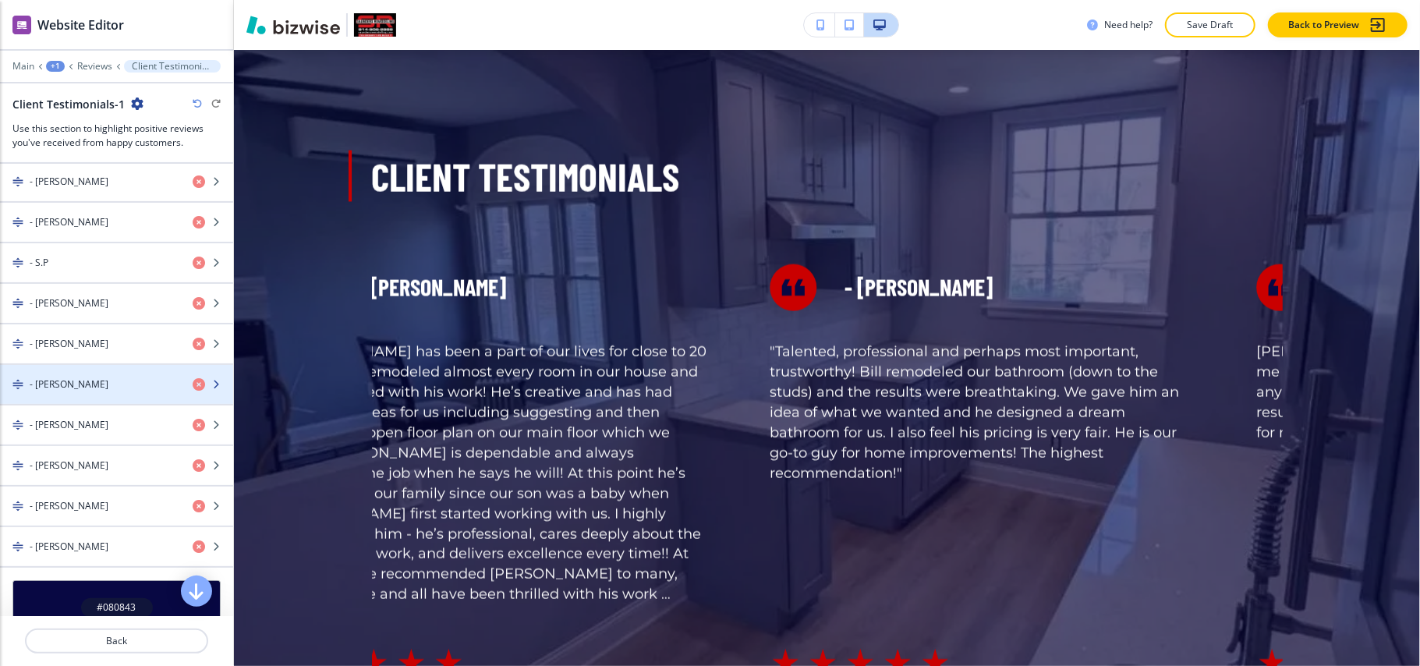
scroll to position [520, 0]
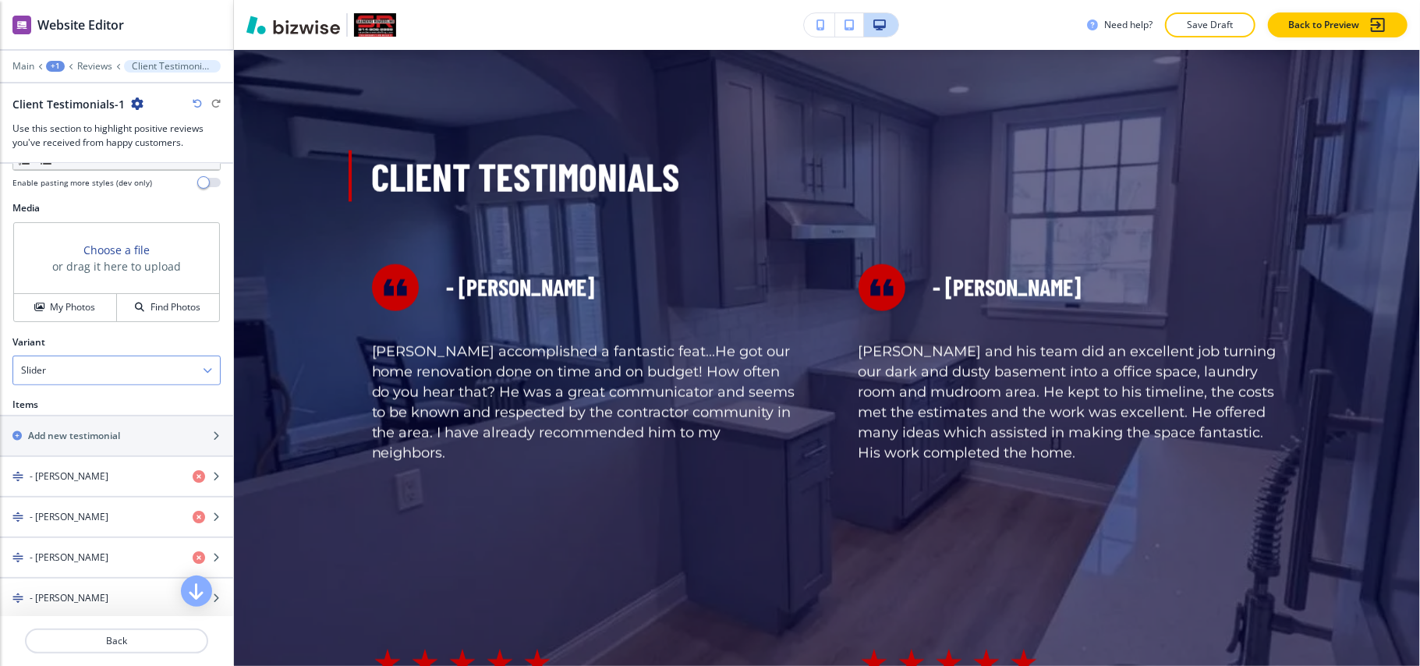
click at [98, 372] on div "Slider" at bounding box center [116, 370] width 207 height 28
click at [94, 405] on h4 "Flat" at bounding box center [116, 398] width 191 height 14
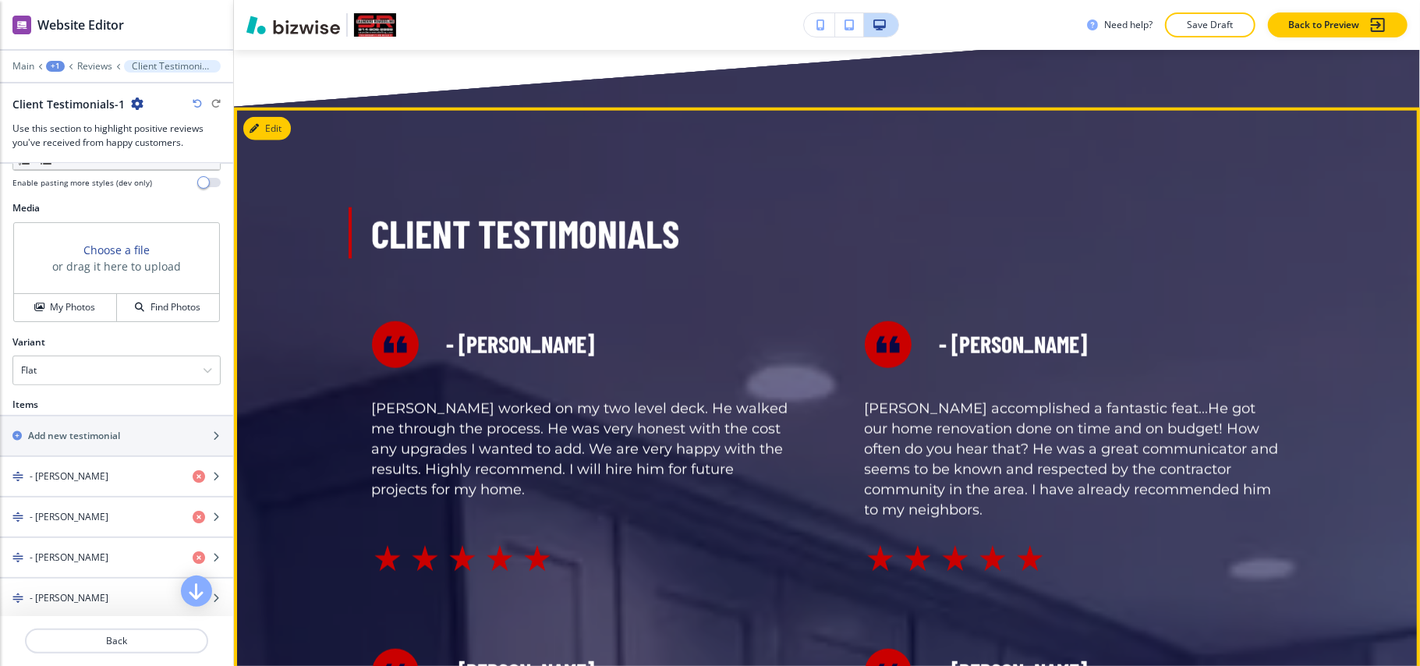
scroll to position [1560, 0]
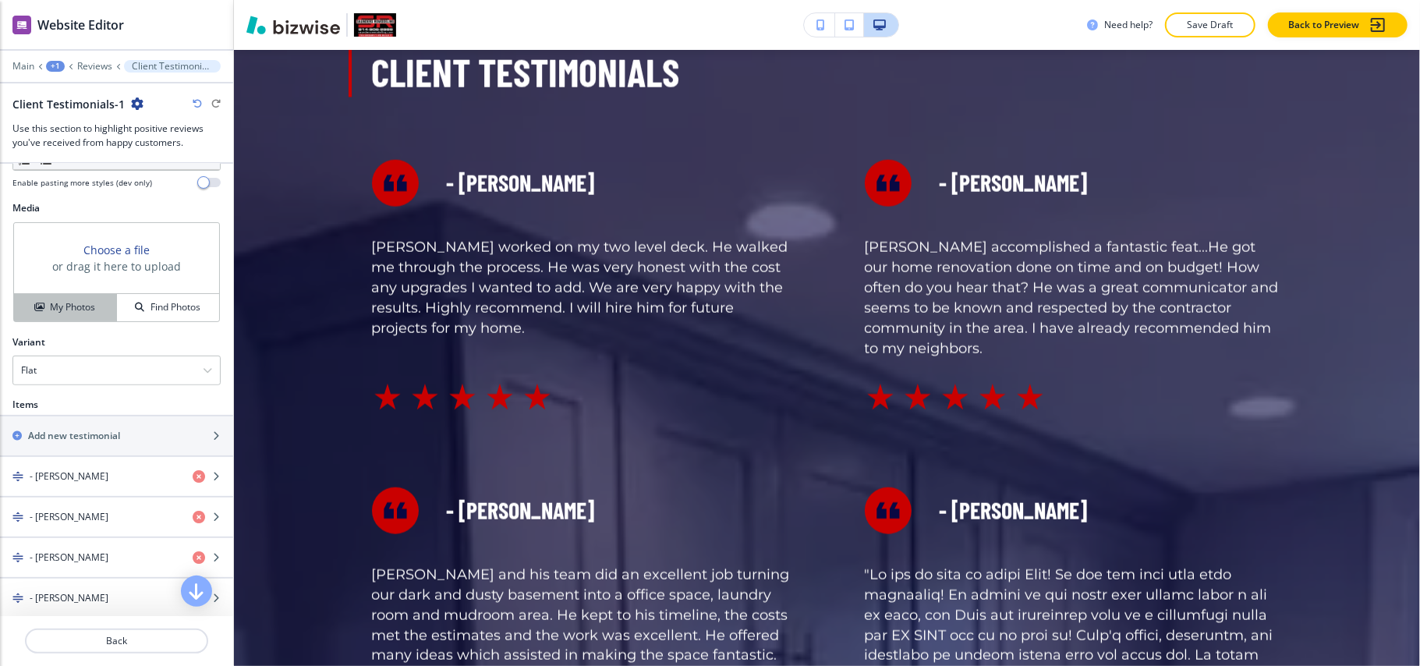
click at [63, 314] on h4 "My Photos" at bounding box center [72, 307] width 45 height 14
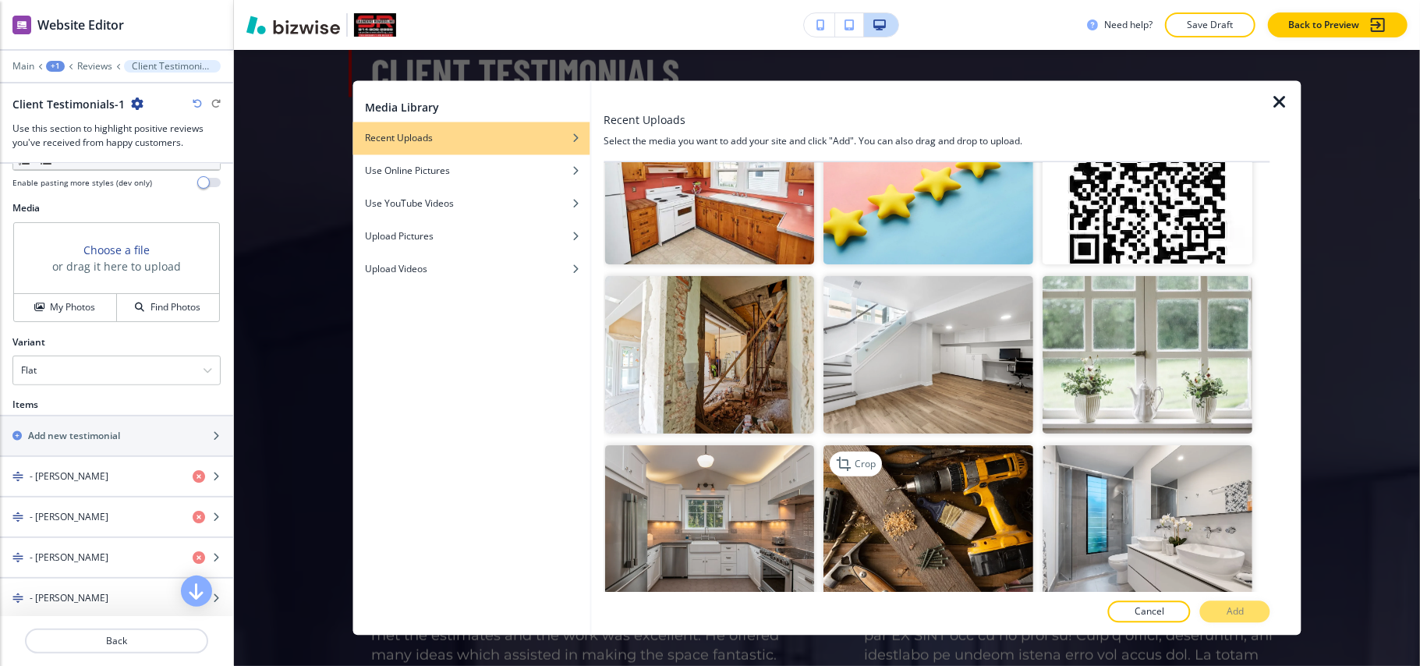
scroll to position [416, 0]
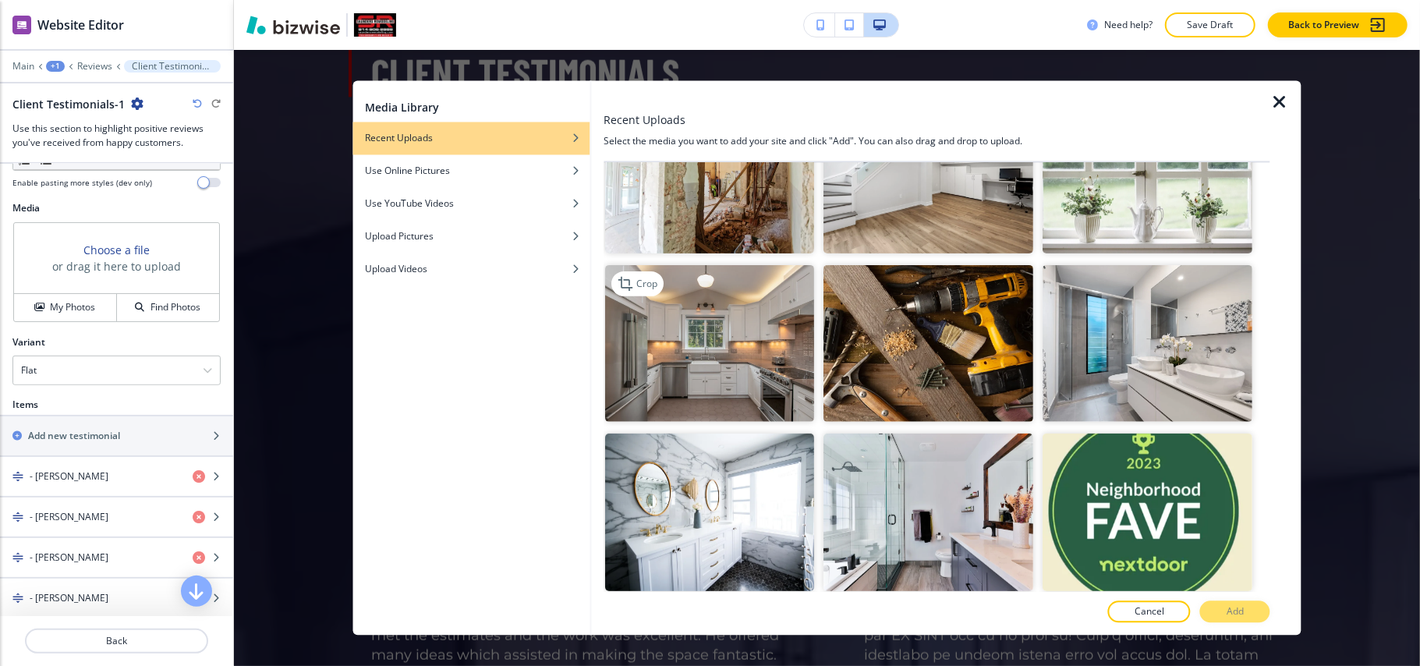
click at [710, 374] on img "button" at bounding box center [710, 343] width 210 height 158
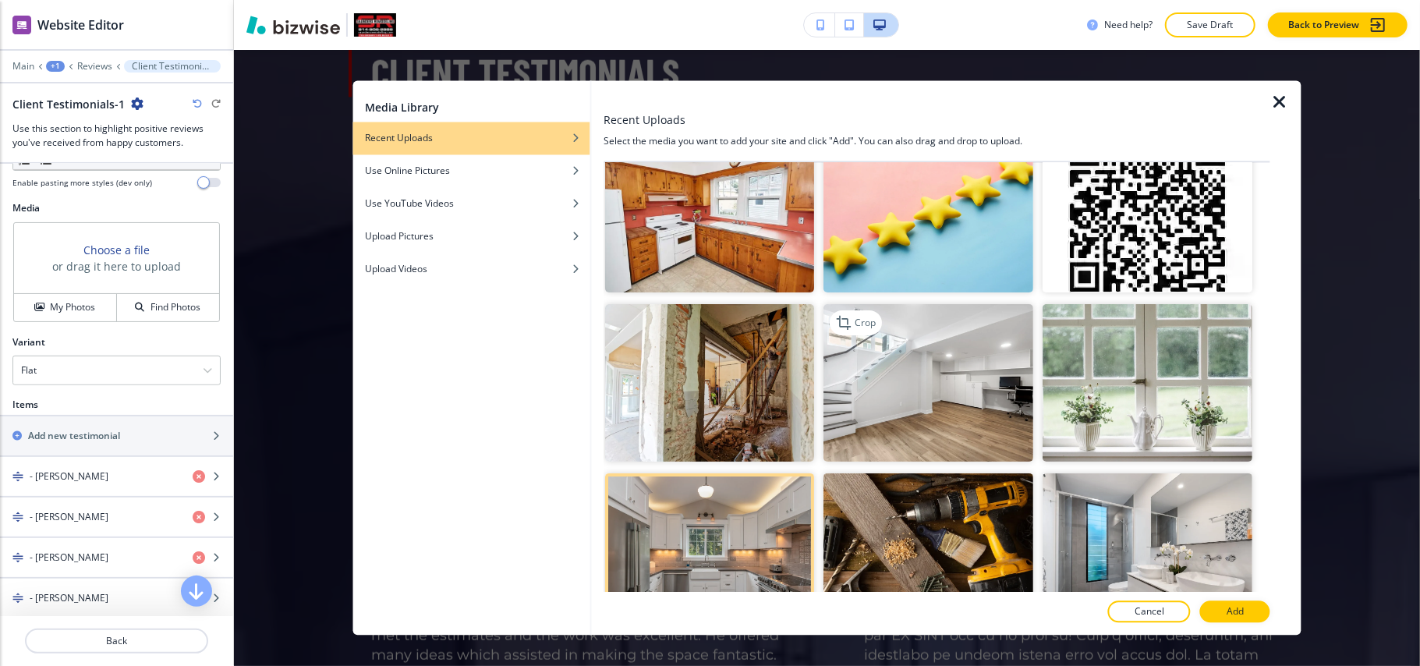
scroll to position [624, 0]
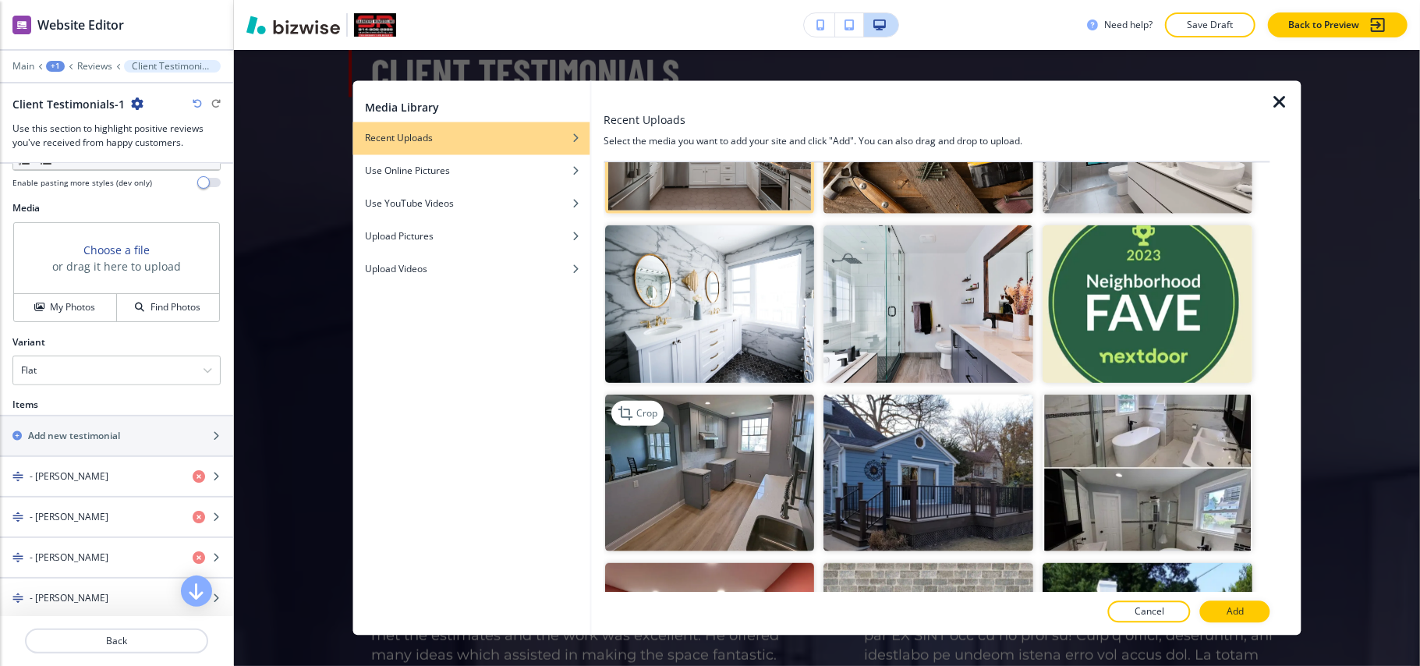
click at [725, 457] on img "button" at bounding box center [710, 473] width 210 height 158
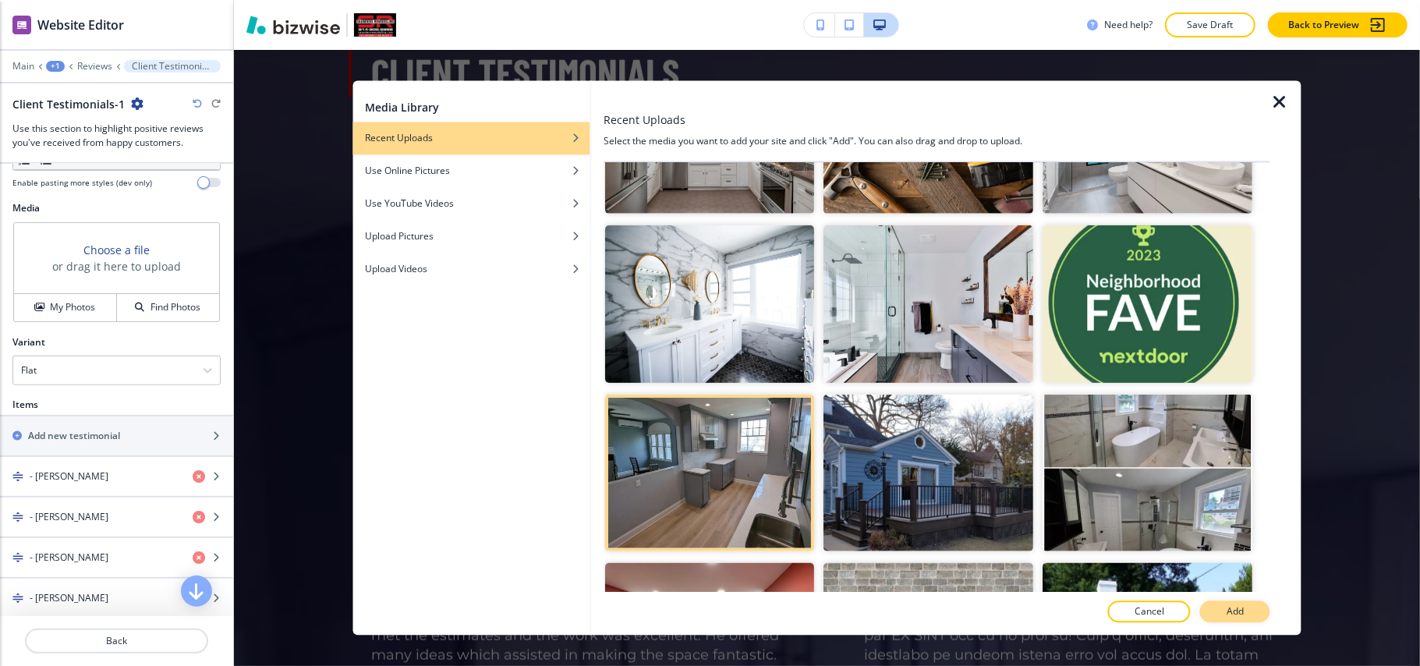
click at [1246, 612] on button "Add" at bounding box center [1235, 612] width 70 height 22
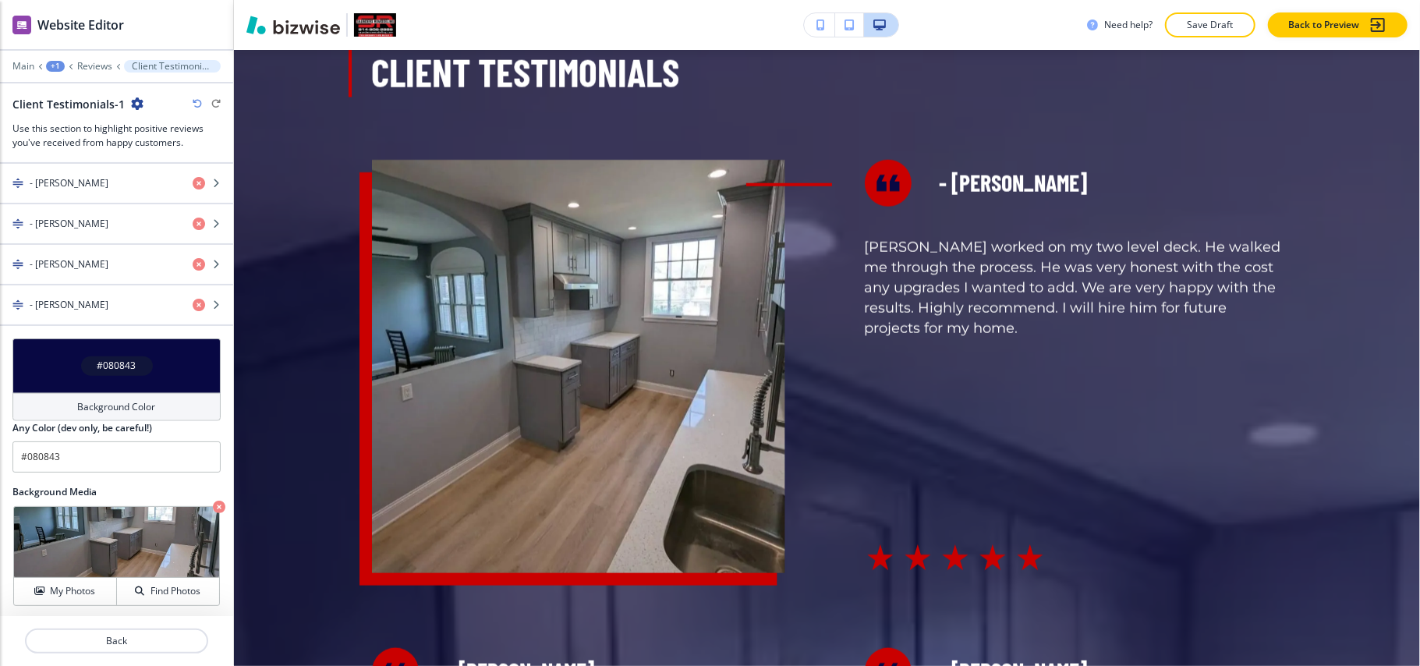
scroll to position [1193, 0]
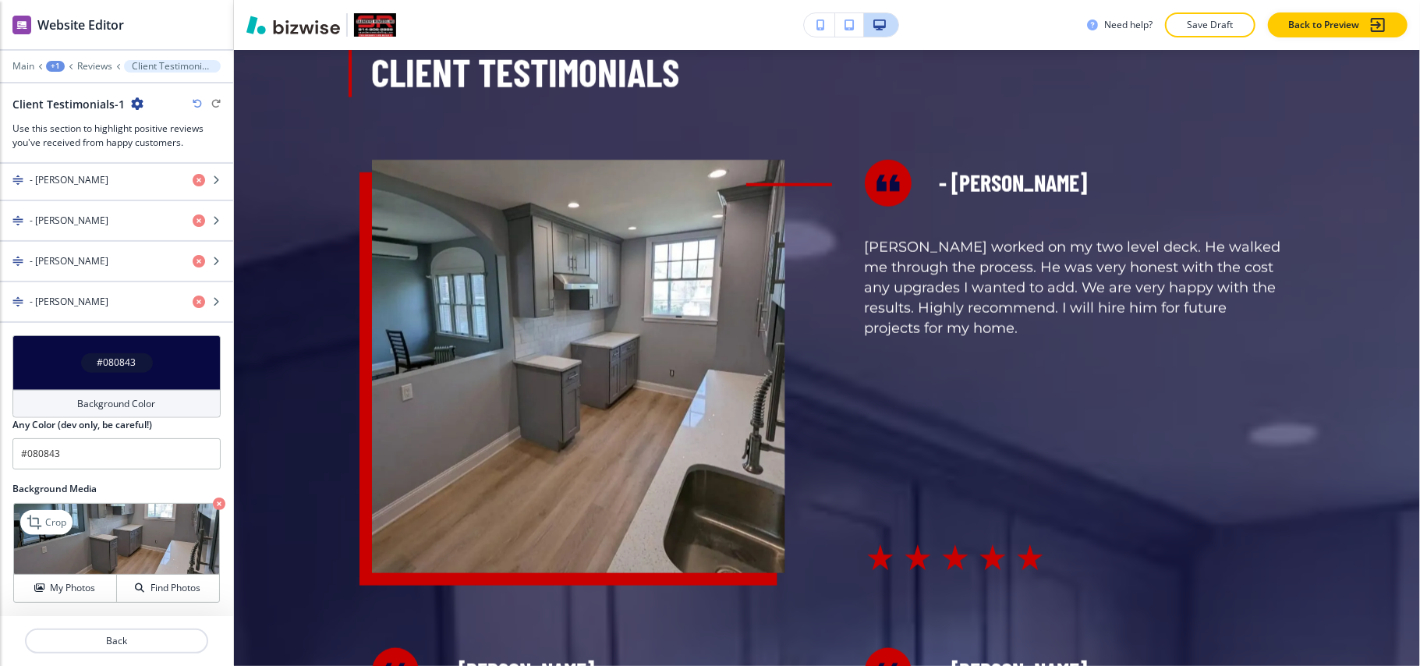
click at [213, 502] on icon "button" at bounding box center [219, 504] width 12 height 12
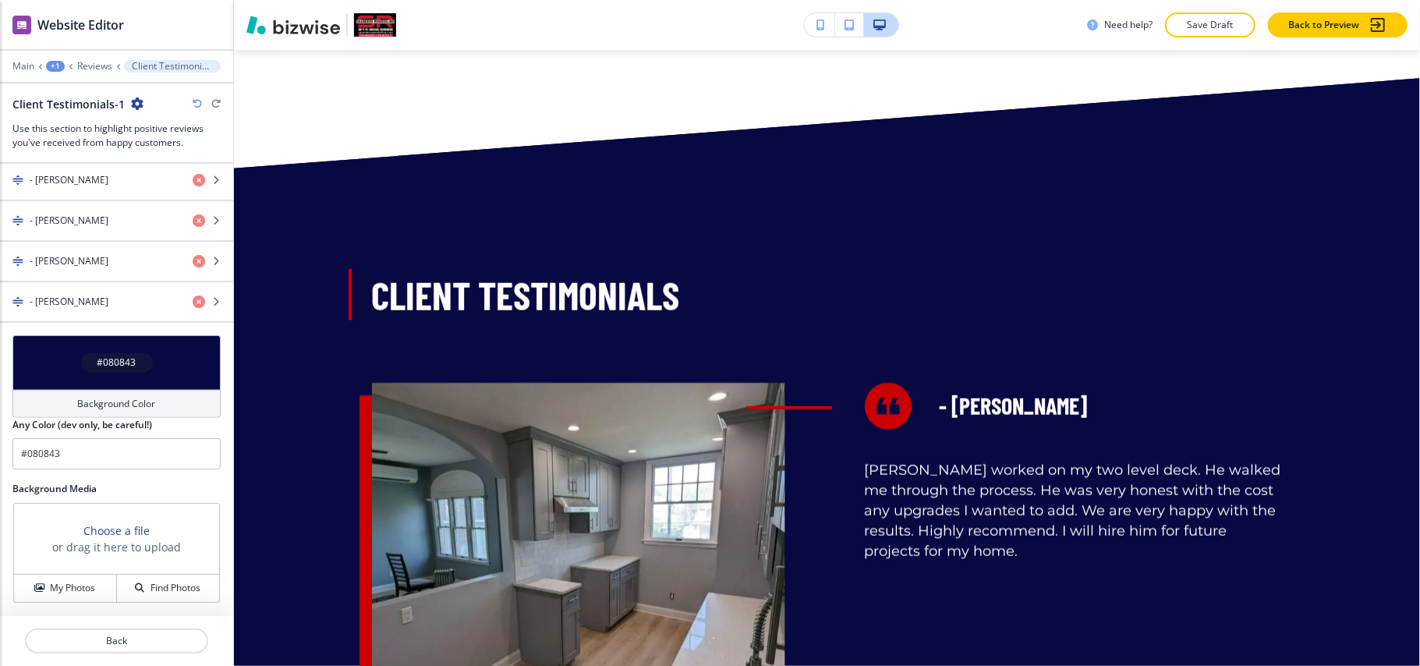
scroll to position [0, 0]
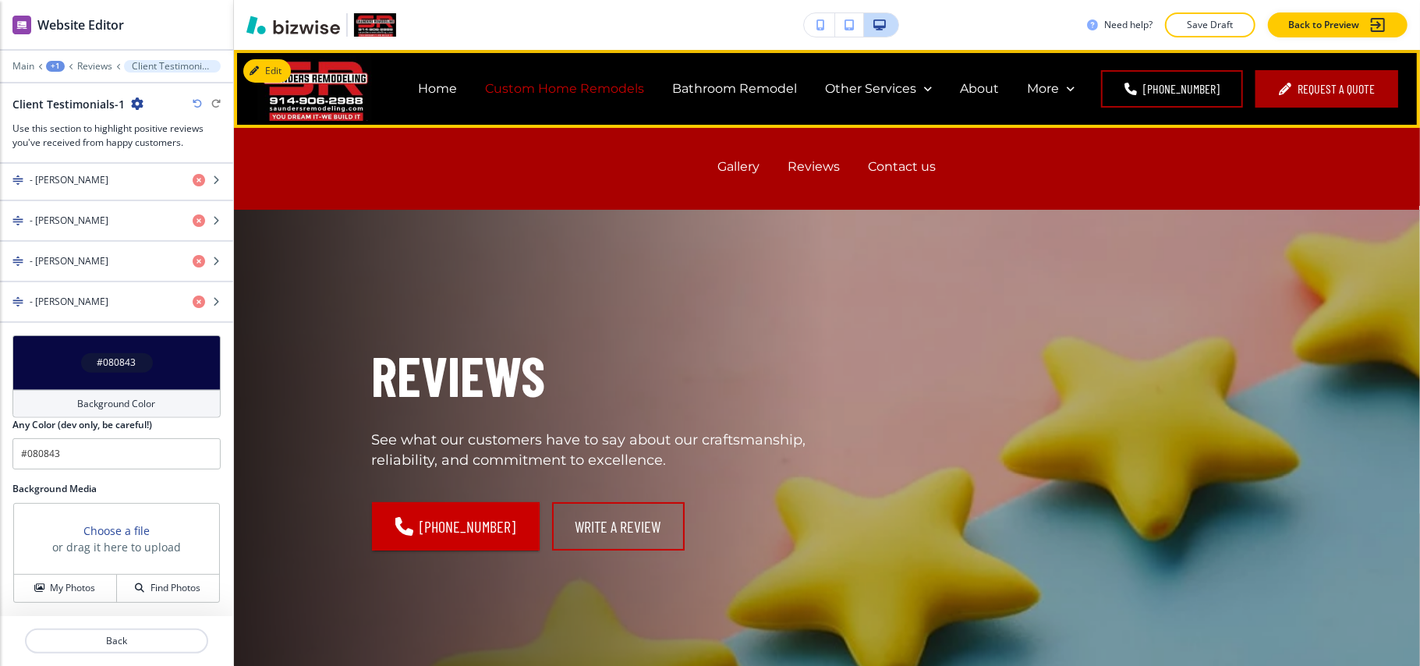
click at [562, 94] on p "Custom Home Remodels" at bounding box center [564, 89] width 159 height 18
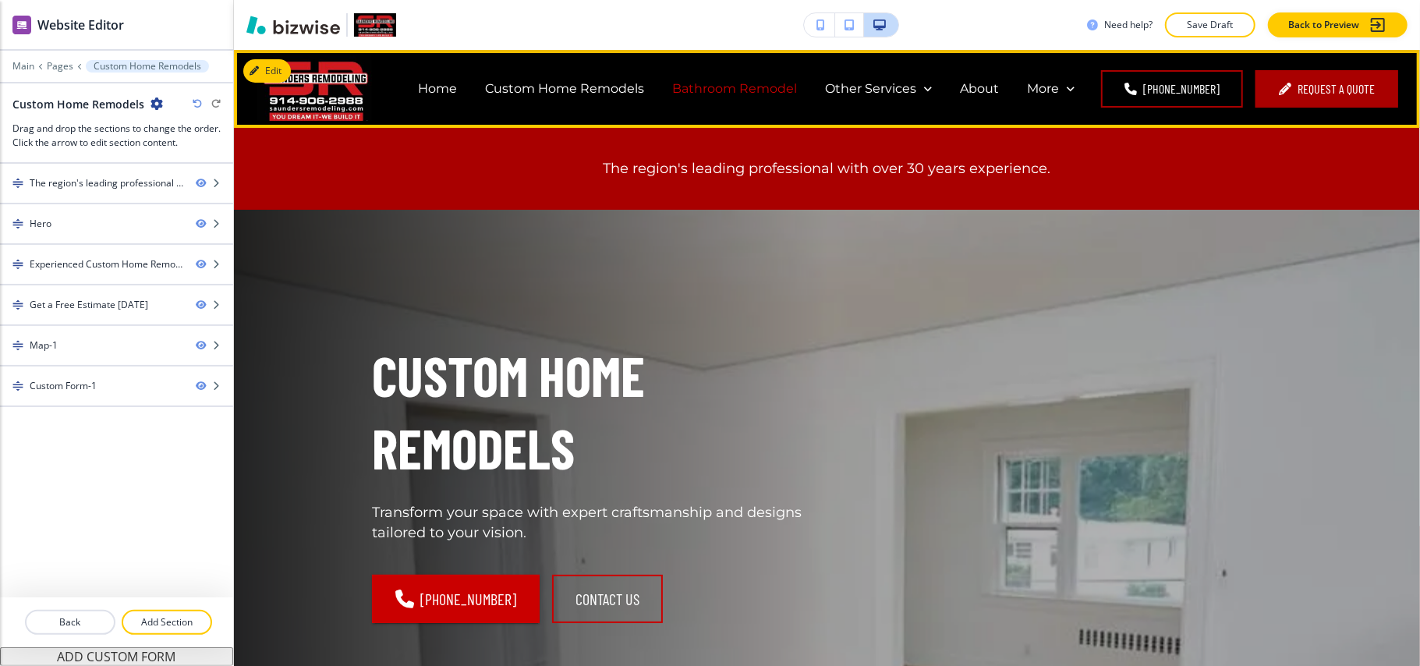
click at [713, 89] on p "Bathroom Remodel" at bounding box center [734, 89] width 125 height 18
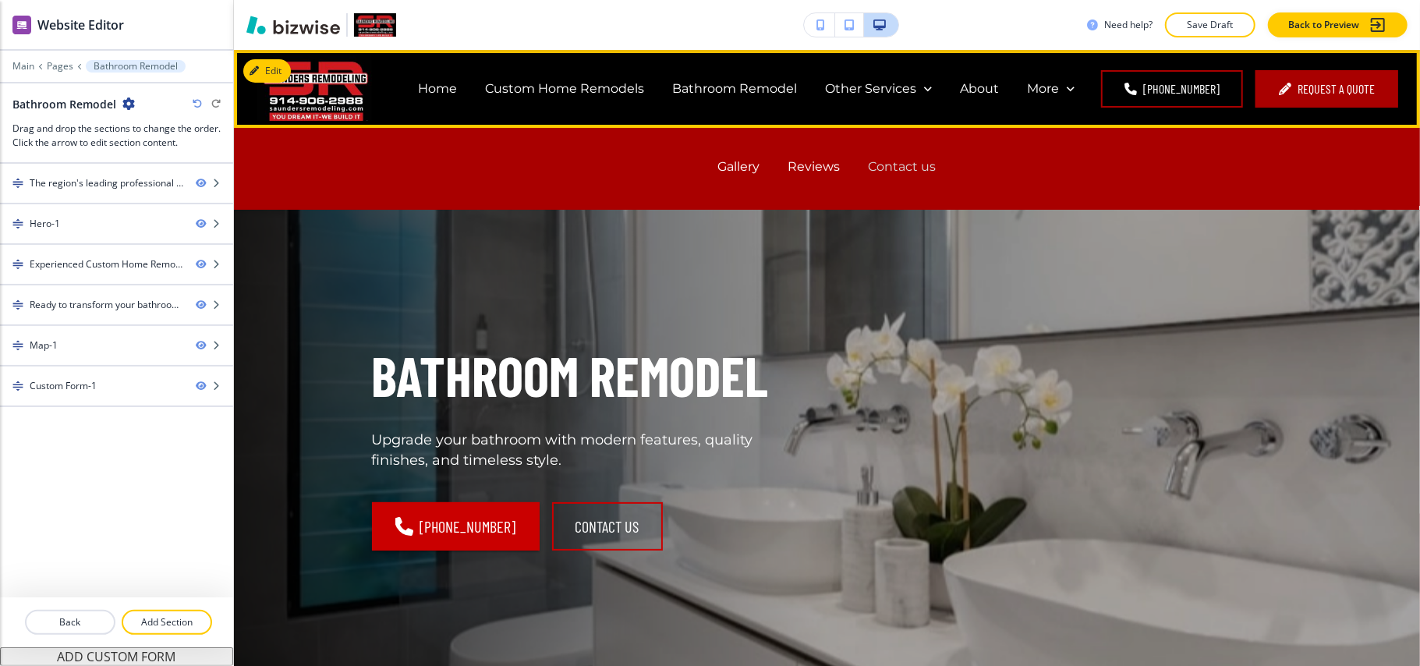
click at [906, 172] on p "Contact us" at bounding box center [903, 167] width 68 height 18
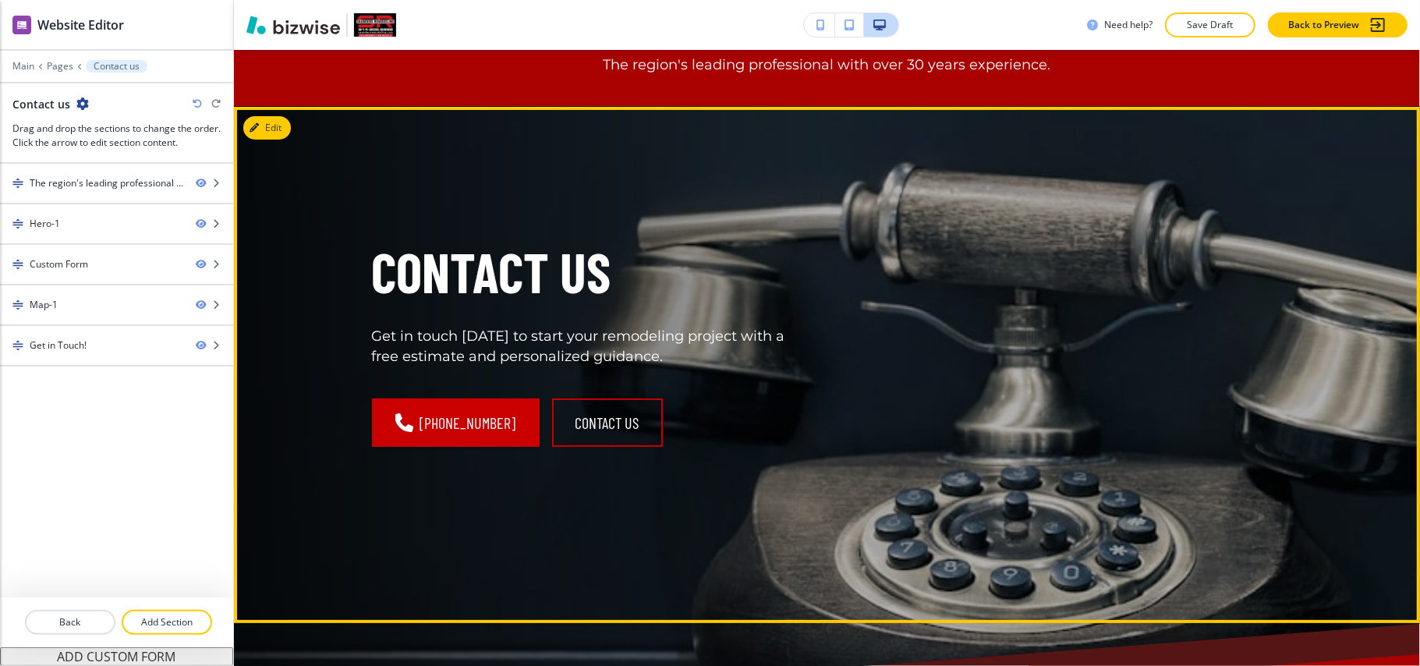
click at [262, 123] on button "Edit" at bounding box center [267, 127] width 48 height 23
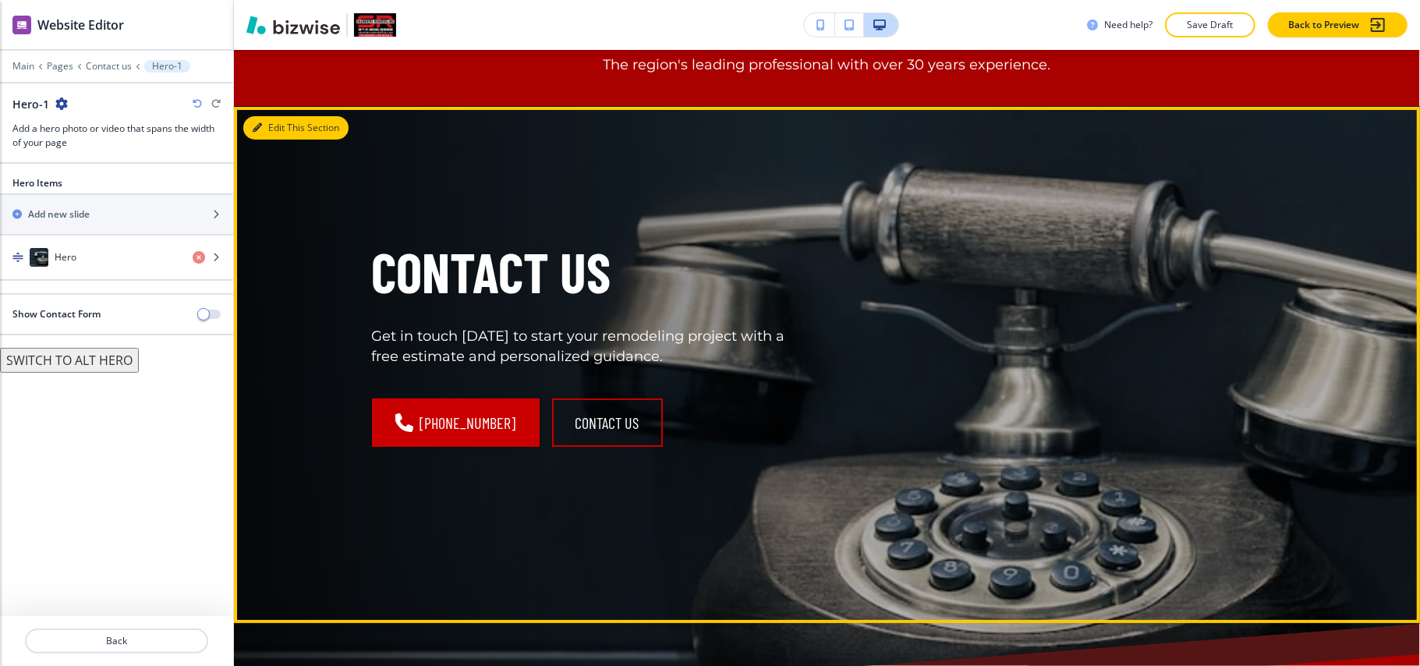
scroll to position [160, 0]
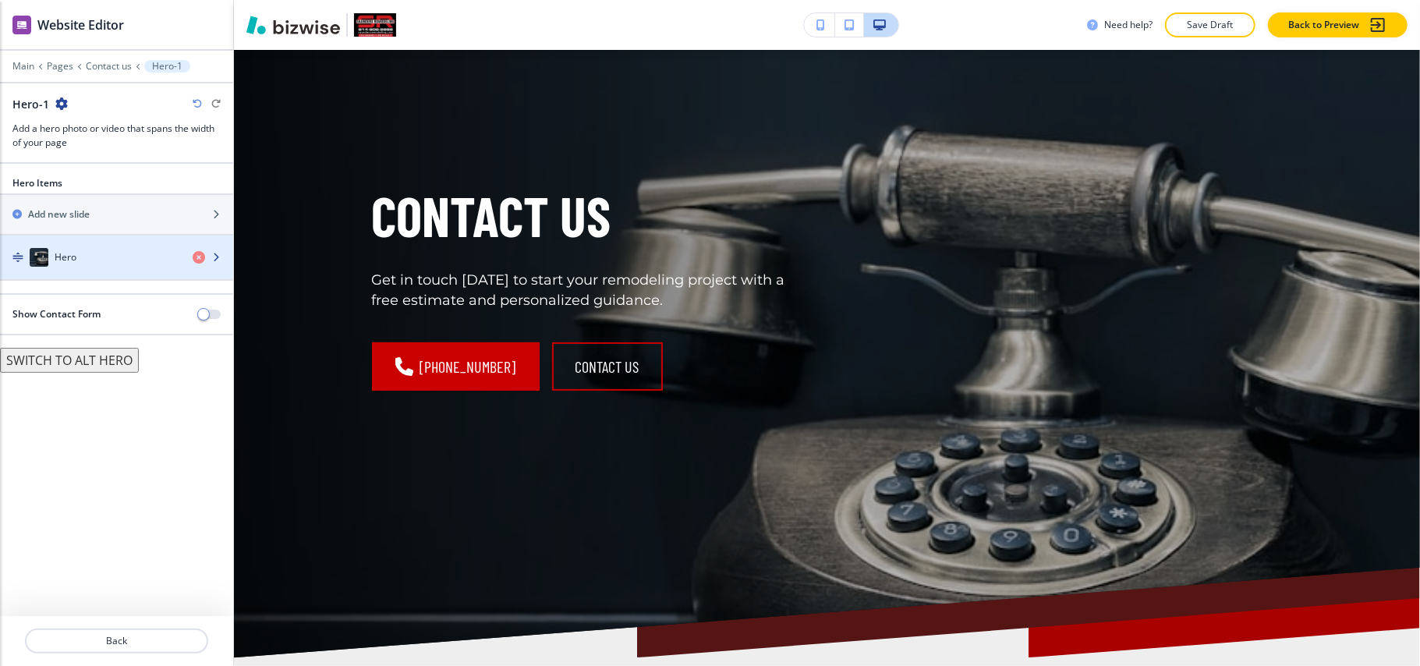
click at [112, 254] on div "Hero" at bounding box center [90, 257] width 180 height 19
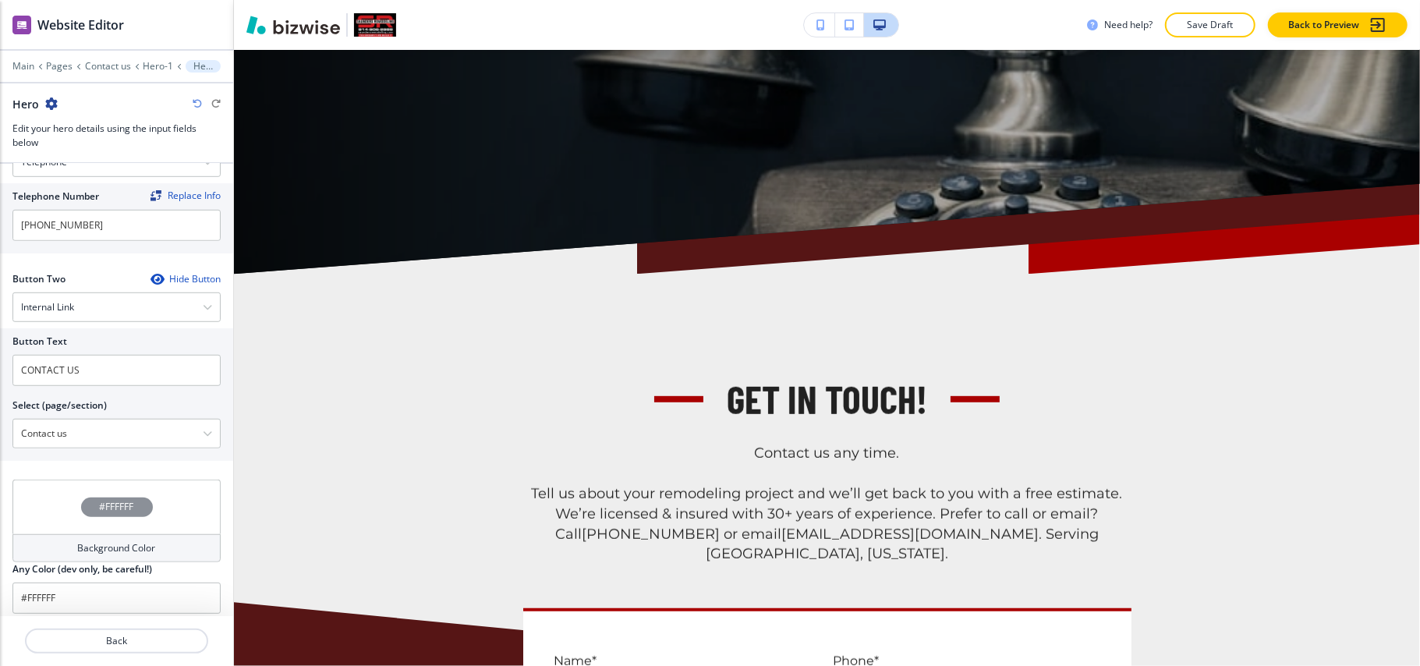
scroll to position [532, 0]
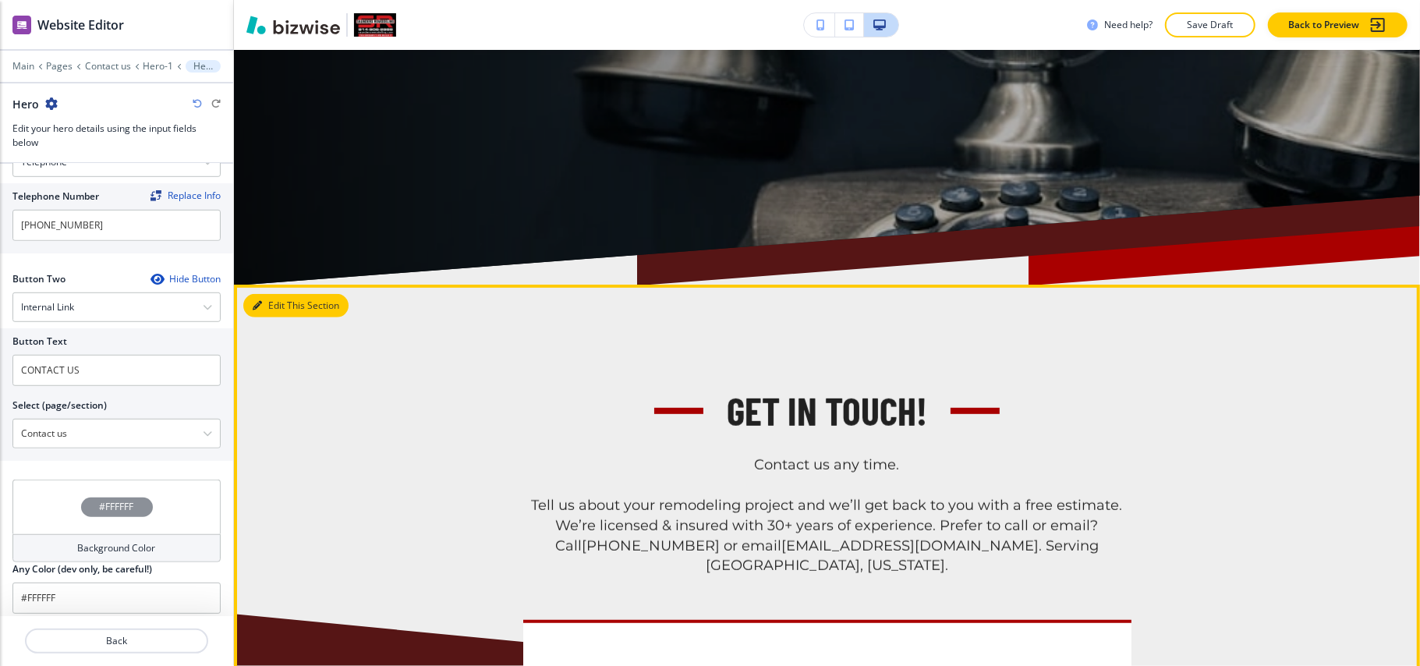
click at [278, 307] on button "Edit This Section" at bounding box center [295, 305] width 105 height 23
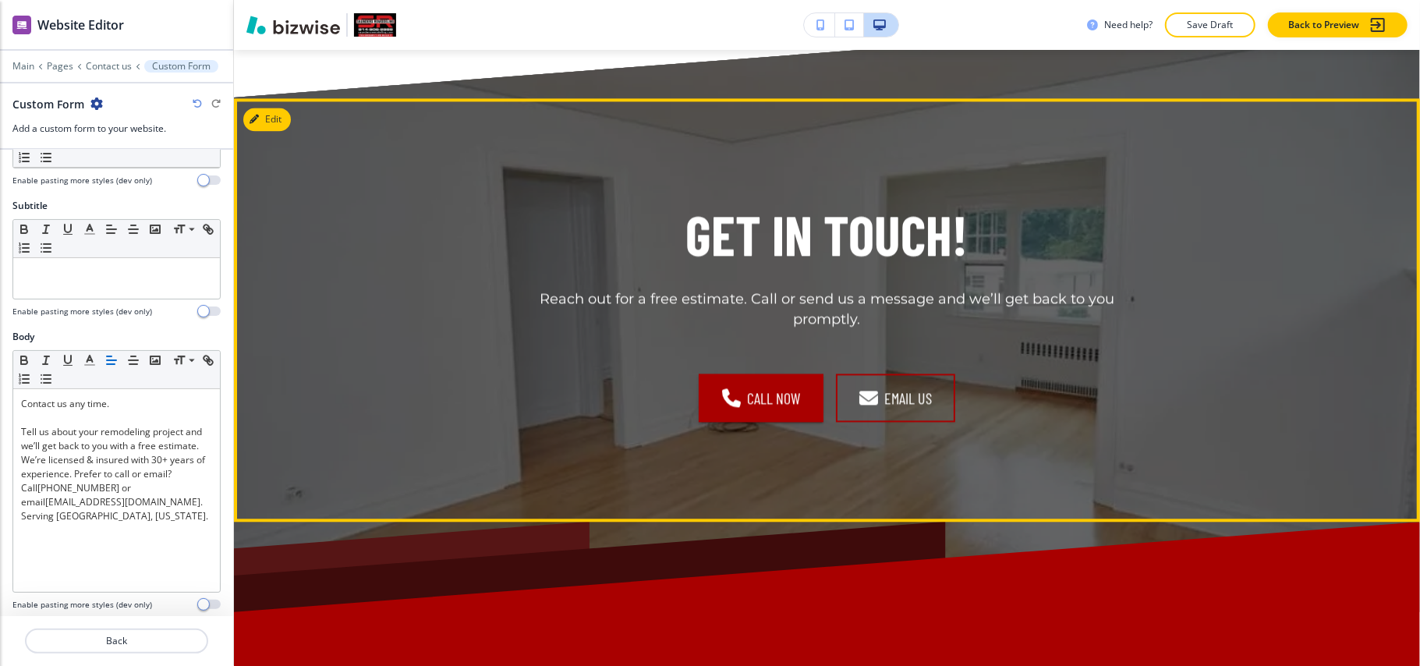
scroll to position [2724, 0]
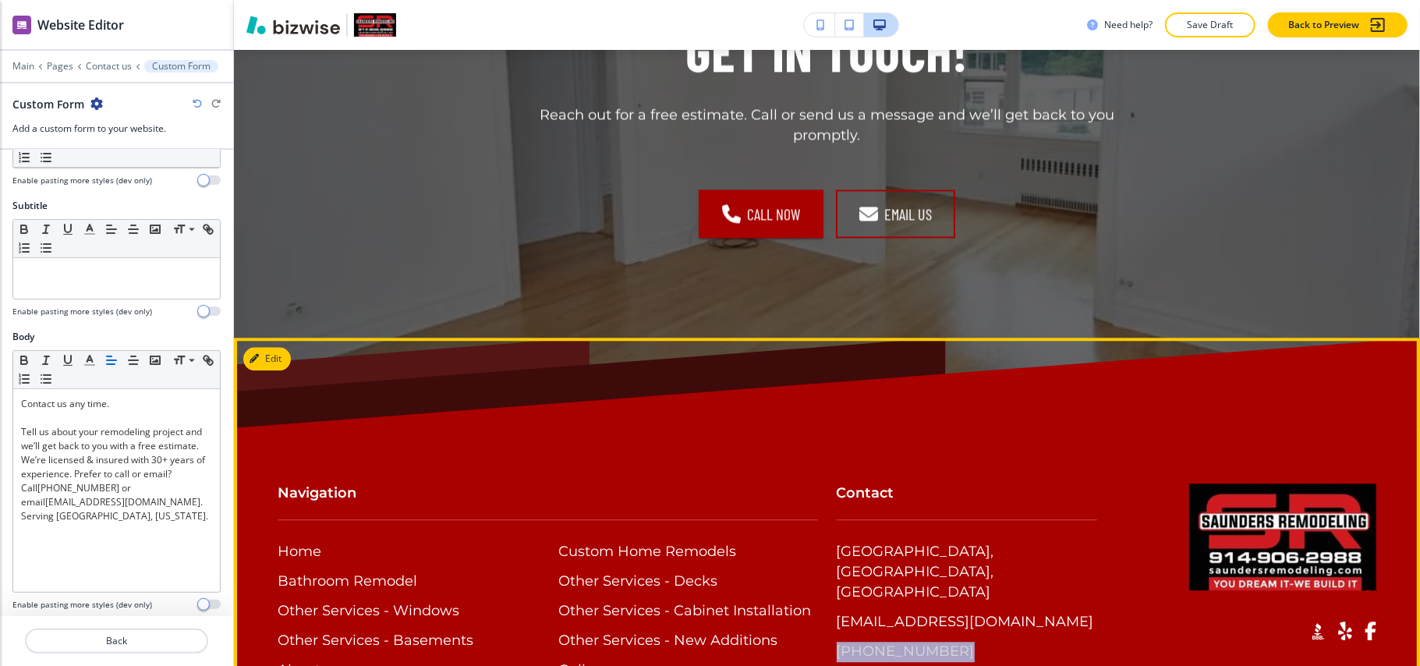
drag, startPoint x: 931, startPoint y: 509, endPoint x: 831, endPoint y: 518, distance: 101.0
click at [837, 542] on div "[GEOGRAPHIC_DATA], [GEOGRAPHIC_DATA], [GEOGRAPHIC_DATA] [EMAIL_ADDRESS][DOMAIN_…" at bounding box center [967, 602] width 261 height 120
copy p "[PHONE_NUMBER]"
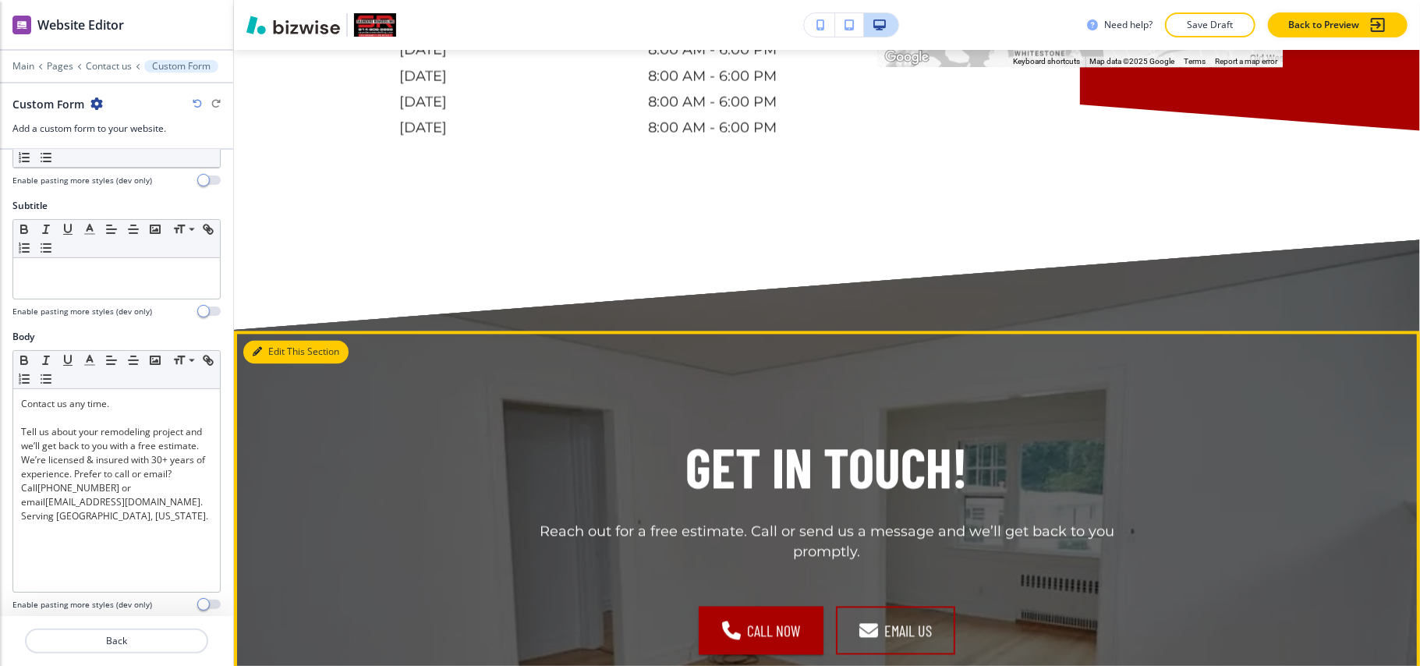
click at [269, 340] on button "Edit This Section" at bounding box center [295, 351] width 105 height 23
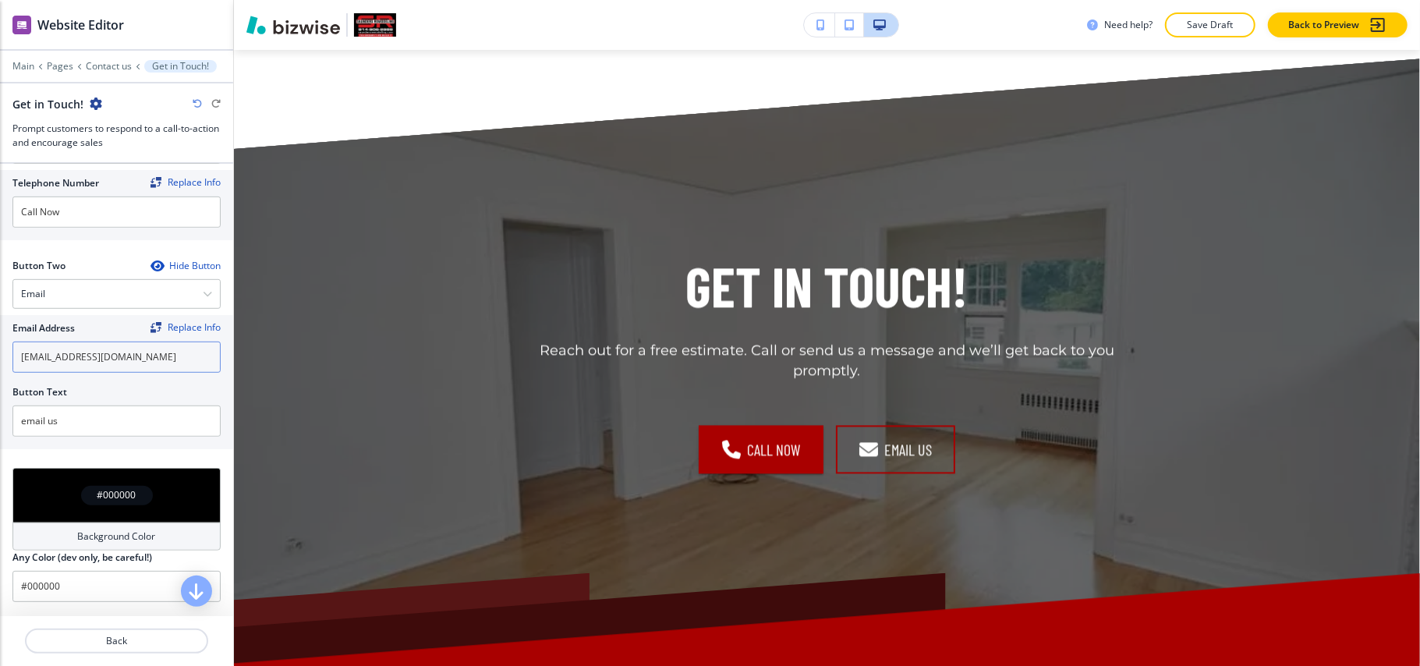
scroll to position [624, 0]
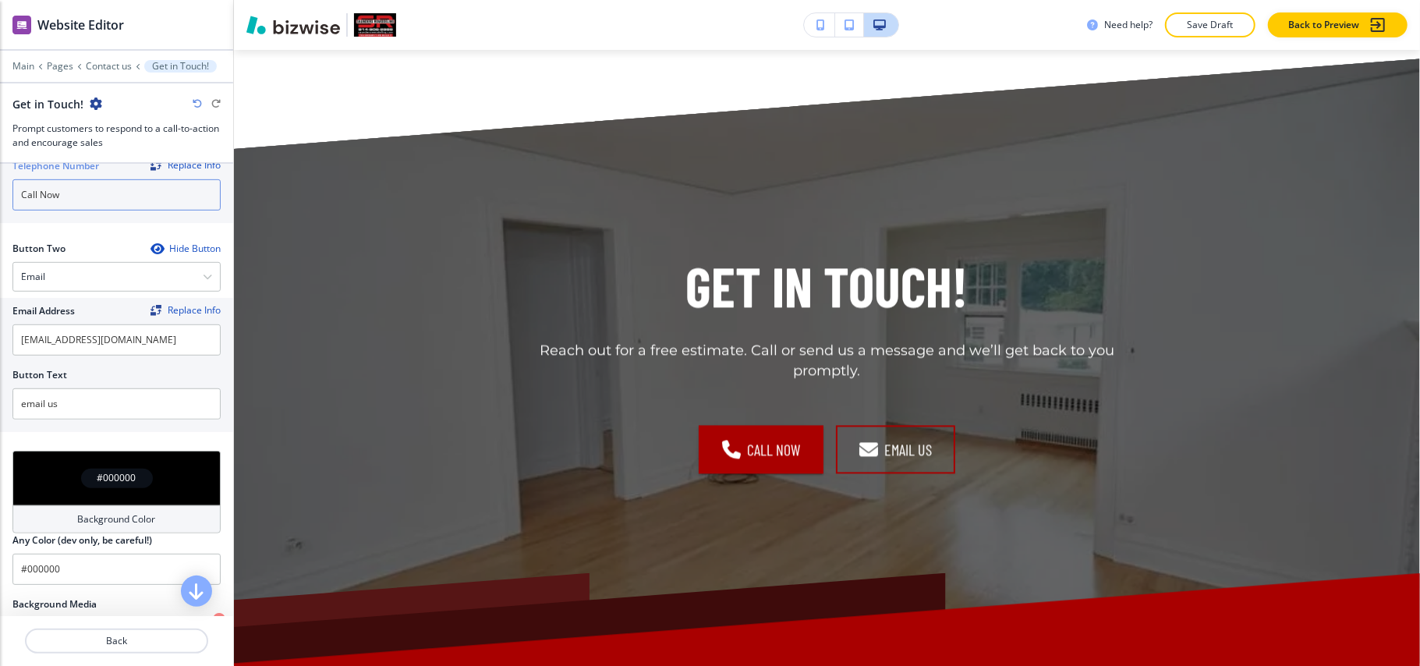
drag, startPoint x: 90, startPoint y: 193, endPoint x: 0, endPoint y: 192, distance: 90.5
click at [0, 192] on div "Telephone Number Replace Info Call Now" at bounding box center [116, 188] width 233 height 70
paste input "[PHONE_NUMBER]"
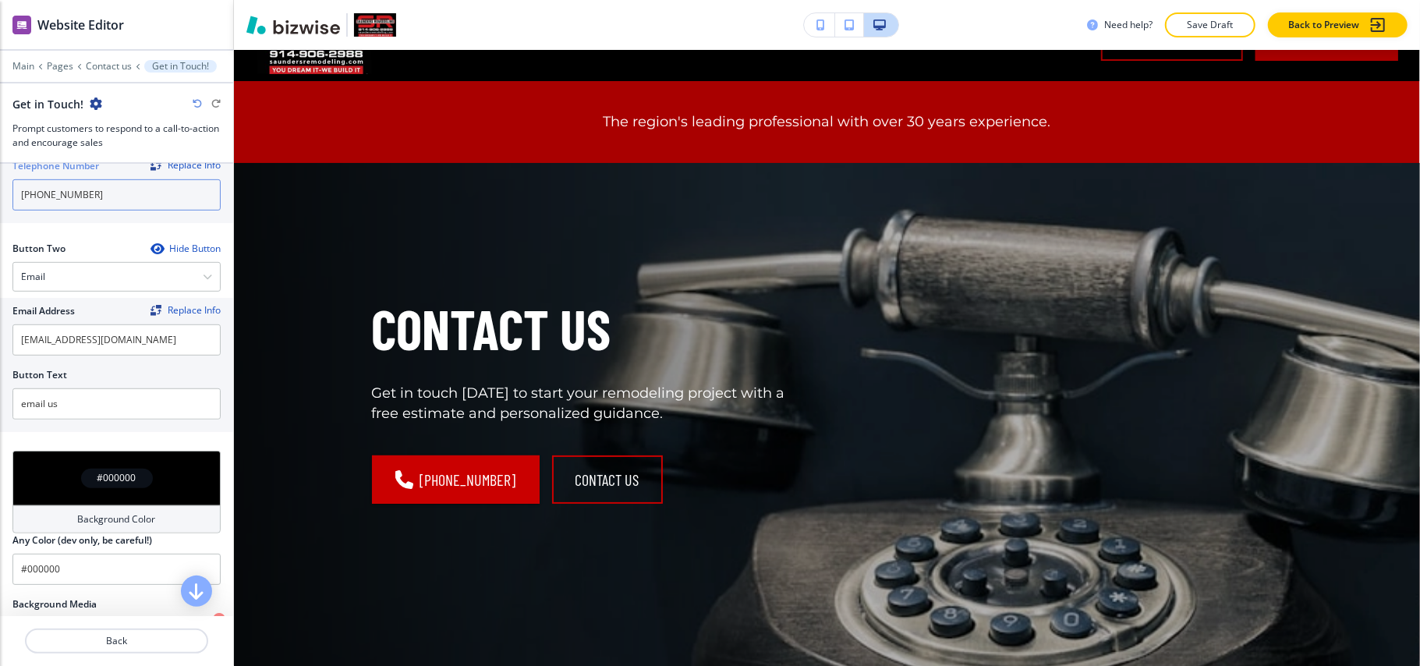
scroll to position [0, 0]
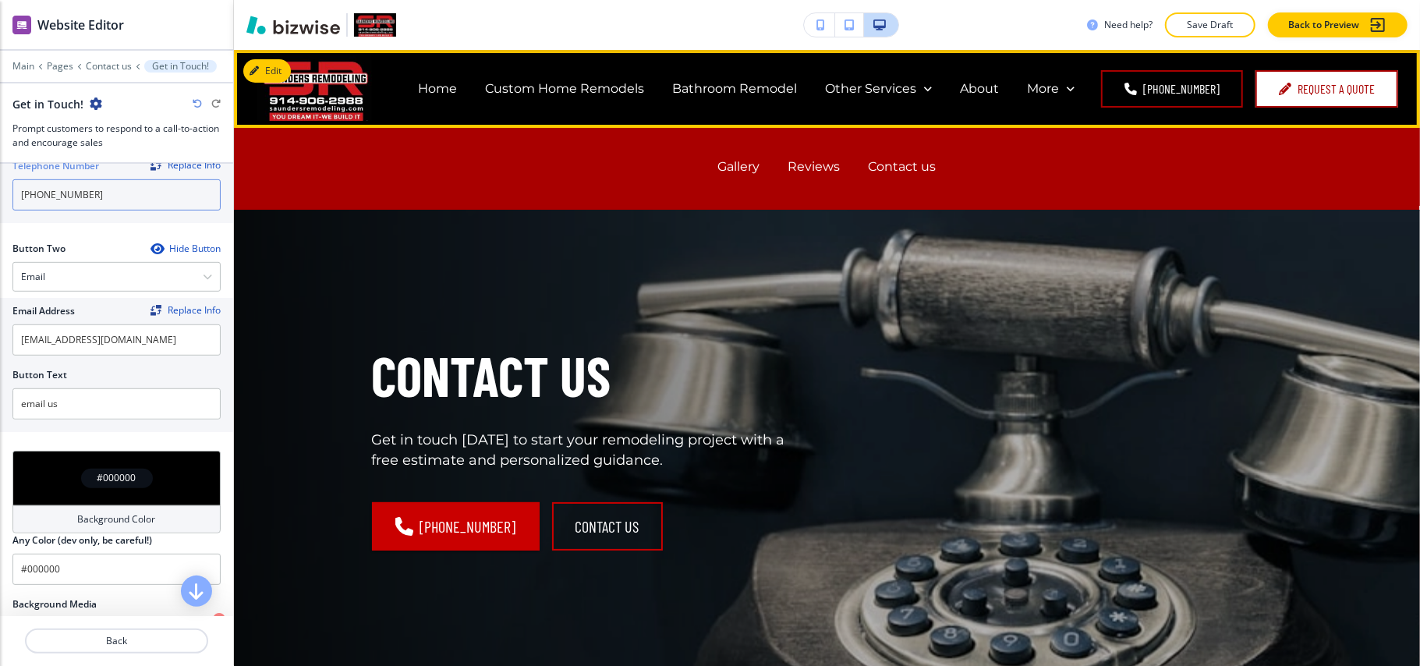
type input "[PHONE_NUMBER]"
click at [1296, 89] on button "Request a Quote" at bounding box center [1327, 88] width 143 height 37
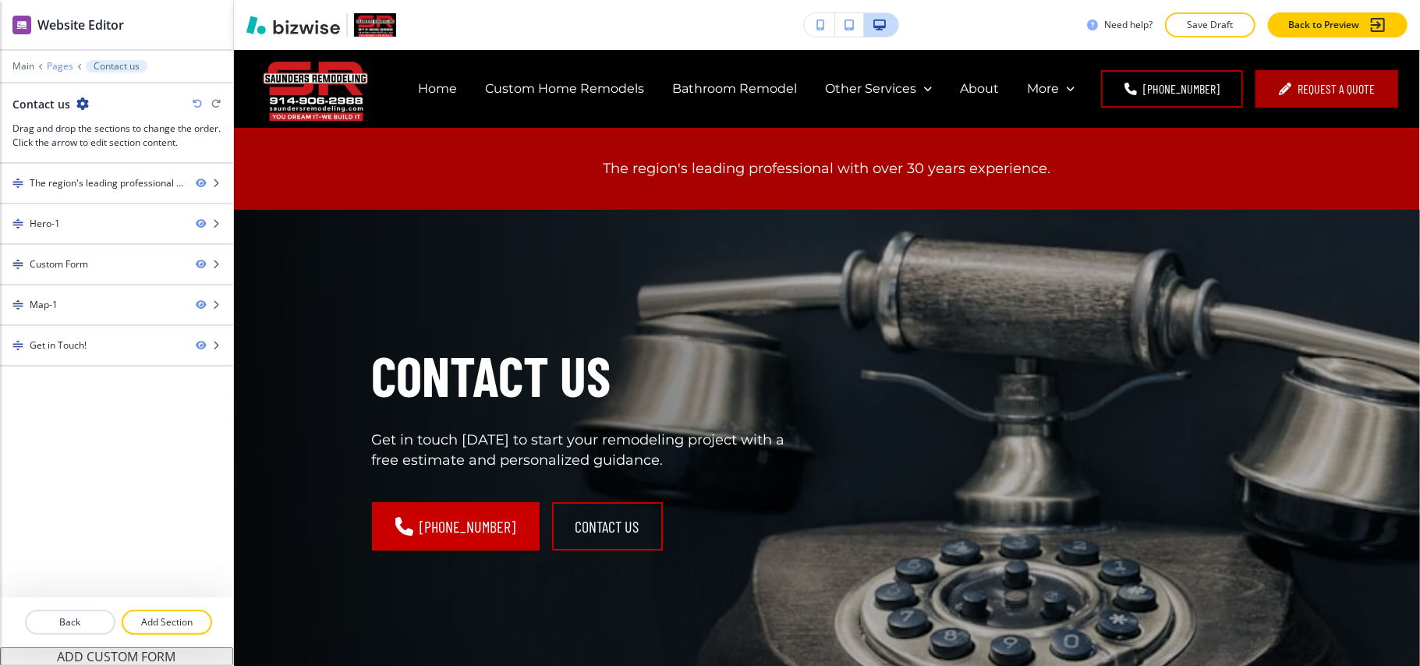
click at [48, 67] on p "Pages" at bounding box center [60, 66] width 27 height 11
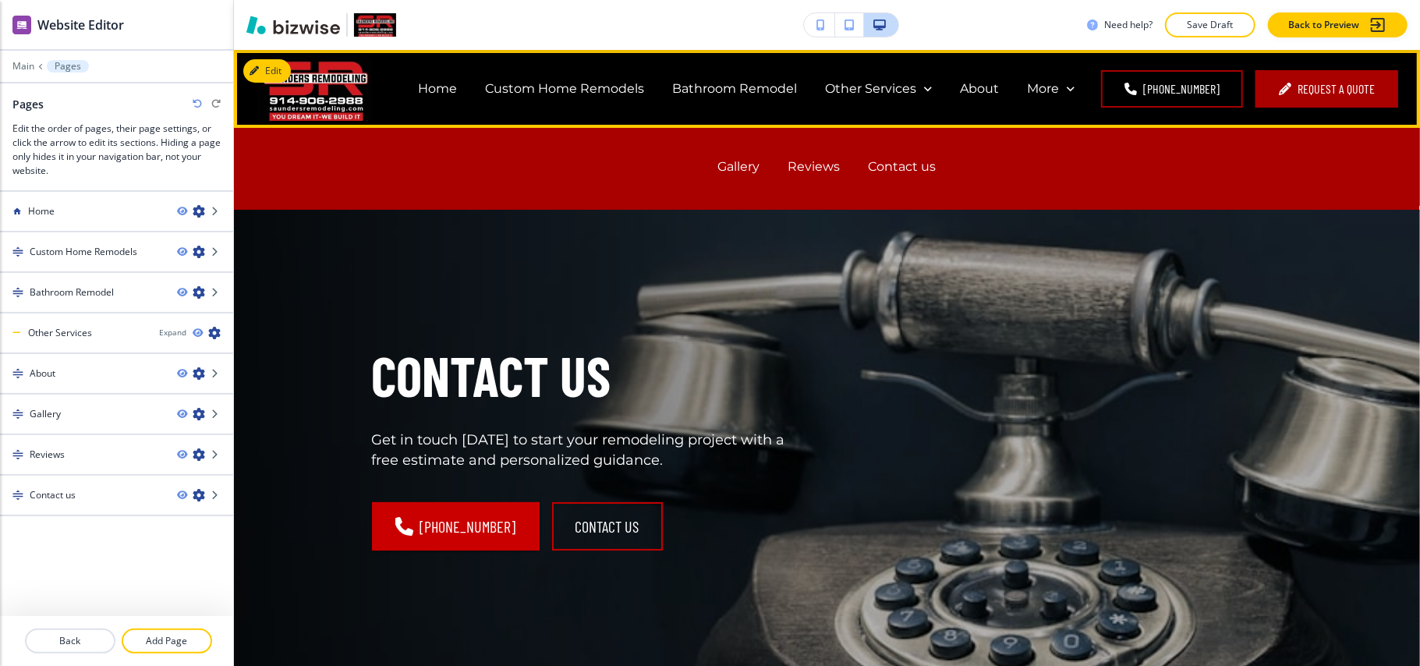
click at [1083, 85] on div "More Gallery Reviews Contact us" at bounding box center [1051, 89] width 76 height 18
click at [812, 172] on p "Reviews" at bounding box center [815, 167] width 52 height 18
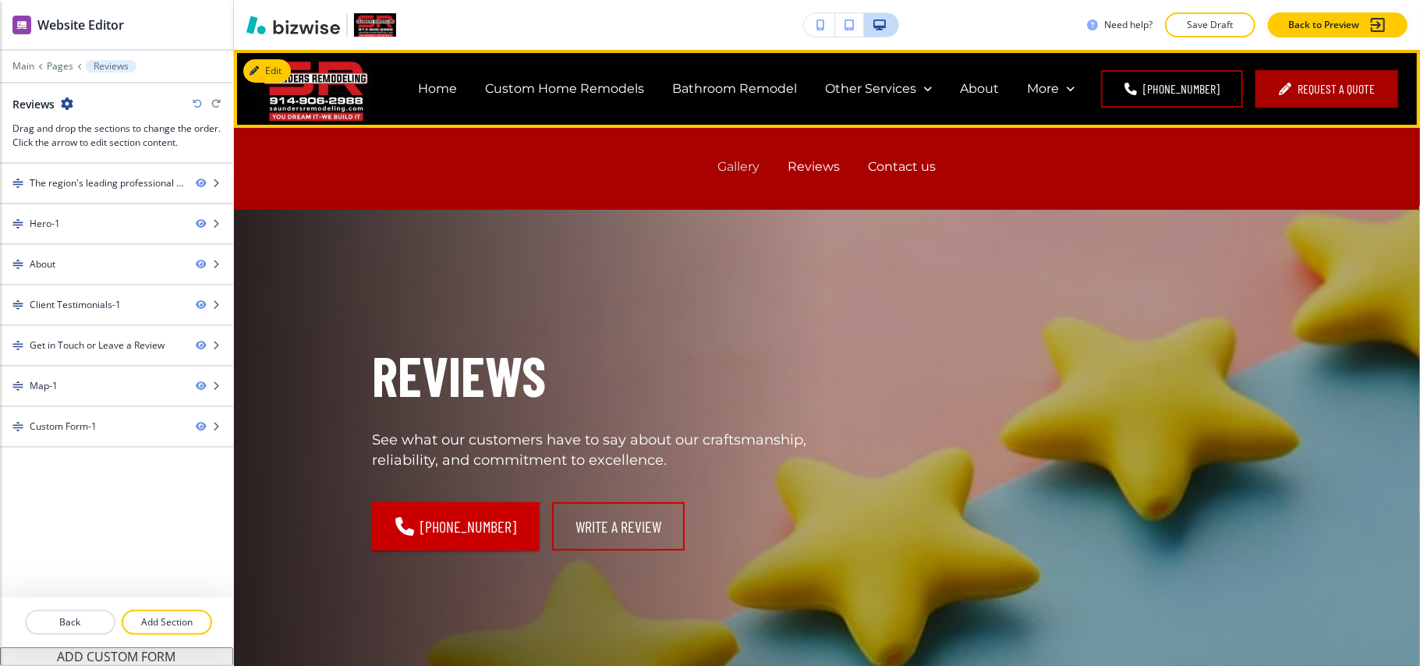
click at [732, 169] on p "Gallery" at bounding box center [739, 167] width 42 height 18
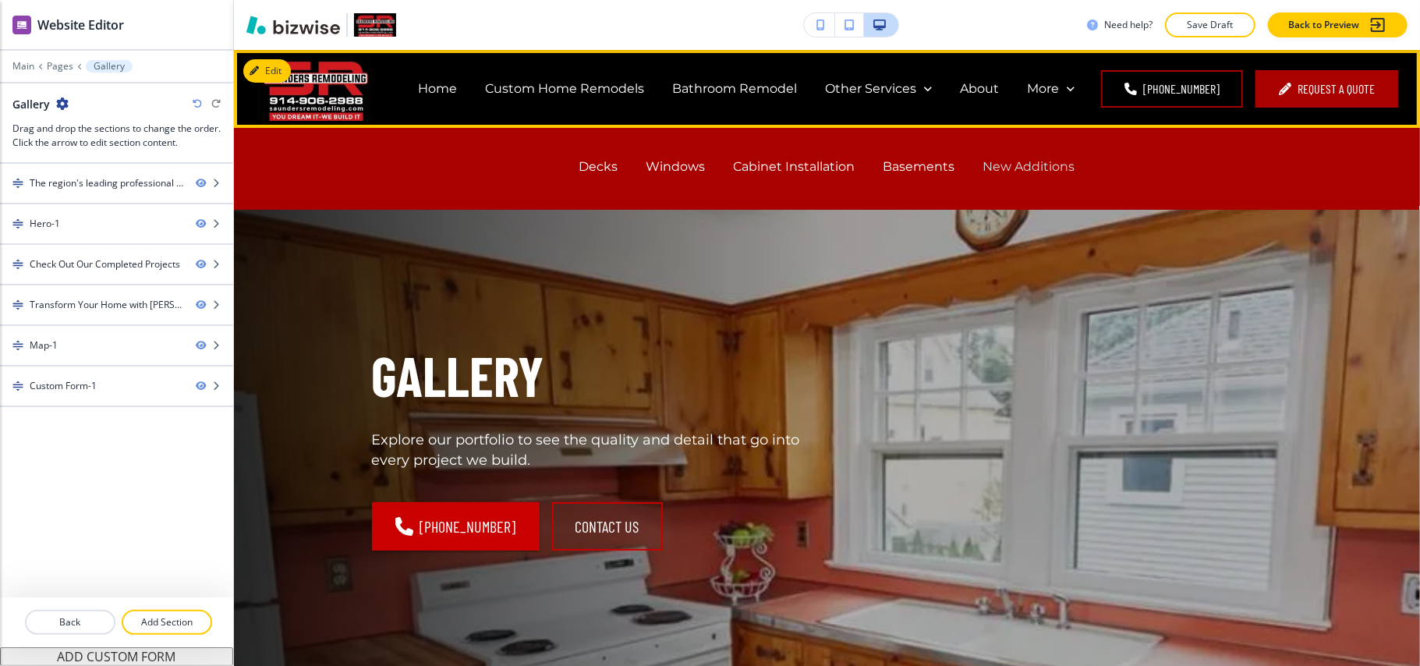
click at [1005, 173] on p "New Additions" at bounding box center [1030, 167] width 92 height 18
